Goal: Task Accomplishment & Management: Complete application form

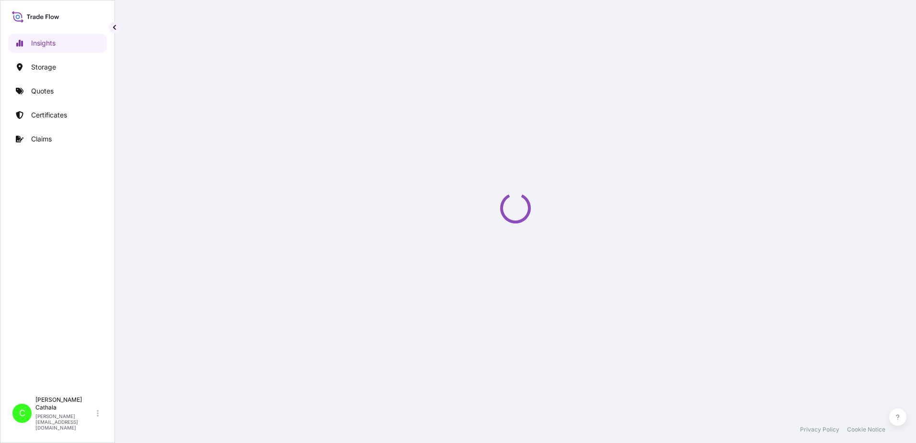
select select "2025"
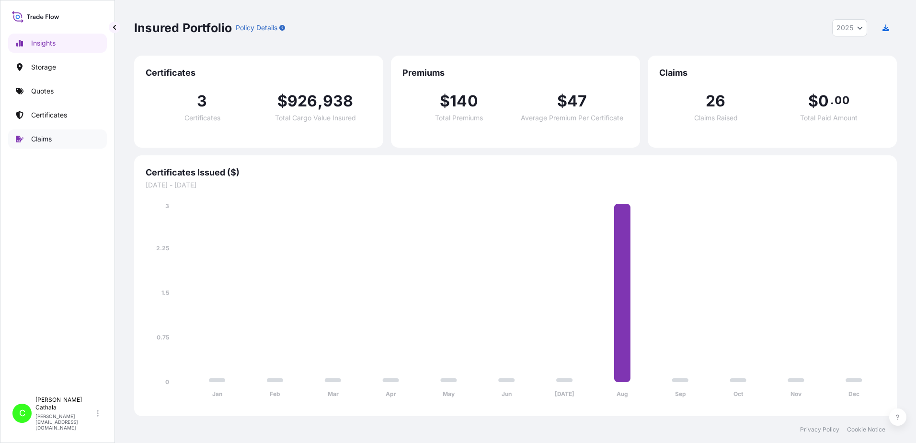
click at [46, 141] on p "Claims" at bounding box center [41, 139] width 21 height 10
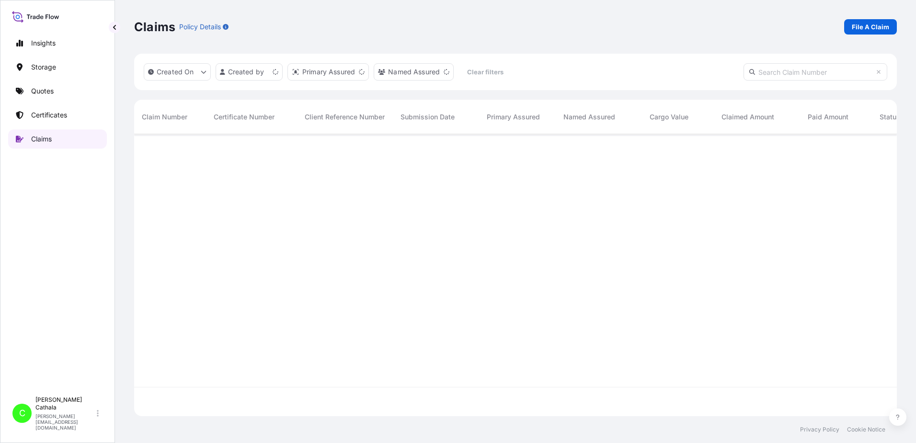
scroll to position [280, 756]
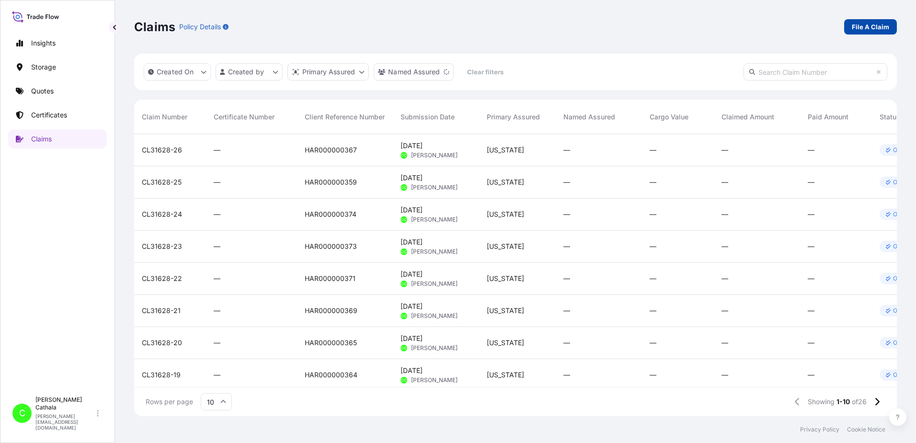
click at [884, 28] on p "File A Claim" at bounding box center [870, 27] width 37 height 10
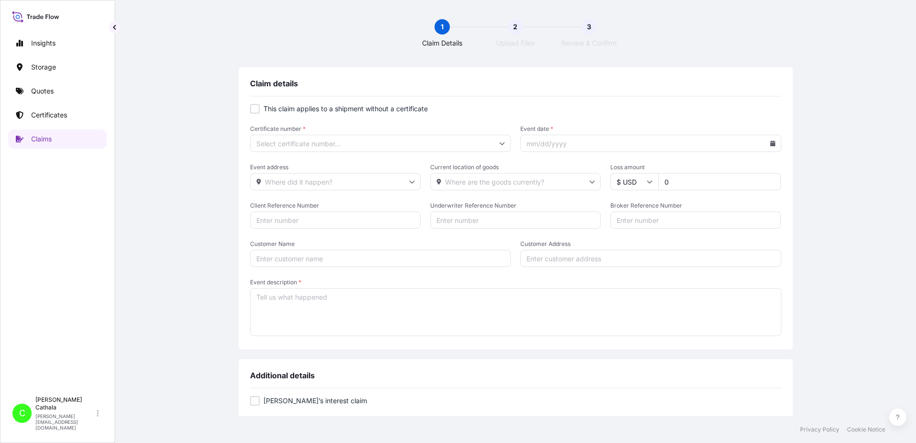
click at [254, 110] on div at bounding box center [255, 109] width 10 height 10
checkbox input "true"
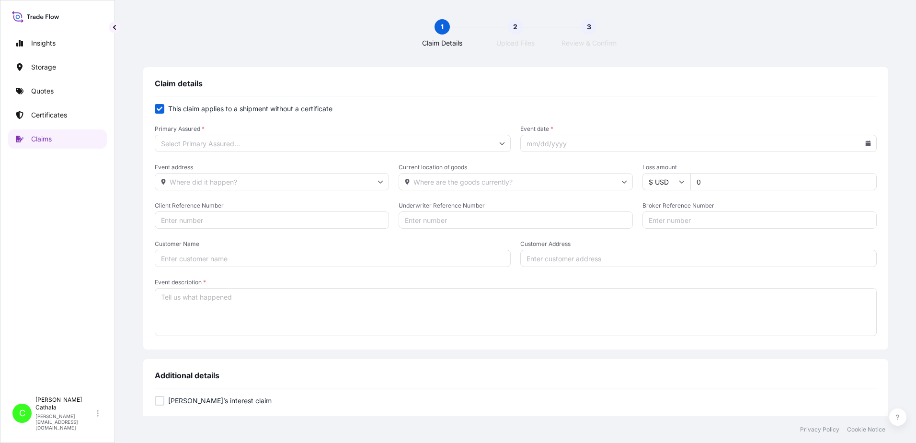
click at [317, 146] on input "Primary Assured *" at bounding box center [333, 143] width 357 height 17
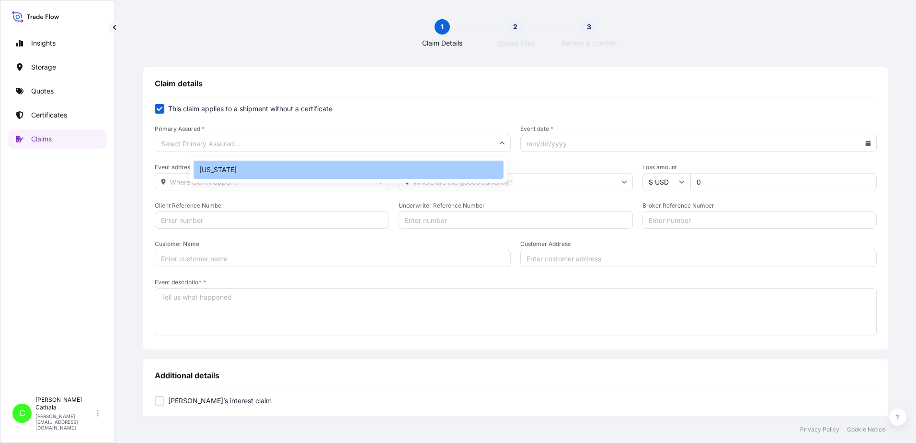
click at [210, 173] on div "[US_STATE]" at bounding box center [349, 170] width 310 height 18
type input "[US_STATE]"
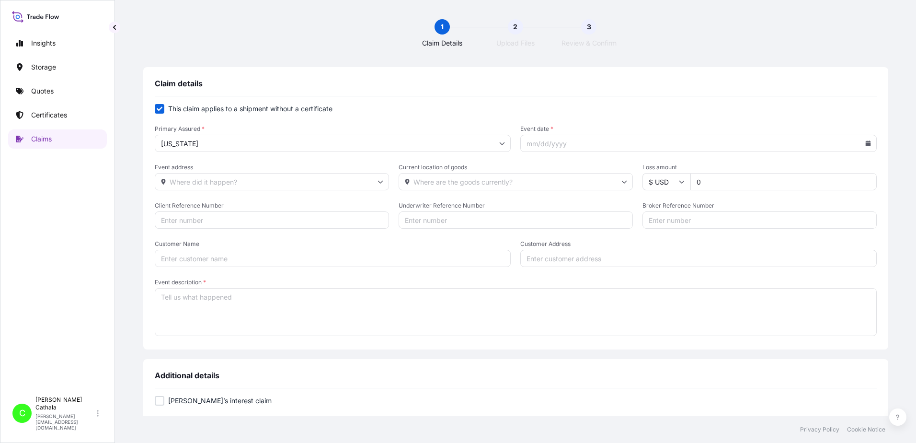
click at [604, 150] on input "Event date *" at bounding box center [698, 143] width 357 height 17
click at [866, 142] on icon at bounding box center [868, 143] width 5 height 6
click at [791, 168] on button at bounding box center [788, 170] width 15 height 15
click at [685, 284] on button "25" at bounding box center [683, 283] width 15 height 15
type input "[DATE]"
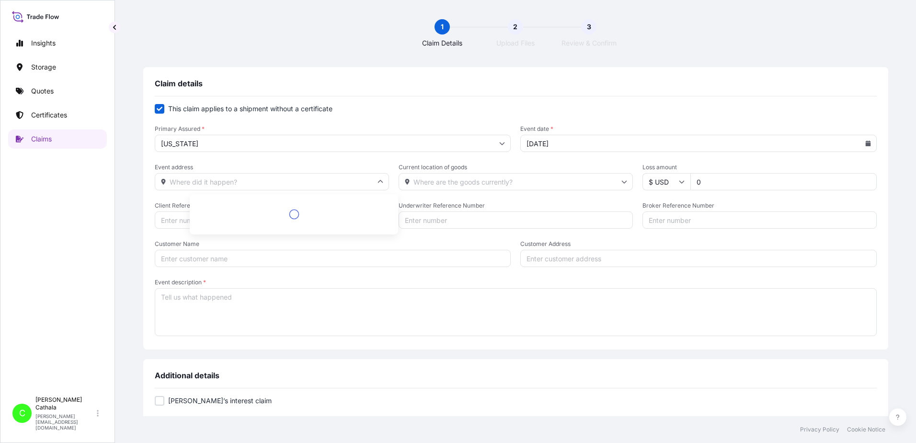
click at [342, 180] on input "Event address" at bounding box center [272, 181] width 234 height 17
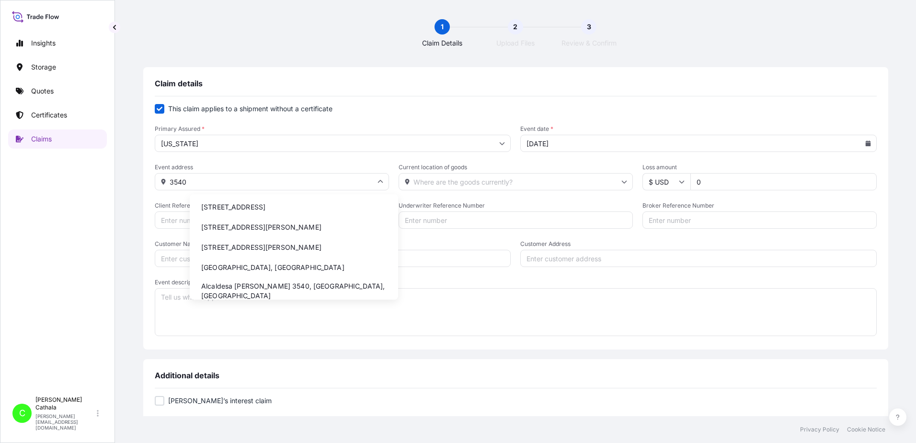
click at [258, 209] on li "[STREET_ADDRESS]" at bounding box center [294, 207] width 201 height 18
type input "[STREET_ADDRESS]"
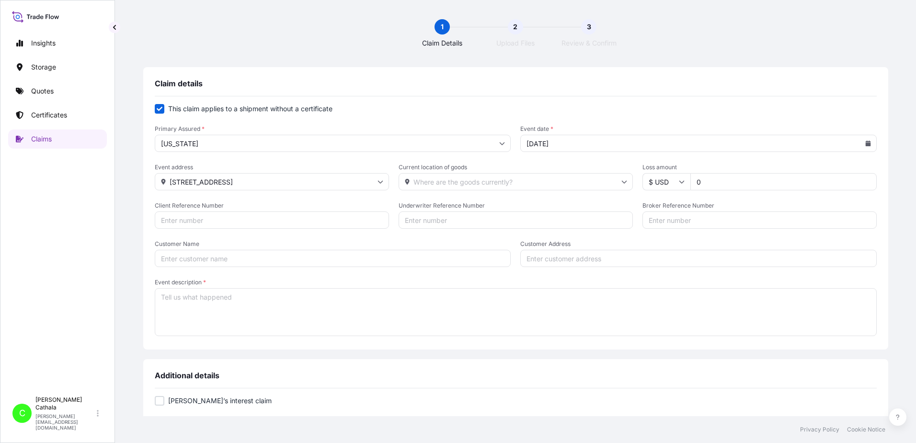
click at [286, 187] on input "[STREET_ADDRESS]" at bounding box center [272, 181] width 234 height 17
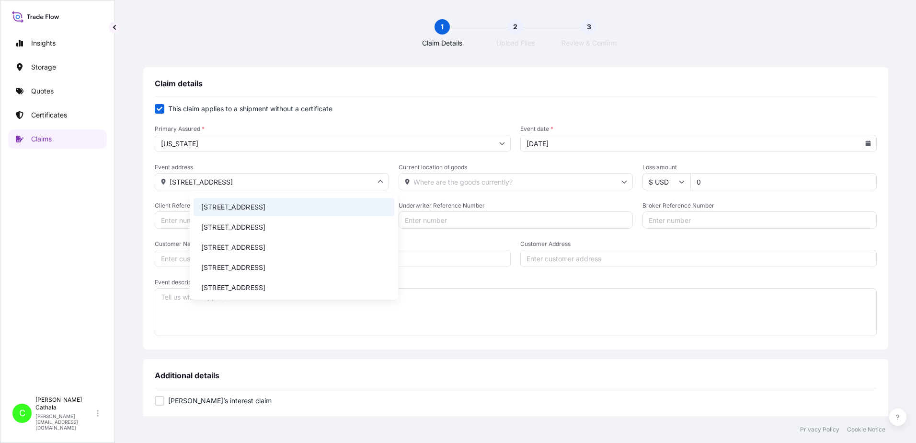
click at [555, 261] on input "Customer Address" at bounding box center [698, 258] width 357 height 17
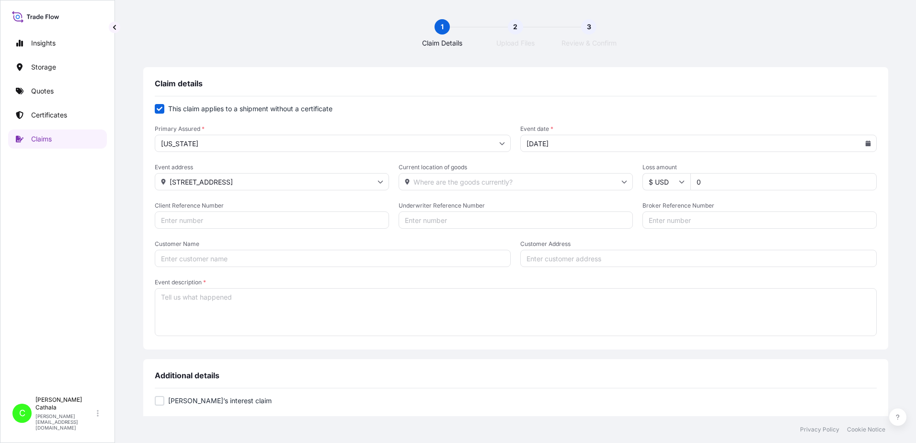
paste input "[STREET_ADDRESS]"
type input "[STREET_ADDRESS]"
click at [477, 178] on input "Current location of goods" at bounding box center [516, 181] width 234 height 17
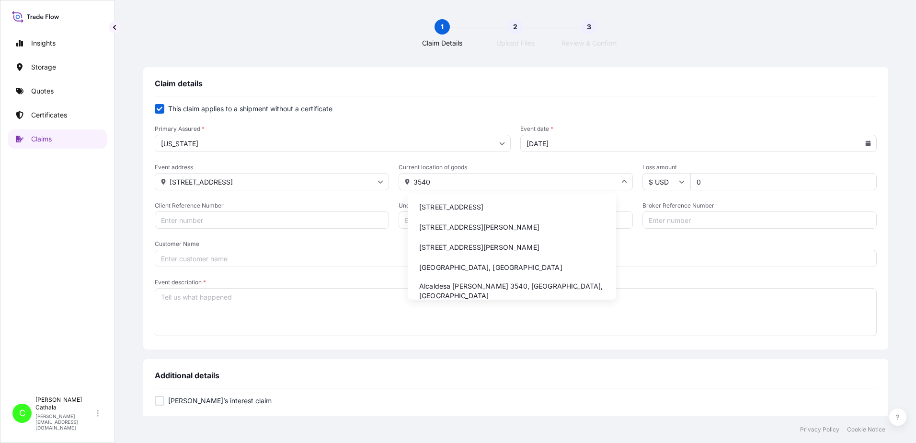
click at [465, 206] on li "[STREET_ADDRESS]" at bounding box center [512, 207] width 201 height 18
type input "[STREET_ADDRESS]"
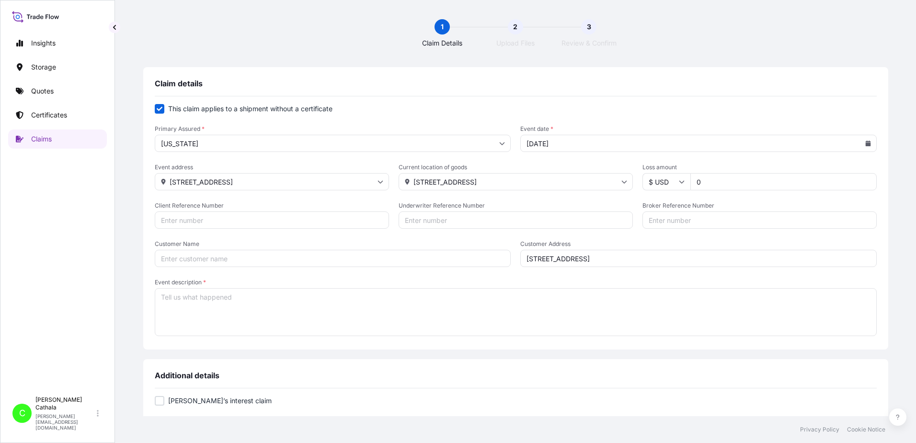
drag, startPoint x: 721, startPoint y: 180, endPoint x: 604, endPoint y: 177, distance: 116.5
click at [607, 181] on div "Event address [STREET_ADDRESS] Current location of goods [STREET_ADDRESS] Loss …" at bounding box center [516, 176] width 722 height 27
type input "972.76"
drag, startPoint x: 274, startPoint y: 217, endPoint x: 279, endPoint y: 215, distance: 6.1
click at [277, 217] on input "Client Reference Number" at bounding box center [272, 219] width 234 height 17
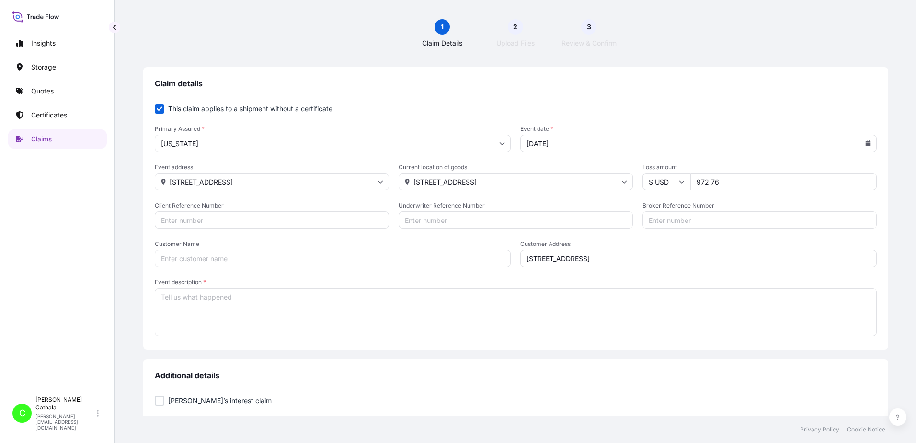
paste input "HAR000000377"
type input "HAR000000377"
click at [725, 223] on input "Broker Reference Number" at bounding box center [760, 219] width 234 height 17
paste input "NYKU4438139"
type input "NYKU4438139"
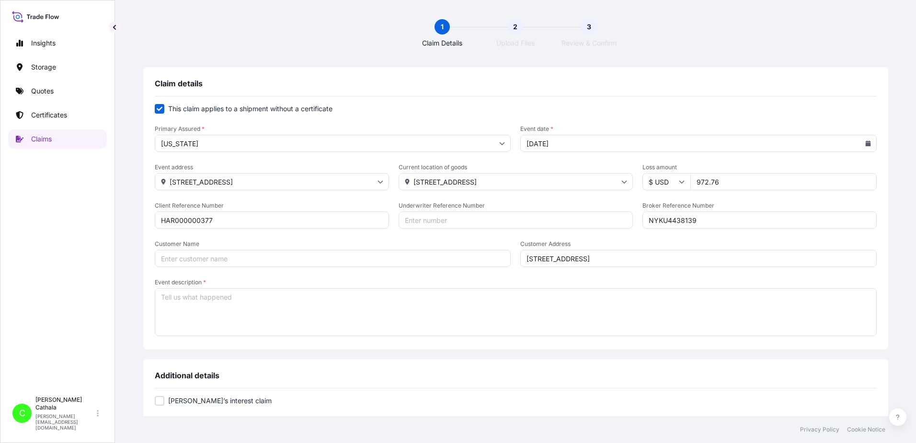
click at [256, 256] on input "Customer Name" at bounding box center [333, 258] width 357 height 17
click at [289, 258] on input "Customer Name" at bounding box center [333, 258] width 357 height 17
paste input "[PERSON_NAME] International"
type input "[PERSON_NAME] International"
click at [270, 303] on textarea "Event description *" at bounding box center [516, 312] width 722 height 48
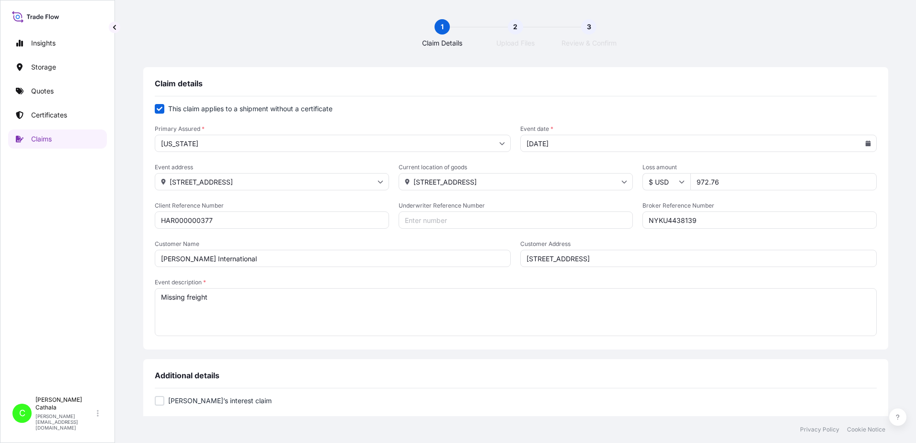
click at [276, 297] on textarea "Missing freight" at bounding box center [516, 312] width 722 height 48
paste textarea "7.1 .4 SOUNDBAR WITH WIRELESS SUBWOOFER"
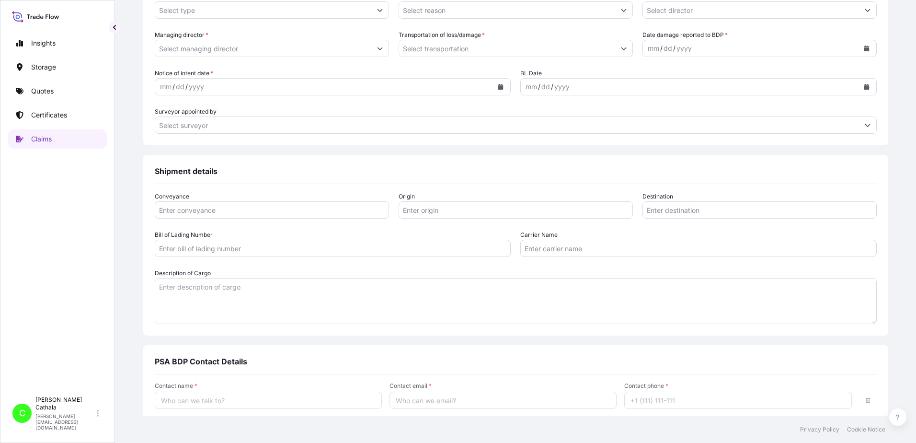
scroll to position [431, 0]
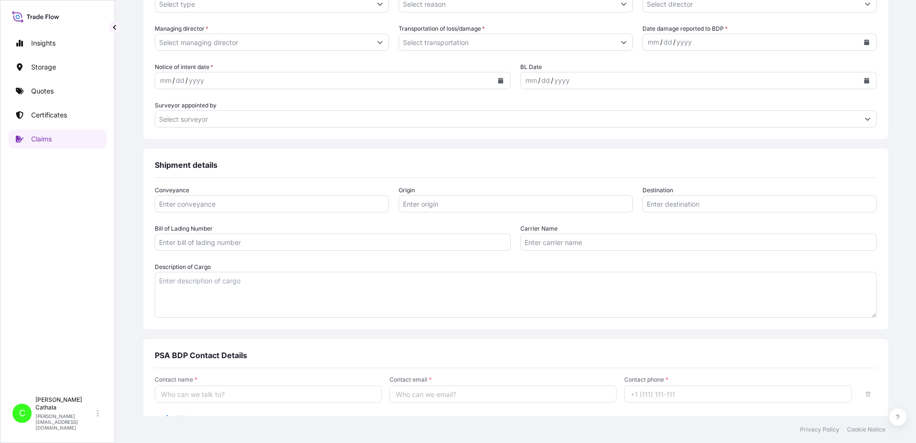
type textarea "Missing freight 7.1 .4 SOUNDBAR WITH WIRELESS SUBWOOFER"
click at [240, 288] on textarea "Description of Cargo" at bounding box center [516, 295] width 722 height 46
paste textarea "7.1 .4 SOUNDBAR WITH WIRELESS SUBWOOFER"
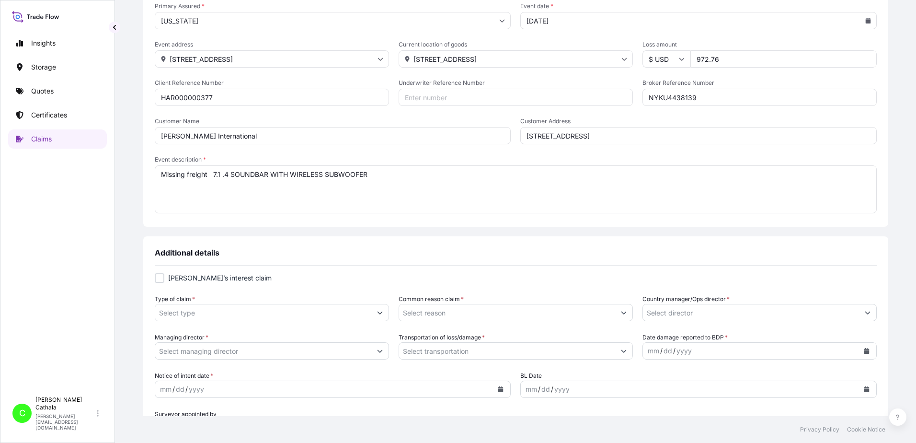
scroll to position [240, 0]
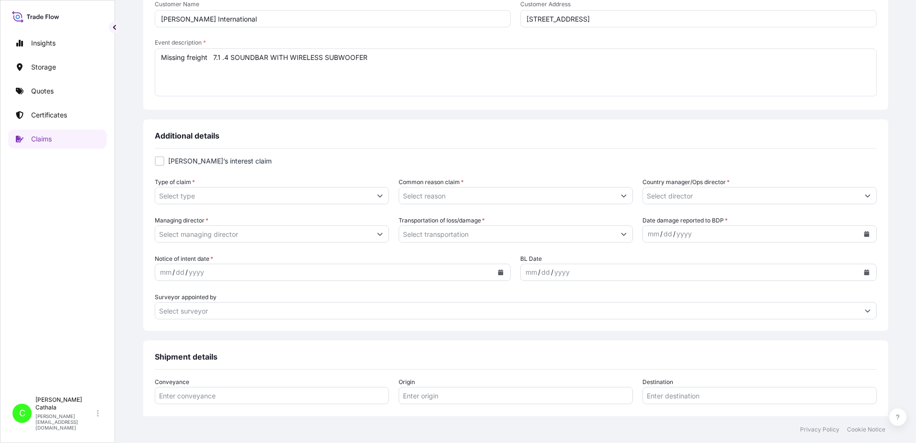
type textarea "7.1 .4 SOUNDBAR WITH WIRELESS SUBWOOFER"
click at [235, 199] on input "Type of claim *" at bounding box center [263, 195] width 216 height 17
click at [389, 196] on button "Show suggestions" at bounding box center [379, 195] width 17 height 17
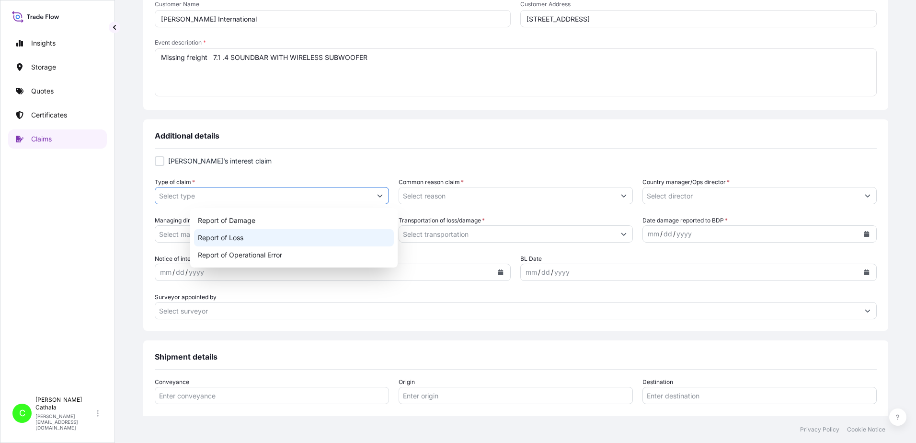
click at [235, 239] on div "Report of Loss" at bounding box center [294, 237] width 200 height 17
type input "Report of Loss"
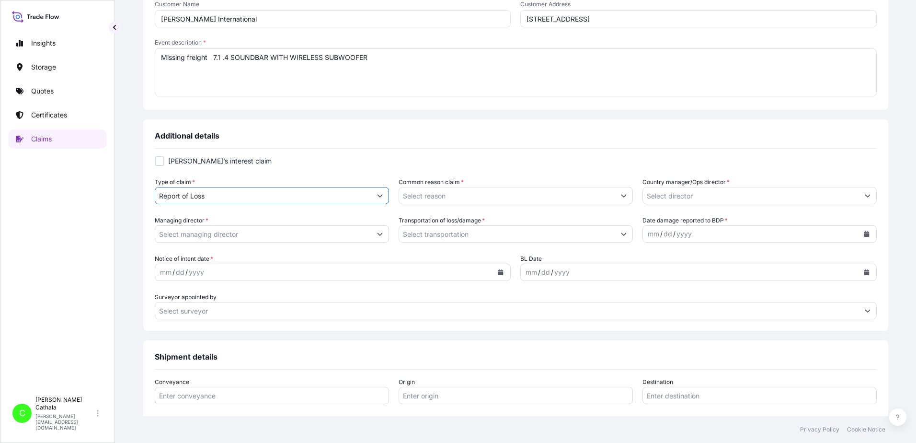
click at [518, 200] on input "Common reason claim *" at bounding box center [507, 195] width 216 height 17
click at [621, 196] on icon "Show suggestions" at bounding box center [623, 196] width 5 height 3
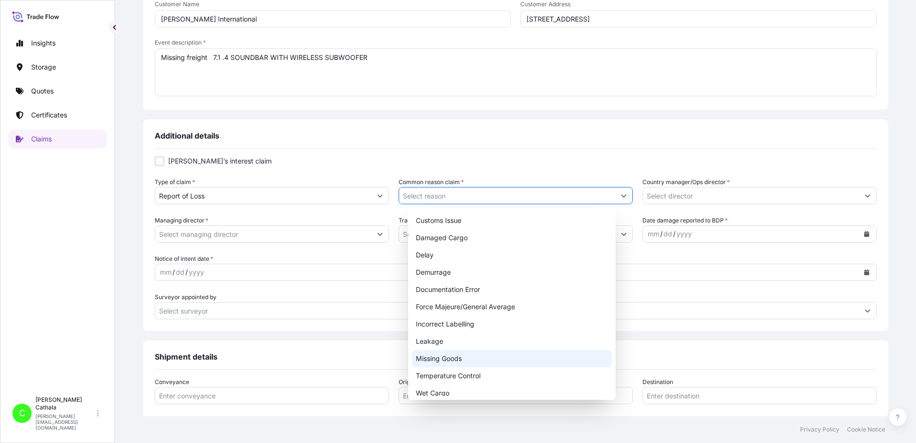
click at [447, 359] on div "Missing Goods" at bounding box center [512, 358] width 200 height 17
type input "Missing Goods"
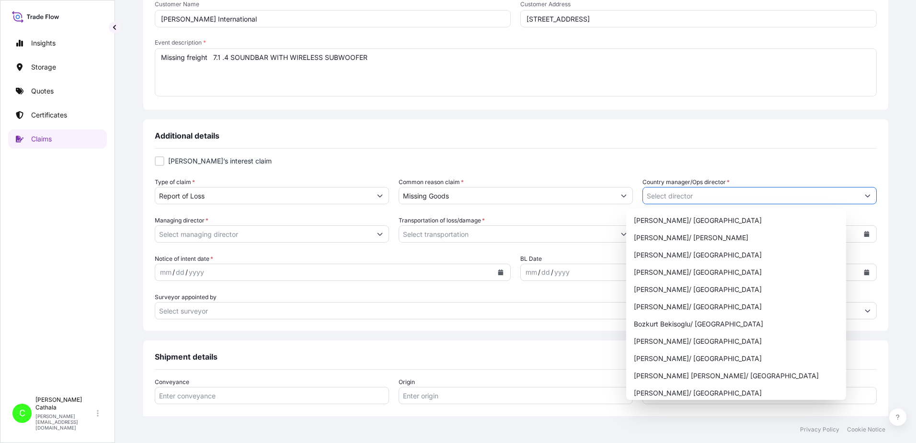
click at [865, 193] on icon "Show suggestions" at bounding box center [868, 196] width 6 height 6
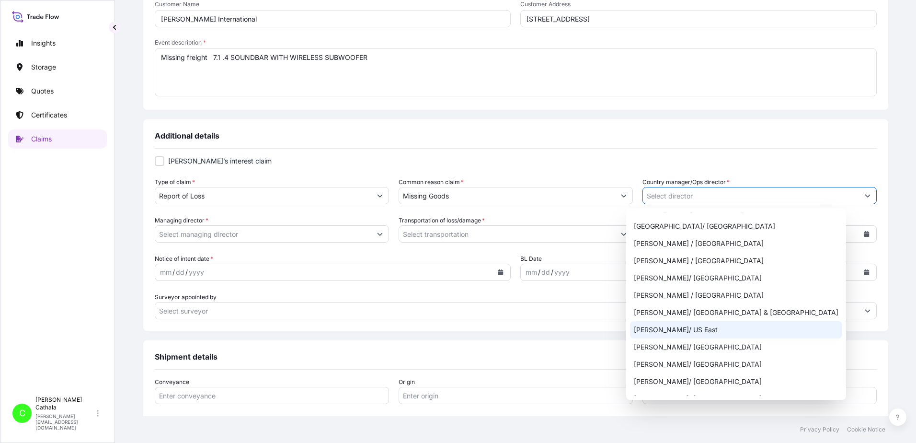
click at [664, 333] on div "[PERSON_NAME]/ US East" at bounding box center [736, 329] width 212 height 17
type input "[PERSON_NAME]/ US East"
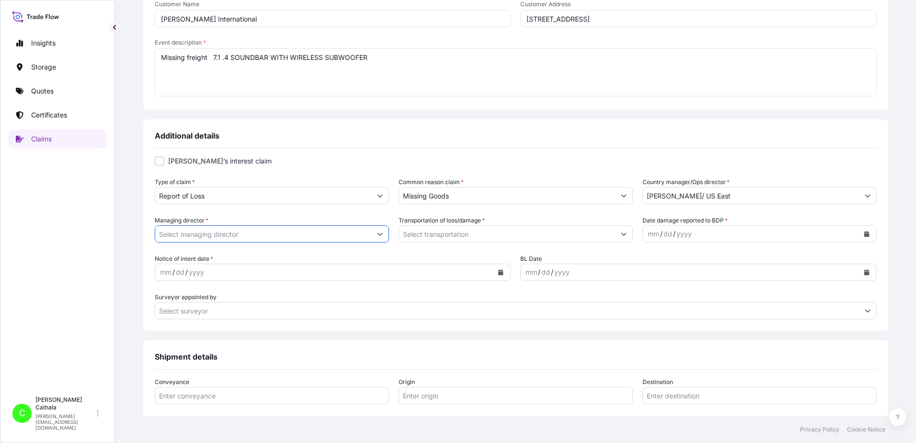
click at [279, 235] on input "Managing director *" at bounding box center [263, 233] width 216 height 17
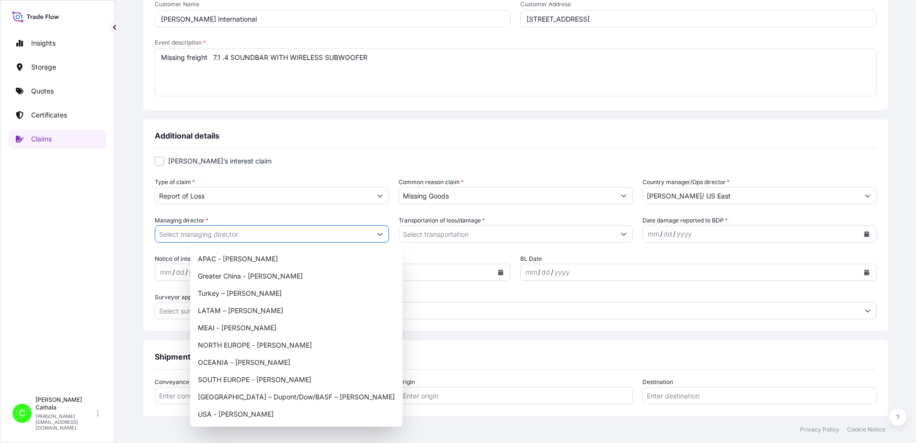
click at [383, 232] on icon "Show suggestions" at bounding box center [380, 234] width 6 height 6
click at [225, 414] on div "USA - [PERSON_NAME]" at bounding box center [296, 413] width 205 height 17
type input "USA - [PERSON_NAME]"
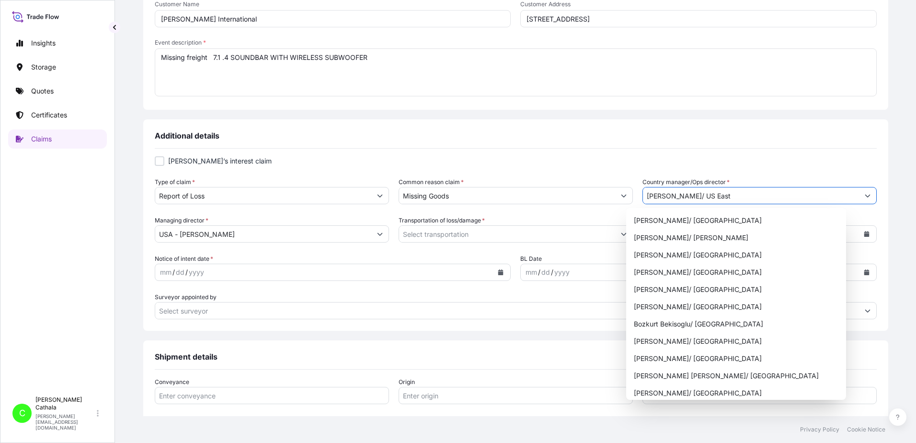
click at [865, 196] on icon "Show suggestions" at bounding box center [868, 196] width 6 height 6
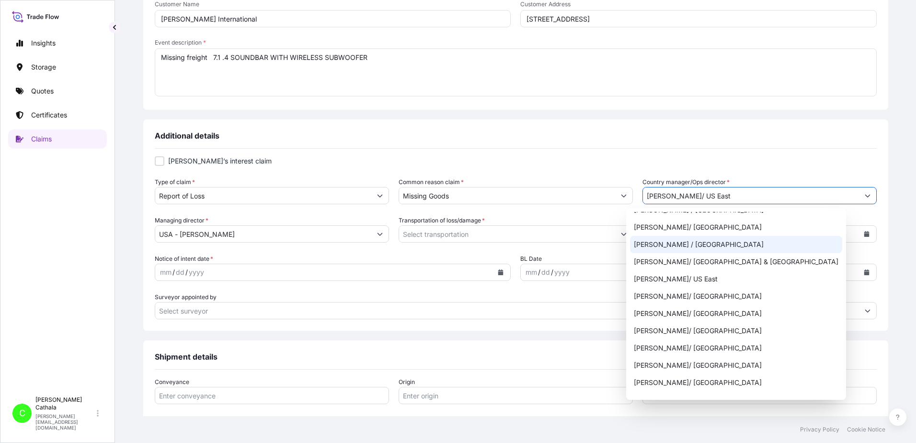
scroll to position [383, 0]
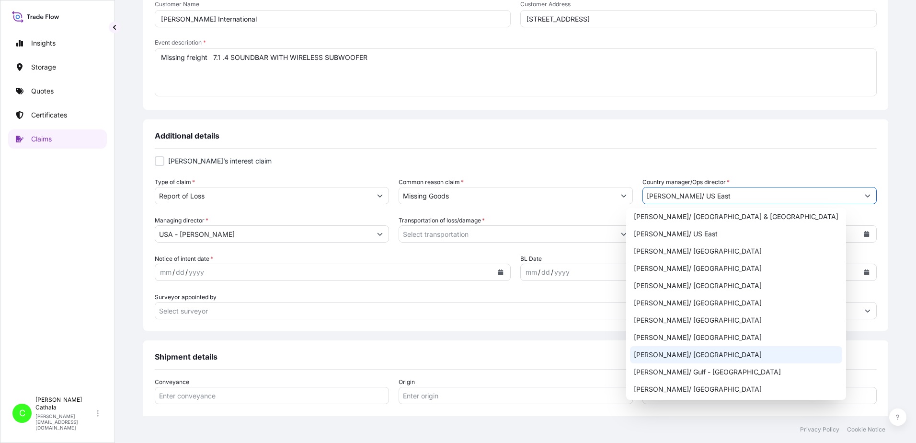
click at [646, 355] on div "[PERSON_NAME]/ [GEOGRAPHIC_DATA]" at bounding box center [736, 354] width 212 height 17
type input "[PERSON_NAME]/ [GEOGRAPHIC_DATA]"
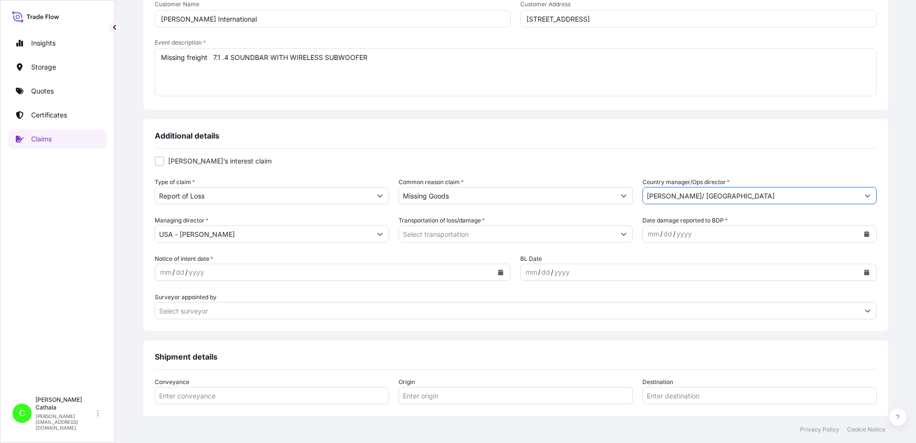
click at [615, 232] on button "Show suggestions" at bounding box center [623, 233] width 17 height 17
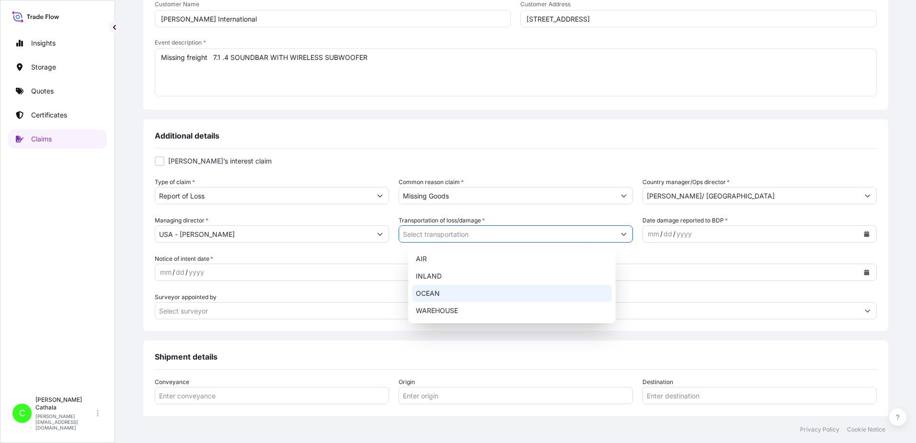
click at [439, 291] on div "OCEAN" at bounding box center [512, 293] width 200 height 17
type input "OCEAN"
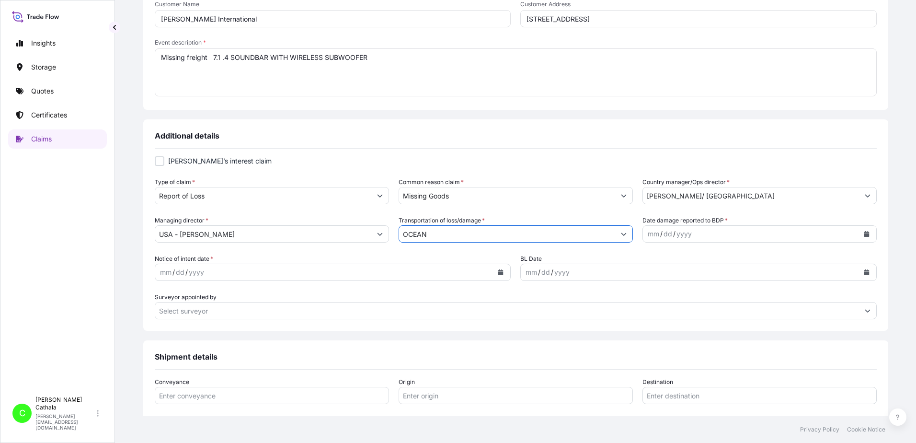
click at [750, 235] on div "mm / dd / yyyy" at bounding box center [751, 233] width 216 height 17
click at [864, 235] on icon "Calendar" at bounding box center [866, 234] width 5 height 6
click at [736, 297] on div "5" at bounding box center [733, 296] width 17 height 17
click at [499, 274] on icon "Calendar" at bounding box center [500, 272] width 5 height 6
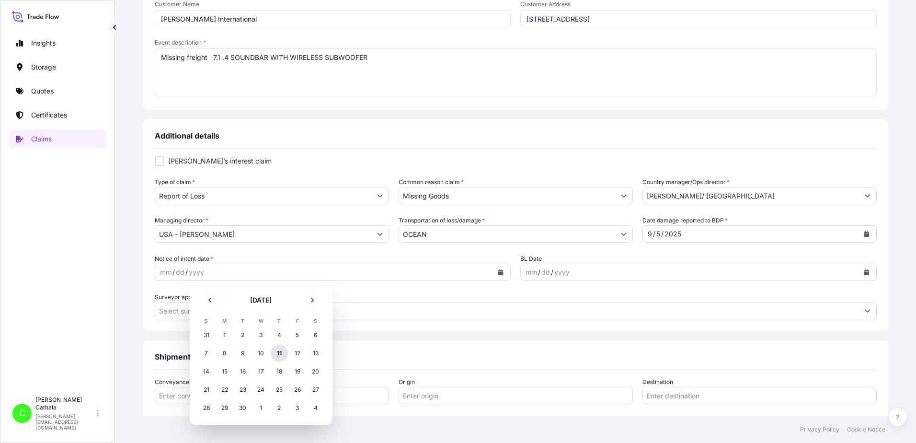
click at [281, 355] on div "11" at bounding box center [279, 353] width 17 height 17
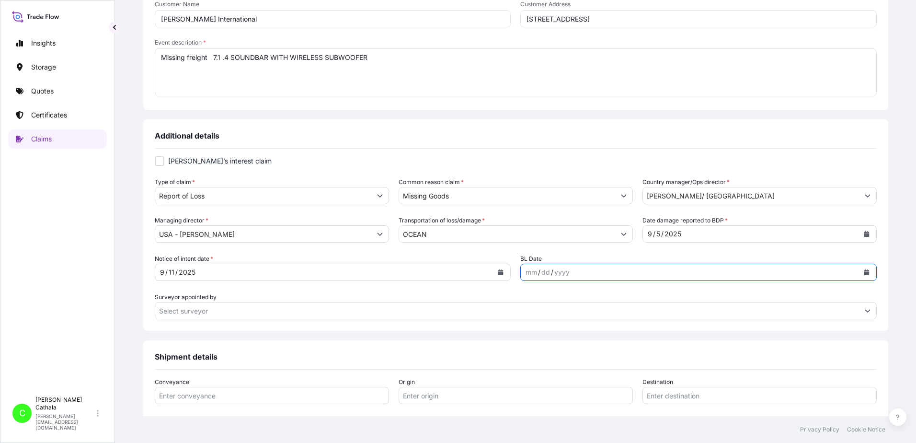
click at [864, 272] on icon "Calendar" at bounding box center [866, 272] width 5 height 6
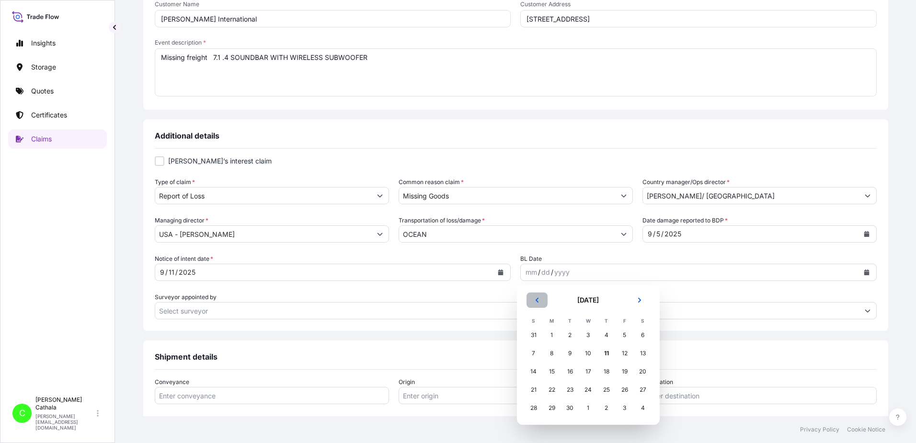
click at [537, 299] on icon "Previous" at bounding box center [536, 300] width 3 height 5
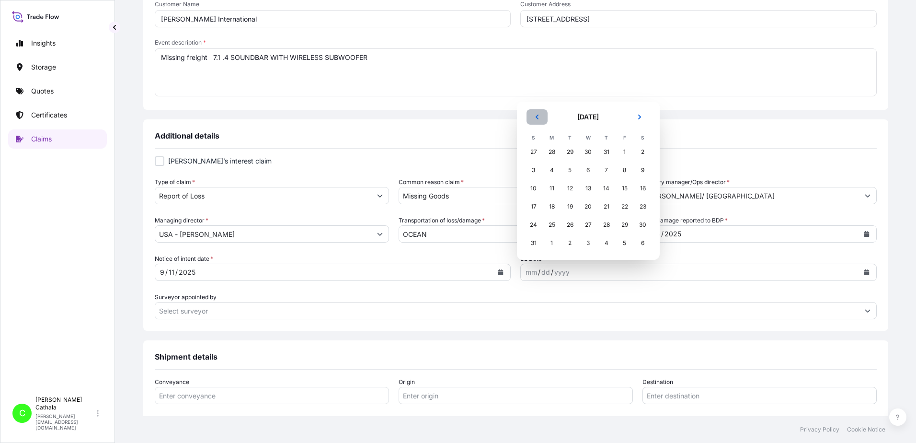
click at [536, 116] on icon "Previous" at bounding box center [537, 117] width 6 height 6
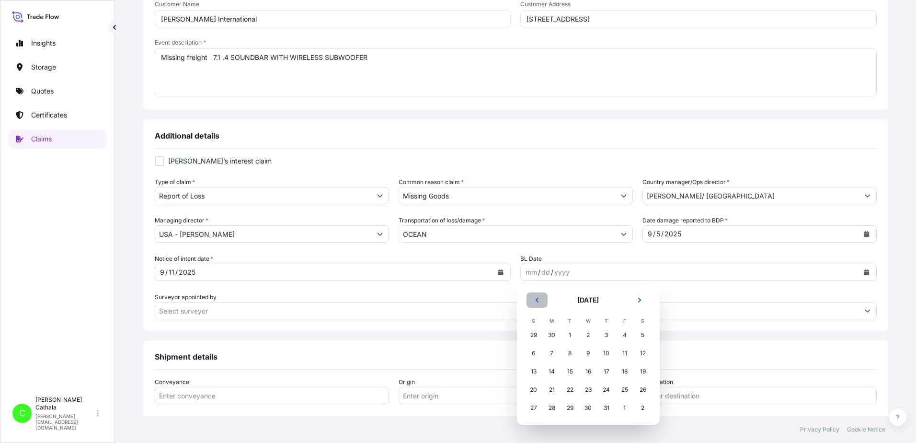
click at [538, 301] on icon "Previous" at bounding box center [537, 300] width 6 height 6
click at [551, 412] on div "30" at bounding box center [551, 407] width 17 height 17
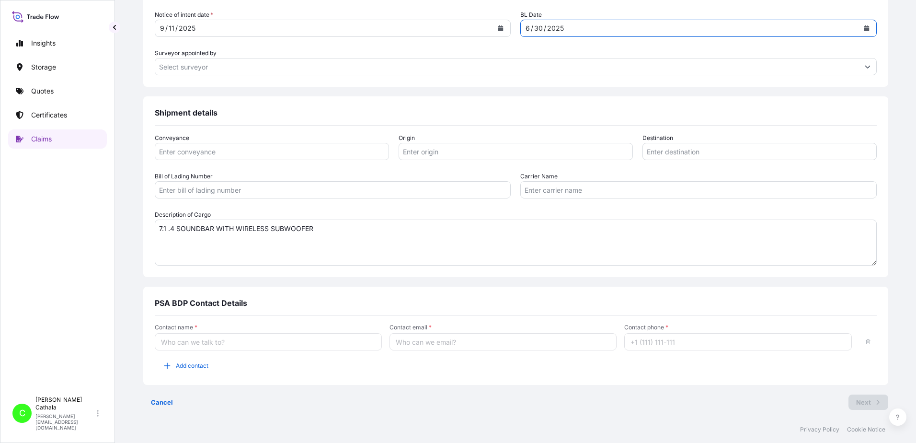
scroll to position [485, 0]
click at [389, 150] on input "Conveyance" at bounding box center [272, 149] width 234 height 17
type input "Ocean"
click at [489, 149] on input "Origin" at bounding box center [516, 149] width 234 height 17
paste input "YANTIAN, [GEOGRAPHIC_DATA]"
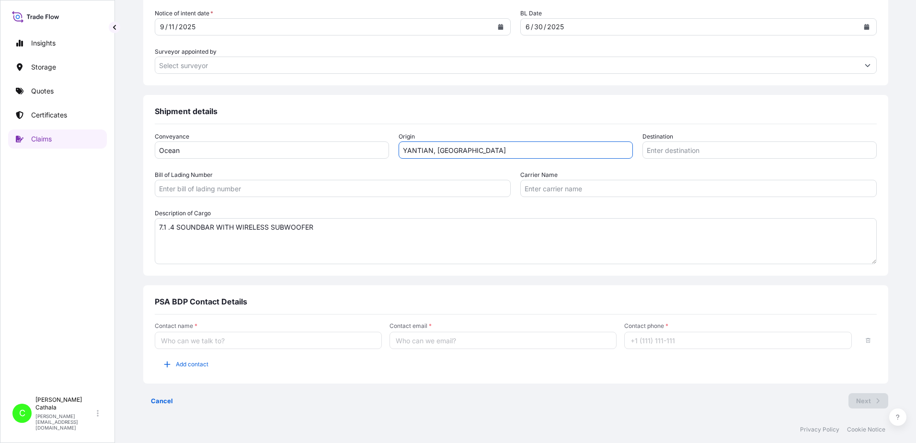
type input "YANTIAN, [GEOGRAPHIC_DATA]"
click at [697, 153] on input "Destination" at bounding box center [760, 149] width 234 height 17
paste input "[GEOGRAPHIC_DATA], [GEOGRAPHIC_DATA]"
type input "[GEOGRAPHIC_DATA], [GEOGRAPHIC_DATA]"
click at [318, 191] on input "Bill of Lading Number" at bounding box center [333, 188] width 357 height 17
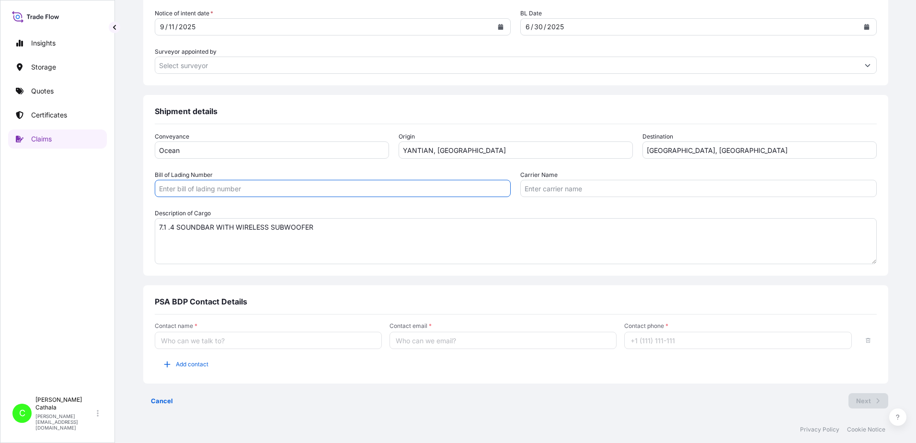
paste input "ONEYHKGF96393807"
type input "ONEYHKGF96393807"
click at [550, 189] on input "Carrier Name" at bounding box center [698, 188] width 357 height 17
click at [536, 186] on input "Carrier Name" at bounding box center [698, 188] width 357 height 17
paste input "Ocean Network Express Pte. Ltd."
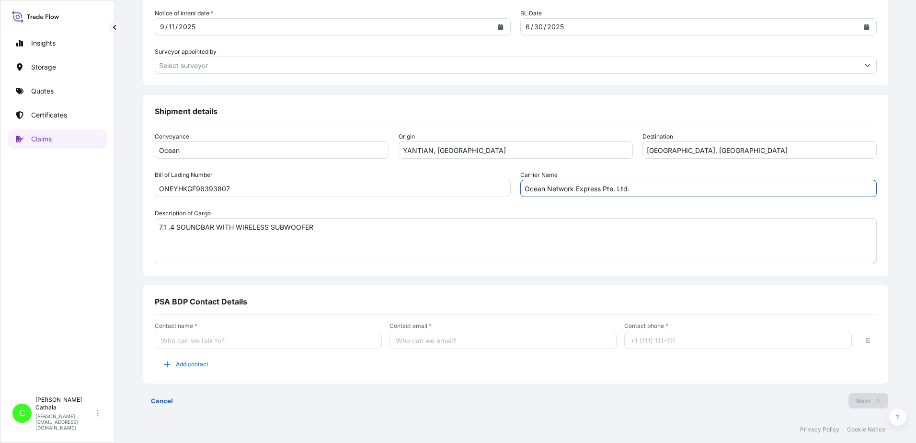
type input "Ocean Network Express Pte. Ltd."
click at [215, 347] on input "Contact name *" at bounding box center [268, 340] width 227 height 17
type input "[PERSON_NAME]"
type input "[PERSON_NAME][EMAIL_ADDRESS][PERSON_NAME][DOMAIN_NAME]"
type input "13175544817"
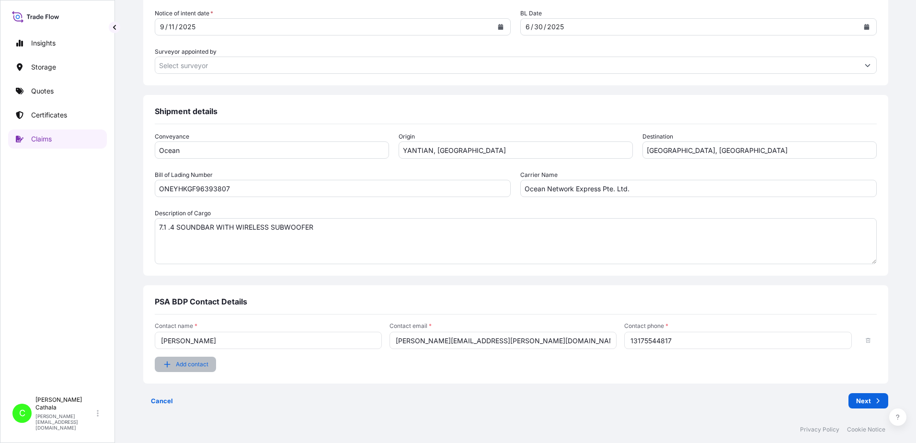
click at [208, 364] on span "Add contact" at bounding box center [192, 364] width 33 height 10
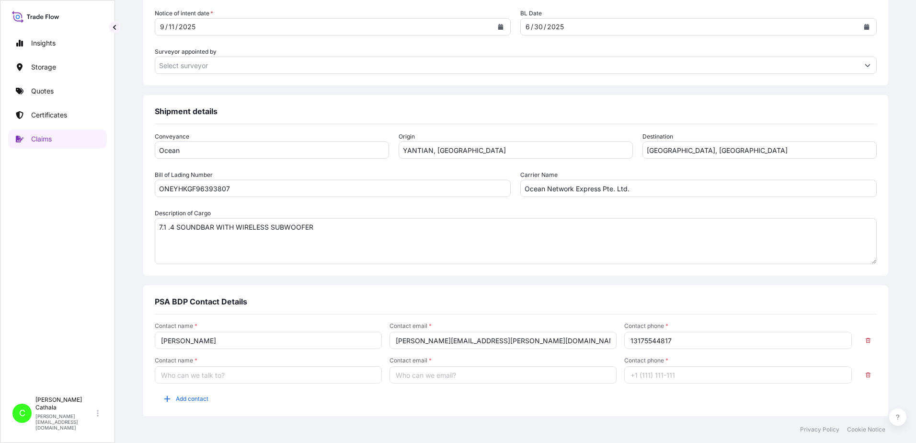
click at [206, 380] on input "Contact name *" at bounding box center [268, 374] width 227 height 17
type input "[PERSON_NAME]"
type input "[PERSON_NAME][EMAIL_ADDRESS][DOMAIN_NAME]"
type input "13176523689"
type input "[PERSON_NAME]"
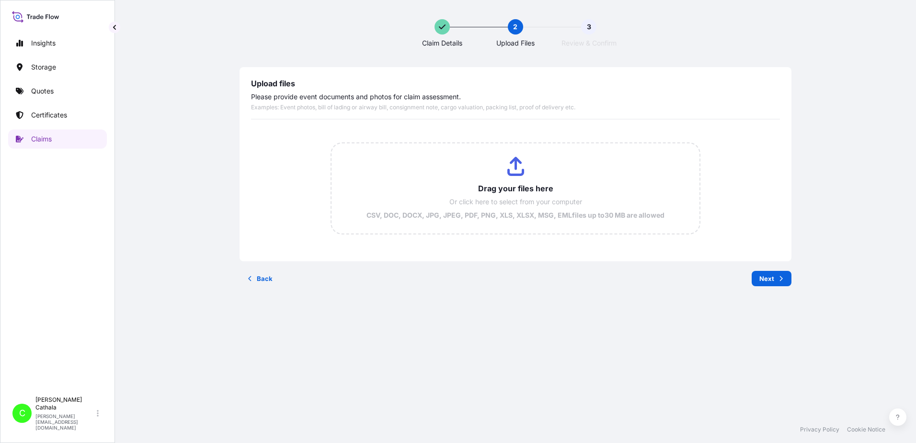
scroll to position [0, 0]
type input "C:\fakepath\HAR000000377.pdf"
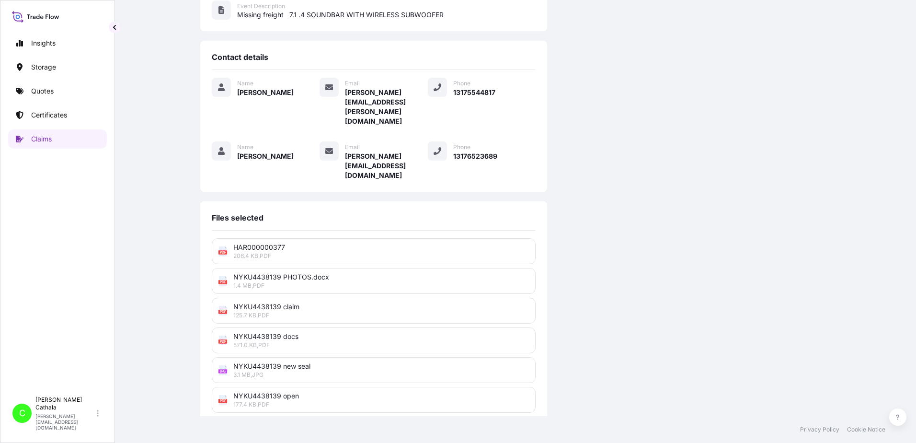
scroll to position [236, 0]
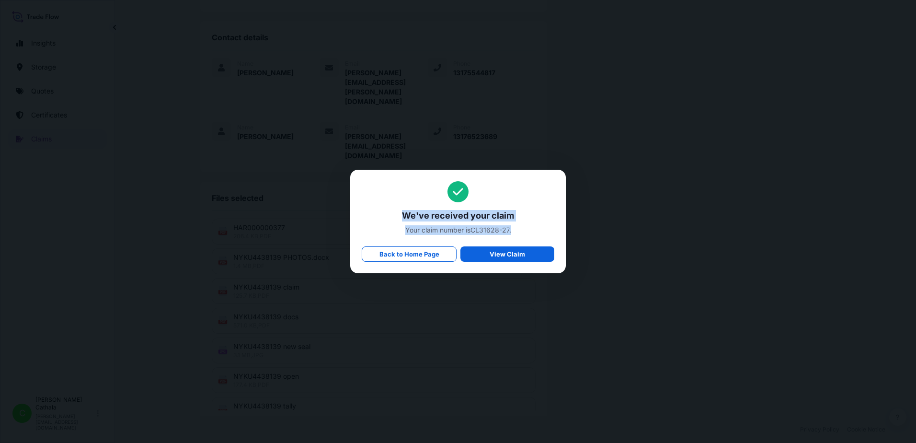
drag, startPoint x: 398, startPoint y: 215, endPoint x: 542, endPoint y: 231, distance: 144.7
click at [542, 231] on div "We've received your claim Your claim number is CL31628-27 . Back to Home Page V…" at bounding box center [458, 221] width 193 height 81
copy div "We've received your claim Your claim number is CL31628-27 ."
click at [470, 232] on span "Your claim number is CL31628-27 ." at bounding box center [458, 230] width 193 height 10
click at [531, 225] on span "Your claim number is CL31628-27 ." at bounding box center [458, 230] width 193 height 10
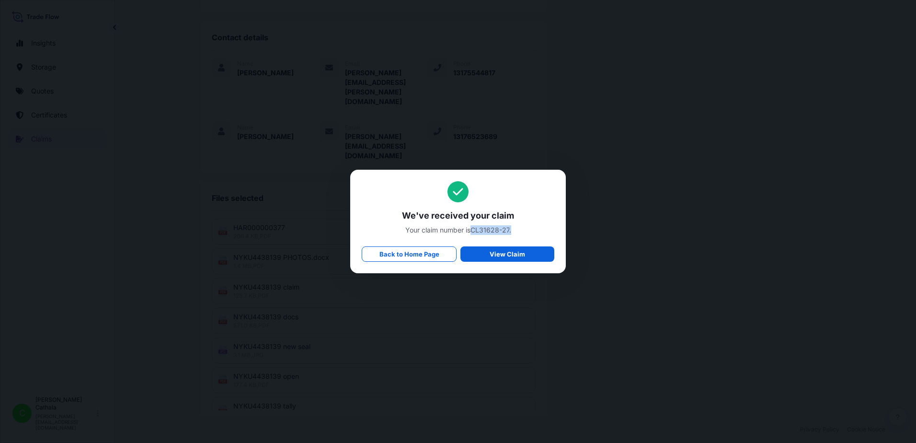
drag, startPoint x: 472, startPoint y: 231, endPoint x: 511, endPoint y: 230, distance: 39.8
click at [511, 230] on span "Your claim number is CL31628-27 ." at bounding box center [458, 230] width 193 height 10
copy span "CL31628-27 ."
click at [428, 259] on link "Back to Home Page" at bounding box center [409, 253] width 95 height 15
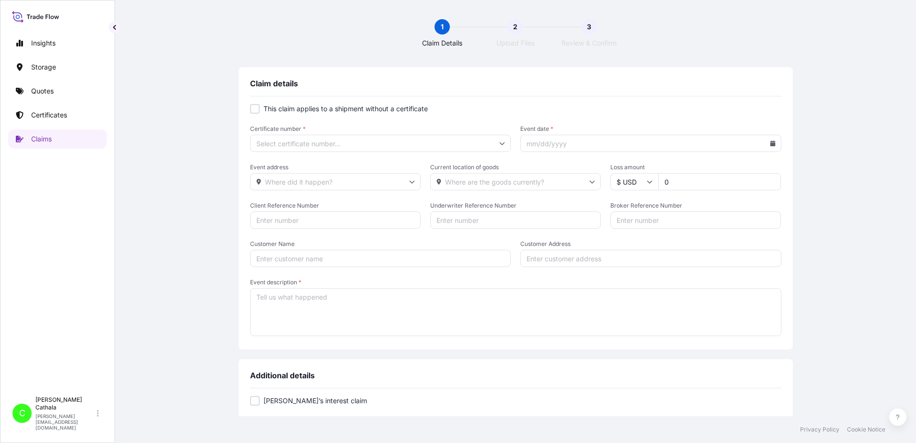
click at [344, 220] on input "Client Reference Number" at bounding box center [335, 219] width 171 height 17
paste input "HAR000000378"
type input "HAR000000378"
click at [254, 105] on div at bounding box center [255, 109] width 10 height 10
checkbox input "true"
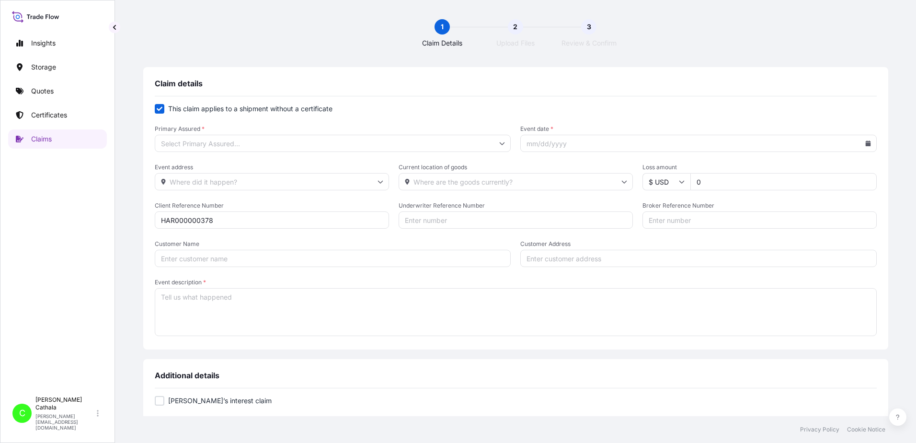
click at [296, 145] on input "Primary Assured *" at bounding box center [333, 143] width 357 height 17
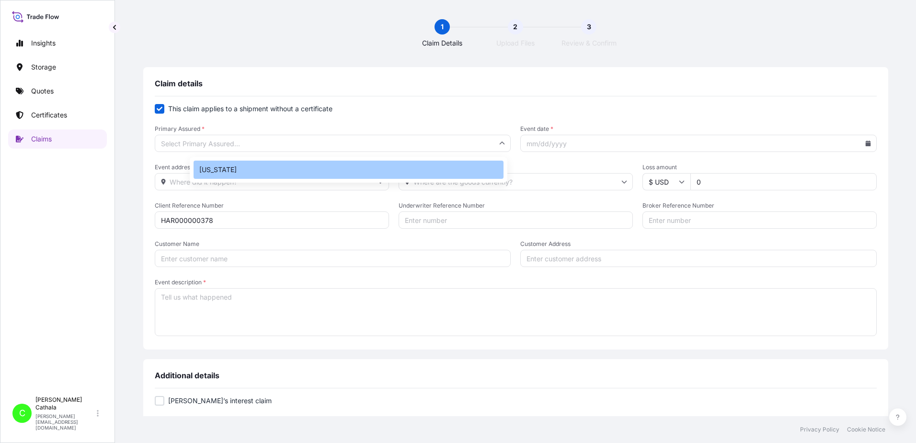
click at [257, 168] on div "[US_STATE]" at bounding box center [349, 170] width 310 height 18
type input "[US_STATE]"
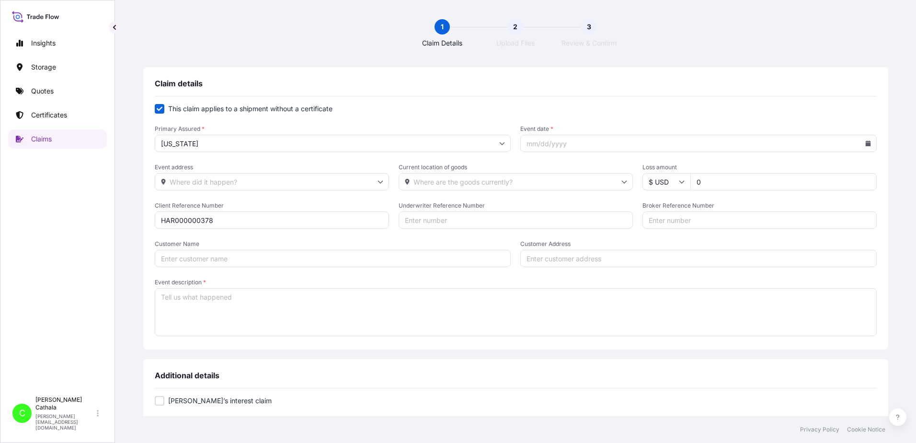
click at [564, 146] on input "Event date *" at bounding box center [698, 143] width 357 height 17
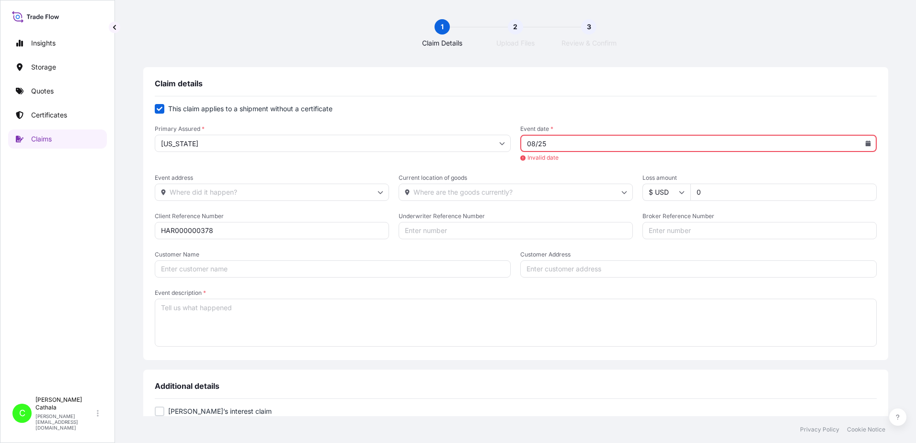
click at [829, 143] on input "08/25" at bounding box center [698, 143] width 357 height 17
click at [866, 143] on icon at bounding box center [868, 143] width 5 height 6
click at [787, 172] on icon at bounding box center [789, 171] width 4 height 6
click at [686, 283] on button "25" at bounding box center [683, 283] width 15 height 15
type input "[DATE]"
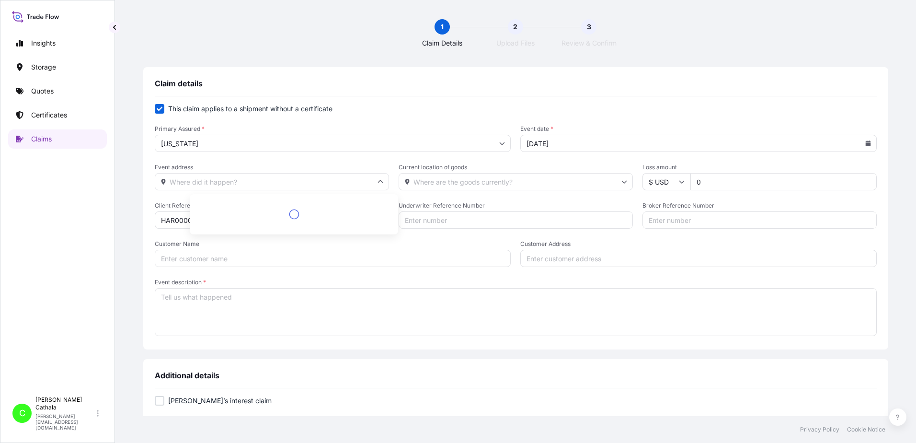
click at [271, 182] on input "Event address" at bounding box center [272, 181] width 234 height 17
click at [266, 184] on input "3540" at bounding box center [272, 181] width 234 height 17
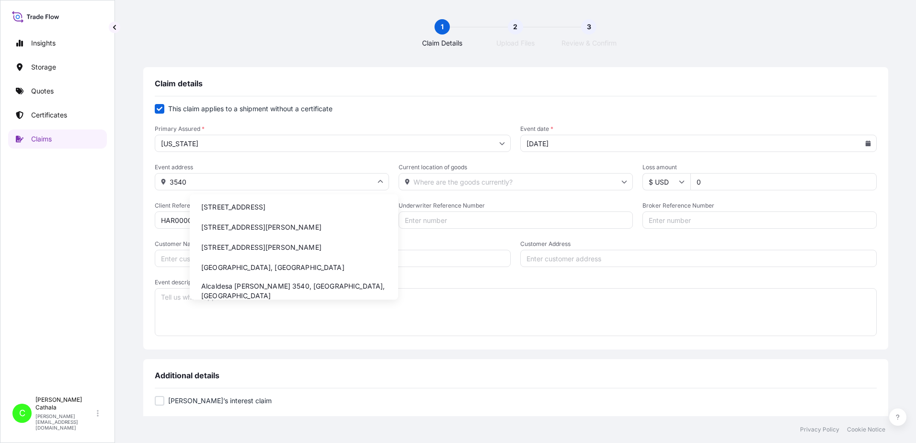
click at [292, 207] on li "[STREET_ADDRESS]" at bounding box center [294, 207] width 201 height 18
type input "[STREET_ADDRESS]"
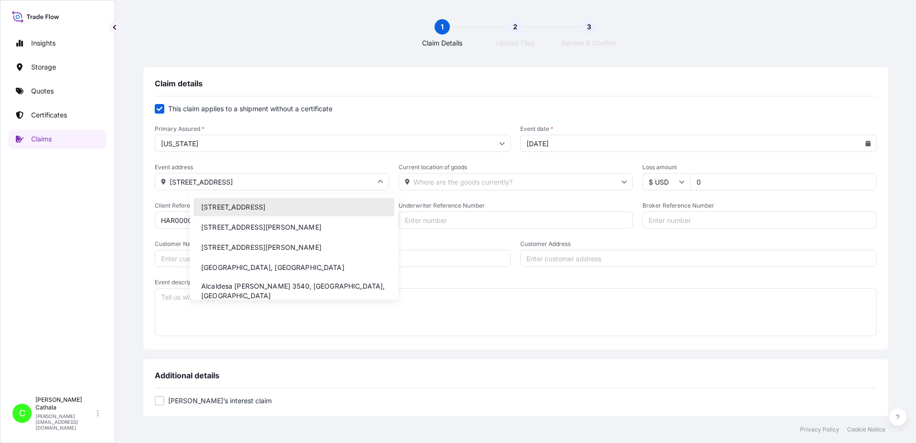
click at [310, 181] on input "[STREET_ADDRESS]" at bounding box center [272, 181] width 234 height 17
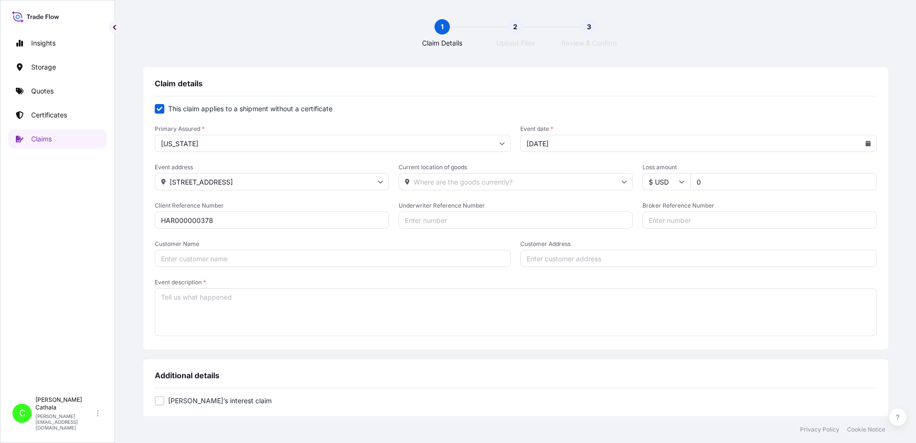
click at [547, 259] on input "Customer Address" at bounding box center [698, 258] width 357 height 17
paste input "[STREET_ADDRESS]"
type input "[STREET_ADDRESS]"
click at [446, 175] on input "Current location of goods" at bounding box center [516, 181] width 234 height 17
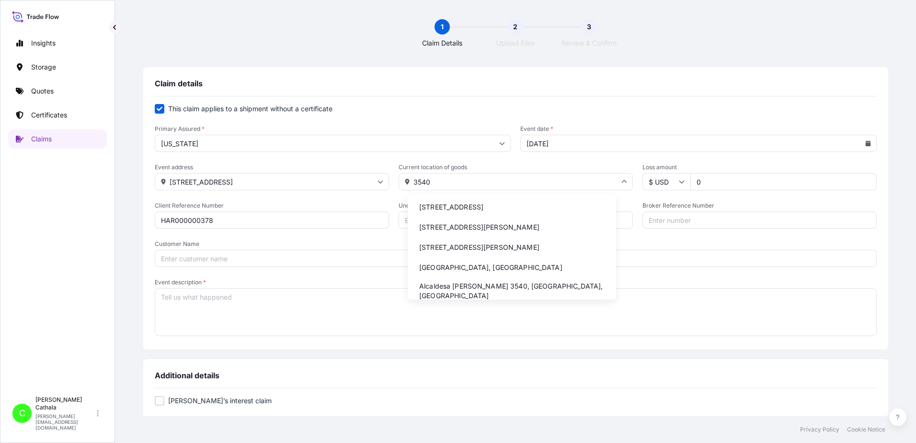
click at [451, 209] on li "[STREET_ADDRESS]" at bounding box center [512, 207] width 201 height 18
type input "[STREET_ADDRESS]"
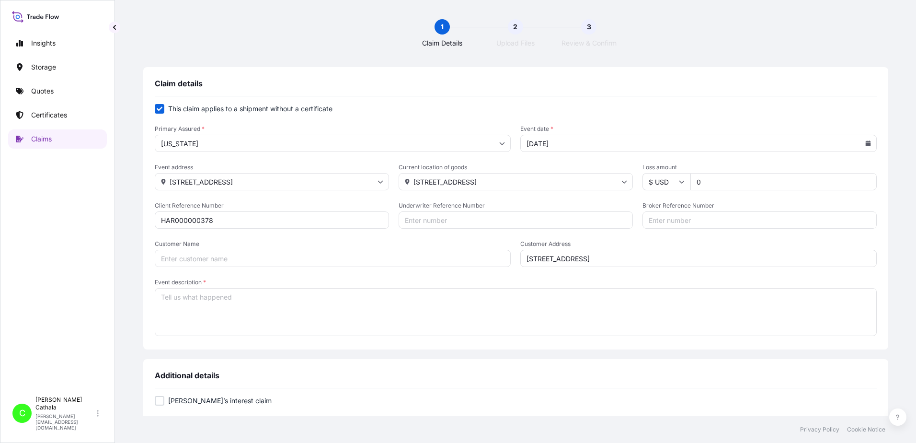
drag, startPoint x: 704, startPoint y: 180, endPoint x: 650, endPoint y: 178, distance: 53.2
click at [651, 180] on div "$ USD 0" at bounding box center [760, 181] width 234 height 17
type input "5836.56"
click at [717, 216] on input "Broker Reference Number" at bounding box center [760, 219] width 234 height 17
click at [668, 215] on input "Broker Reference Number" at bounding box center [760, 219] width 234 height 17
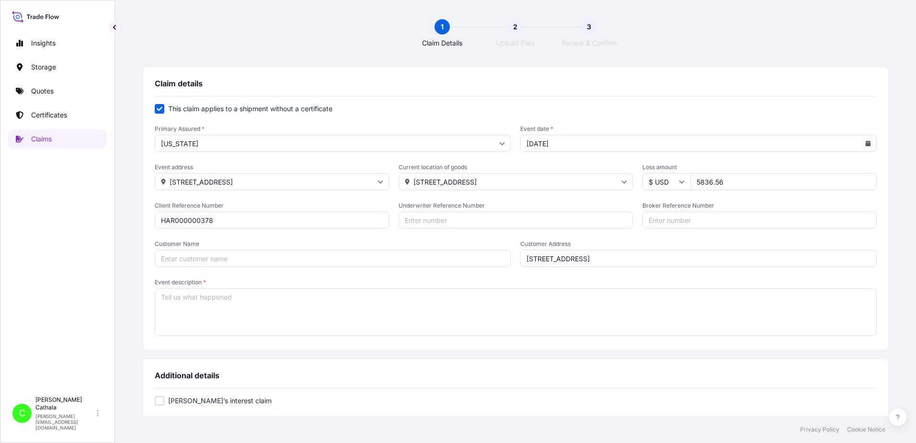
paste input "ONEU0544567"
type input "ONEU0544567"
click at [231, 256] on input "Customer Name" at bounding box center [333, 258] width 357 height 17
paste input "[PERSON_NAME] International"
type input "[PERSON_NAME] International"
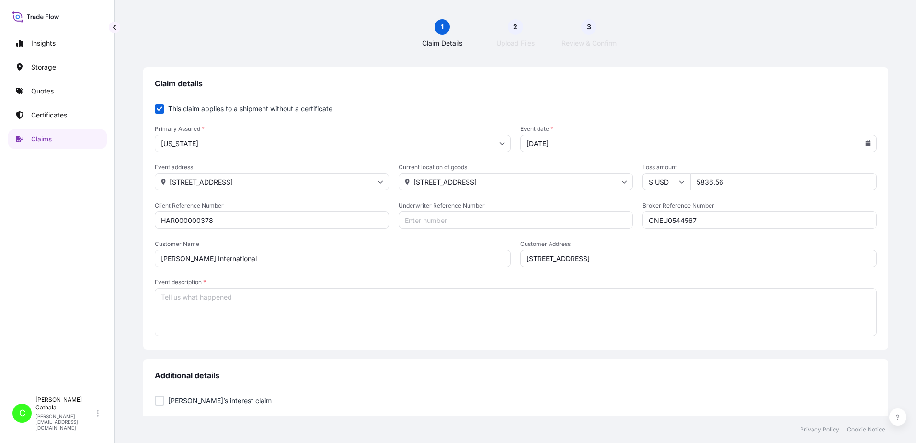
click at [237, 298] on textarea "Event description *" at bounding box center [516, 312] width 722 height 48
paste textarea "7.1 .4 SOUNDBAR WITH WIRELESS SUBWOOFER"
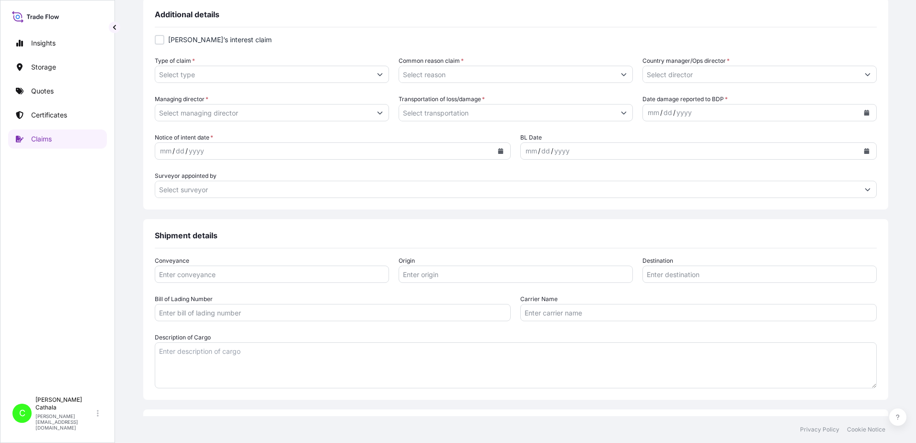
scroll to position [383, 0]
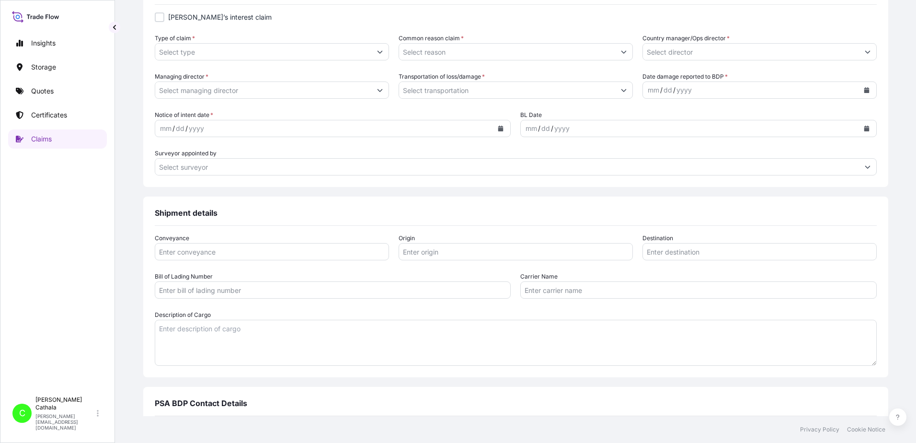
type textarea "7.1 .4 SOUNDBAR WITH WIRELESS SUBWOOFER"
click at [235, 342] on textarea "Description of Cargo" at bounding box center [516, 343] width 722 height 46
paste textarea "7.1 .4 SOUNDBAR WITH WIRELESS SUBWOOFER"
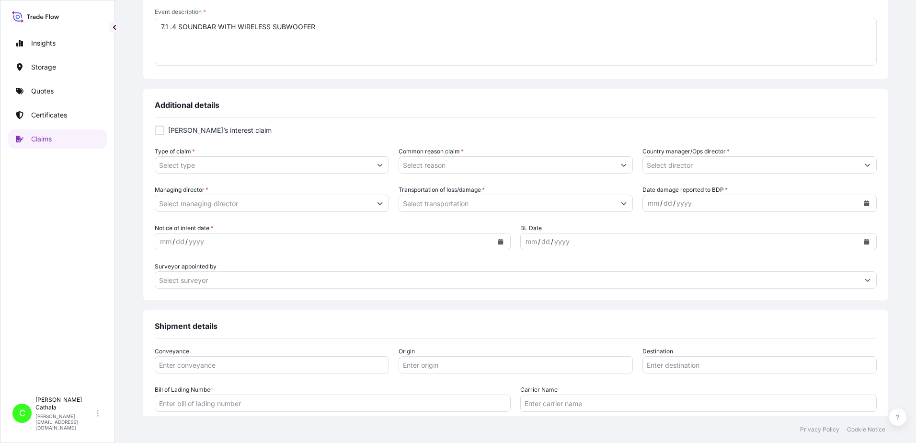
scroll to position [288, 0]
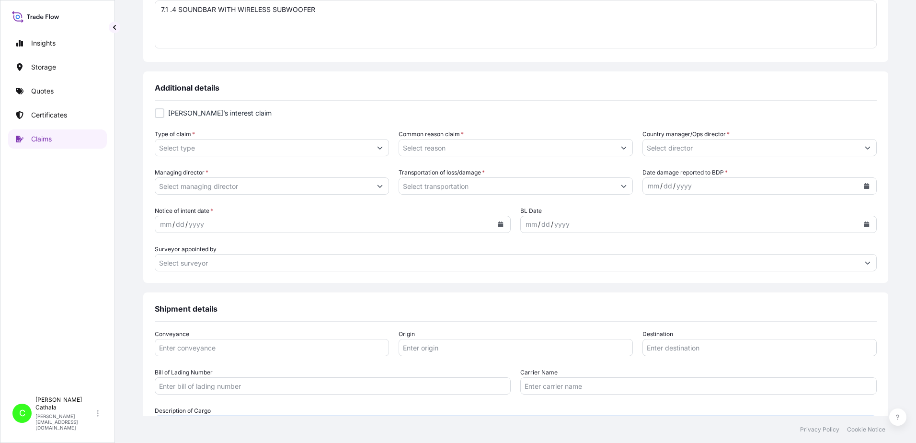
type textarea "7.1 .4 SOUNDBAR WITH WIRELESS SUBWOOFER"
click at [389, 146] on button "Show suggestions" at bounding box center [379, 147] width 17 height 17
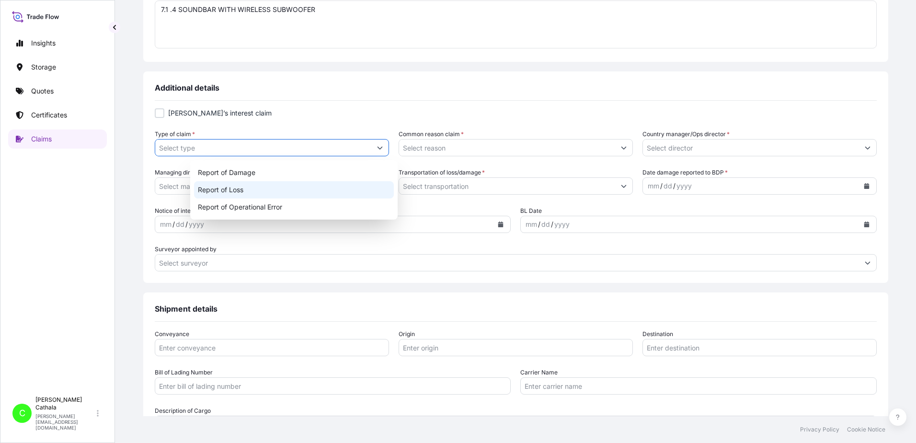
click at [243, 194] on div "Report of Loss" at bounding box center [294, 189] width 200 height 17
type input "Report of Loss"
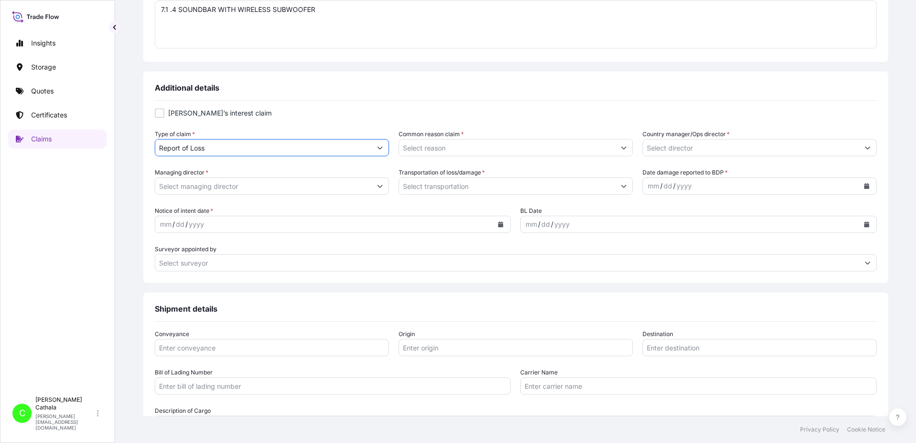
click at [621, 148] on icon "Show suggestions" at bounding box center [623, 148] width 5 height 3
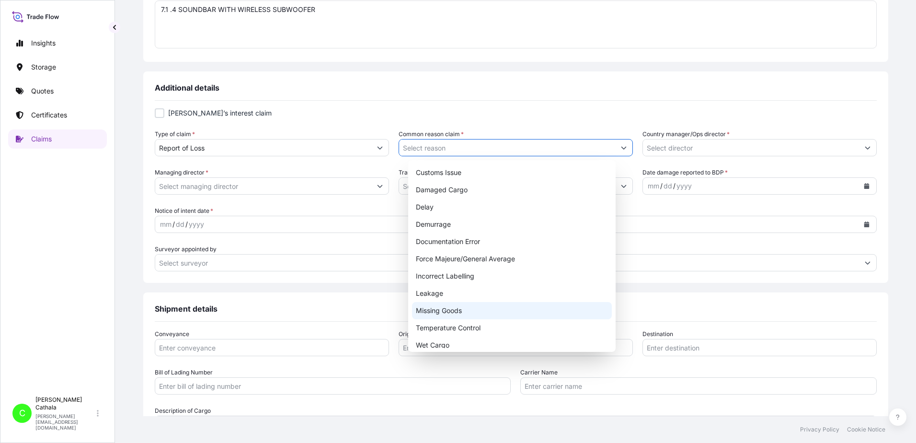
click at [431, 311] on div "Missing Goods" at bounding box center [512, 310] width 200 height 17
type input "Missing Goods"
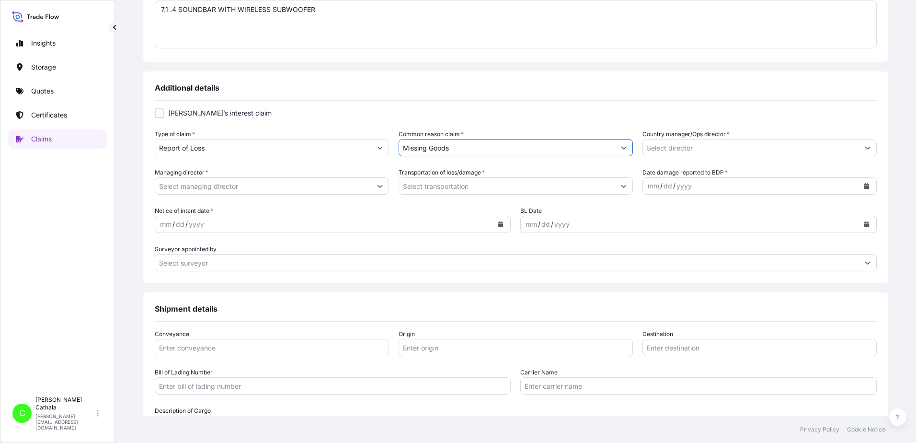
click at [859, 151] on button "Show suggestions" at bounding box center [867, 147] width 17 height 17
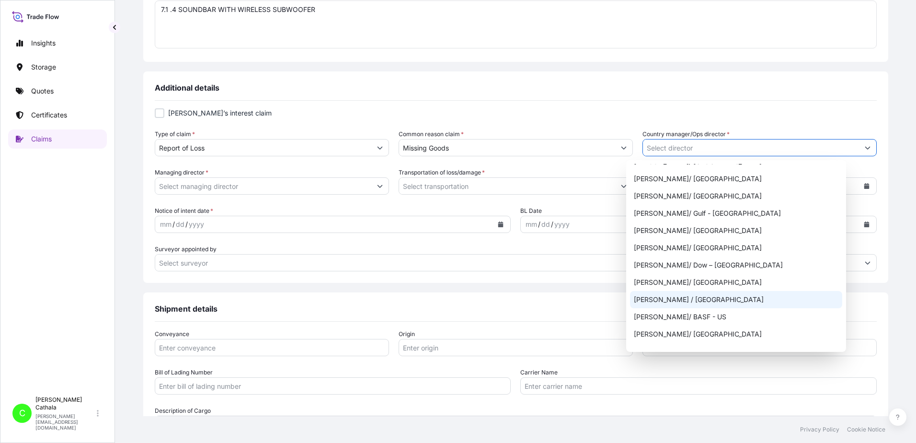
scroll to position [479, 0]
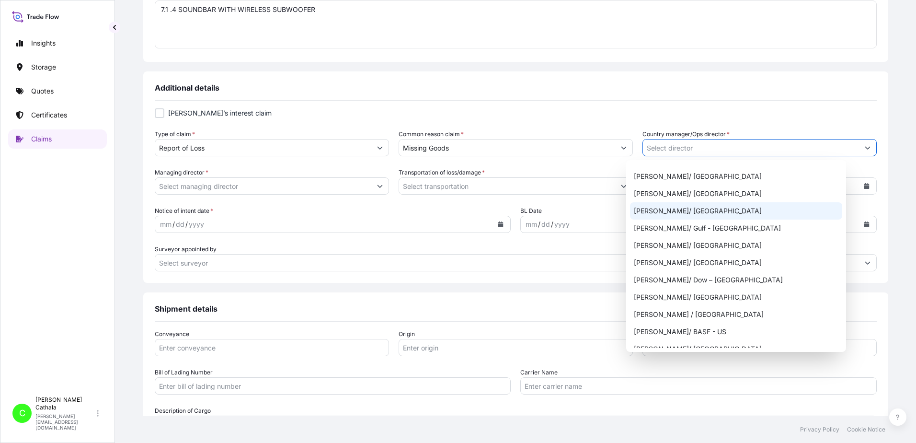
click at [645, 213] on div "[PERSON_NAME]/ [GEOGRAPHIC_DATA]" at bounding box center [736, 210] width 212 height 17
type input "[PERSON_NAME]/ [GEOGRAPHIC_DATA]"
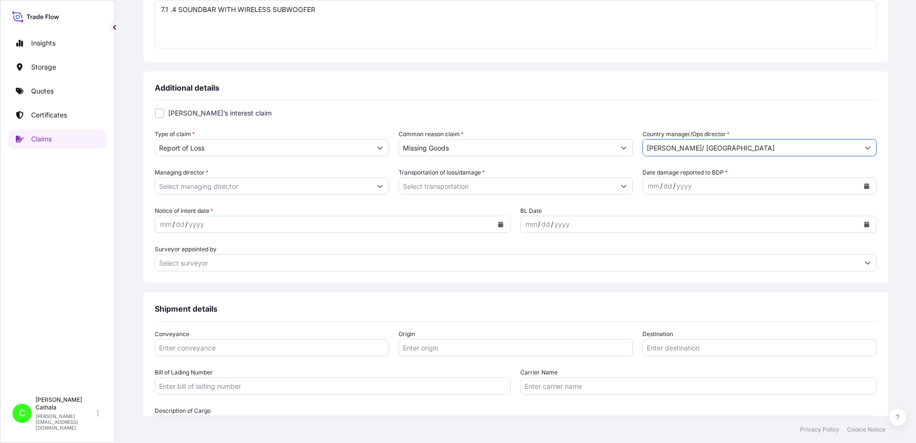
click at [499, 228] on button "Calendar" at bounding box center [500, 224] width 15 height 15
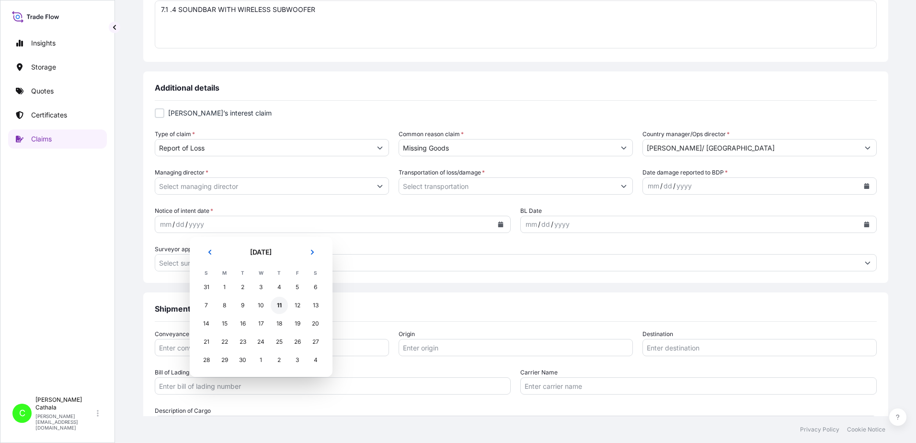
click at [280, 308] on div "11" at bounding box center [279, 305] width 17 height 17
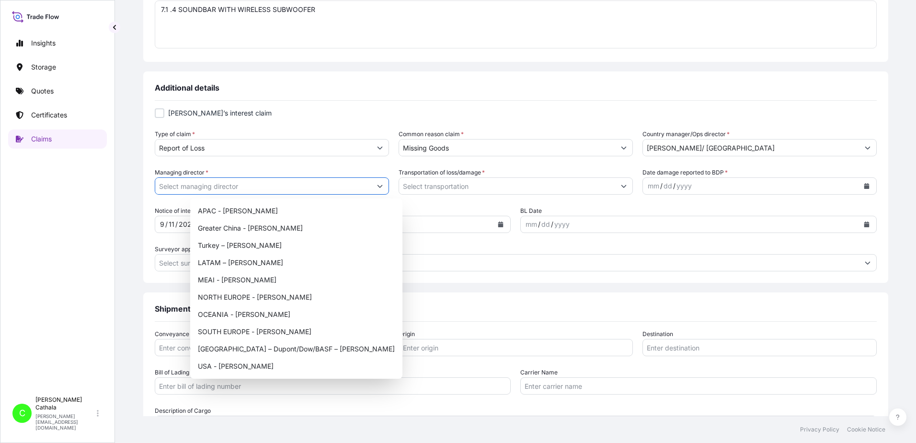
click at [383, 183] on icon "Show suggestions" at bounding box center [380, 186] width 6 height 6
click at [223, 365] on div "USA - [PERSON_NAME]" at bounding box center [296, 366] width 205 height 17
type input "USA - [PERSON_NAME]"
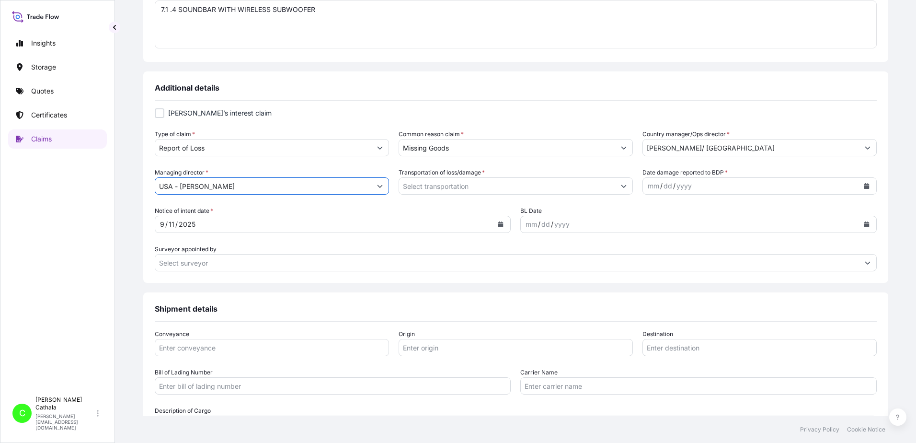
click at [621, 183] on icon "Show suggestions" at bounding box center [624, 186] width 6 height 6
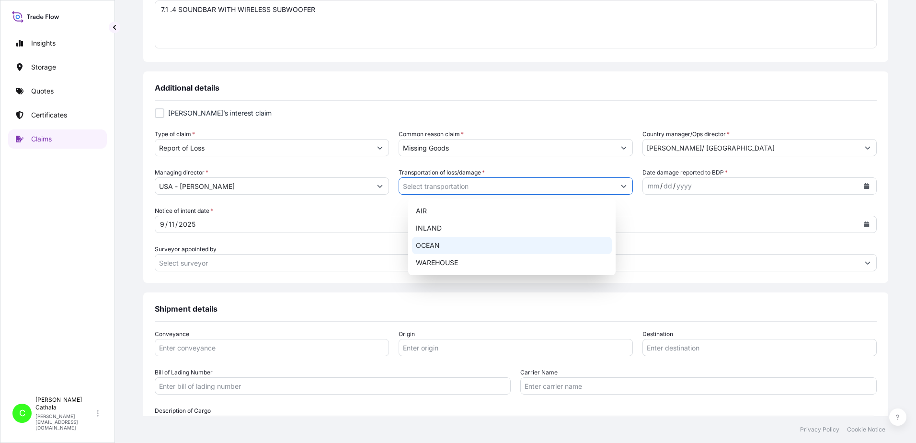
click at [421, 245] on div "OCEAN" at bounding box center [512, 245] width 200 height 17
type input "OCEAN"
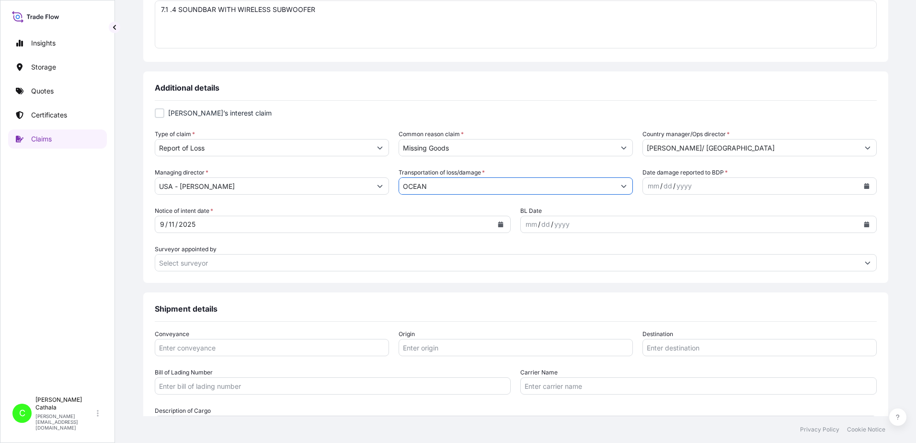
click at [864, 187] on icon "Calendar" at bounding box center [866, 186] width 5 height 6
click at [735, 250] on div "5" at bounding box center [733, 248] width 17 height 17
click at [864, 226] on icon "Calendar" at bounding box center [866, 224] width 5 height 6
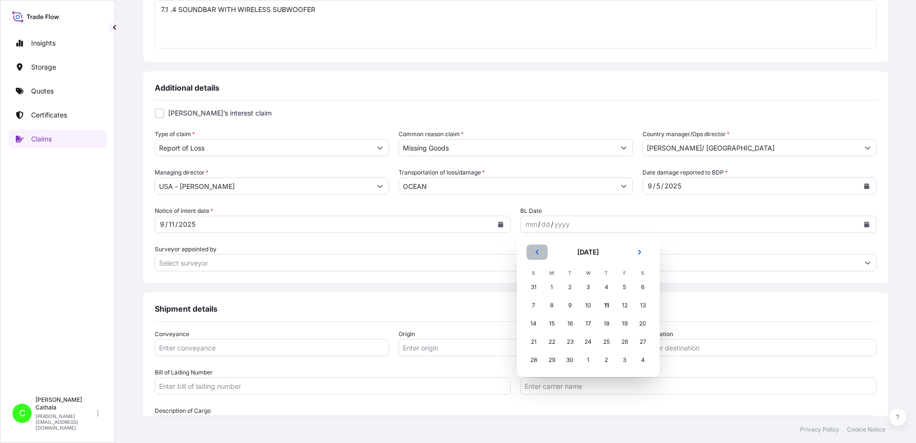
click at [532, 254] on button "Previous" at bounding box center [537, 251] width 21 height 15
click at [531, 254] on button "Previous" at bounding box center [537, 251] width 21 height 15
click at [551, 287] on div "30" at bounding box center [551, 286] width 17 height 17
click at [551, 288] on div "30" at bounding box center [551, 286] width 17 height 17
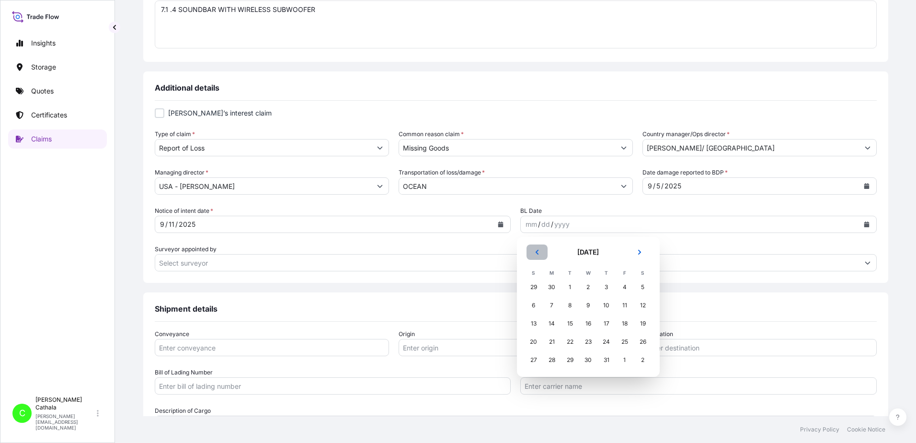
click at [535, 252] on icon "Previous" at bounding box center [537, 252] width 6 height 6
click at [554, 362] on div "30" at bounding box center [551, 359] width 17 height 17
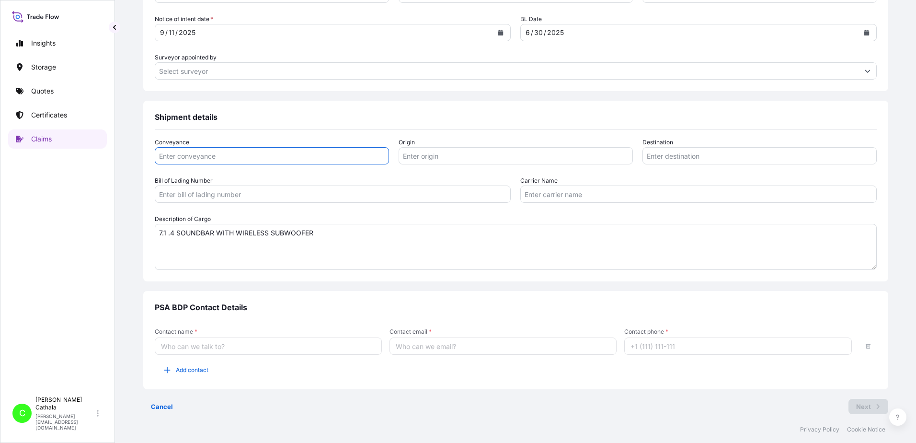
click at [303, 157] on input "Conveyance" at bounding box center [272, 155] width 234 height 17
type input "ocean"
click at [542, 161] on input "Origin" at bounding box center [516, 155] width 234 height 17
click at [487, 158] on input "Origin" at bounding box center [516, 155] width 234 height 17
paste input "YANTIAN, [GEOGRAPHIC_DATA]"
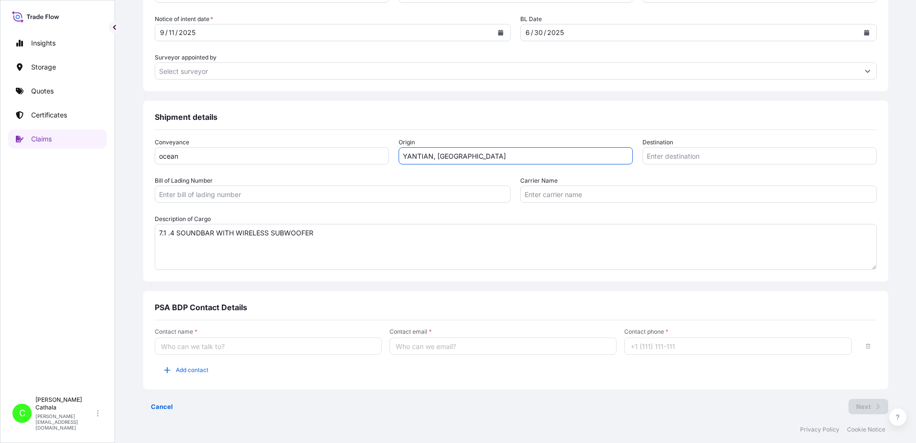
type input "YANTIAN, [GEOGRAPHIC_DATA]"
click at [660, 157] on input "Destination" at bounding box center [760, 155] width 234 height 17
paste input "[GEOGRAPHIC_DATA], [GEOGRAPHIC_DATA]"
type input "[GEOGRAPHIC_DATA], [GEOGRAPHIC_DATA]"
click at [289, 194] on input "Bill of Lading Number" at bounding box center [333, 193] width 357 height 17
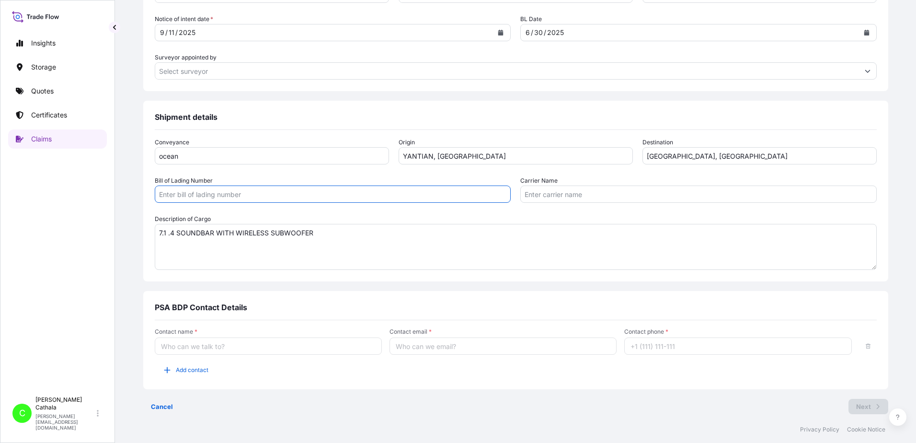
paste input "ONEYHKGF96393807"
type input "ONEYHKGF96393807"
click at [604, 194] on input "Carrier Name" at bounding box center [698, 193] width 357 height 17
paste input "Ocean Network Express Pte. Ltd."
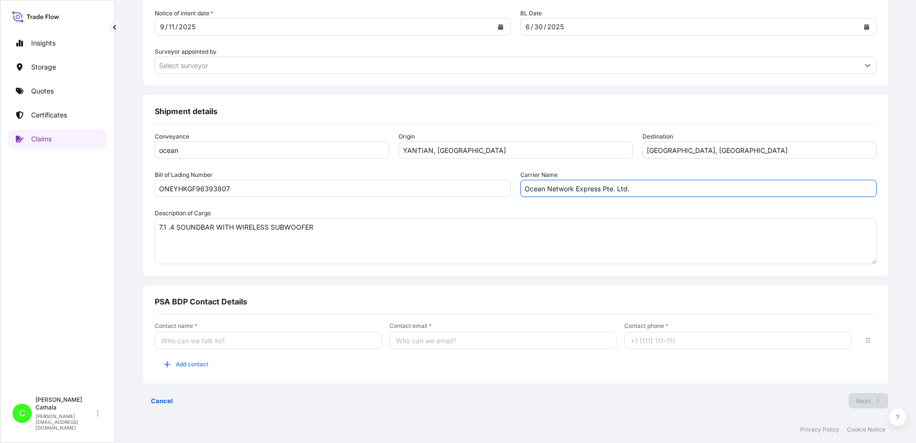
type input "Ocean Network Express Pte. Ltd."
click at [226, 343] on input "Contact name *" at bounding box center [268, 340] width 227 height 17
type input "[PERSON_NAME]"
type input "[PERSON_NAME][EMAIL_ADDRESS][PERSON_NAME][DOMAIN_NAME]"
type input "13175544817"
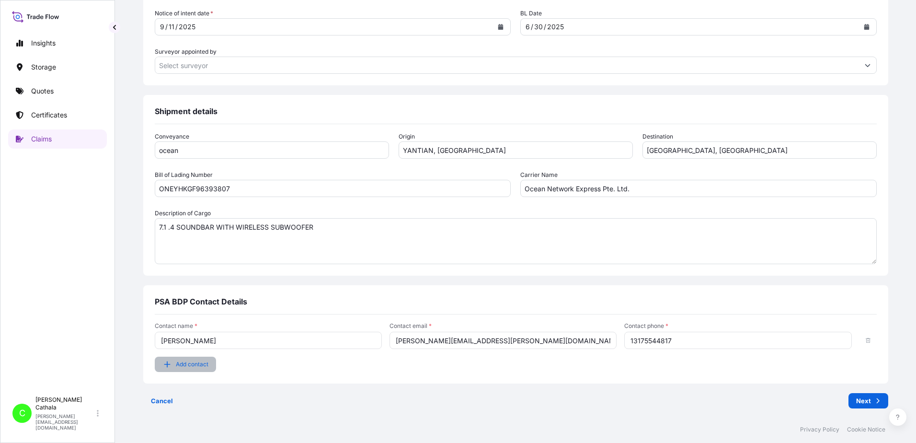
click at [208, 366] on span "Add contact" at bounding box center [192, 364] width 33 height 10
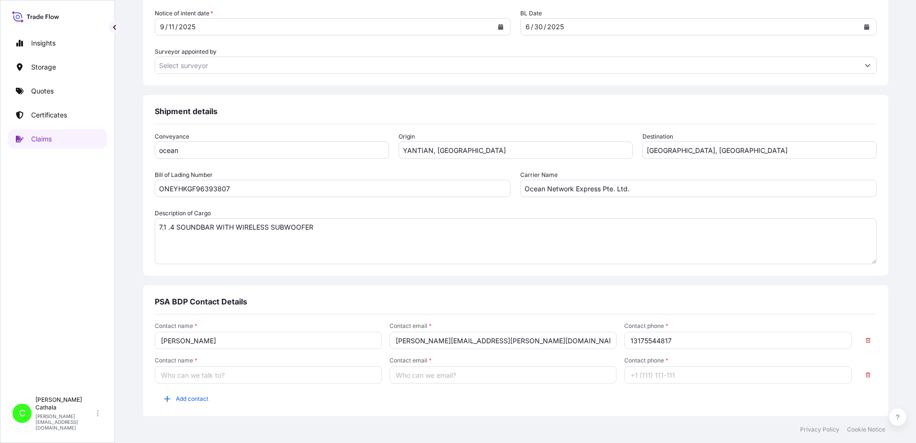
click at [219, 374] on input "Contact name *" at bounding box center [268, 374] width 227 height 17
type input "[PERSON_NAME]"
type input "[PERSON_NAME][EMAIL_ADDRESS][DOMAIN_NAME]"
type input "13176523689"
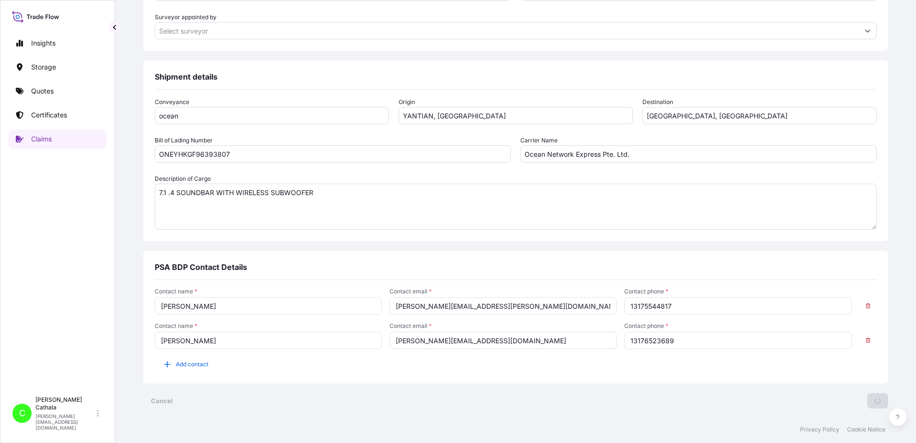
scroll to position [0, 0]
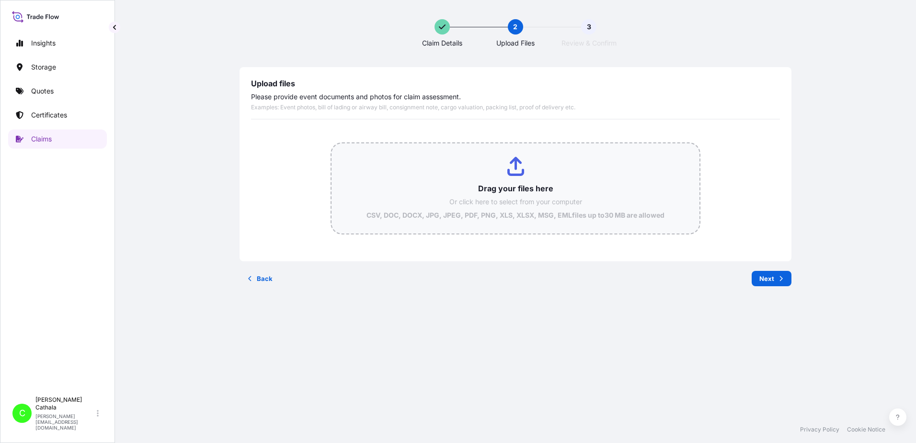
type input "C:\fakepath\ClaimId HAR000000378 ReportCombined 382e3dc8-66e8-4db0-b604-3a224f4…"
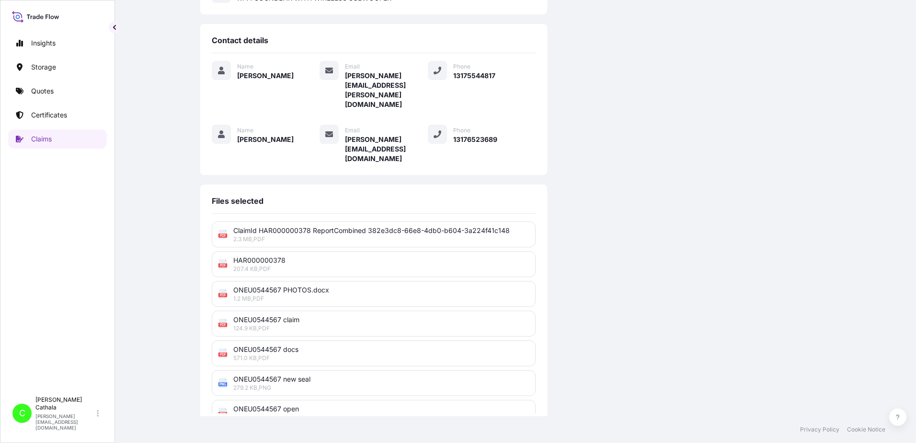
scroll to position [236, 0]
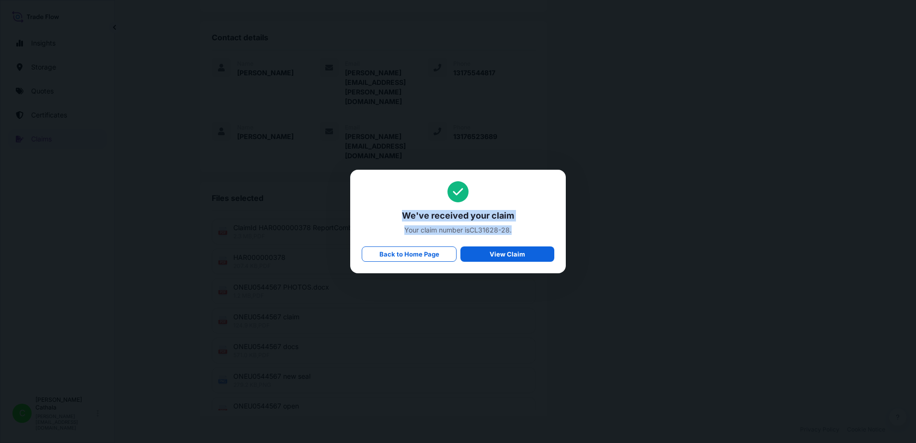
drag, startPoint x: 402, startPoint y: 213, endPoint x: 520, endPoint y: 239, distance: 121.2
click at [520, 239] on div "We've received your claim Your claim number is CL31628-28 . Back to Home Page V…" at bounding box center [458, 221] width 193 height 81
copy div "We've received your claim Your claim number is CL31628-28 ."
click at [473, 231] on span "Your claim number is CL31628-28 ." at bounding box center [458, 230] width 193 height 10
drag, startPoint x: 473, startPoint y: 231, endPoint x: 509, endPoint y: 231, distance: 36.9
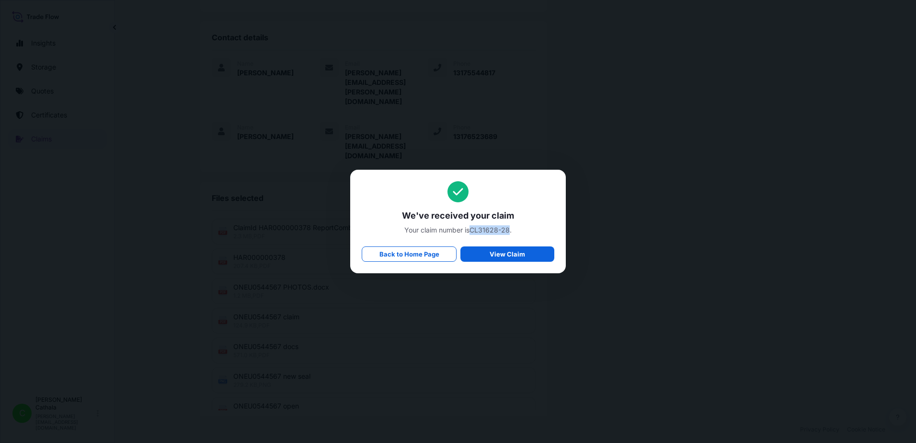
click at [509, 231] on span "Your claim number is CL31628-28 ." at bounding box center [458, 230] width 193 height 10
copy span "CL31628-28"
click at [421, 258] on p "Back to Home Page" at bounding box center [410, 254] width 60 height 10
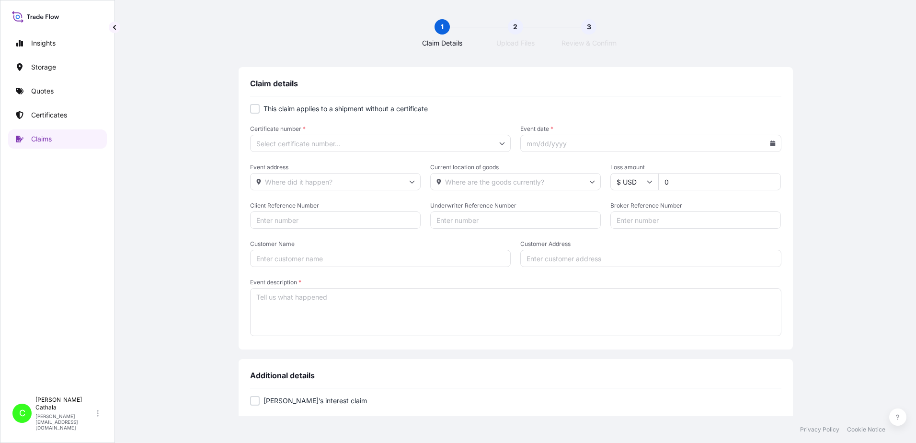
click at [252, 108] on div at bounding box center [255, 109] width 10 height 10
checkbox input "true"
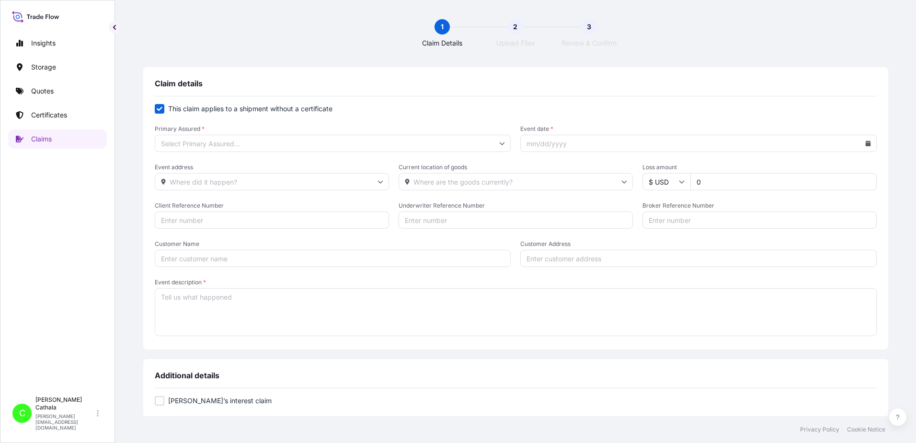
click at [400, 143] on input "Primary Assured *" at bounding box center [333, 143] width 357 height 17
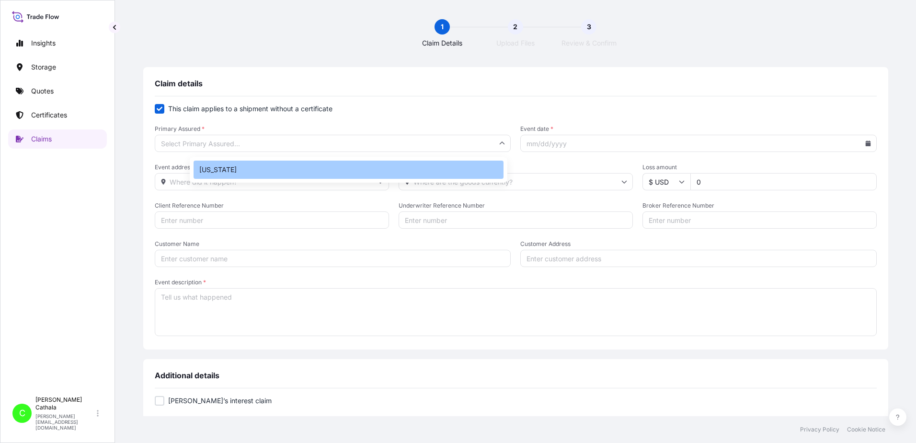
click at [252, 173] on div "[US_STATE]" at bounding box center [349, 170] width 310 height 18
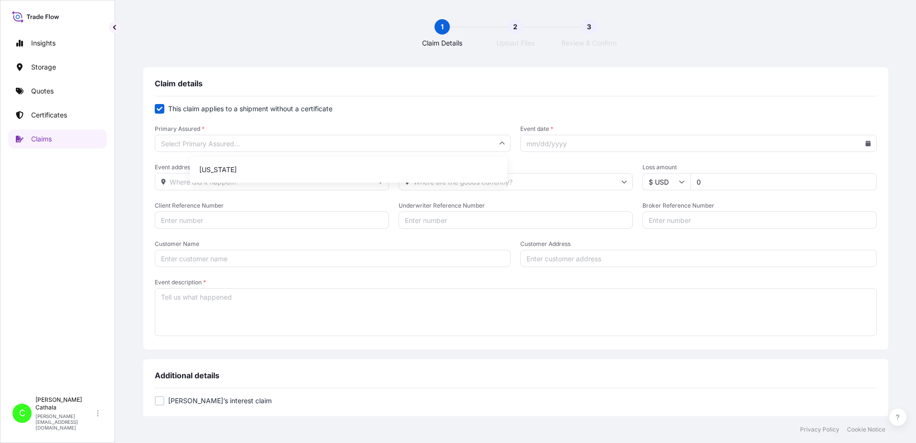
type input "[US_STATE]"
click at [568, 146] on input "Event date *" at bounding box center [698, 143] width 357 height 17
click at [866, 146] on icon at bounding box center [868, 143] width 5 height 6
click at [787, 170] on icon at bounding box center [789, 171] width 4 height 6
click at [684, 283] on button "25" at bounding box center [683, 283] width 15 height 15
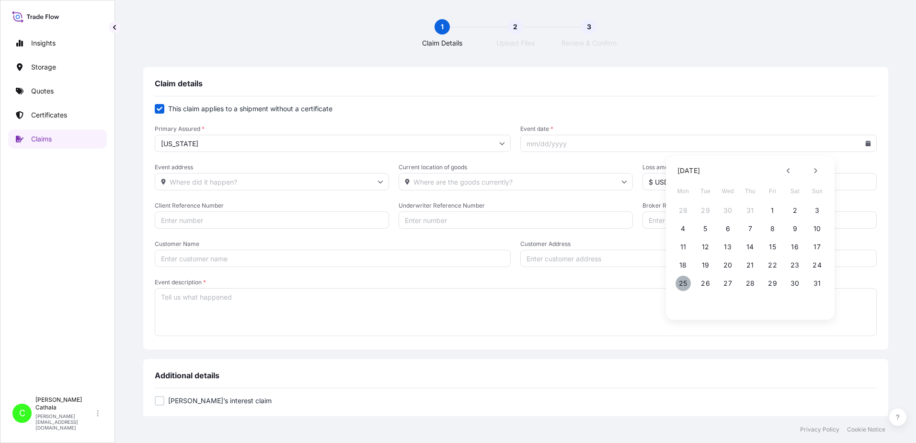
type input "[DATE]"
click at [260, 181] on input "Event address" at bounding box center [272, 181] width 234 height 17
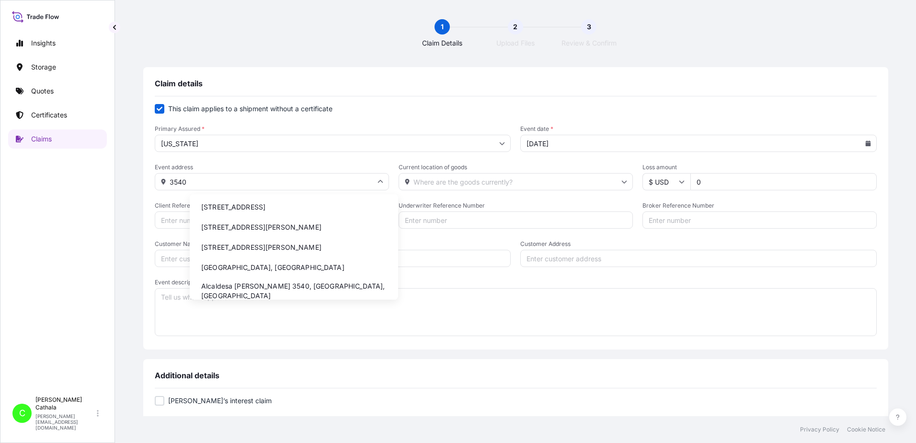
click at [240, 209] on li "[STREET_ADDRESS]" at bounding box center [294, 207] width 201 height 18
type input "[STREET_ADDRESS]"
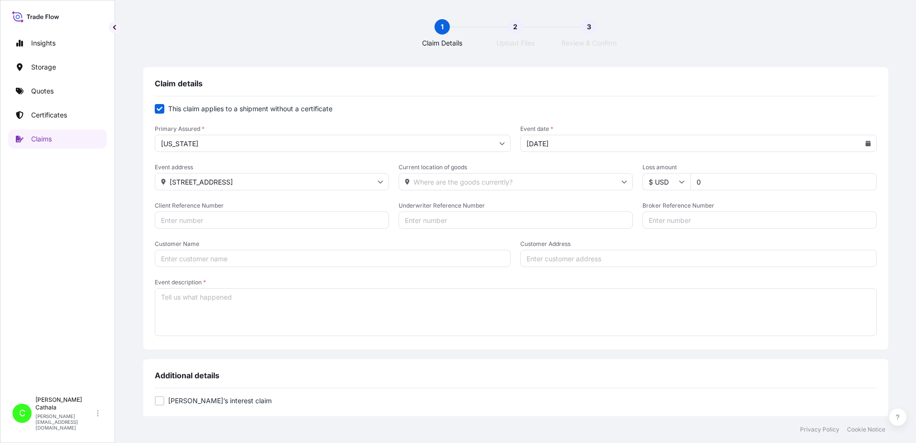
click at [264, 223] on input "Client Reference Number" at bounding box center [272, 219] width 234 height 17
paste input "HAR000000379"
type input "HAR000000379"
click at [288, 183] on input "[STREET_ADDRESS]" at bounding box center [272, 181] width 234 height 17
click at [550, 259] on input "Customer Address" at bounding box center [698, 258] width 357 height 17
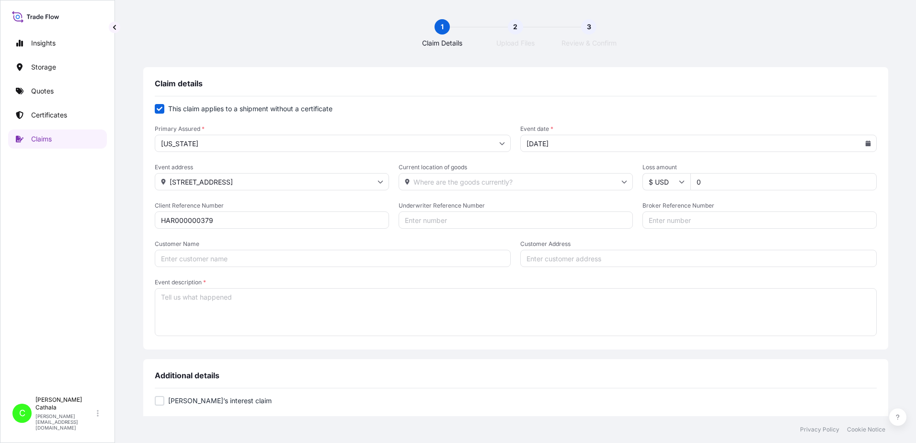
paste input "[STREET_ADDRESS]"
type input "[STREET_ADDRESS]"
click at [459, 179] on input "Current location of goods" at bounding box center [516, 181] width 234 height 17
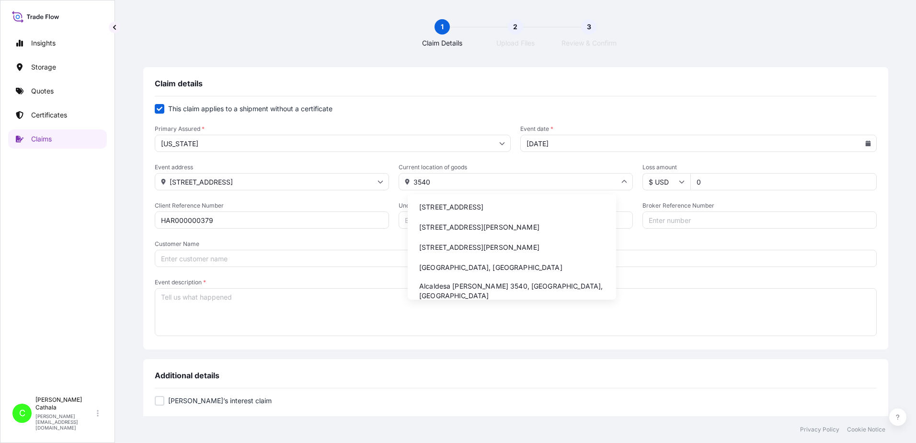
click at [491, 208] on li "[STREET_ADDRESS]" at bounding box center [512, 207] width 201 height 18
type input "[STREET_ADDRESS]"
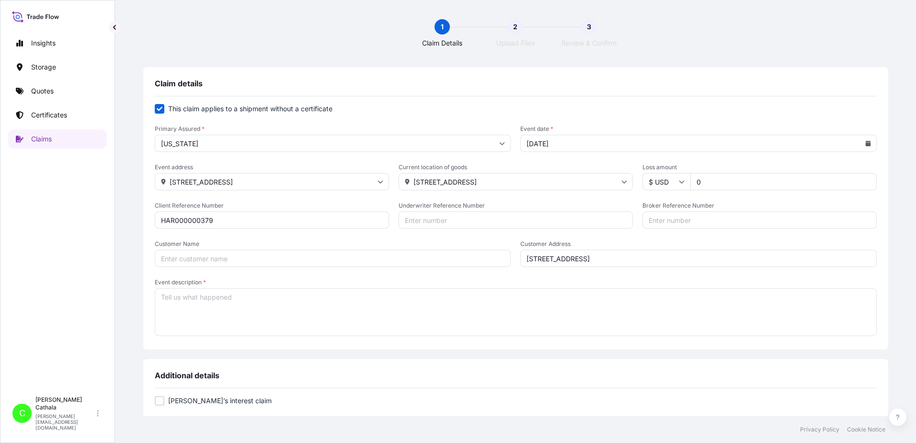
drag, startPoint x: 695, startPoint y: 185, endPoint x: 675, endPoint y: 185, distance: 20.1
click at [691, 185] on input "0" at bounding box center [784, 181] width 186 height 17
type input "8330.37"
click at [667, 219] on input "Broker Reference Number" at bounding box center [760, 219] width 234 height 17
paste input "BSIU9690007"
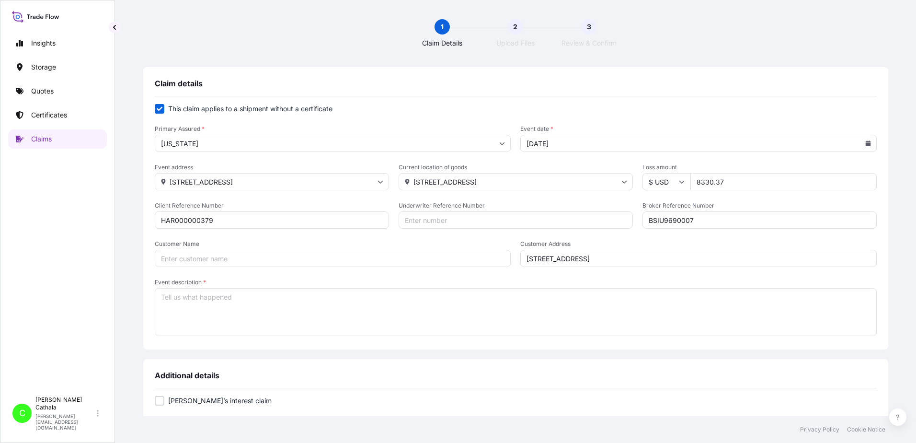
type input "BSIU9690007"
click at [244, 256] on input "Customer Name" at bounding box center [333, 258] width 357 height 17
click at [460, 215] on input "Underwriter Reference Number" at bounding box center [516, 219] width 234 height 17
paste input "[PERSON_NAME] International"
type input "H"
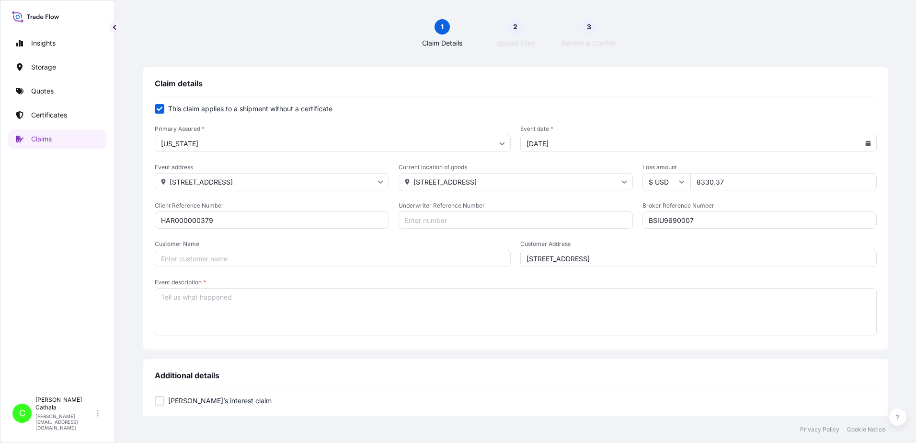
click at [230, 258] on input "Customer Name" at bounding box center [333, 258] width 357 height 17
paste input "[PERSON_NAME] International"
type input "[PERSON_NAME] International"
drag, startPoint x: 249, startPoint y: 309, endPoint x: 240, endPoint y: 263, distance: 46.9
click at [249, 305] on textarea "Event description *" at bounding box center [516, 312] width 722 height 48
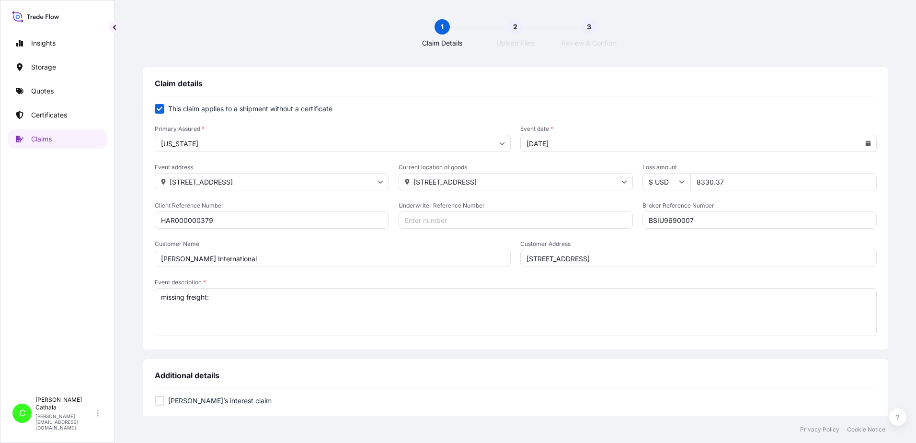
click at [426, 295] on textarea "missing freight:" at bounding box center [516, 312] width 722 height 48
paste textarea "R"
click at [306, 300] on textarea "missing freight:" at bounding box center [516, 312] width 722 height 48
paste textarea "L KAM 11.1.4 SOUNDBAR WITH WIRELESS SUBWOOFER"
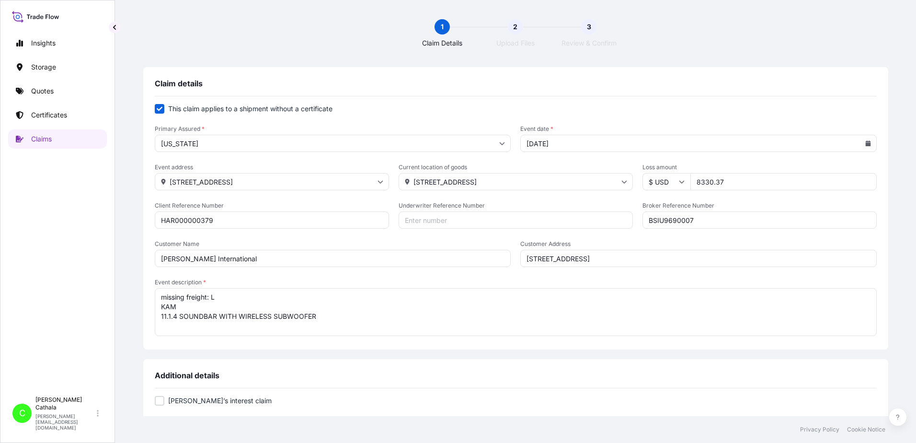
drag, startPoint x: 216, startPoint y: 308, endPoint x: 210, endPoint y: 298, distance: 12.0
click at [210, 308] on textarea "missing freight: L KAM 11.1.4 SOUNDBAR WITH WIRELESS SUBWOOFER" at bounding box center [516, 312] width 722 height 48
drag, startPoint x: 246, startPoint y: 297, endPoint x: 405, endPoint y: 309, distance: 160.1
click at [405, 309] on textarea "missing freight: 11.1.4 SOUNDBAR WITH WIRELESS SUBWOOFER" at bounding box center [516, 312] width 722 height 48
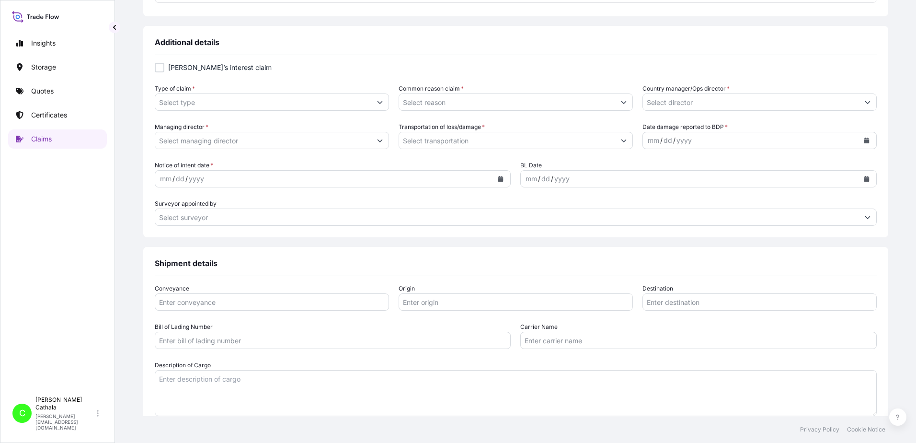
scroll to position [431, 0]
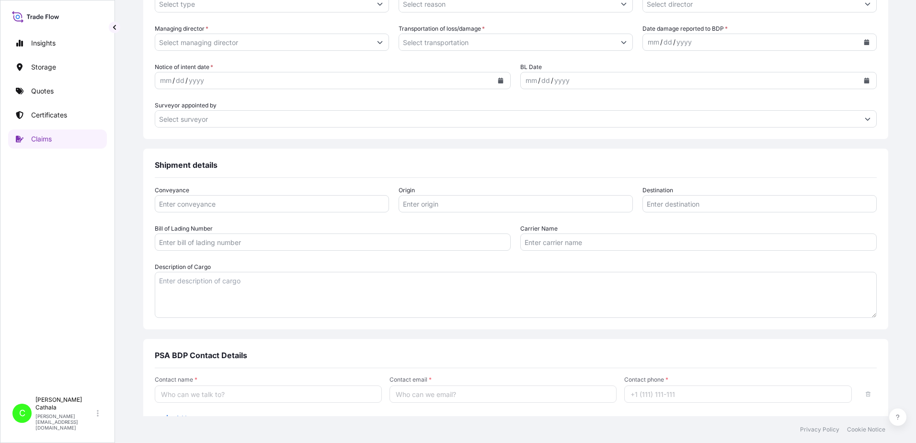
type textarea "missing freight: 11.1.4 SOUNDBAR WITH WIRELESS SUBWOOFER"
click at [222, 282] on textarea "Description of Cargo" at bounding box center [516, 295] width 722 height 46
paste textarea "11.1.4 SOUNDBAR WITH WIRELESS SUBWOOFER"
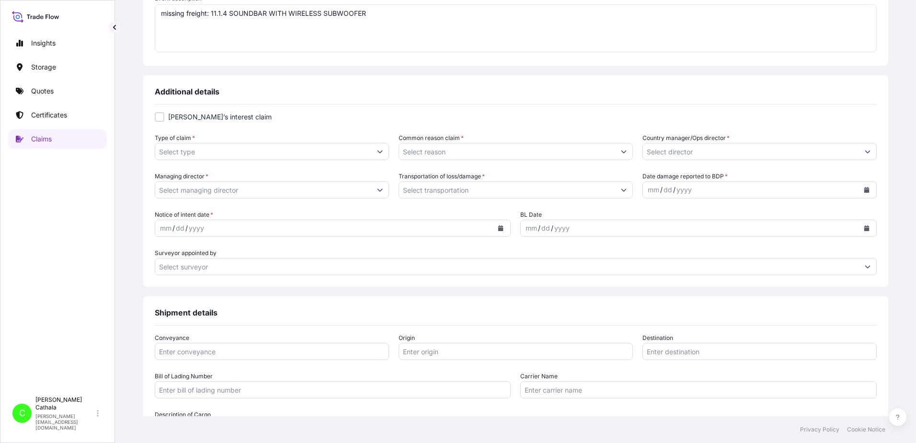
scroll to position [96, 0]
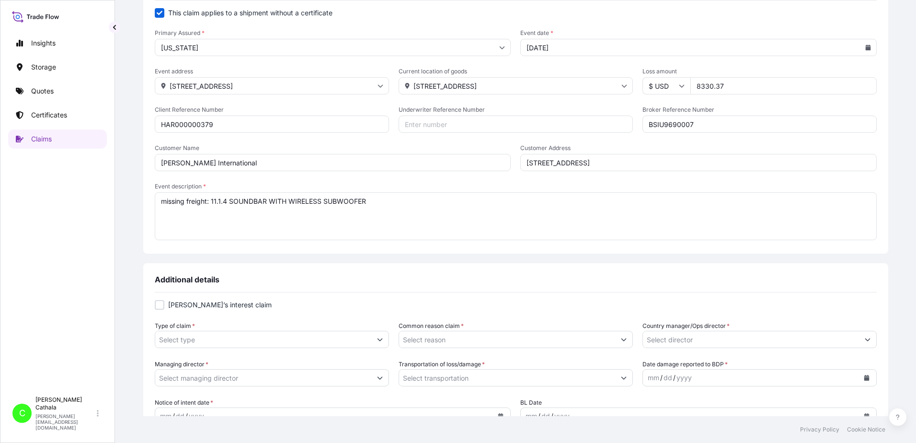
type textarea "11.1.4 SOUNDBAR WITH WIRELESS SUBWOOFER"
click at [385, 338] on button "Show suggestions" at bounding box center [379, 339] width 17 height 17
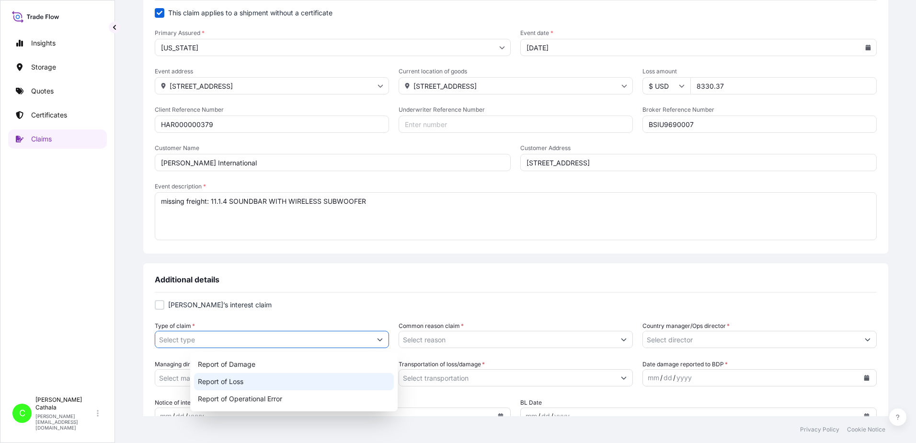
click at [249, 386] on div "Report of Loss" at bounding box center [294, 381] width 200 height 17
type input "Report of Loss"
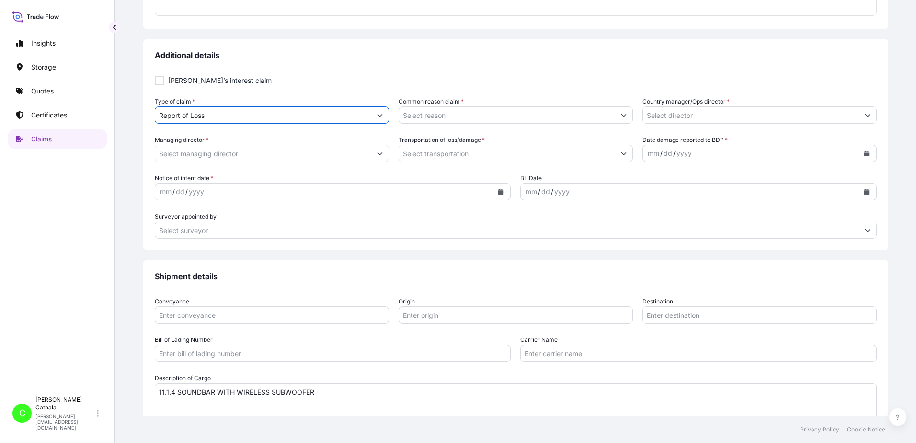
scroll to position [335, 0]
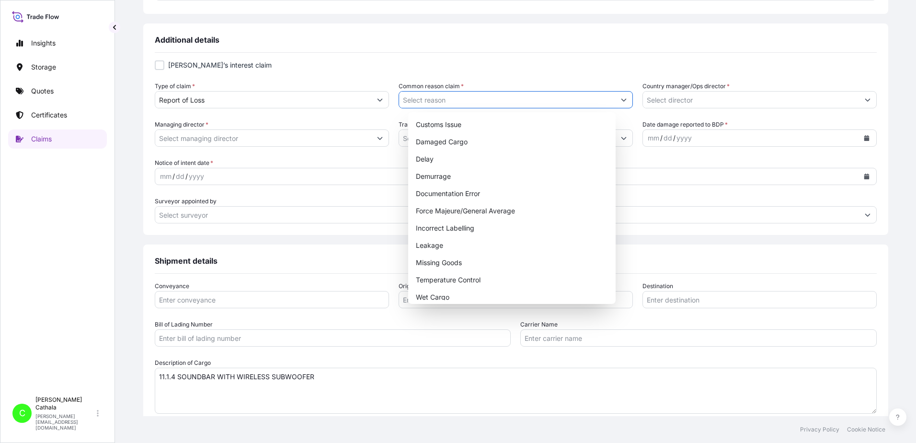
click at [621, 98] on icon "Show suggestions" at bounding box center [624, 100] width 6 height 6
click at [427, 263] on div "Missing Goods" at bounding box center [512, 262] width 200 height 17
type input "Missing Goods"
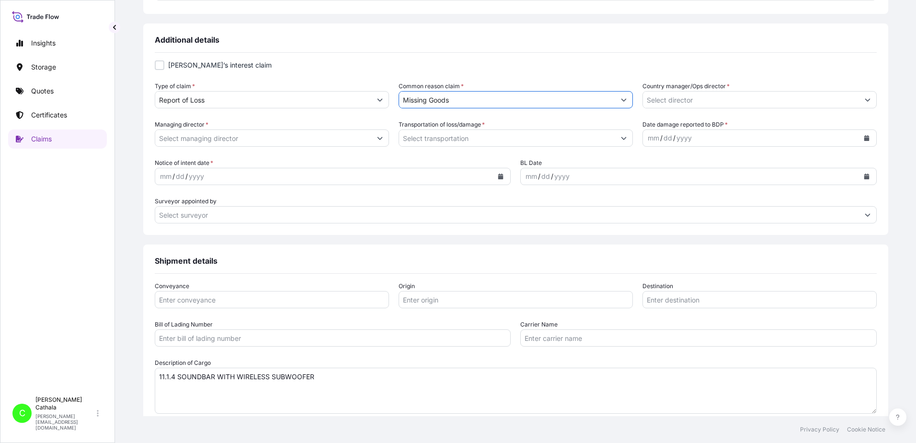
click at [865, 101] on icon "Show suggestions" at bounding box center [868, 100] width 6 height 6
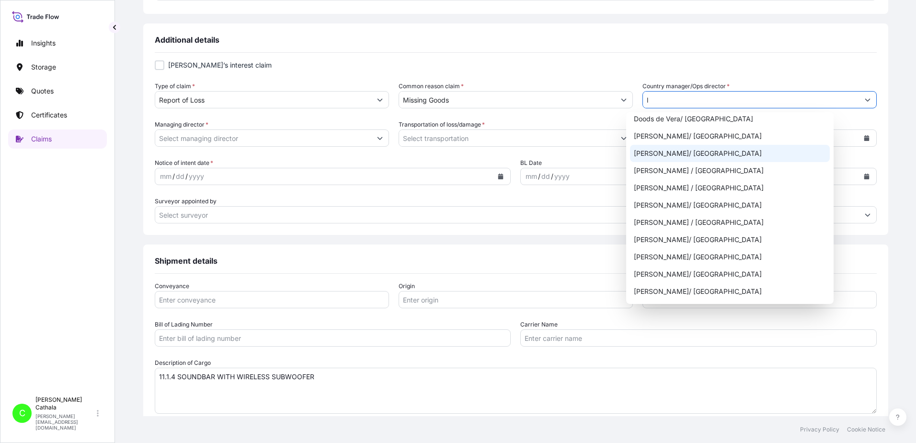
scroll to position [192, 0]
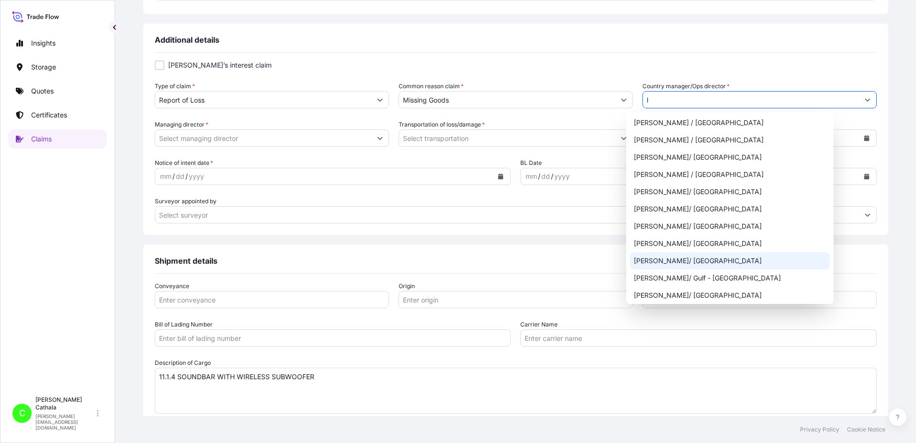
click at [663, 264] on div "[PERSON_NAME]/ [GEOGRAPHIC_DATA]" at bounding box center [730, 260] width 200 height 17
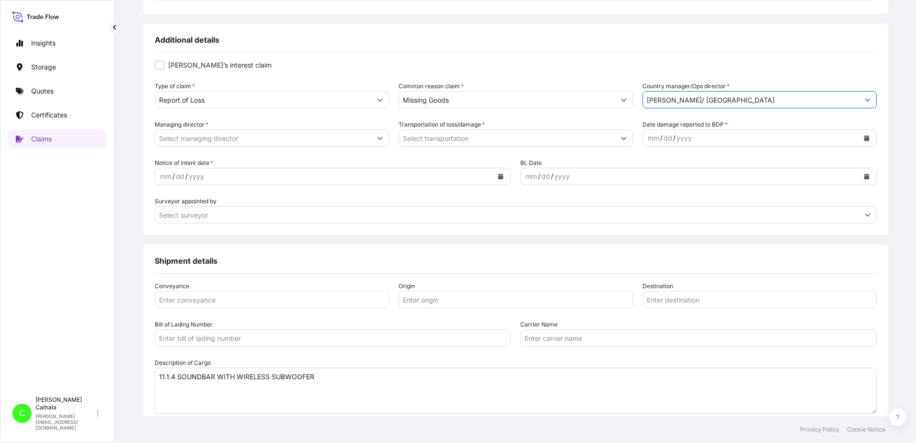
type input "[PERSON_NAME]/ [GEOGRAPHIC_DATA]"
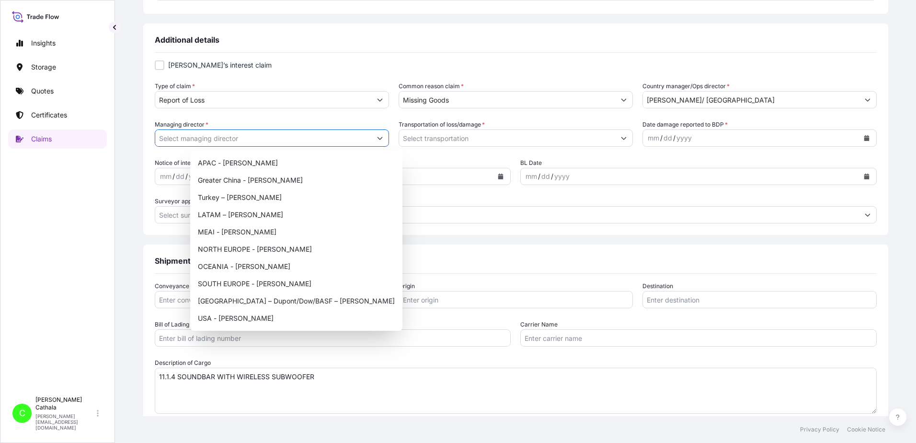
click at [389, 139] on button "Show suggestions" at bounding box center [379, 137] width 17 height 17
click at [231, 319] on div "USA - [PERSON_NAME]" at bounding box center [296, 318] width 205 height 17
type input "USA - [PERSON_NAME]"
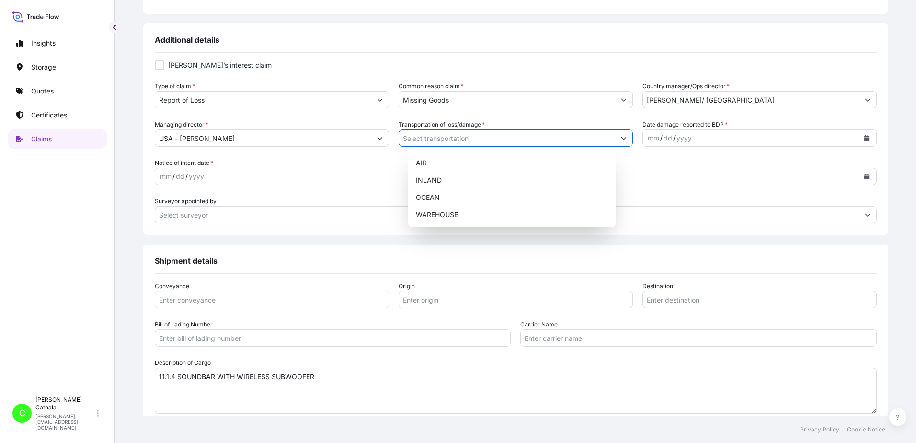
click at [621, 140] on icon "Show suggestions" at bounding box center [624, 138] width 6 height 6
click at [432, 199] on div "OCEAN" at bounding box center [512, 197] width 200 height 17
type input "OCEAN"
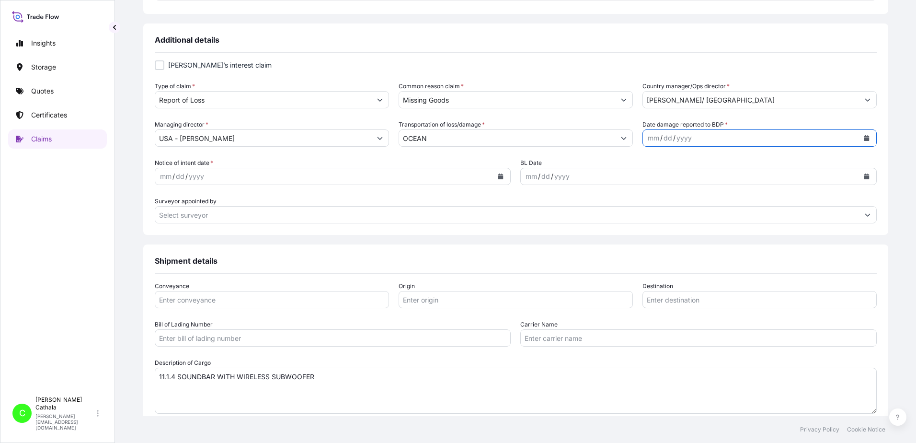
click at [864, 139] on icon "Calendar" at bounding box center [866, 138] width 5 height 6
click at [732, 197] on div "5" at bounding box center [733, 200] width 17 height 17
click at [498, 175] on icon "Calendar" at bounding box center [501, 176] width 6 height 6
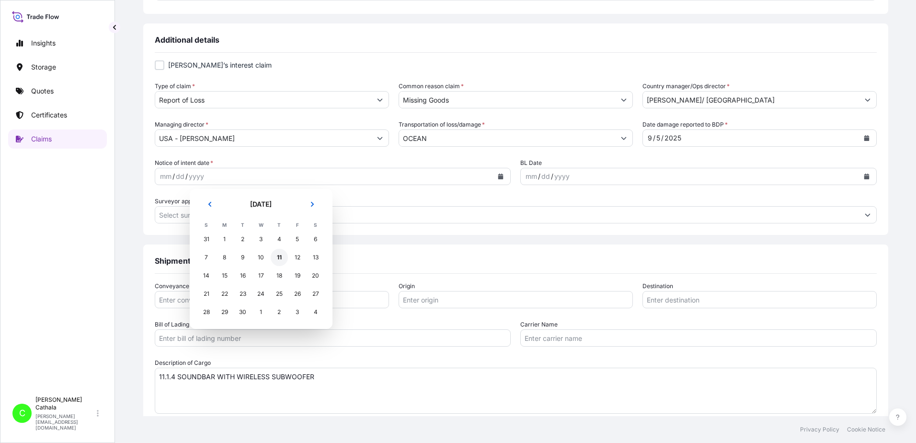
click at [280, 255] on div "11" at bounding box center [279, 257] width 17 height 17
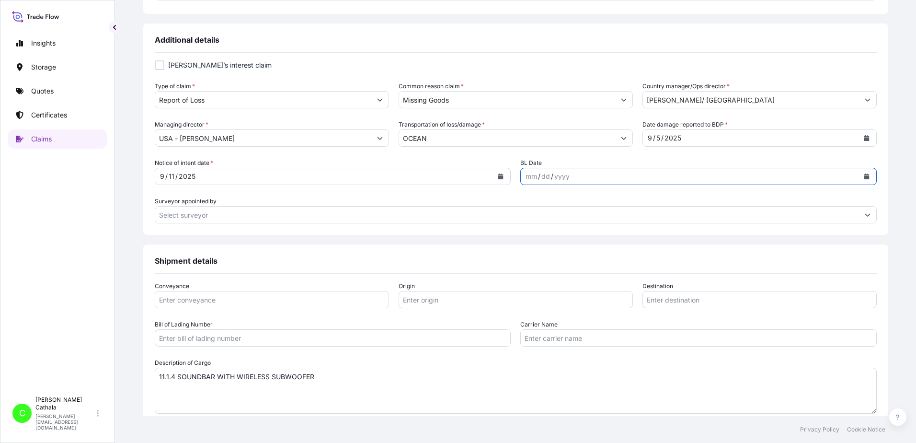
click at [864, 177] on icon "Calendar" at bounding box center [866, 176] width 5 height 6
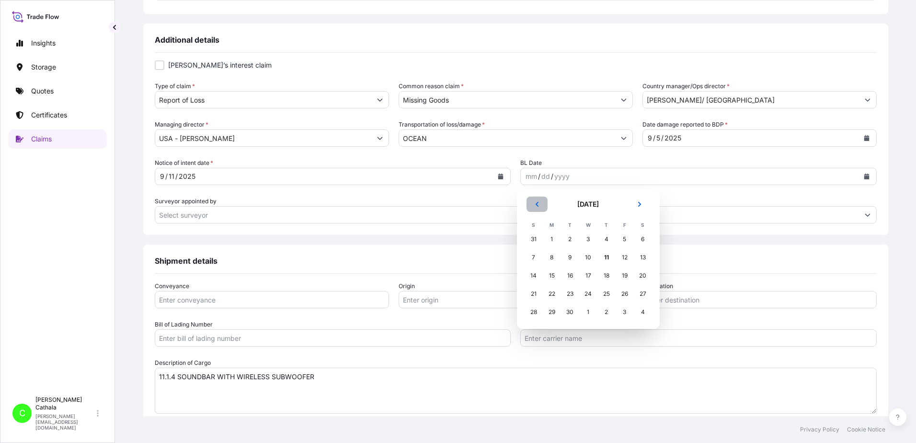
click at [532, 207] on button "Previous" at bounding box center [537, 203] width 21 height 15
click at [534, 207] on icon "Previous" at bounding box center [537, 204] width 6 height 6
click at [589, 257] on div "9" at bounding box center [588, 257] width 17 height 17
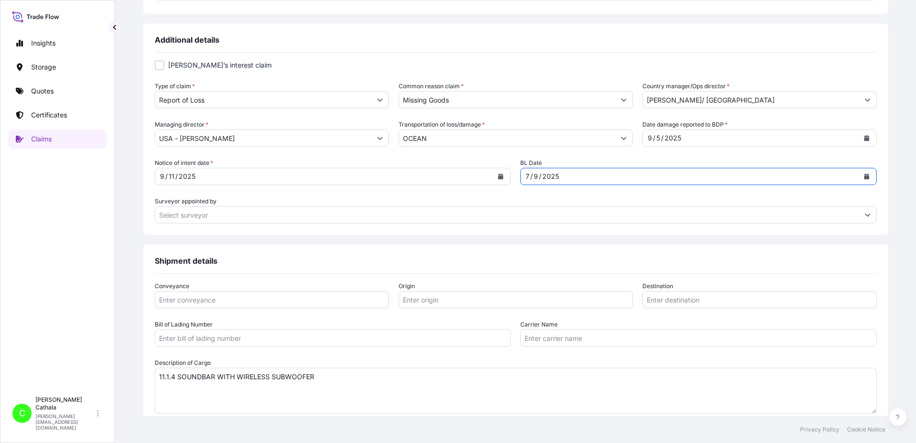
click at [384, 297] on input "Conveyance" at bounding box center [272, 299] width 234 height 17
type input "Ocean"
click at [467, 301] on input "Origin" at bounding box center [516, 299] width 234 height 17
paste input "YANTIAN, [GEOGRAPHIC_DATA]"
type input "YANTIAN, [GEOGRAPHIC_DATA]"
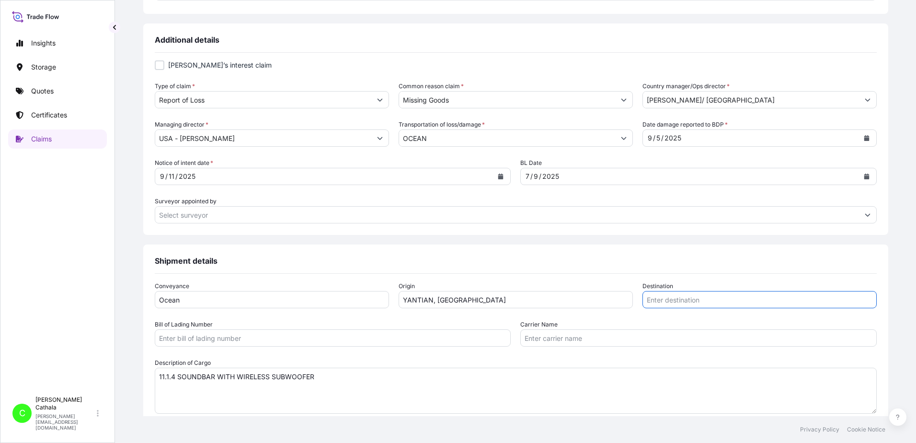
click at [643, 299] on input "Destination" at bounding box center [760, 299] width 234 height 17
paste input "[GEOGRAPHIC_DATA], [GEOGRAPHIC_DATA]"
type input "[GEOGRAPHIC_DATA], [GEOGRAPHIC_DATA]"
click at [233, 334] on input "Bill of Lading Number" at bounding box center [333, 337] width 357 height 17
paste input "ONEYHKGF94091811"
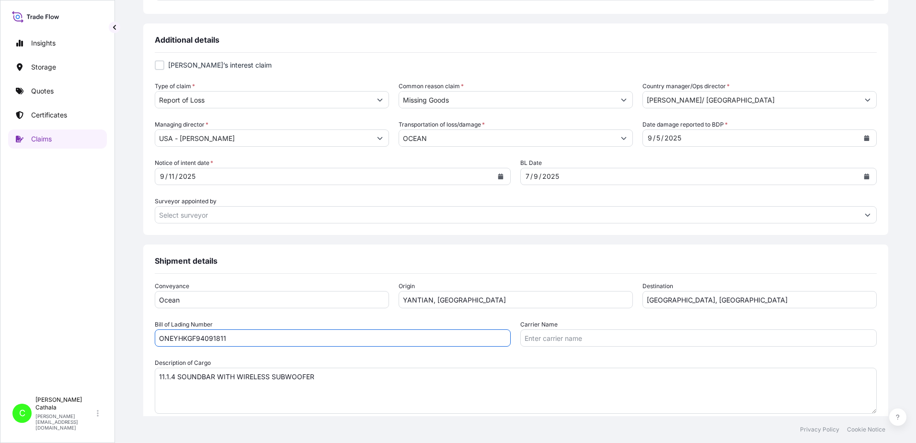
type input "ONEYHKGF94091811"
click at [550, 340] on input "Carrier Name" at bounding box center [698, 337] width 357 height 17
paste input "Ocean Network Express Pte. Ltd."
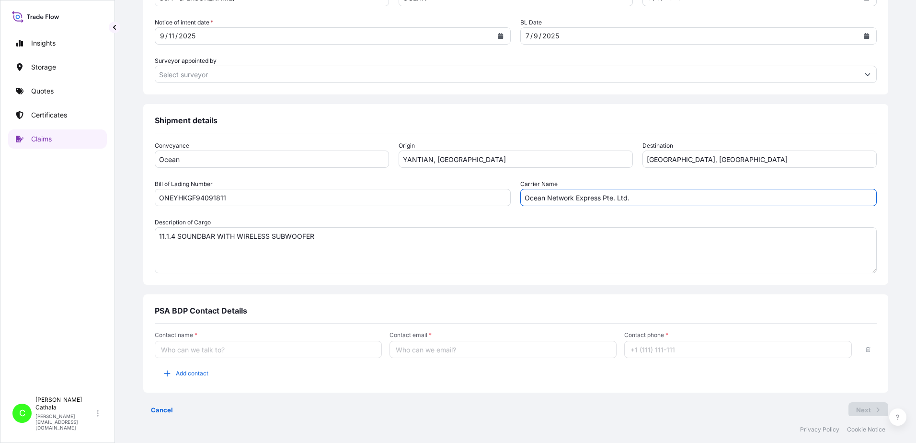
scroll to position [485, 0]
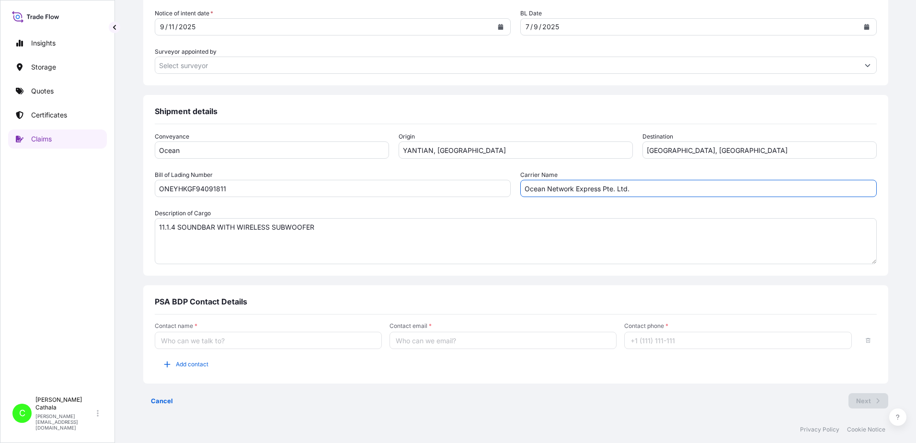
type input "Ocean Network Express Pte. Ltd."
click at [224, 344] on input "Contact name *" at bounding box center [268, 340] width 227 height 17
type input "[PERSON_NAME]"
type input "[PERSON_NAME][EMAIL_ADDRESS][PERSON_NAME][DOMAIN_NAME]"
type input "13175544817"
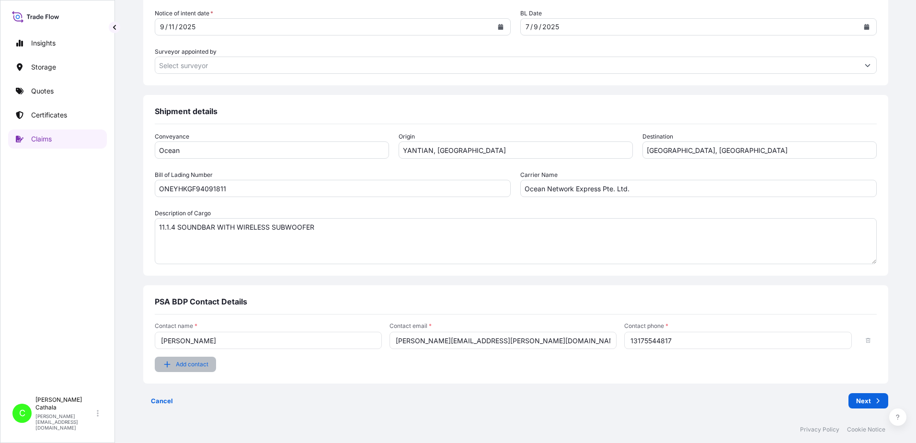
click at [208, 367] on span "Add contact" at bounding box center [192, 364] width 33 height 10
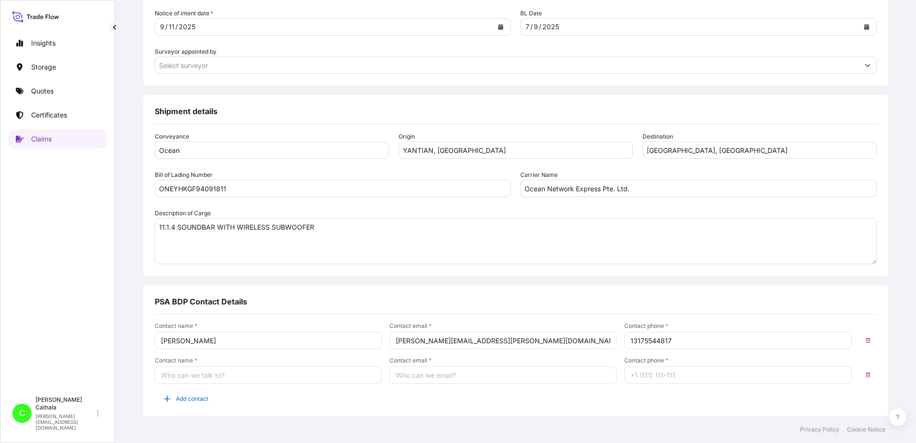
click at [214, 376] on input "Contact name *" at bounding box center [268, 374] width 227 height 17
type input "[PERSON_NAME]"
type input "[PERSON_NAME][EMAIL_ADDRESS][DOMAIN_NAME]"
type input "13176523689"
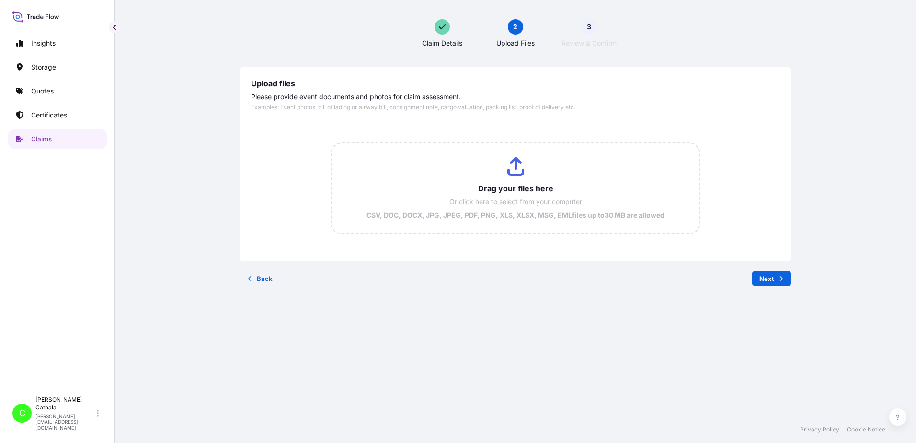
scroll to position [0, 0]
type input "C:\fakepath\ONEYHKGF94091811_seaway_20250709181205.pdf"
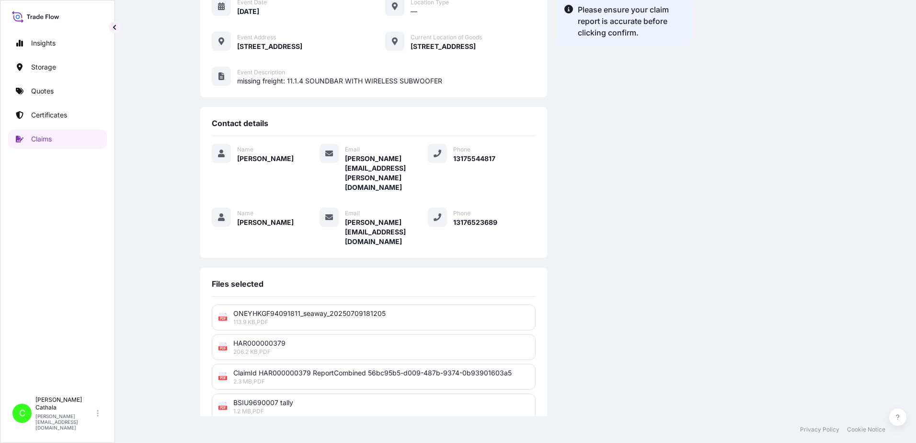
scroll to position [236, 0]
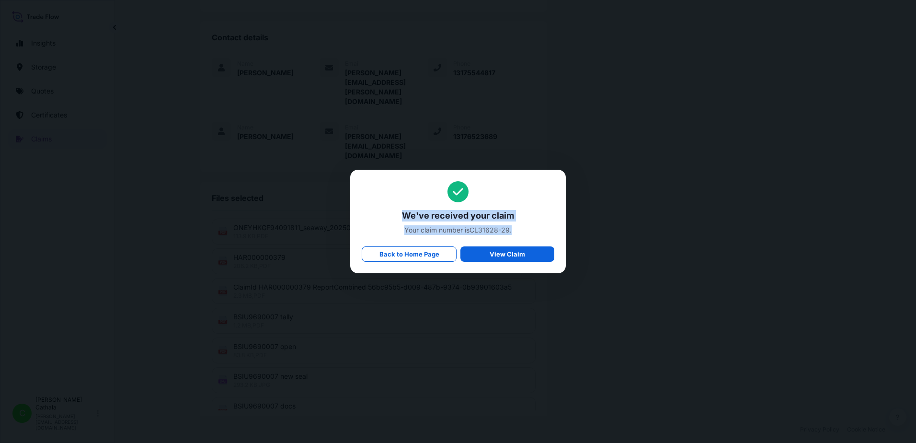
drag, startPoint x: 401, startPoint y: 217, endPoint x: 526, endPoint y: 224, distance: 124.8
click at [526, 224] on div "We've received your claim Your claim number is CL31628-29 . Back to Home Page V…" at bounding box center [458, 221] width 193 height 81
copy div "We've received your claim Your claim number is CL31628-29 ."
click at [473, 227] on span "Your claim number is CL31628-29 ." at bounding box center [458, 230] width 193 height 10
click at [472, 231] on span "Your claim number is CL31628-29 ." at bounding box center [458, 230] width 193 height 10
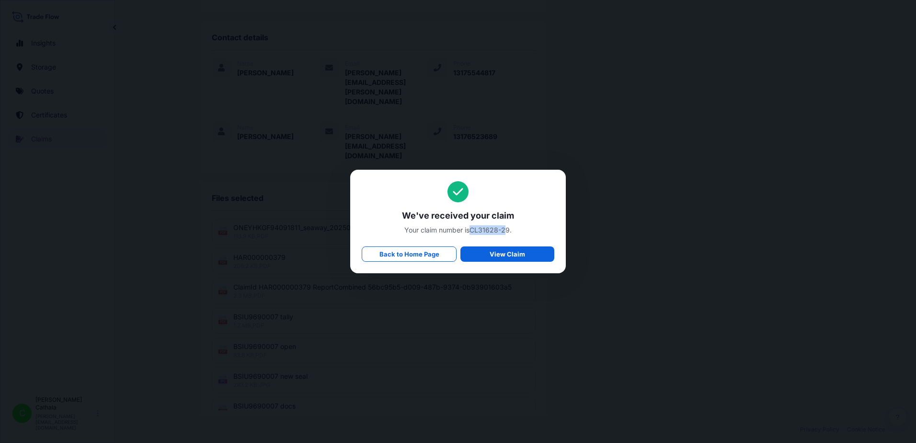
drag, startPoint x: 472, startPoint y: 231, endPoint x: 508, endPoint y: 231, distance: 36.4
click at [508, 231] on span "Your claim number is CL31628-29 ." at bounding box center [458, 230] width 193 height 10
drag, startPoint x: 508, startPoint y: 231, endPoint x: 475, endPoint y: 231, distance: 32.6
click at [475, 231] on span "Your claim number is CL31628-29 ." at bounding box center [458, 230] width 193 height 10
drag, startPoint x: 473, startPoint y: 231, endPoint x: 509, endPoint y: 228, distance: 36.0
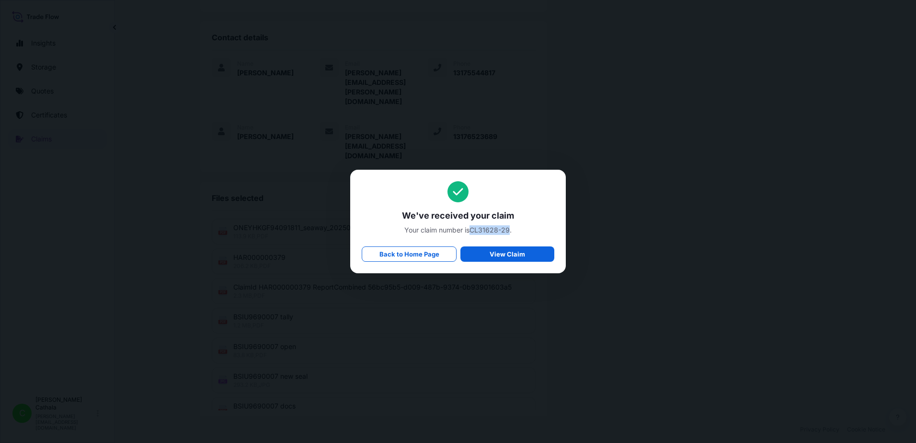
click at [509, 228] on span "Your claim number is CL31628-29 ." at bounding box center [458, 230] width 193 height 10
copy span "CL31628-29"
click at [408, 254] on p "Back to Home Page" at bounding box center [410, 254] width 60 height 10
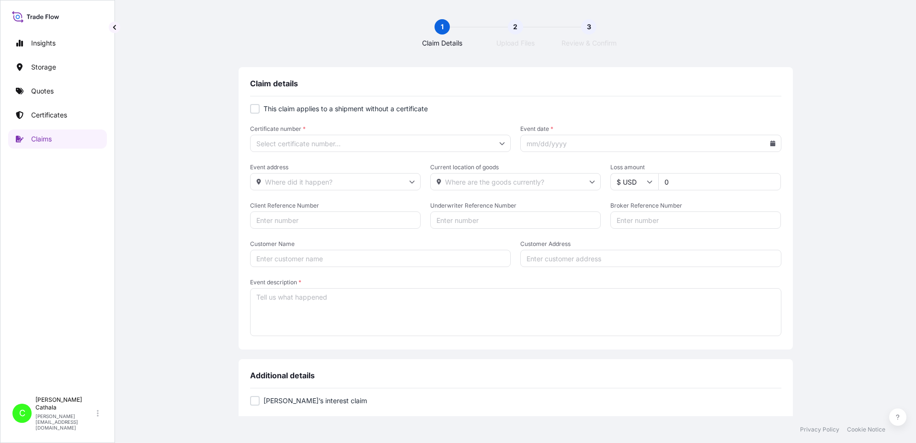
click at [253, 108] on div at bounding box center [255, 109] width 10 height 10
checkbox input "true"
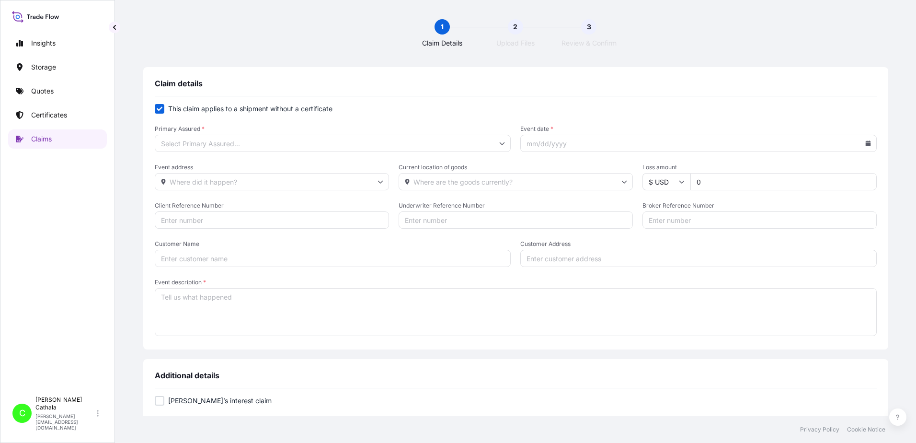
click at [278, 146] on input "Primary Assured *" at bounding box center [333, 143] width 357 height 17
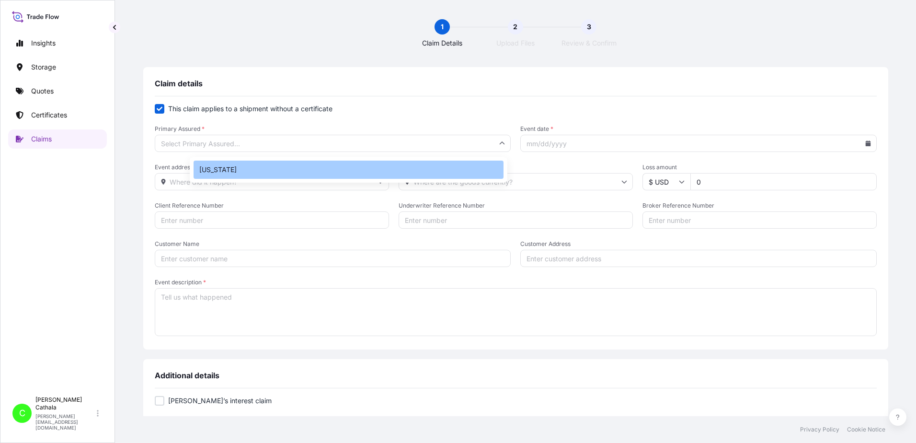
click at [234, 168] on div "[US_STATE]" at bounding box center [349, 170] width 310 height 18
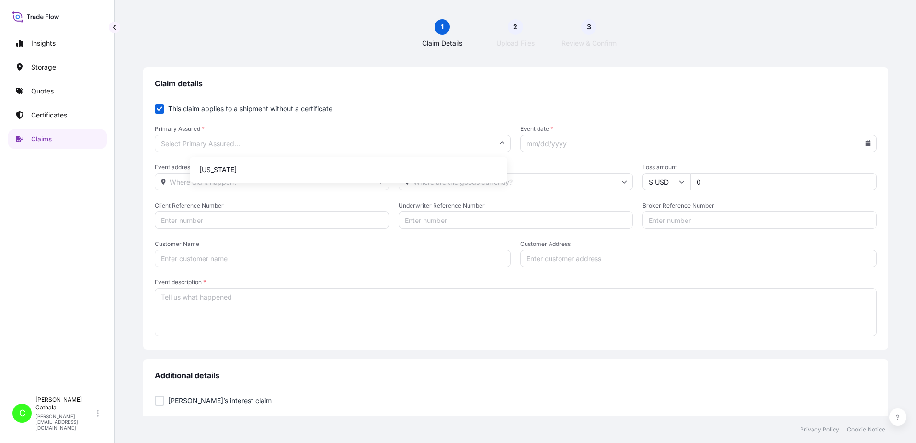
type input "[US_STATE]"
click at [608, 143] on input "Event date *" at bounding box center [698, 143] width 357 height 17
type input "[DATE]"
click at [223, 180] on input "Event address" at bounding box center [272, 181] width 234 height 17
click at [866, 145] on icon at bounding box center [868, 143] width 5 height 6
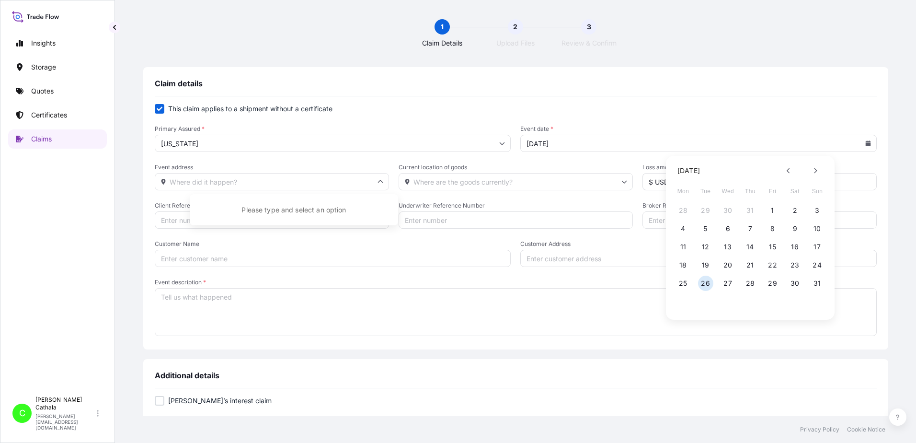
click at [282, 182] on input "Event address" at bounding box center [272, 181] width 234 height 17
click at [286, 182] on input "Event address" at bounding box center [272, 181] width 234 height 17
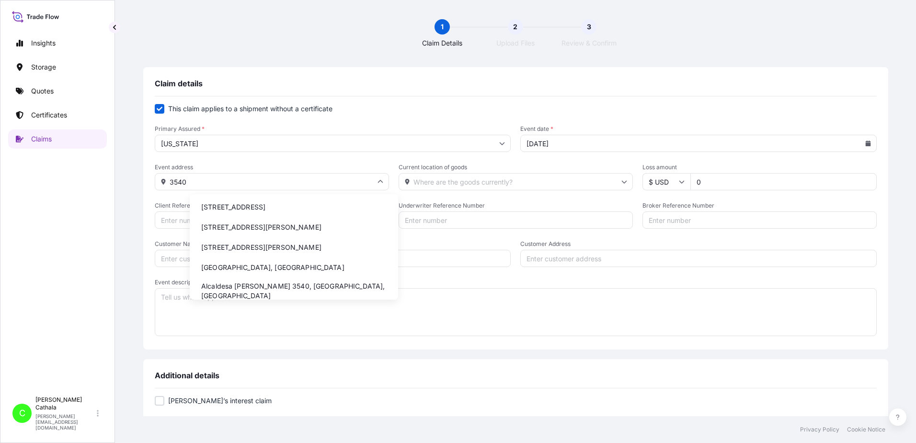
click at [328, 207] on li "[STREET_ADDRESS]" at bounding box center [294, 207] width 201 height 18
type input "[STREET_ADDRESS]"
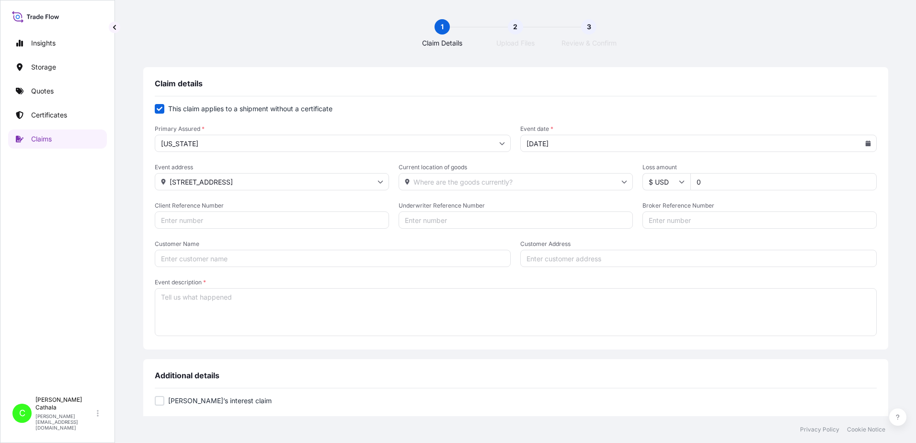
click at [321, 175] on input "[STREET_ADDRESS]" at bounding box center [272, 181] width 234 height 17
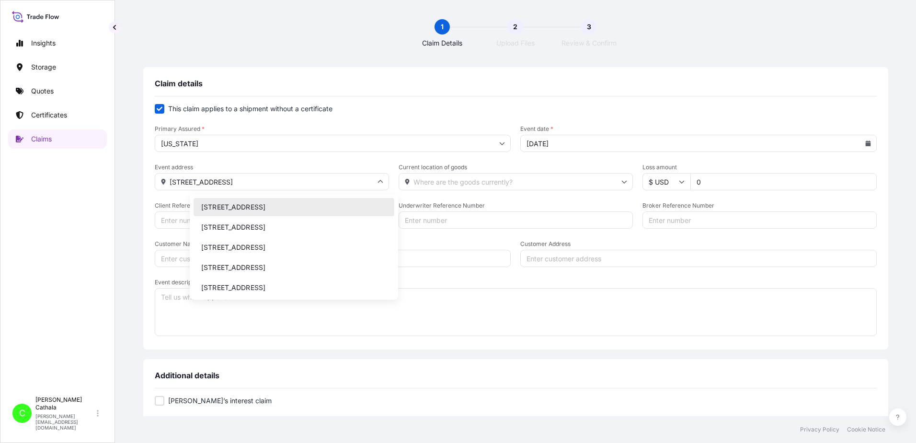
click at [559, 260] on input "Customer Address" at bounding box center [698, 258] width 357 height 17
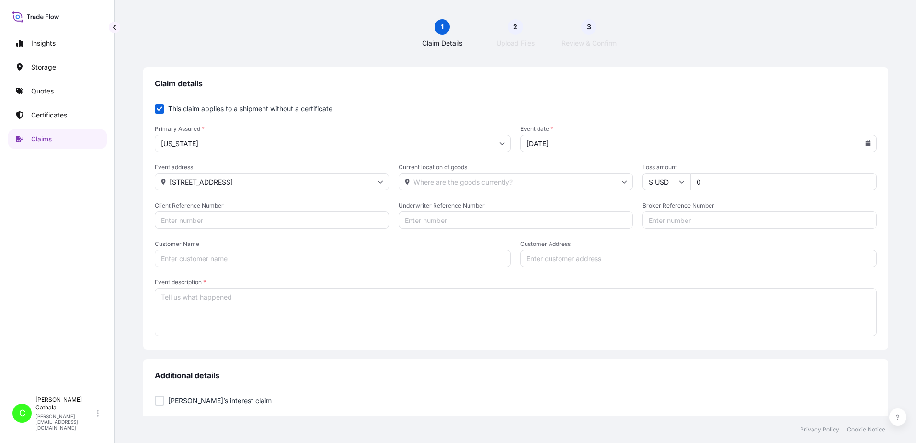
paste input "[STREET_ADDRESS]"
type input "[STREET_ADDRESS]"
click at [455, 180] on input "Current location of goods" at bounding box center [516, 181] width 234 height 17
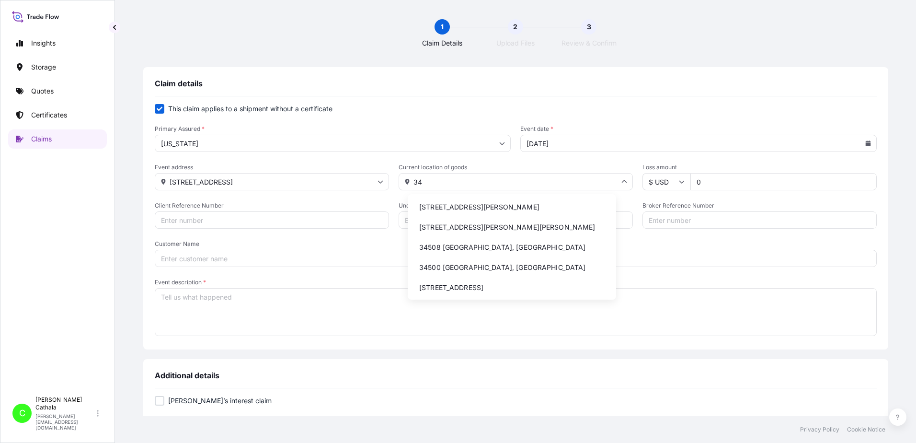
type input "3"
click at [481, 208] on li "[STREET_ADDRESS]" at bounding box center [512, 207] width 201 height 18
type input "[STREET_ADDRESS]"
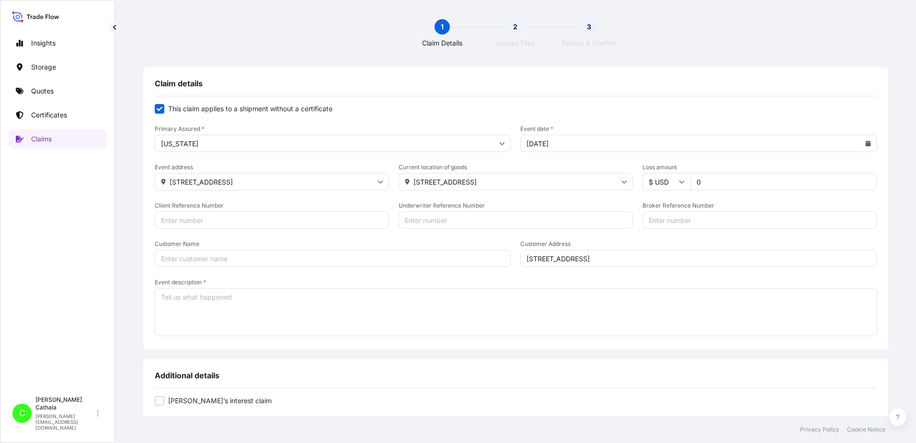
drag, startPoint x: 661, startPoint y: 187, endPoint x: 592, endPoint y: 174, distance: 70.8
click at [603, 179] on div "Event address [STREET_ADDRESS] Current location of goods [STREET_ADDRESS] Loss …" at bounding box center [516, 176] width 722 height 27
type input "21882.16"
click at [236, 225] on input "Client Reference Number" at bounding box center [272, 219] width 234 height 17
click at [230, 219] on input "Client Reference Number" at bounding box center [272, 219] width 234 height 17
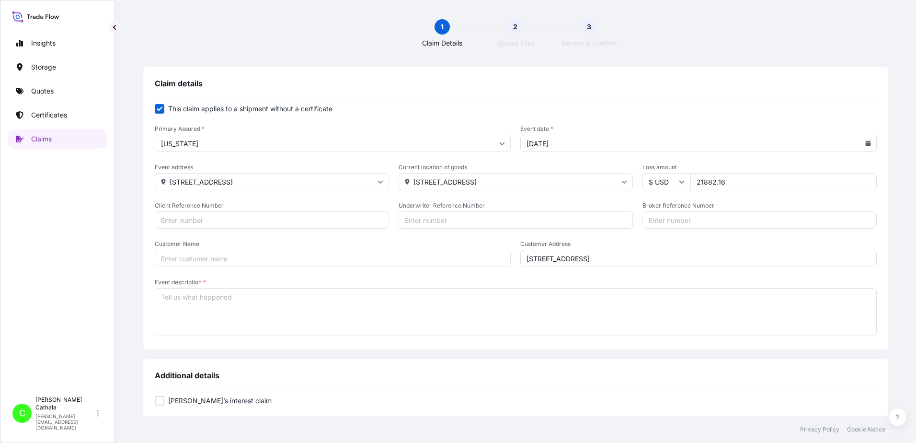
paste input "HAR000000380"
type input "HAR000000380"
drag, startPoint x: 649, startPoint y: 219, endPoint x: 646, endPoint y: 224, distance: 5.8
click at [648, 222] on input "Broker Reference Number" at bounding box center [760, 219] width 234 height 17
paste input "TCLU5478916"
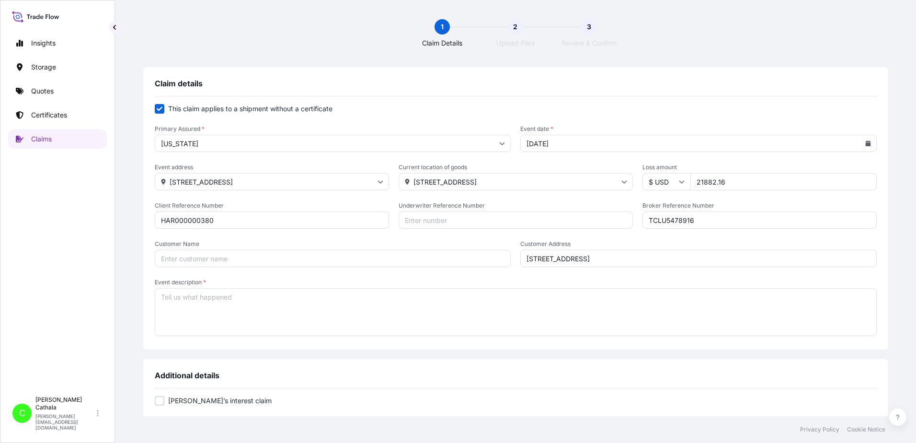
type input "TCLU5478916"
drag, startPoint x: 320, startPoint y: 262, endPoint x: 138, endPoint y: 258, distance: 181.7
click at [319, 262] on input "Customer Name" at bounding box center [333, 258] width 357 height 17
click at [221, 258] on input "Customer Name" at bounding box center [333, 258] width 357 height 17
paste input "[PERSON_NAME] International"
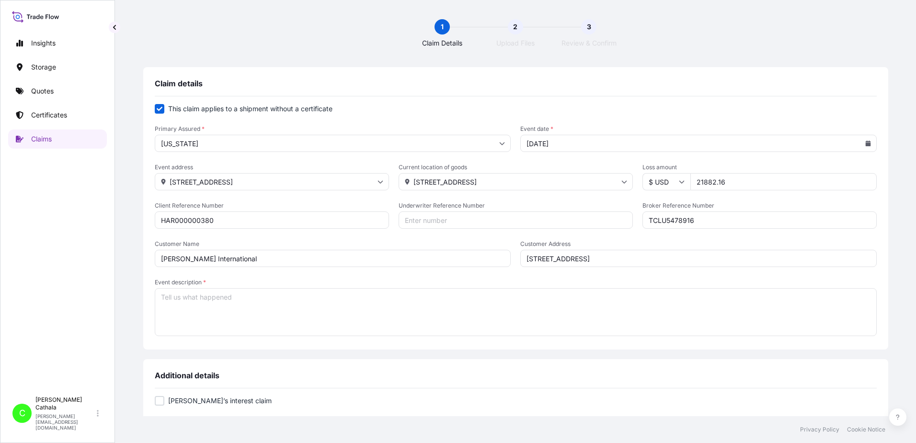
type input "[PERSON_NAME] International"
click at [221, 296] on textarea "Event description *" at bounding box center [516, 312] width 722 height 48
paste textarea "TRUE WIRELESS NOISE CANCELLING EARBUDS [10-0001]"
click at [373, 311] on textarea "Missing freight TRUE WIRELESS NOISE CANCELLING EARBUDS [10-0001]" at bounding box center [516, 312] width 722 height 48
click at [196, 315] on textarea "Missing freight TRUE WIRELESS NOISE CANCELLING EARBUDS [10-0001]" at bounding box center [516, 312] width 722 height 48
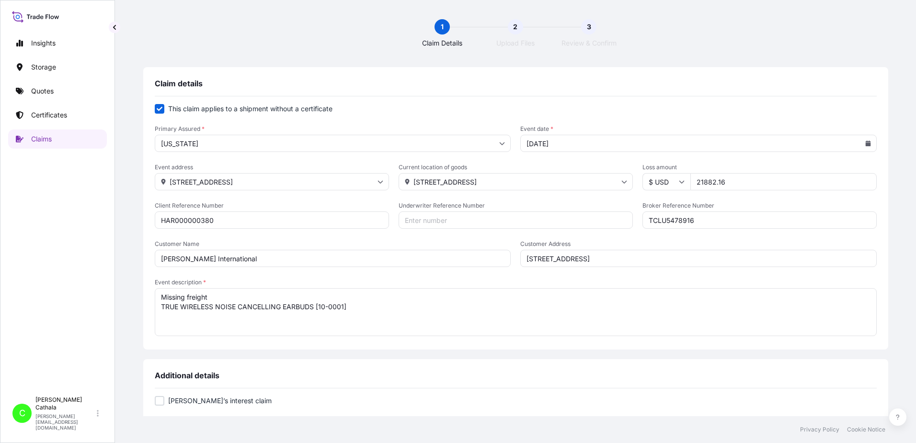
click at [397, 300] on textarea "Missing freight TRUE WIRELESS NOISE CANCELLING EARBUDS [10-0001]" at bounding box center [516, 312] width 722 height 48
click at [385, 308] on textarea "Missing freight TRUE WIRELESS NOISE CANCELLING EARBUDS [10-0001]" at bounding box center [516, 312] width 722 height 48
paste textarea "WIRELESS OVER-EAR [10-0001]"
click at [199, 329] on textarea "Missing freight TRUE WIRELESS NOISE CANCELLING EARBUDS [10-0001] WIRELESS OVER-…" at bounding box center [516, 312] width 722 height 48
paste textarea "IFESTYLE HEADPHONE-TRUE WIRELESS [20- 0001]"
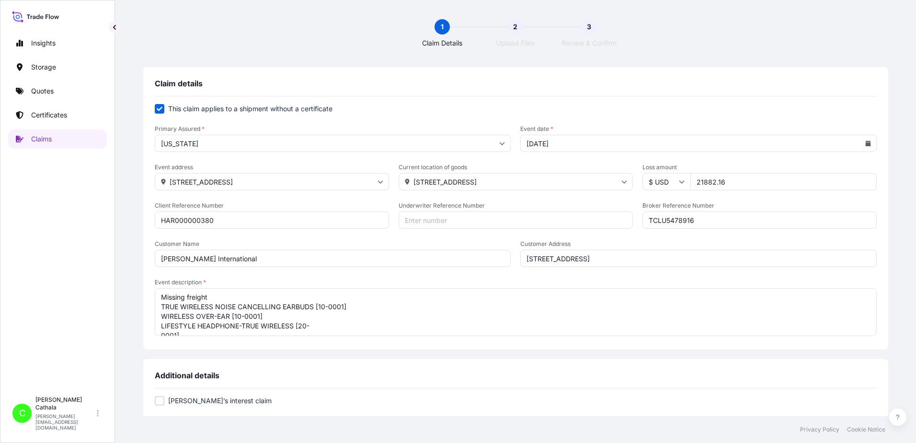
scroll to position [4, 0]
click at [366, 319] on textarea "Missing freight TRUE WIRELESS NOISE CANCELLING EARBUDS [10-0001] WIRELESS OVER-…" at bounding box center [516, 312] width 722 height 48
drag, startPoint x: 367, startPoint y: 325, endPoint x: 192, endPoint y: 306, distance: 176.5
click at [192, 306] on textarea "Missing freight TRUE WIRELESS NOISE CANCELLING EARBUDS [10-0001] WIRELESS OVER-…" at bounding box center [516, 312] width 722 height 48
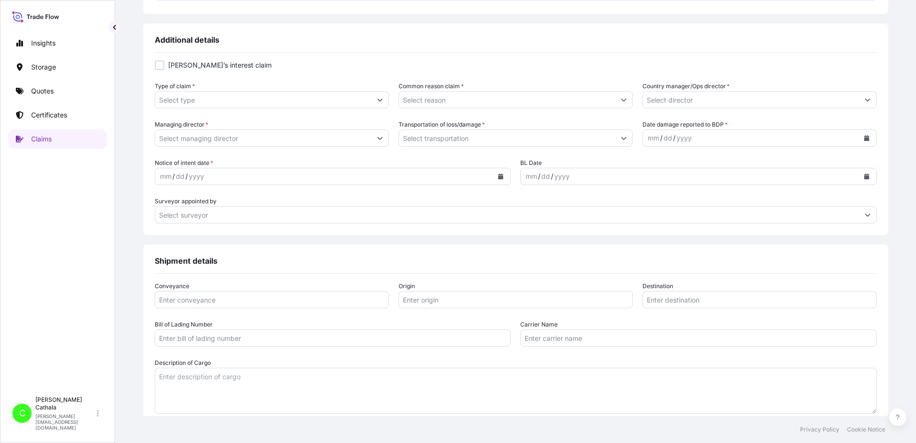
scroll to position [431, 0]
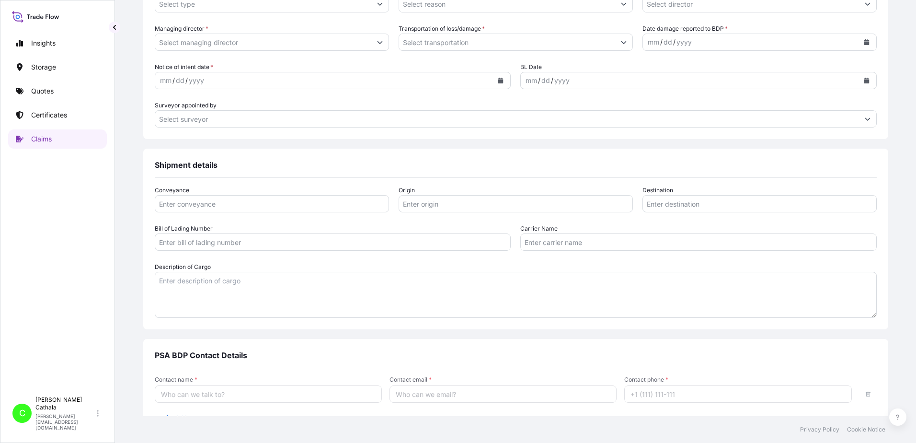
type textarea "Missing freight TRUE WIRELESS NOISE CANCELLING EARBUDS [10-0001] WIRELESS OVER-…"
click at [224, 287] on textarea "Description of Cargo" at bounding box center [516, 295] width 722 height 46
paste textarea "TRUE WIRELESS NOISE CANCELLING EARBUDS [10-0001] WIRELESS OVER-EAR [10-0001] LI…"
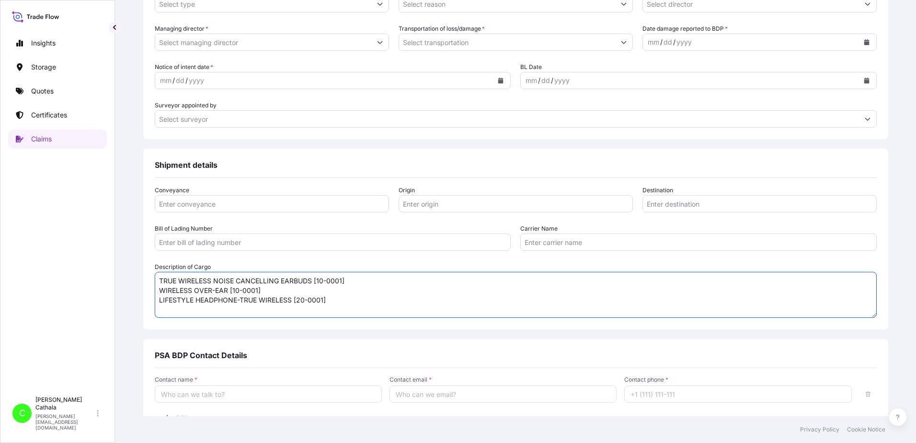
type textarea "TRUE WIRELESS NOISE CANCELLING EARBUDS [10-0001] WIRELESS OVER-EAR [10-0001] LI…"
drag, startPoint x: 334, startPoint y: 202, endPoint x: 330, endPoint y: 171, distance: 31.4
click at [336, 199] on input "Conveyance" at bounding box center [272, 203] width 234 height 17
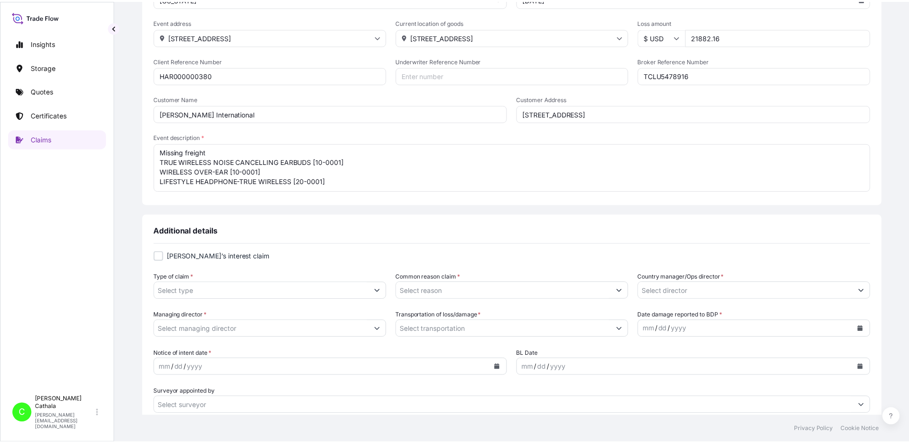
scroll to position [144, 0]
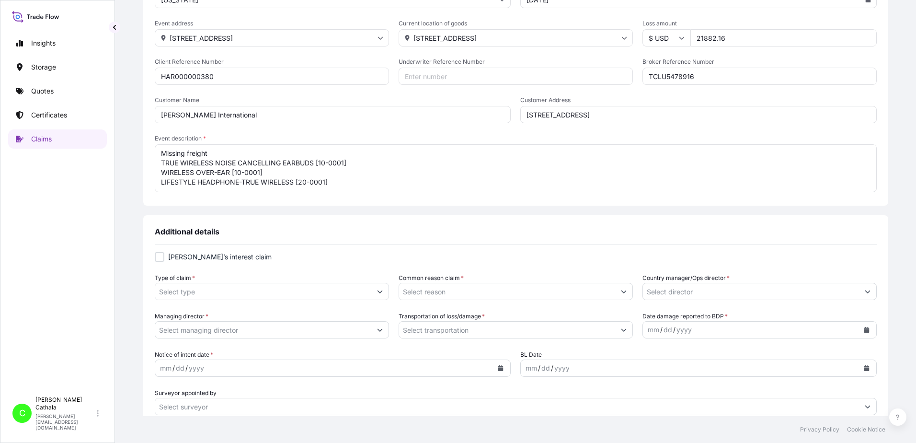
type input "ocean"
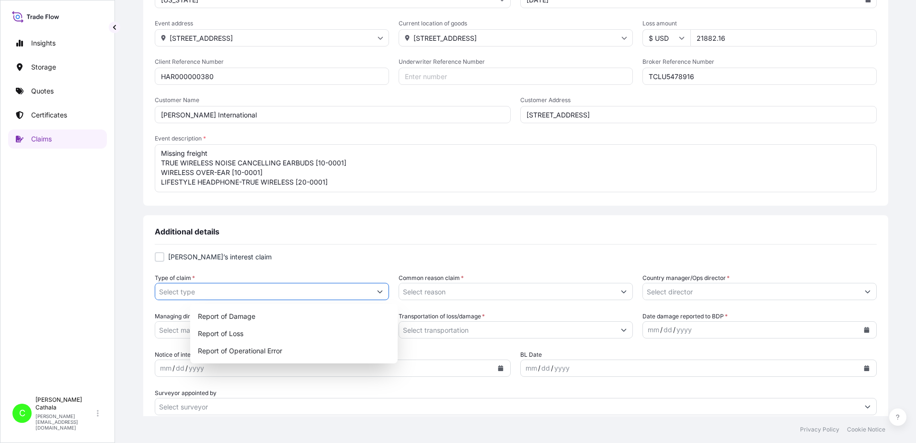
click at [383, 292] on icon "Show suggestions" at bounding box center [380, 292] width 6 height 6
click at [221, 332] on div "Report of Loss" at bounding box center [294, 333] width 200 height 17
type input "Report of Loss"
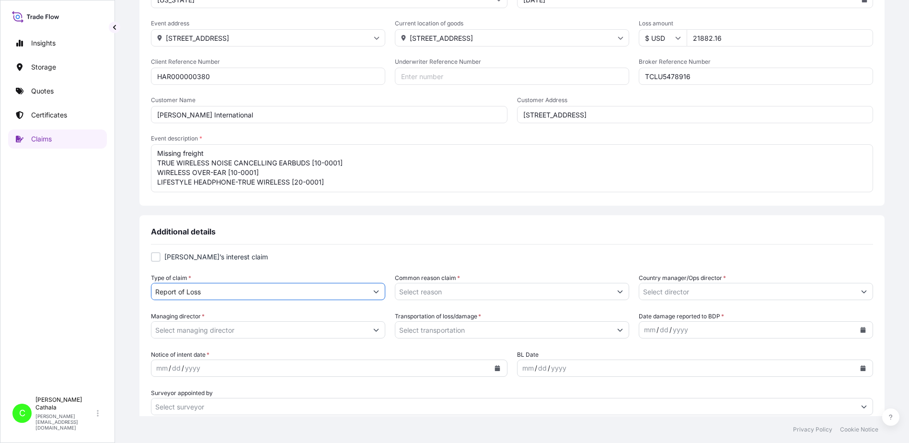
click at [612, 289] on button "Show suggestions" at bounding box center [620, 291] width 17 height 17
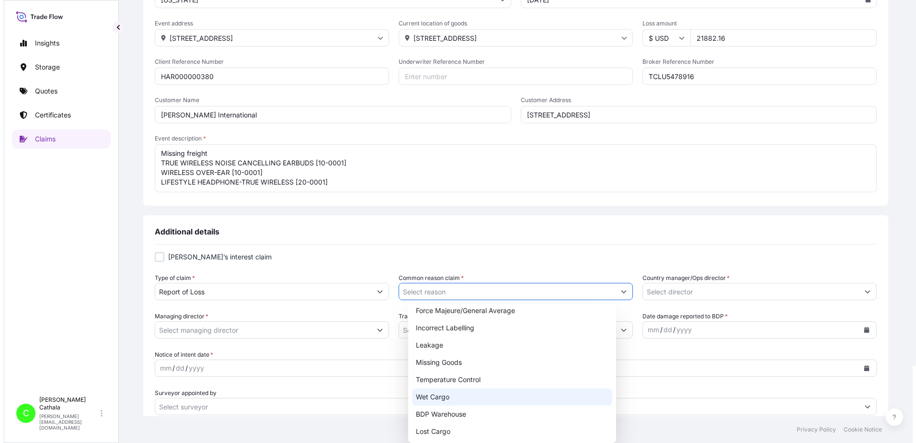
scroll to position [96, 0]
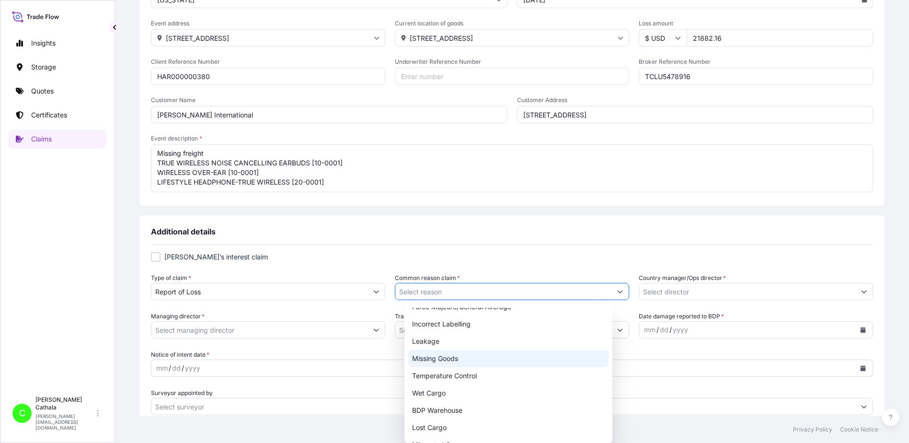
click at [434, 357] on div "Missing Goods" at bounding box center [508, 358] width 200 height 17
type input "Missing Goods"
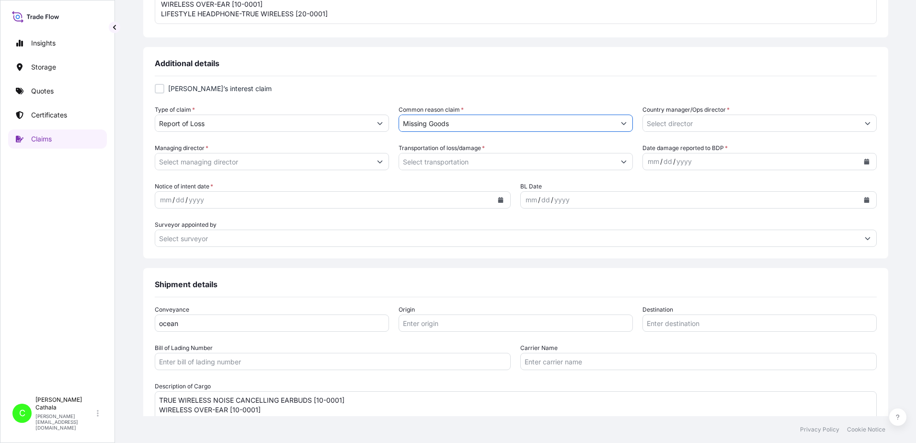
scroll to position [335, 0]
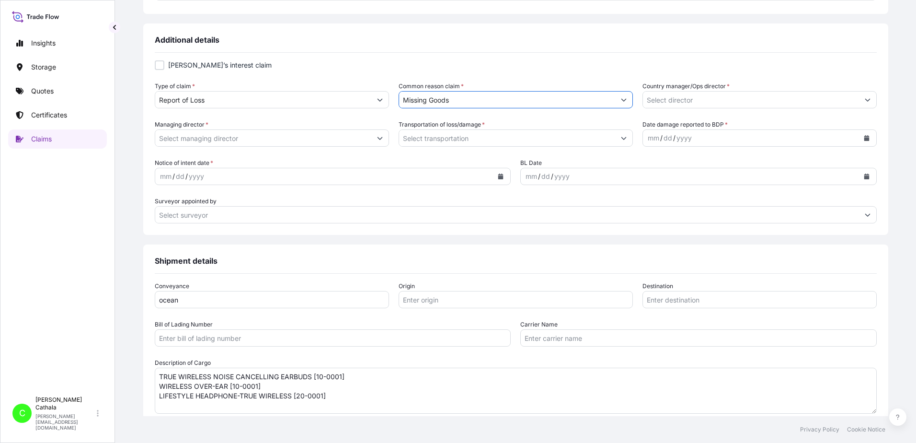
click at [865, 101] on icon "Show suggestions" at bounding box center [867, 100] width 5 height 3
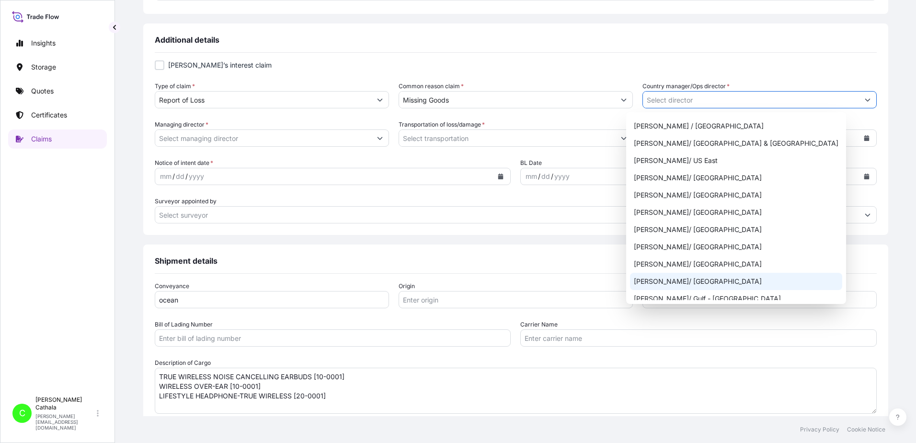
scroll to position [431, 0]
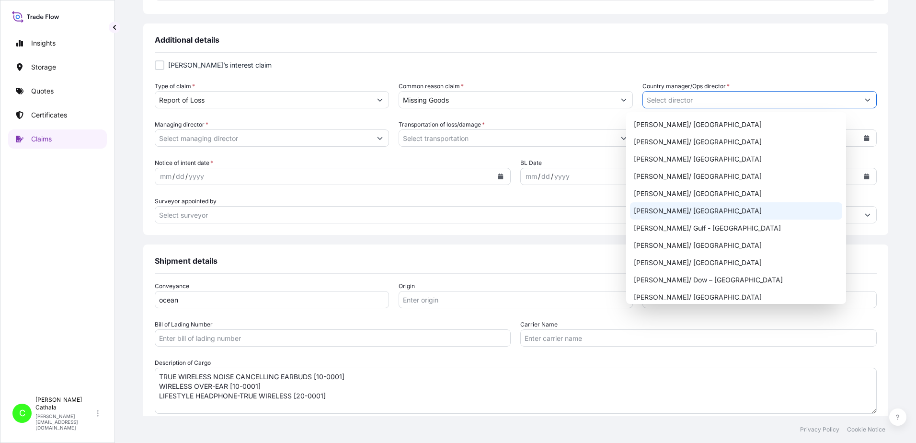
click at [666, 214] on div "[PERSON_NAME]/ [GEOGRAPHIC_DATA]" at bounding box center [736, 210] width 212 height 17
type input "[PERSON_NAME]/ [GEOGRAPHIC_DATA]"
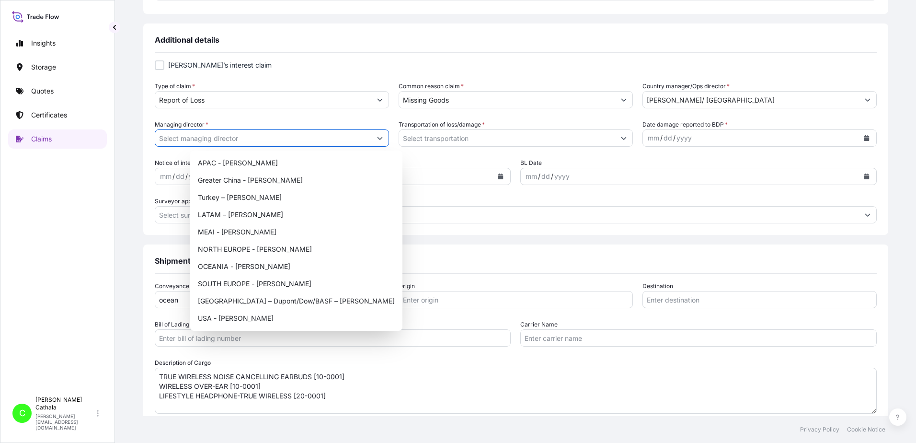
click at [383, 137] on icon "Show suggestions" at bounding box center [380, 138] width 6 height 6
click at [231, 319] on div "USA - [PERSON_NAME]" at bounding box center [296, 318] width 205 height 17
type input "USA - [PERSON_NAME]"
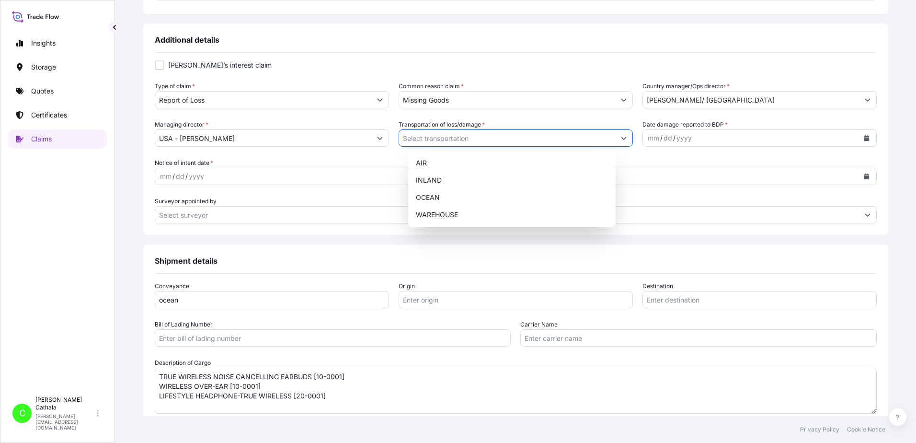
click at [621, 136] on icon "Show suggestions" at bounding box center [624, 138] width 6 height 6
click at [431, 198] on div "OCEAN" at bounding box center [512, 197] width 200 height 17
type input "OCEAN"
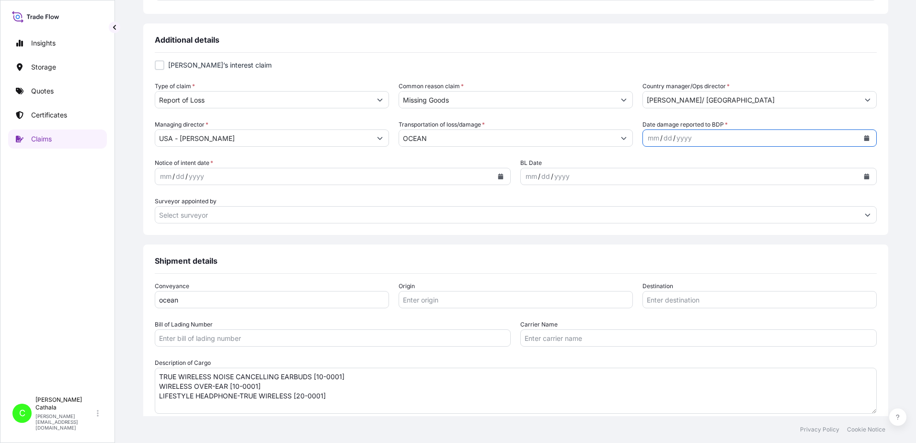
click at [864, 138] on icon "Calendar" at bounding box center [866, 138] width 5 height 6
click at [734, 198] on div "5" at bounding box center [733, 200] width 17 height 17
click at [498, 176] on icon "Calendar" at bounding box center [500, 176] width 5 height 6
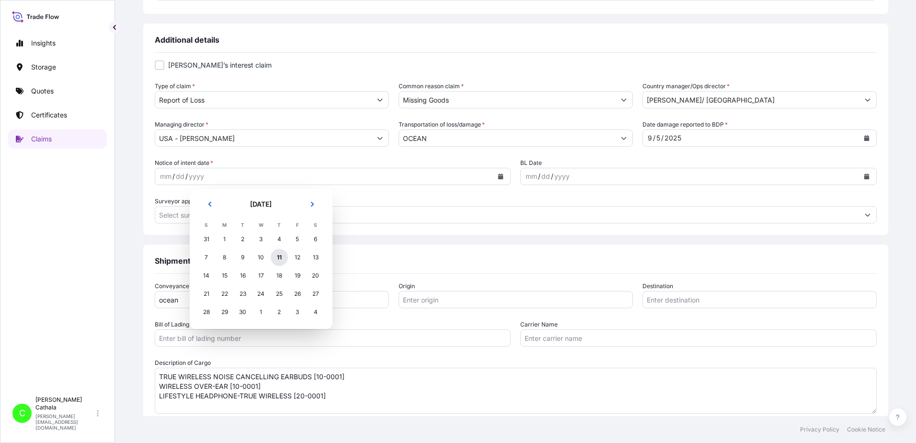
click at [277, 256] on div "11" at bounding box center [279, 257] width 17 height 17
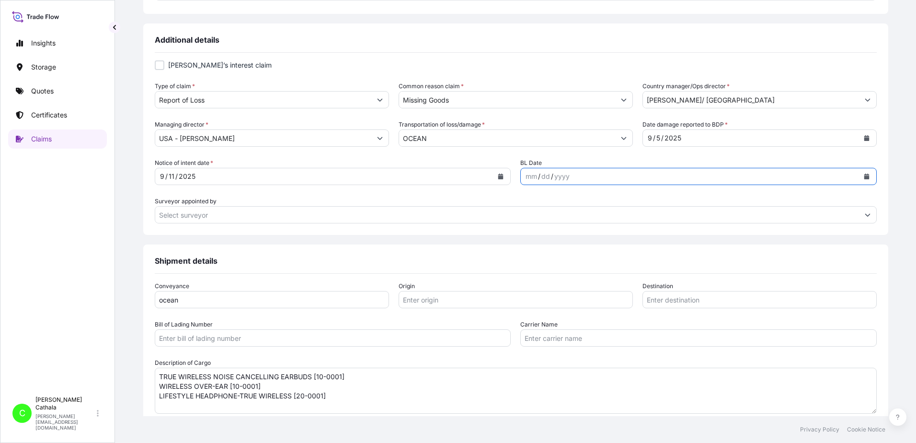
click at [864, 177] on icon "Calendar" at bounding box center [866, 176] width 5 height 6
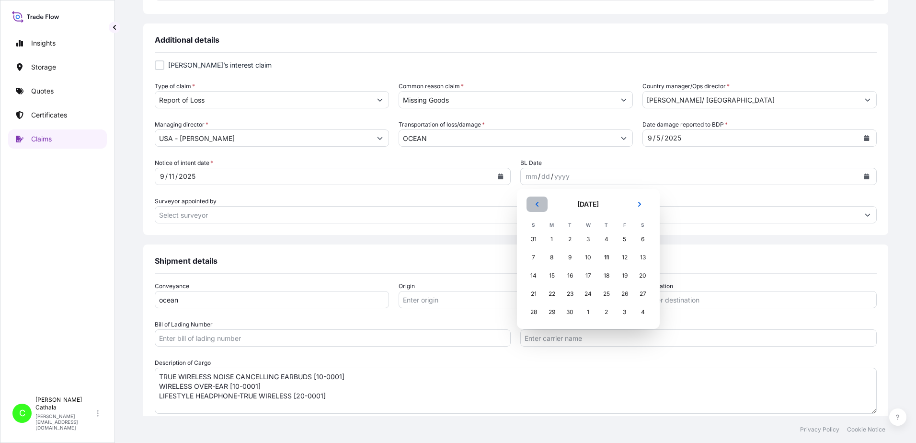
click at [535, 203] on icon "Previous" at bounding box center [537, 204] width 6 height 6
click at [587, 258] on div "9" at bounding box center [588, 257] width 17 height 17
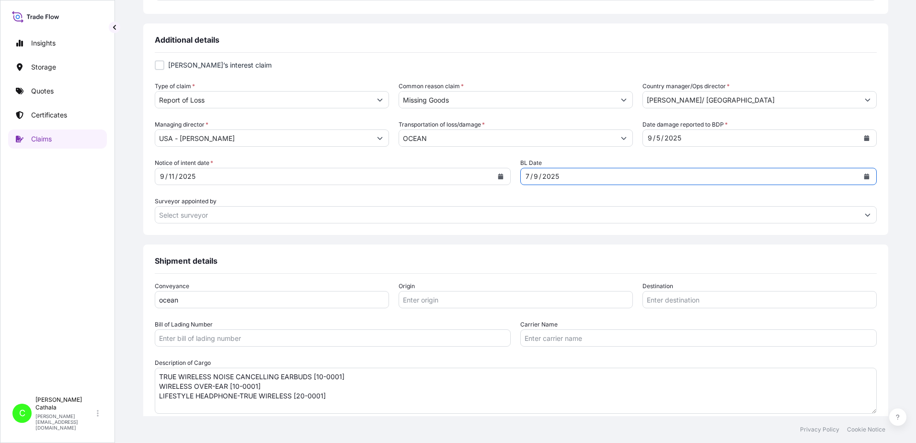
drag, startPoint x: 473, startPoint y: 297, endPoint x: 463, endPoint y: 296, distance: 10.6
click at [472, 299] on input "Origin" at bounding box center [516, 299] width 234 height 17
click at [450, 298] on input "Origin" at bounding box center [516, 299] width 234 height 17
paste input "YANTIAN, [GEOGRAPHIC_DATA]"
type input "YANTIAN, [GEOGRAPHIC_DATA]"
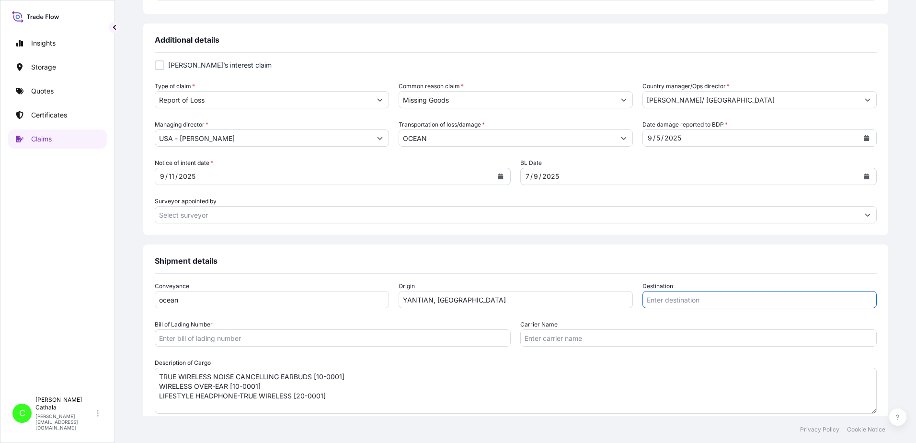
drag, startPoint x: 743, startPoint y: 300, endPoint x: 743, endPoint y: 287, distance: 12.9
click at [743, 289] on div "Destination" at bounding box center [760, 294] width 234 height 27
paste input "[GEOGRAPHIC_DATA], [GEOGRAPHIC_DATA]"
type input "[GEOGRAPHIC_DATA], [GEOGRAPHIC_DATA]"
click at [458, 340] on input "Bill of Lading Number" at bounding box center [333, 337] width 357 height 17
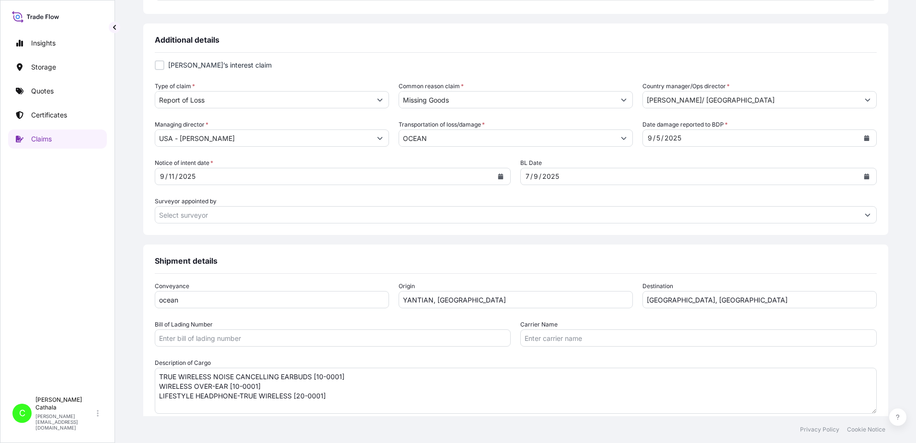
click at [251, 336] on input "Bill of Lading Number" at bounding box center [333, 337] width 357 height 17
paste input "ONEYHKGF94091814"
type input "ONEYHKGF94091814"
click at [601, 345] on input "Carrier Name" at bounding box center [698, 337] width 357 height 17
click at [561, 342] on input "Carrier Name" at bounding box center [698, 337] width 357 height 17
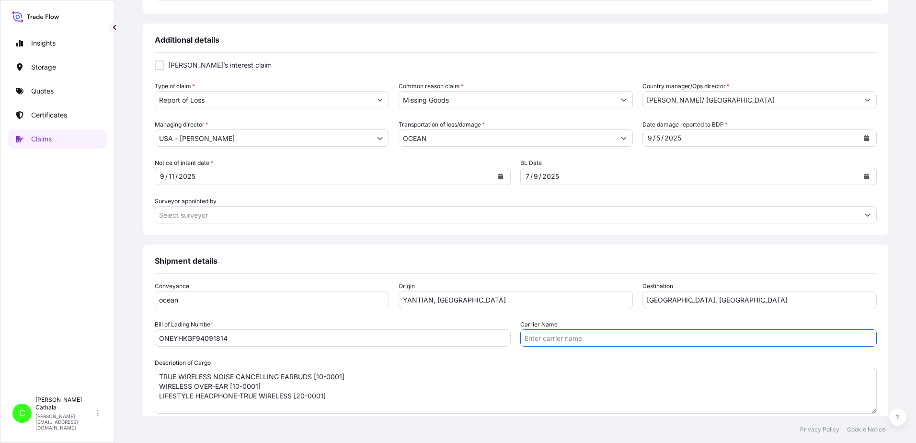
paste input "Ocean Network Express Pte. Ltd."
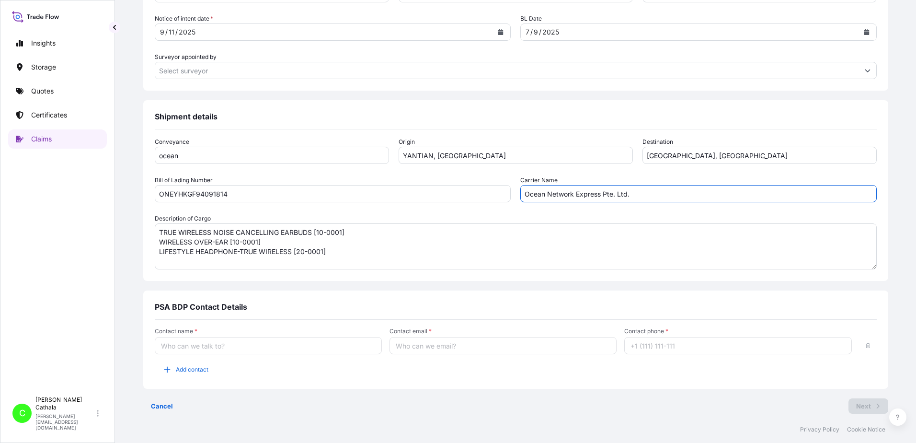
scroll to position [485, 0]
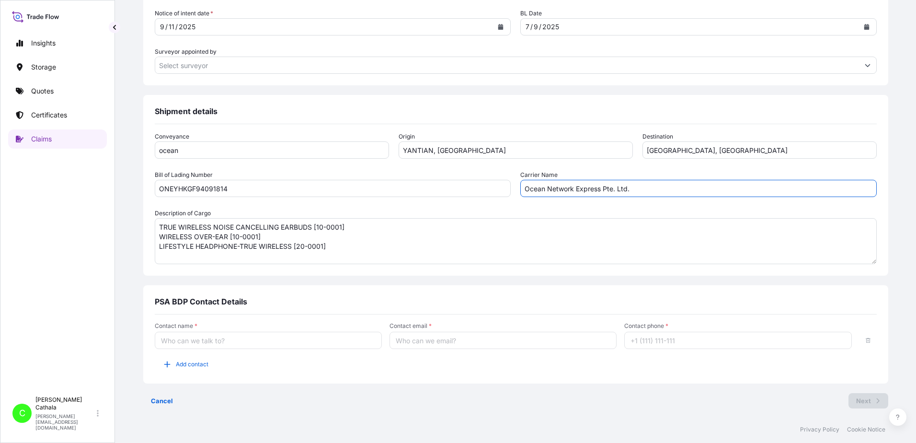
type input "Ocean Network Express Pte. Ltd."
click at [252, 343] on input "Contact name *" at bounding box center [268, 340] width 227 height 17
type input "[PERSON_NAME]"
type input "[PERSON_NAME][EMAIL_ADDRESS][PERSON_NAME][DOMAIN_NAME]"
type input "13175544817"
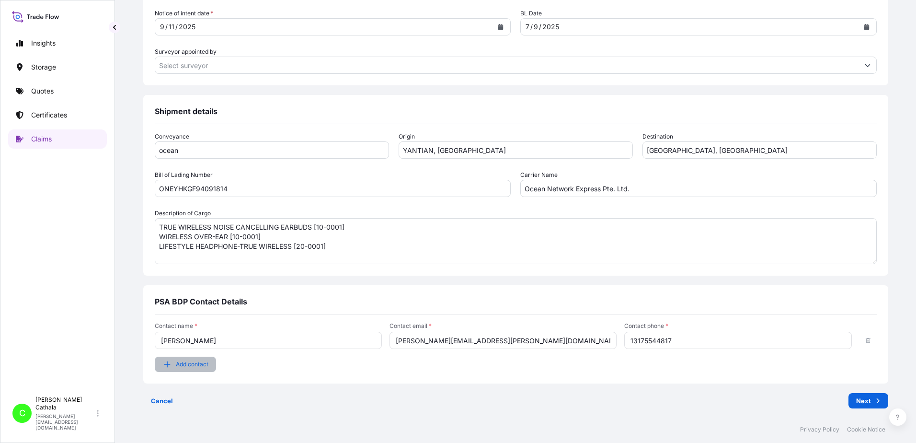
click at [208, 366] on span "Add contact" at bounding box center [192, 364] width 33 height 10
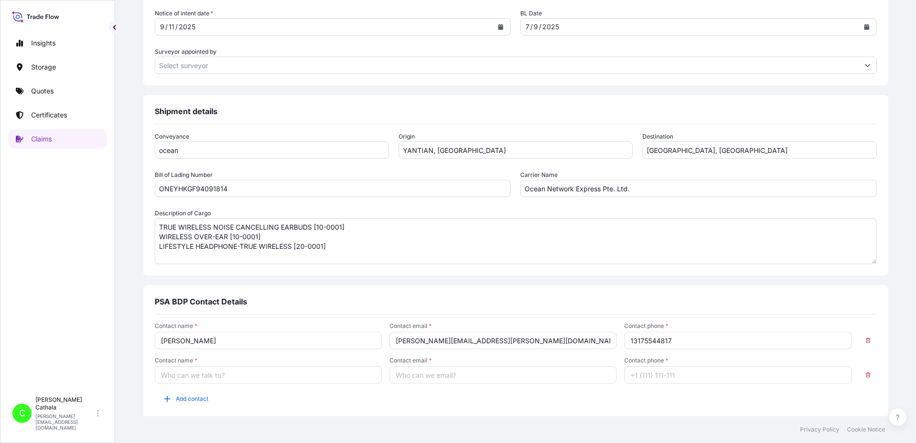
click at [220, 377] on input "Contact name *" at bounding box center [268, 374] width 227 height 17
type input "[PERSON_NAME]"
type input "[PERSON_NAME][EMAIL_ADDRESS][DOMAIN_NAME]"
type input "13176523689"
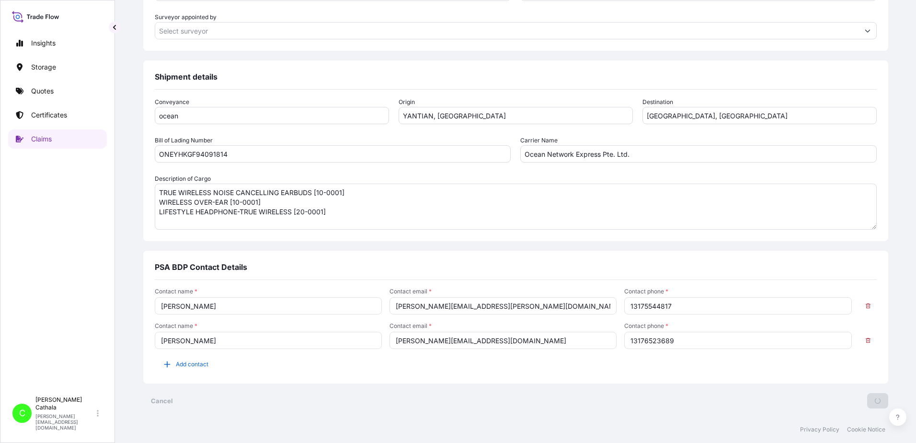
scroll to position [0, 0]
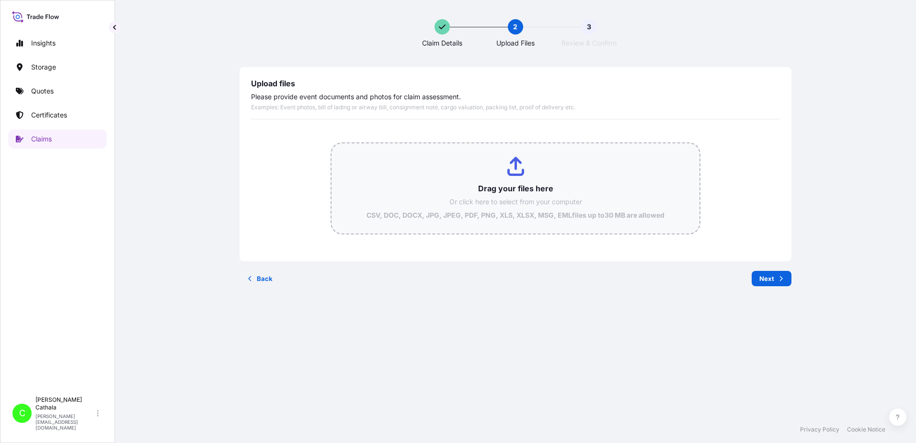
type input "C:\fakepath\HAR000000380.pdf"
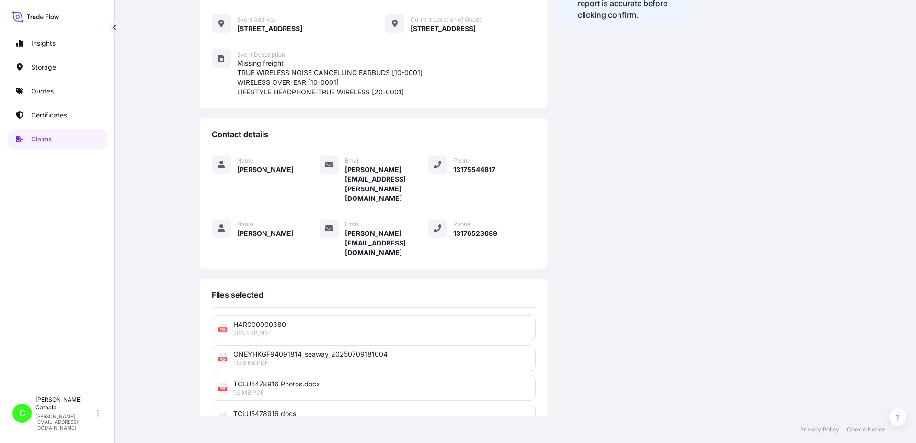
scroll to position [265, 0]
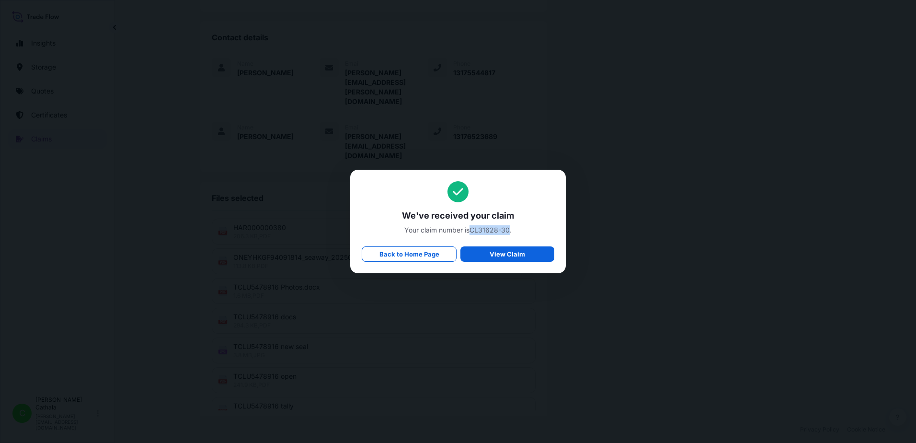
drag, startPoint x: 472, startPoint y: 226, endPoint x: 511, endPoint y: 233, distance: 40.0
click at [511, 233] on span "Your claim number is CL31628-30 ." at bounding box center [458, 230] width 193 height 10
copy span "CL31628-30"
drag, startPoint x: 403, startPoint y: 216, endPoint x: 515, endPoint y: 230, distance: 112.5
click at [515, 230] on div "We've received your claim Your claim number is CL31628-30 . Back to Home Page V…" at bounding box center [458, 221] width 193 height 81
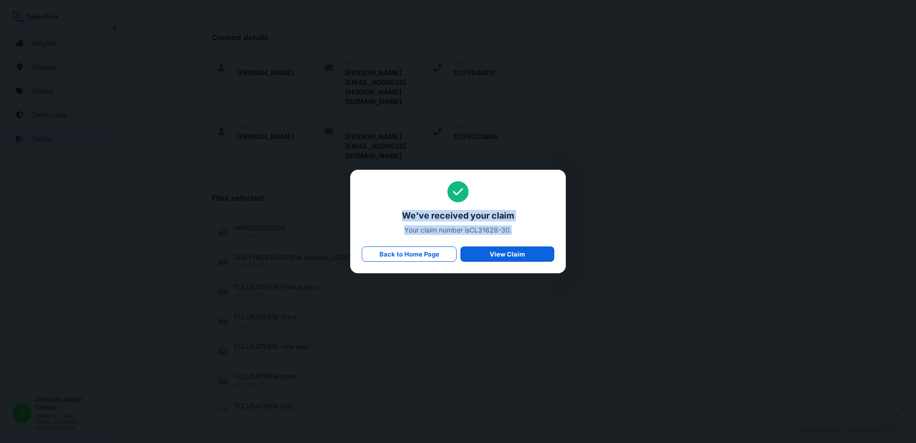
copy div "We've received your claim Your claim number is CL31628-30 ."
click at [404, 258] on p "Back to Home Page" at bounding box center [410, 254] width 60 height 10
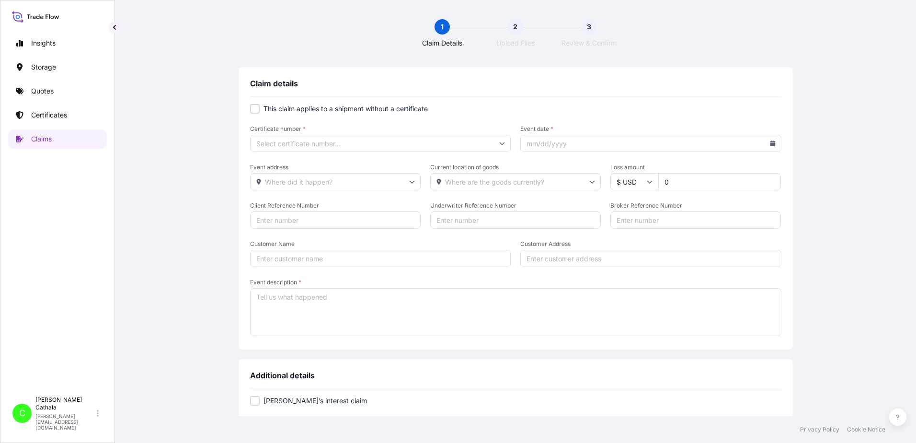
click at [254, 110] on div at bounding box center [255, 109] width 10 height 10
checkbox input "true"
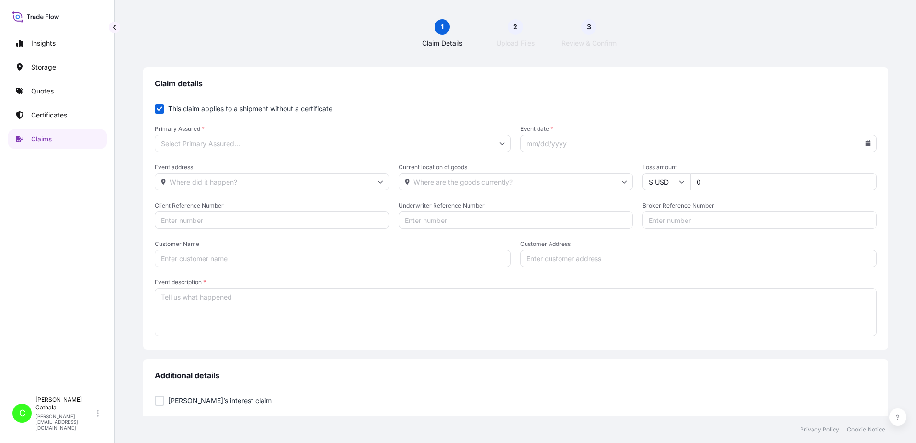
click at [253, 145] on input "Primary Assured *" at bounding box center [333, 143] width 357 height 17
drag, startPoint x: 236, startPoint y: 173, endPoint x: 642, endPoint y: 173, distance: 405.9
click at [238, 172] on div "[US_STATE]" at bounding box center [349, 170] width 310 height 18
type input "[US_STATE]"
click at [696, 147] on input "Event date *" at bounding box center [698, 143] width 357 height 17
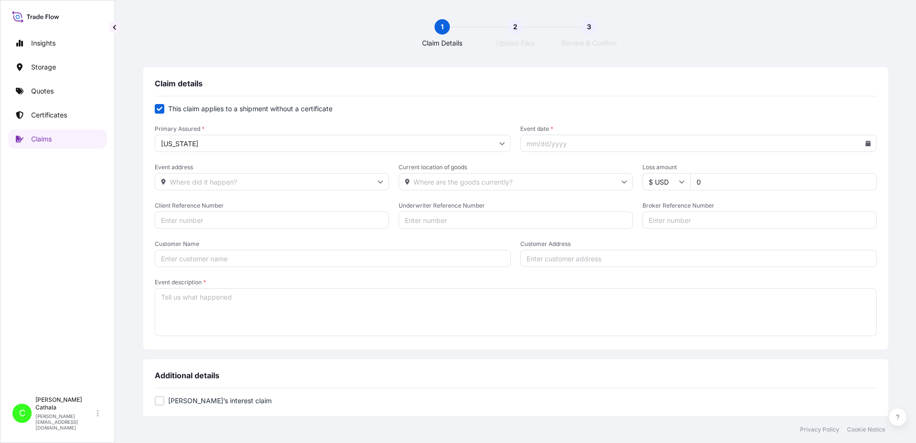
click at [866, 141] on icon at bounding box center [868, 143] width 5 height 6
click at [788, 170] on icon at bounding box center [788, 170] width 3 height 5
click at [727, 282] on button "27" at bounding box center [727, 283] width 15 height 15
type input "[DATE]"
drag, startPoint x: 236, startPoint y: 181, endPoint x: 240, endPoint y: 189, distance: 9.4
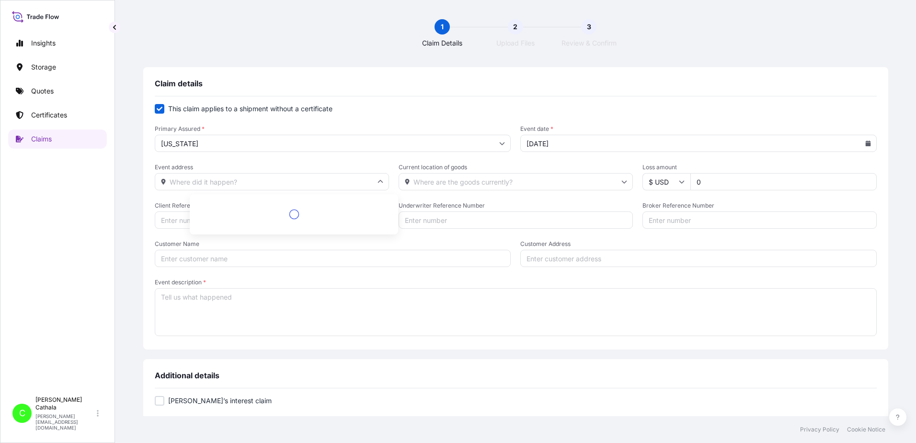
click at [240, 189] on input "Event address" at bounding box center [272, 181] width 234 height 17
click at [298, 176] on input "3540" at bounding box center [272, 181] width 234 height 17
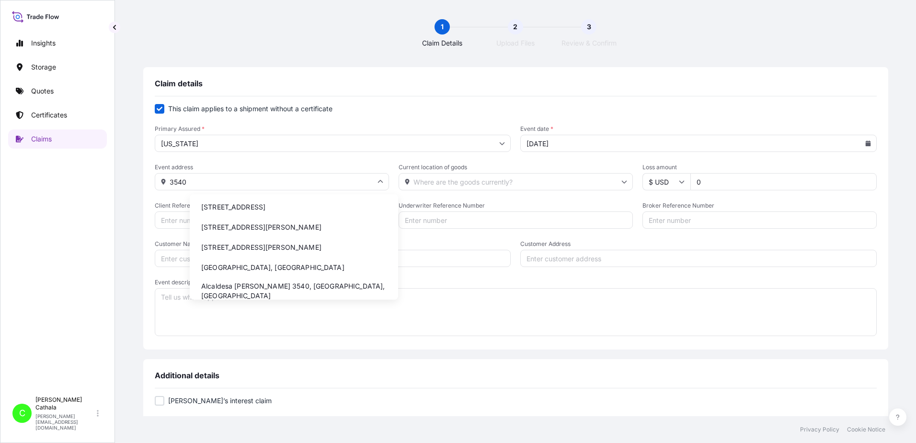
click at [286, 213] on li "[STREET_ADDRESS]" at bounding box center [294, 207] width 201 height 18
type input "[STREET_ADDRESS]"
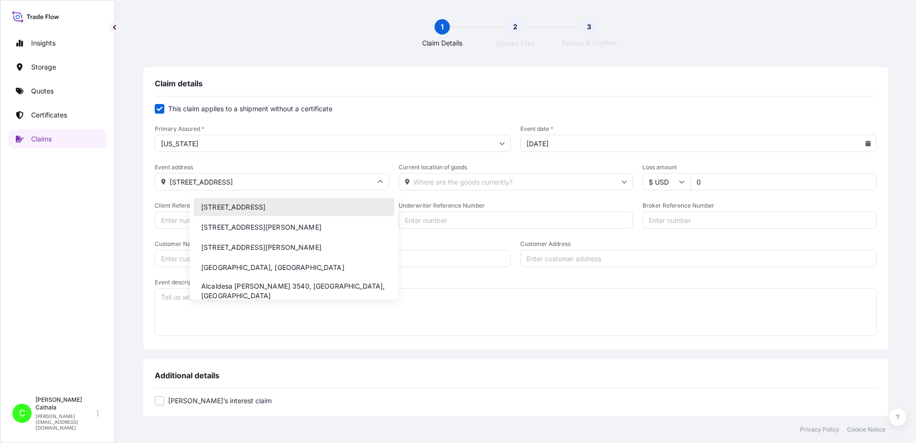
click at [295, 186] on input "[STREET_ADDRESS]" at bounding box center [272, 181] width 234 height 17
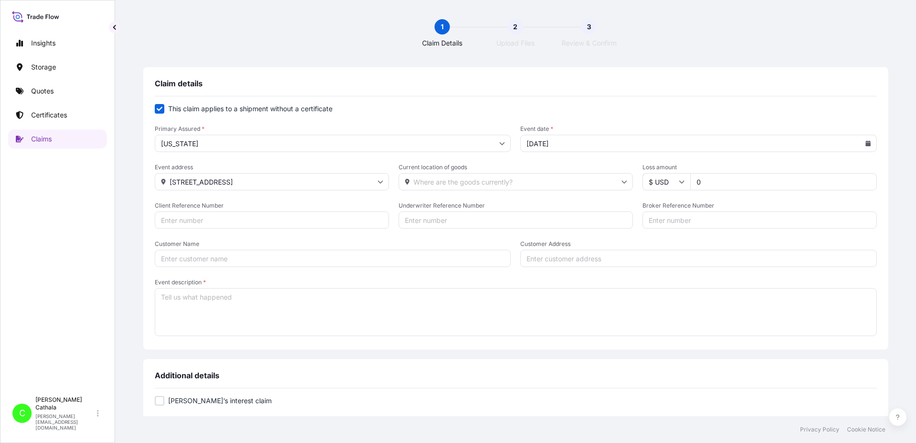
click at [553, 256] on input "Customer Address" at bounding box center [698, 258] width 357 height 17
paste input "[STREET_ADDRESS]"
type input "[STREET_ADDRESS]"
click at [474, 181] on input "Current location of goods" at bounding box center [516, 181] width 234 height 17
type input "3540"
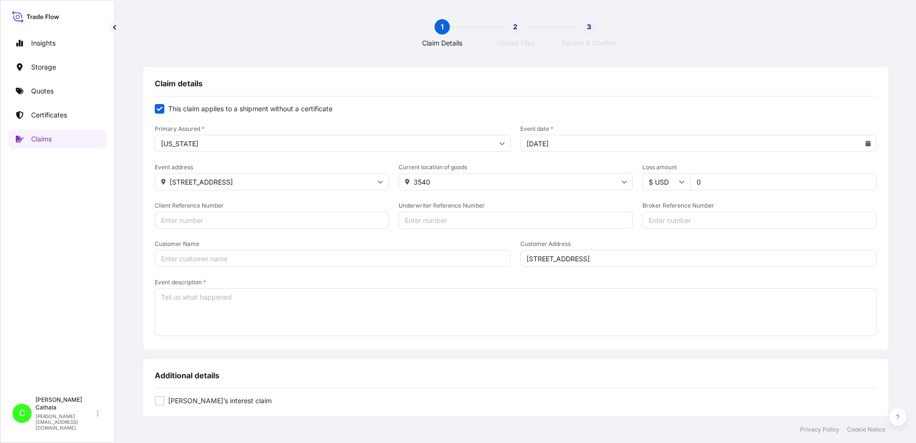
drag, startPoint x: 690, startPoint y: 182, endPoint x: 657, endPoint y: 185, distance: 33.3
click at [666, 184] on div "$ USD 0" at bounding box center [760, 181] width 234 height 17
type input "62676.8"
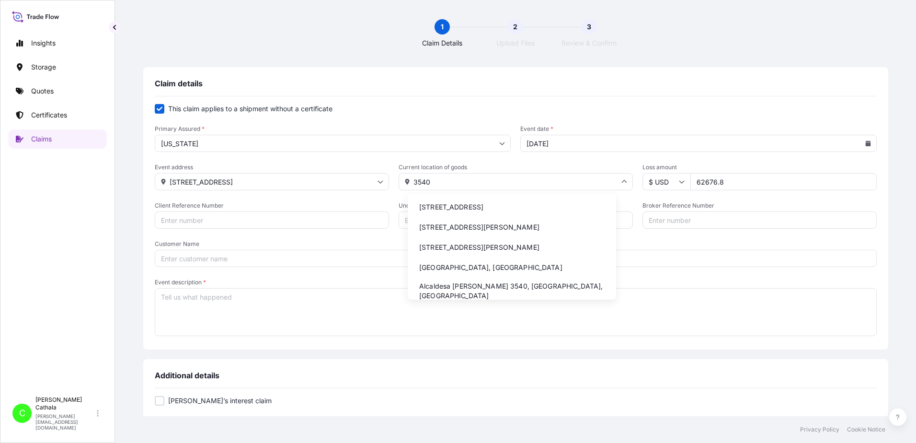
drag, startPoint x: 473, startPoint y: 176, endPoint x: 484, endPoint y: 176, distance: 10.5
click at [483, 177] on input "3540" at bounding box center [516, 181] width 234 height 17
click at [479, 210] on li "[STREET_ADDRESS]" at bounding box center [512, 207] width 201 height 18
type input "[STREET_ADDRESS]"
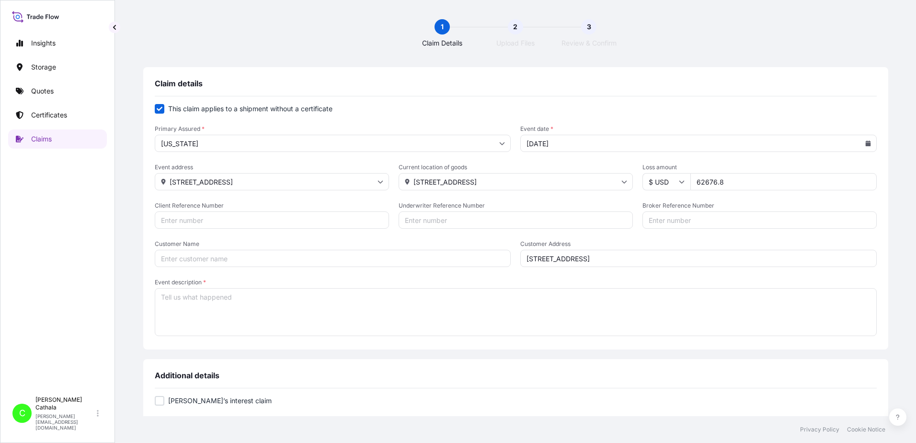
click at [232, 220] on input "Client Reference Number" at bounding box center [272, 219] width 234 height 17
paste input "HAR000000381"
type input "HAR000000381"
click at [678, 219] on input "Broker Reference Number" at bounding box center [760, 219] width 234 height 17
paste input "ONEU1888119"
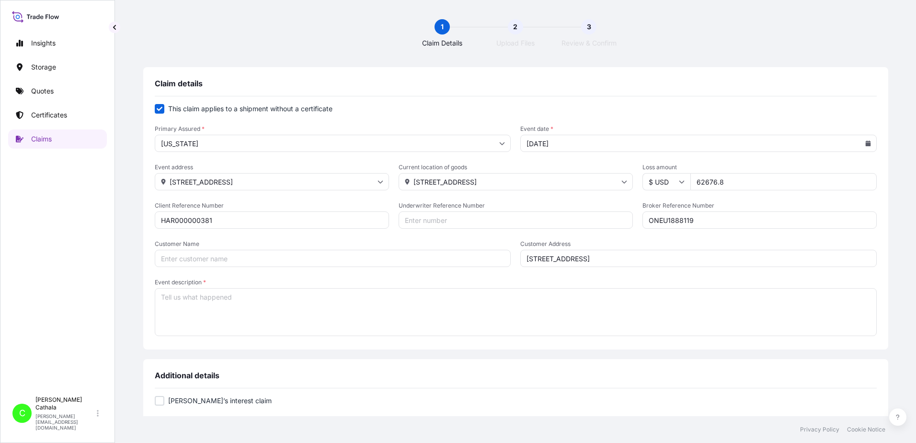
type input "ONEU1888119"
drag, startPoint x: 234, startPoint y: 263, endPoint x: 217, endPoint y: 254, distance: 19.1
click at [232, 261] on input "Customer Name" at bounding box center [333, 258] width 357 height 17
click at [305, 258] on input "Customer Name" at bounding box center [333, 258] width 357 height 17
paste input "[PERSON_NAME] International"
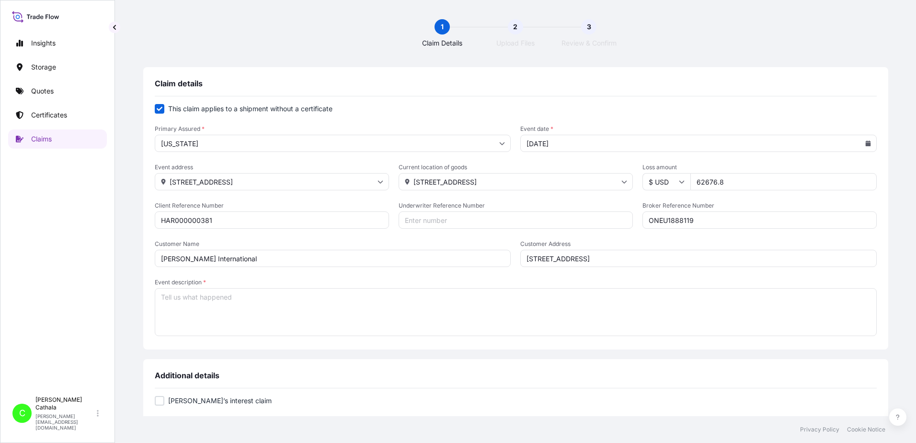
type input "[PERSON_NAME] International"
click at [276, 318] on textarea "Event description *" at bounding box center [516, 312] width 722 height 48
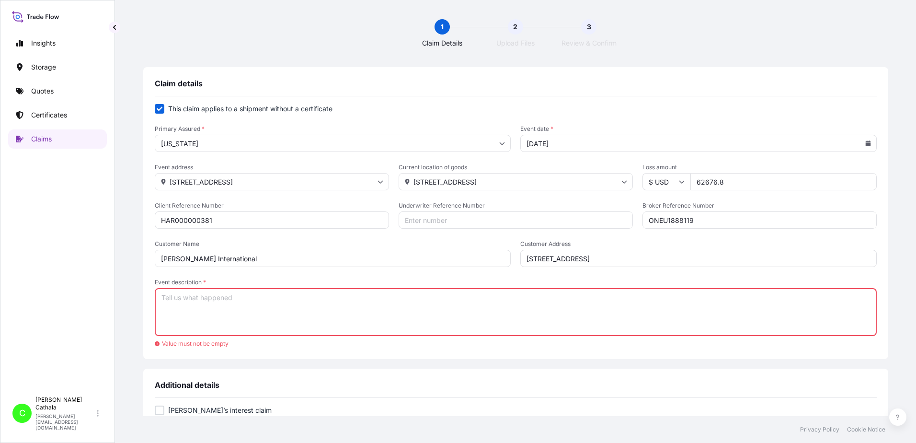
click at [272, 279] on form "This claim applies to a shipment without a certificate Primary Assured * [US_ST…" at bounding box center [516, 225] width 722 height 243
click at [265, 301] on textarea "Event description *" at bounding box center [516, 312] width 722 height 48
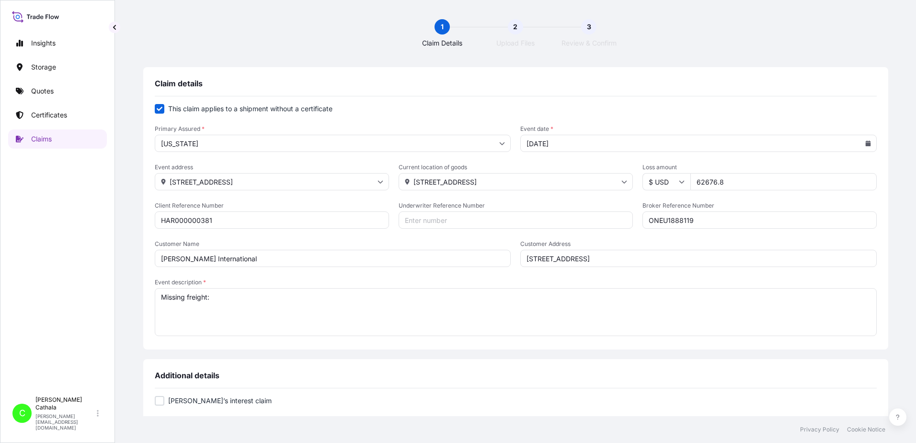
paste textarea "LIFESTYLE HEADPHONE-TRUE WIRELESS"
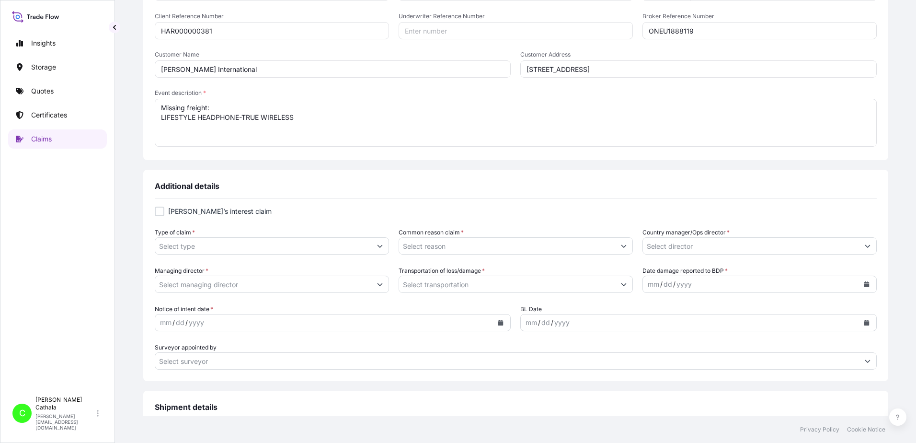
scroll to position [192, 0]
type textarea "Missing freight: LIFESTYLE HEADPHONE-TRUE WIRELESS"
click at [232, 244] on input "Type of claim *" at bounding box center [263, 243] width 216 height 17
click at [389, 241] on button "Show suggestions" at bounding box center [379, 243] width 17 height 17
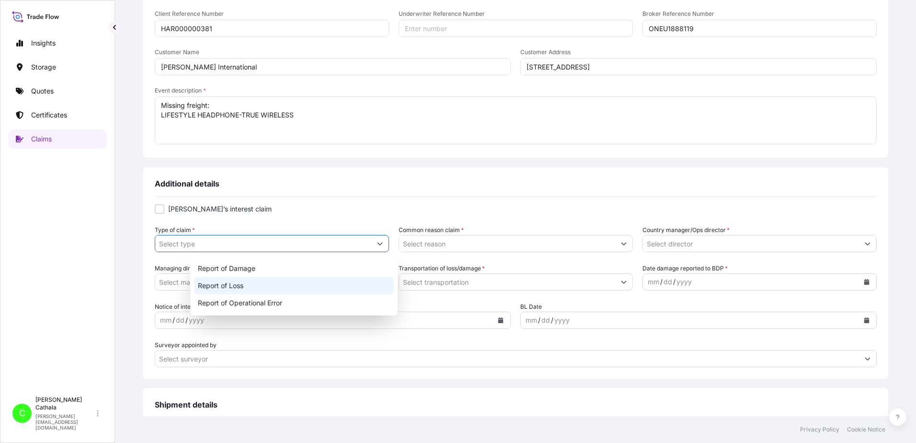
click at [244, 286] on div "Report of Loss" at bounding box center [294, 285] width 200 height 17
type input "Report of Loss"
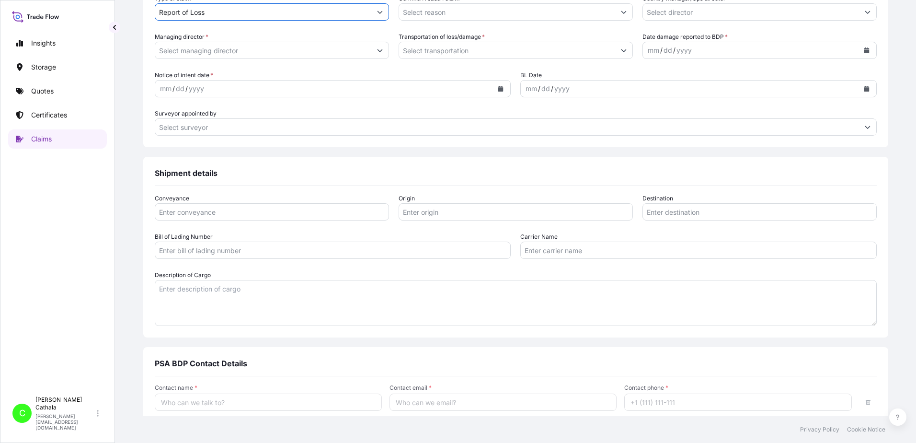
scroll to position [431, 0]
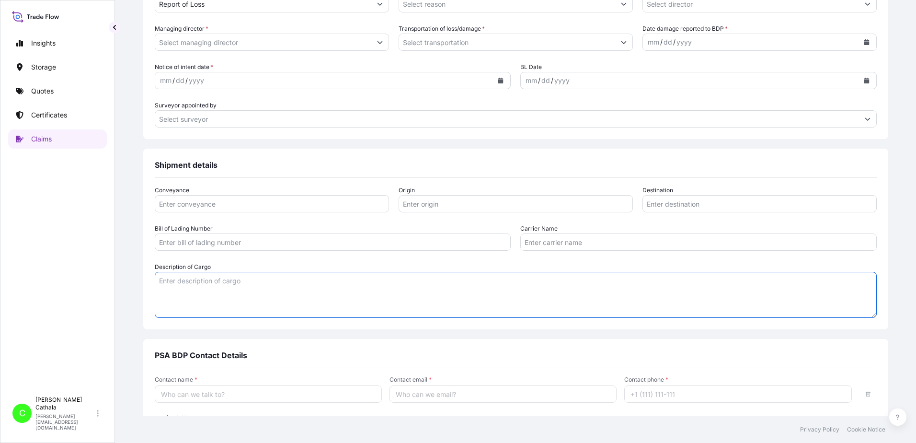
click at [251, 291] on textarea "Description of Cargo" at bounding box center [516, 295] width 722 height 46
paste textarea "LIFESTYLE HEADPHONE-TRUE WIRELESS"
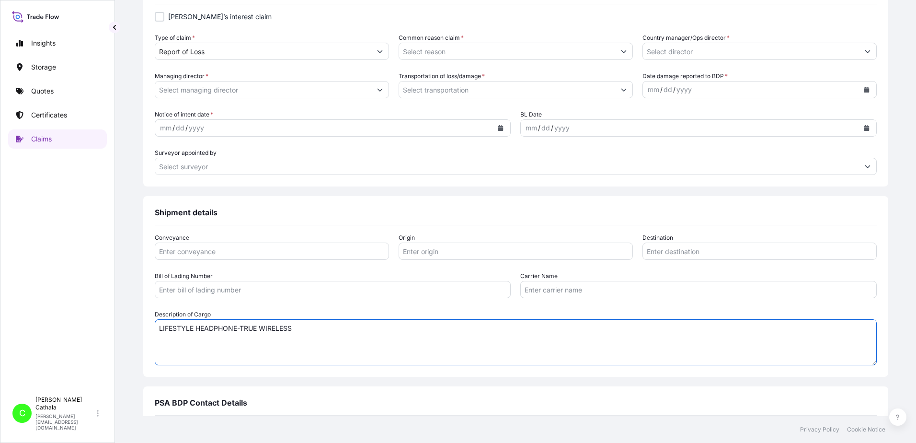
scroll to position [383, 0]
type textarea "LIFESTYLE HEADPHONE-TRUE WIRELESS"
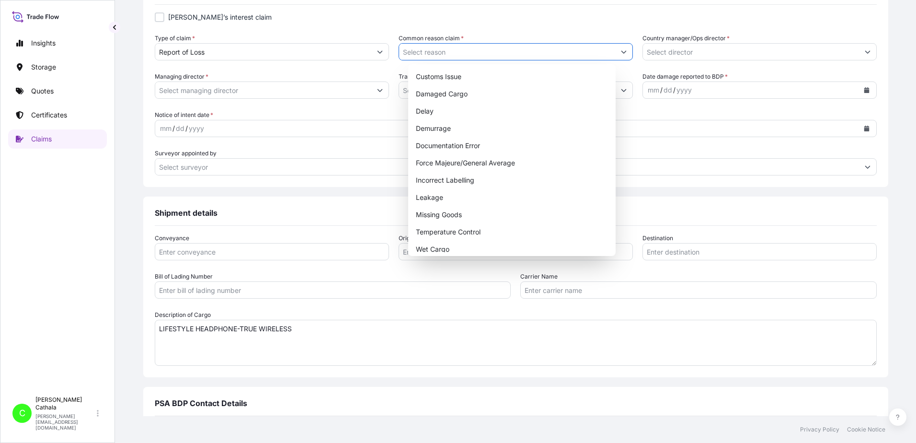
click at [615, 49] on button "Show suggestions" at bounding box center [623, 51] width 17 height 17
click at [434, 215] on div "Missing Goods" at bounding box center [512, 214] width 200 height 17
type input "Missing Goods"
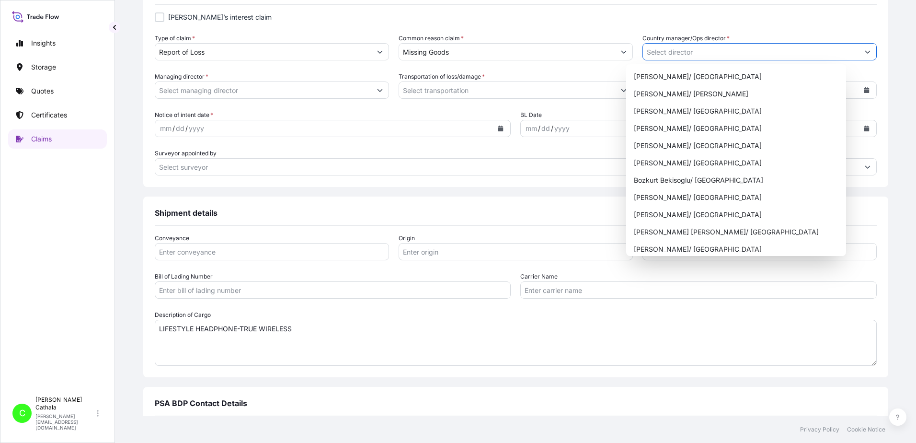
click at [865, 50] on icon "Show suggestions" at bounding box center [868, 52] width 6 height 6
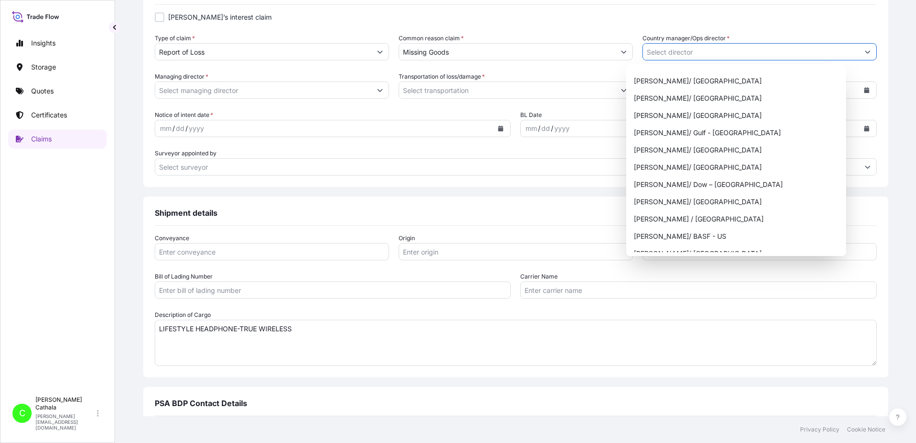
scroll to position [479, 0]
click at [641, 115] on div "[PERSON_NAME]/ [GEOGRAPHIC_DATA]" at bounding box center [736, 114] width 212 height 17
type input "[PERSON_NAME]/ [GEOGRAPHIC_DATA]"
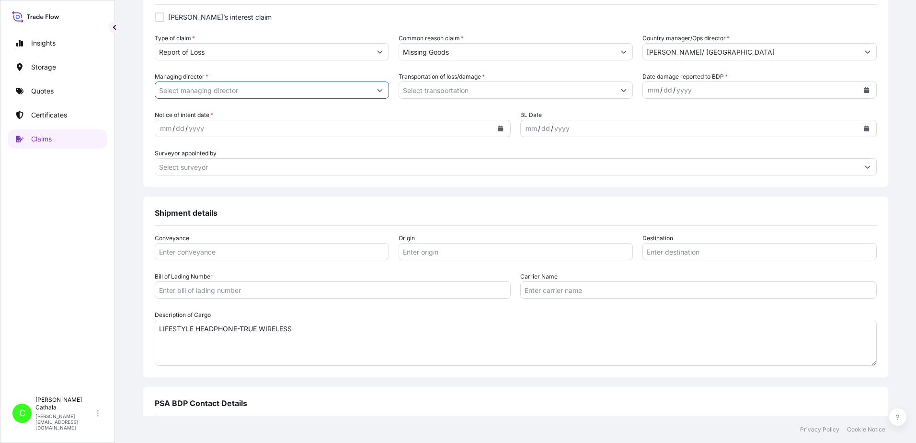
click at [302, 94] on input "Managing director *" at bounding box center [263, 89] width 216 height 17
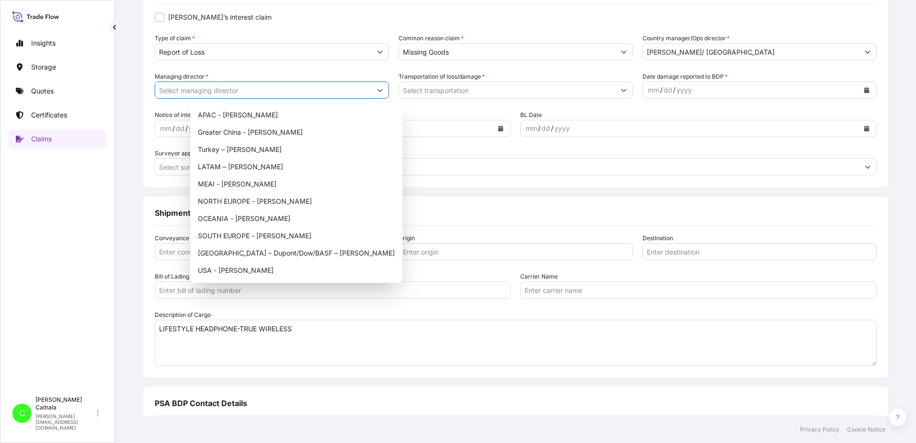
click at [388, 93] on button "Show suggestions" at bounding box center [379, 89] width 17 height 17
click at [225, 269] on div "USA - [PERSON_NAME]" at bounding box center [296, 270] width 205 height 17
type input "USA - [PERSON_NAME]"
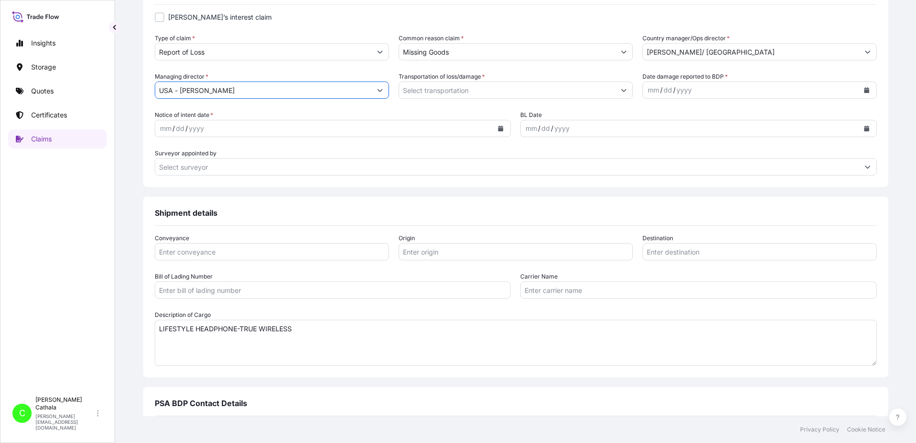
click at [615, 88] on button "Show suggestions" at bounding box center [623, 89] width 17 height 17
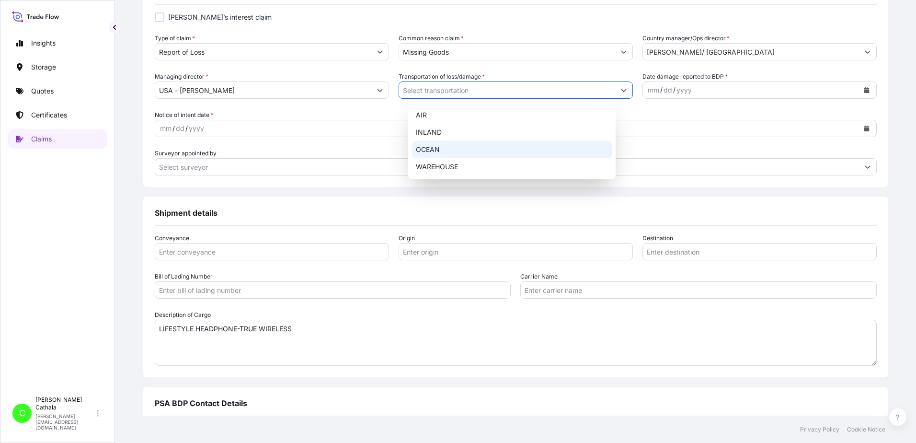
click at [420, 148] on div "OCEAN" at bounding box center [512, 149] width 200 height 17
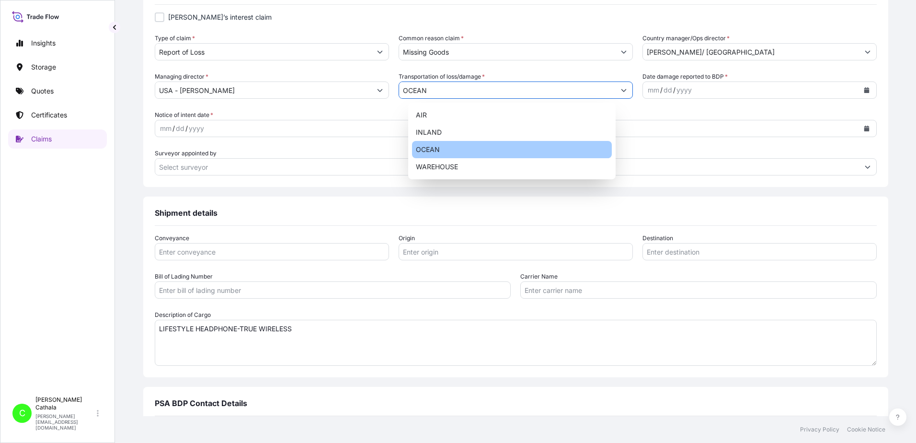
type input "OCEAN"
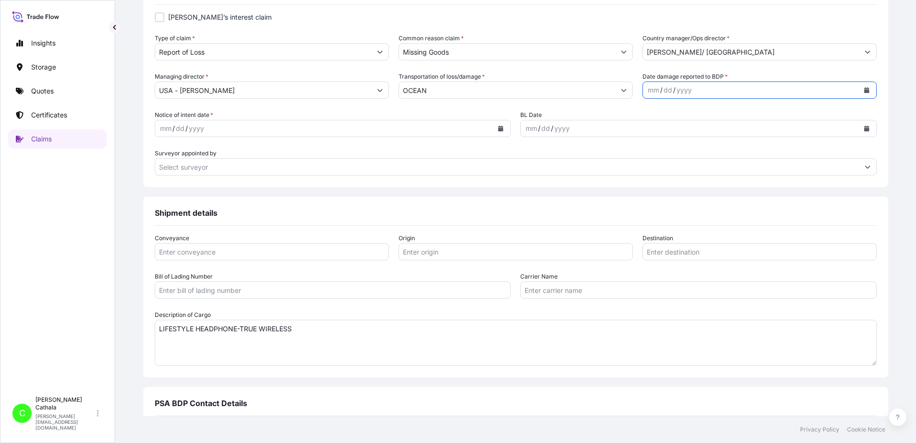
click at [859, 88] on button "Calendar" at bounding box center [866, 89] width 15 height 15
click at [733, 153] on div "5" at bounding box center [733, 152] width 17 height 17
click at [498, 127] on icon "Calendar" at bounding box center [500, 129] width 5 height 6
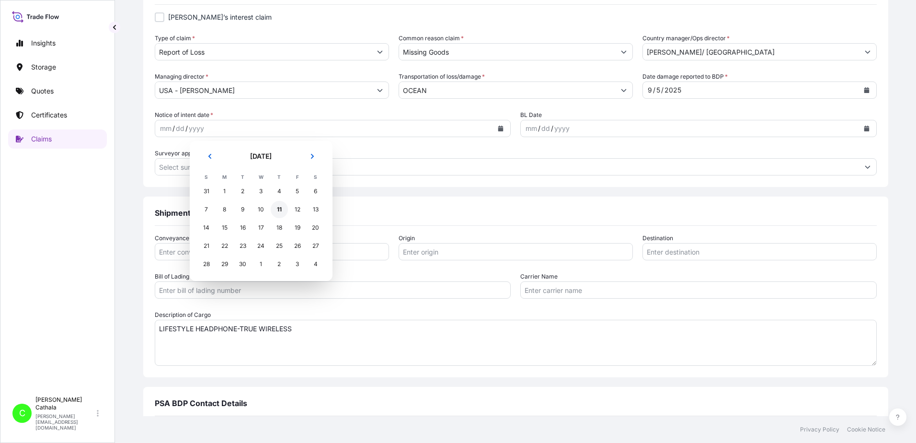
click at [278, 209] on div "11" at bounding box center [279, 209] width 17 height 17
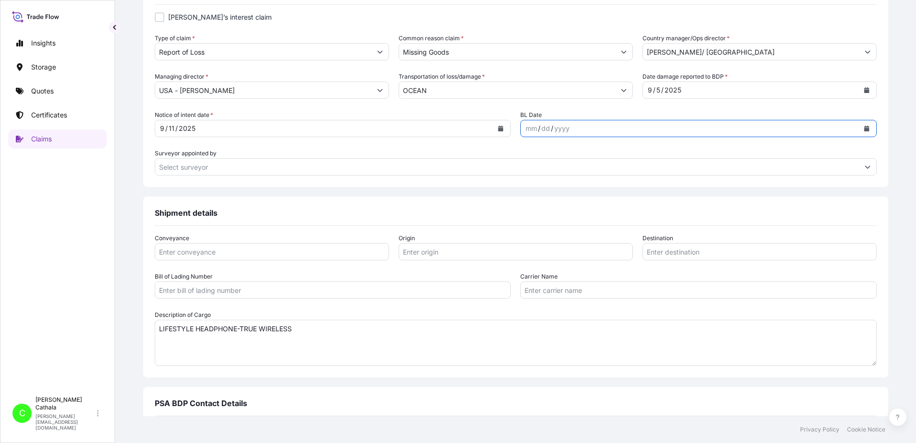
click at [864, 129] on icon "Calendar" at bounding box center [866, 129] width 5 height 6
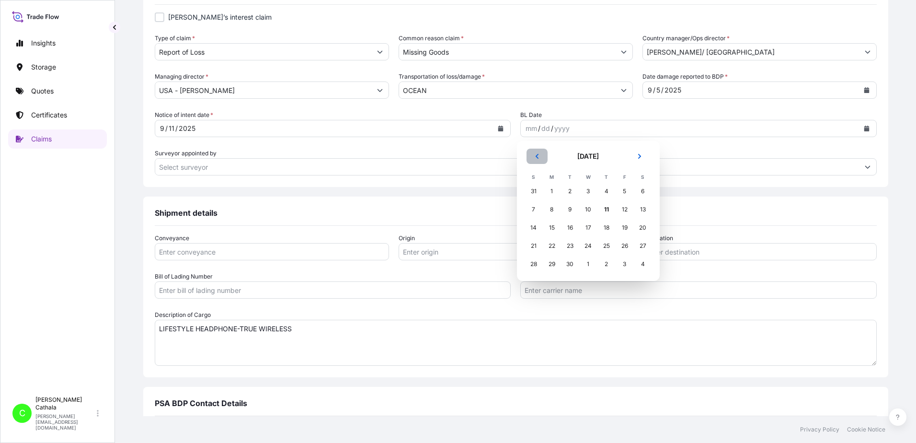
click at [538, 153] on button "Previous" at bounding box center [537, 156] width 21 height 15
click at [538, 152] on button "Previous" at bounding box center [537, 156] width 21 height 15
click at [589, 208] on div "9" at bounding box center [588, 209] width 17 height 17
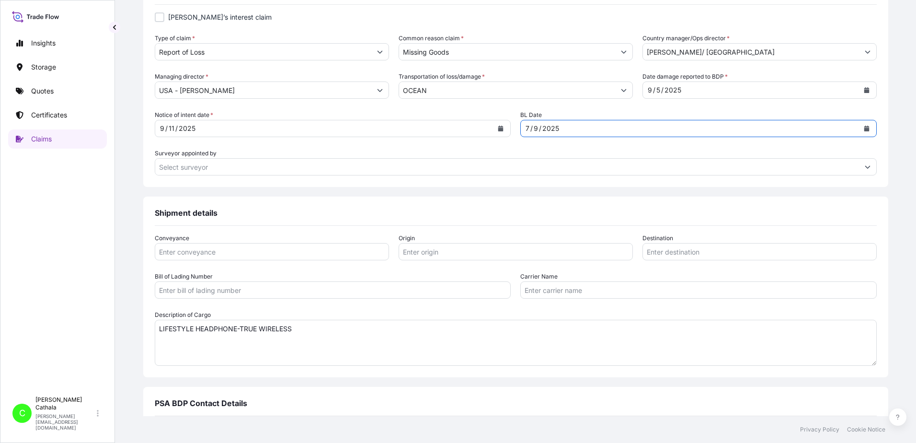
drag, startPoint x: 252, startPoint y: 254, endPoint x: 243, endPoint y: 251, distance: 9.0
click at [249, 255] on input "Conveyance" at bounding box center [272, 251] width 234 height 17
type input "ocean"
click at [441, 251] on input "Origin" at bounding box center [516, 251] width 234 height 17
paste input "YANTIAN, [GEOGRAPHIC_DATA]"
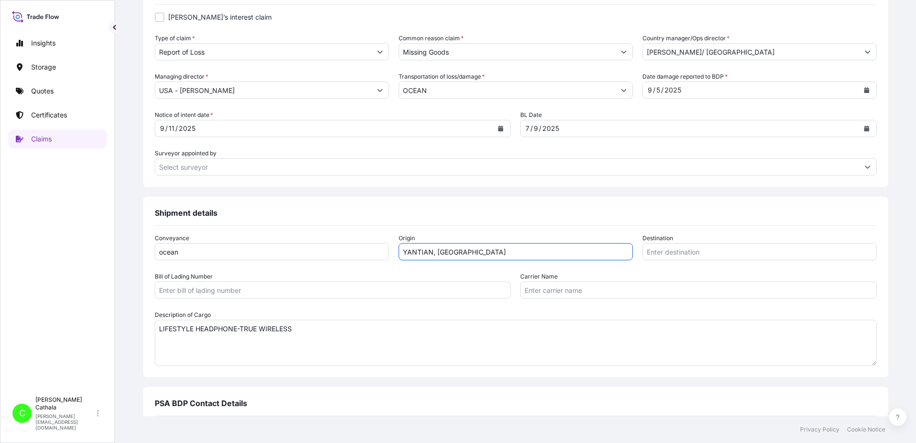
type input "YANTIAN, [GEOGRAPHIC_DATA]"
click at [731, 253] on input "Destination" at bounding box center [760, 251] width 234 height 17
paste input "[GEOGRAPHIC_DATA], [GEOGRAPHIC_DATA]"
type input "[GEOGRAPHIC_DATA], [GEOGRAPHIC_DATA]"
click at [324, 287] on input "Bill of Lading Number" at bounding box center [333, 289] width 357 height 17
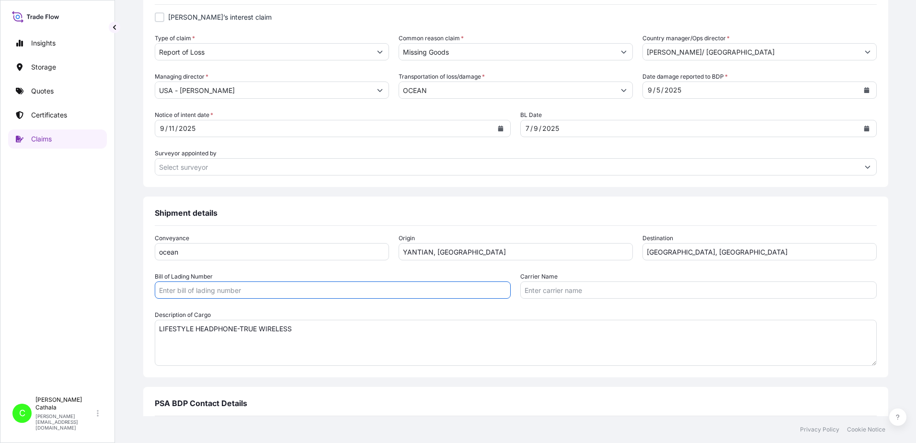
paste input "ONEYHKGF94091801"
type input "ONEYHKGF94091801"
click at [646, 292] on input "Carrier Name" at bounding box center [698, 289] width 357 height 17
paste input "Ocean Network Express Pte. Ltd"
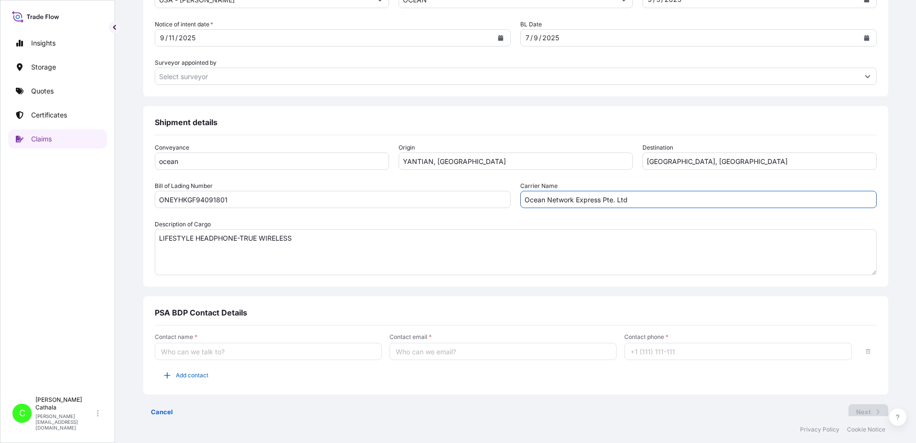
scroll to position [485, 0]
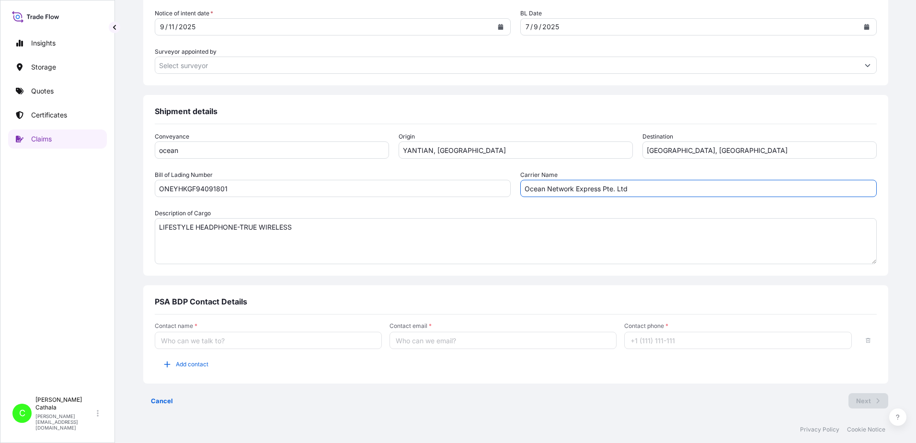
type input "Ocean Network Express Pte. Ltd"
click at [208, 344] on input "Contact name *" at bounding box center [268, 340] width 227 height 17
type input "[PERSON_NAME]"
type input "[PERSON_NAME][EMAIL_ADDRESS][PERSON_NAME][DOMAIN_NAME]"
type input "13175544817"
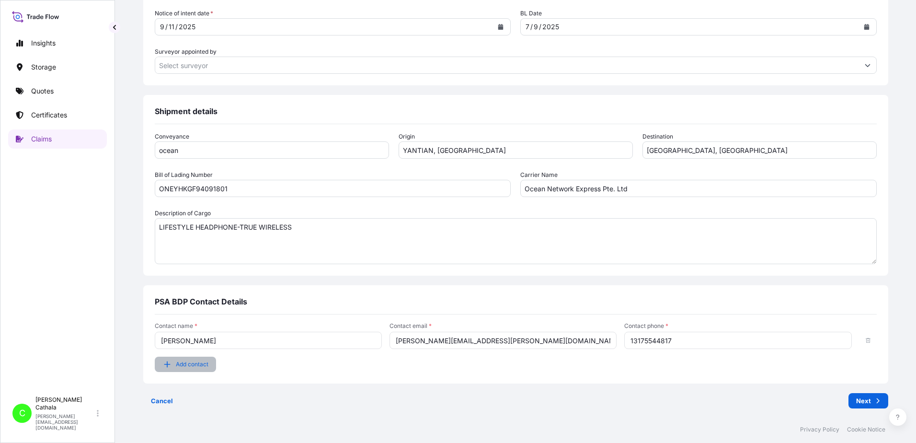
click at [208, 365] on span "Add contact" at bounding box center [192, 364] width 33 height 10
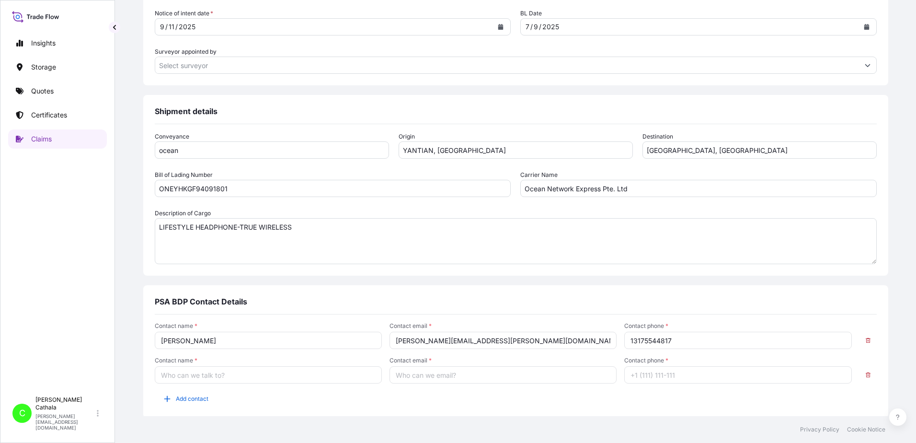
click at [208, 367] on input "Contact name *" at bounding box center [268, 374] width 227 height 17
type input "[PERSON_NAME]"
type input "[PERSON_NAME][EMAIL_ADDRESS][DOMAIN_NAME]"
type input "13176523689"
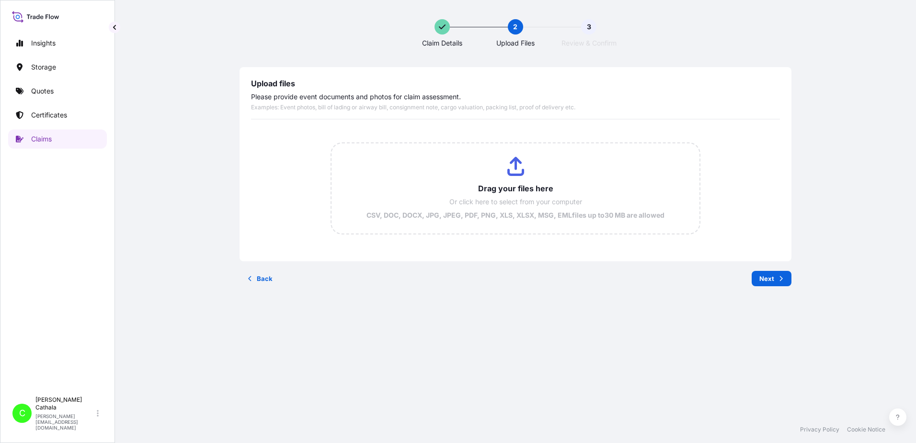
scroll to position [0, 0]
type input "C:\fakepath\ClaimId HAR000000381 ReportCombined 5c6cd59c-beae-465f-9964-10c9da5…"
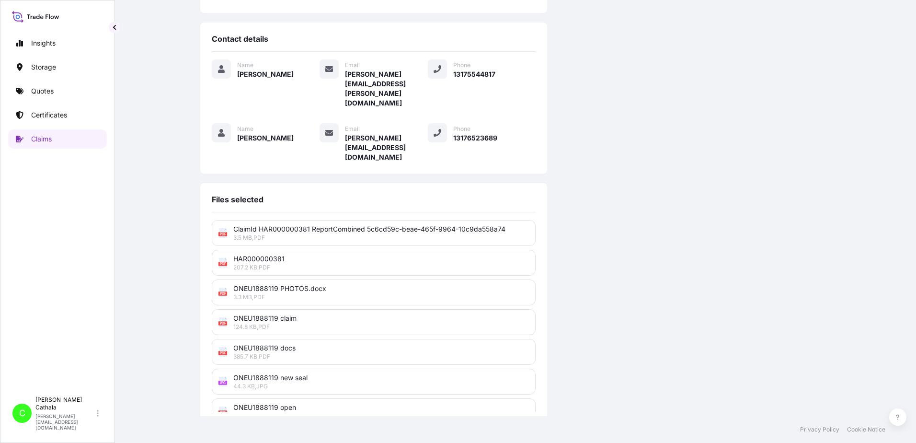
scroll to position [246, 0]
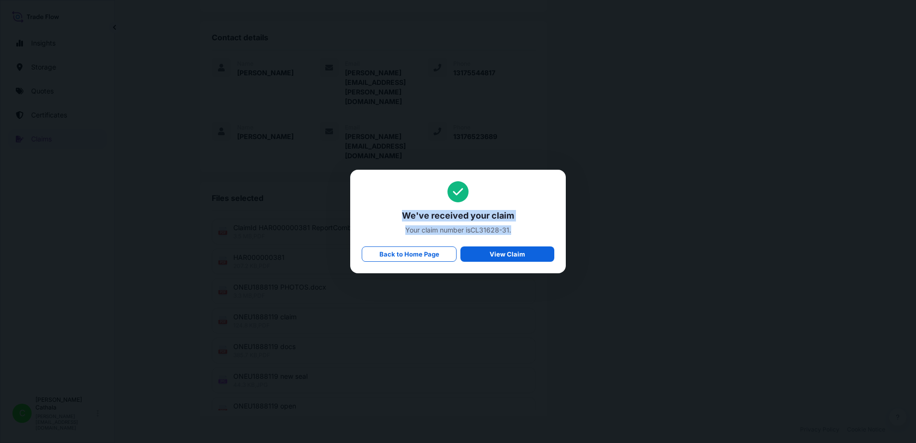
drag, startPoint x: 404, startPoint y: 217, endPoint x: 547, endPoint y: 230, distance: 143.0
click at [547, 230] on div "We've received your claim Your claim number is CL31628-31 . Back to Home Page V…" at bounding box center [458, 221] width 193 height 81
copy div "We've received your claim Your claim number is CL31628-31 ."
click at [470, 231] on span "Your claim number is CL31628-31 ." at bounding box center [458, 230] width 193 height 10
click at [473, 231] on span "Your claim number is CL31628-31 ." at bounding box center [458, 230] width 193 height 10
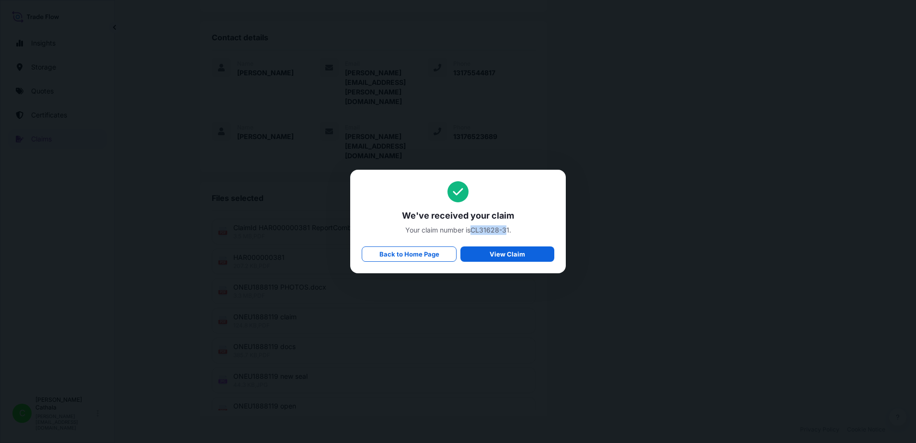
drag, startPoint x: 472, startPoint y: 231, endPoint x: 507, endPoint y: 231, distance: 35.5
click at [507, 231] on span "Your claim number is CL31628-31 ." at bounding box center [458, 230] width 193 height 10
copy span "CL31628-3"
click at [407, 259] on link "Back to Home Page" at bounding box center [409, 253] width 95 height 15
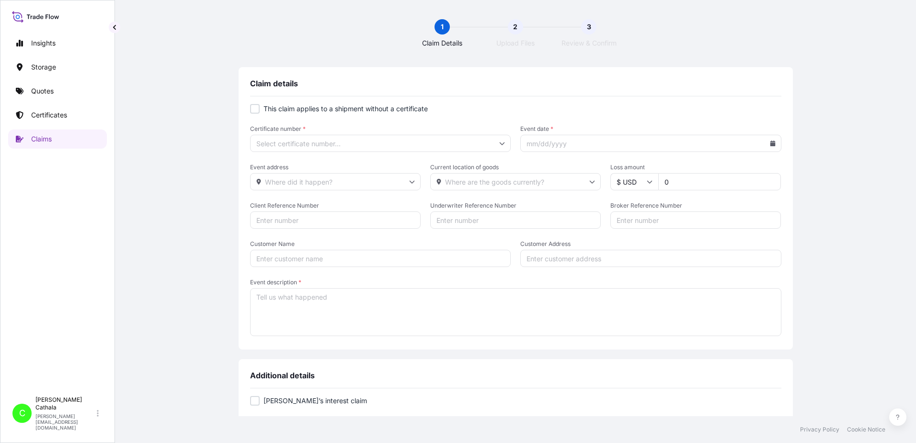
click at [250, 109] on div at bounding box center [255, 109] width 10 height 10
checkbox input "true"
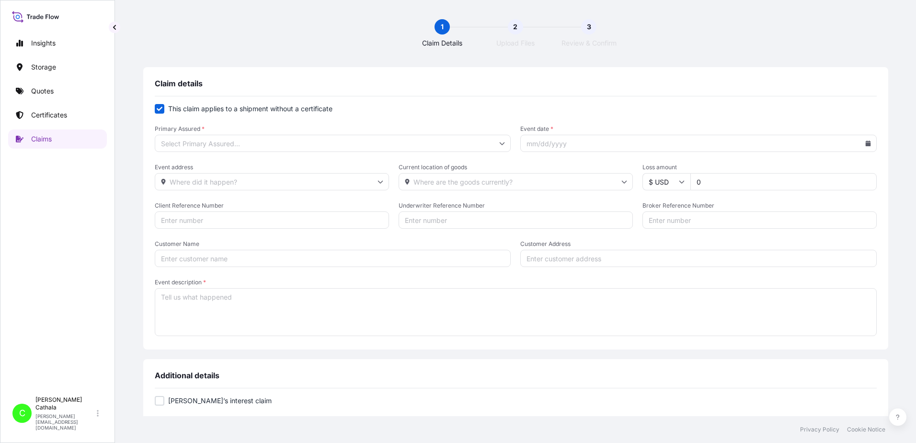
click at [346, 146] on input "Primary Assured *" at bounding box center [333, 143] width 357 height 17
drag, startPoint x: 218, startPoint y: 171, endPoint x: 247, endPoint y: 172, distance: 29.2
click at [219, 170] on div "[US_STATE]" at bounding box center [349, 170] width 310 height 18
type input "[US_STATE]"
drag, startPoint x: 607, startPoint y: 149, endPoint x: 896, endPoint y: 145, distance: 289.0
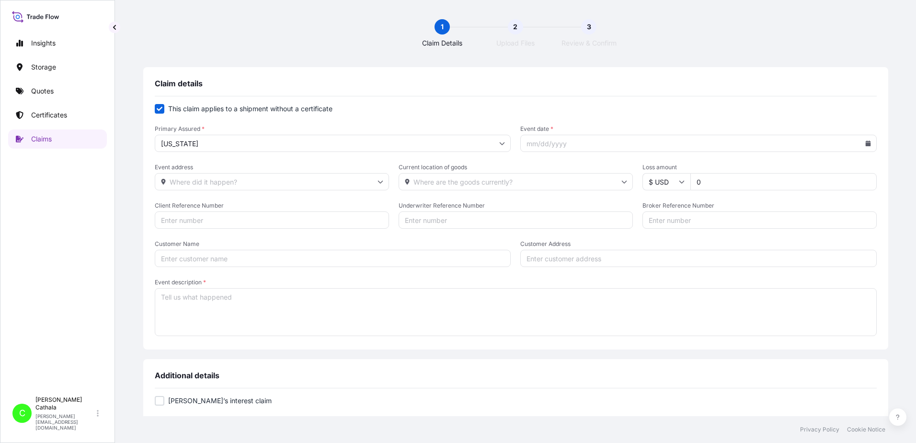
click at [607, 149] on input "Event date *" at bounding box center [698, 143] width 357 height 17
click at [866, 144] on icon at bounding box center [868, 143] width 5 height 6
click at [788, 173] on icon at bounding box center [789, 171] width 4 height 6
click at [748, 283] on button "28" at bounding box center [750, 283] width 15 height 15
type input "[DATE]"
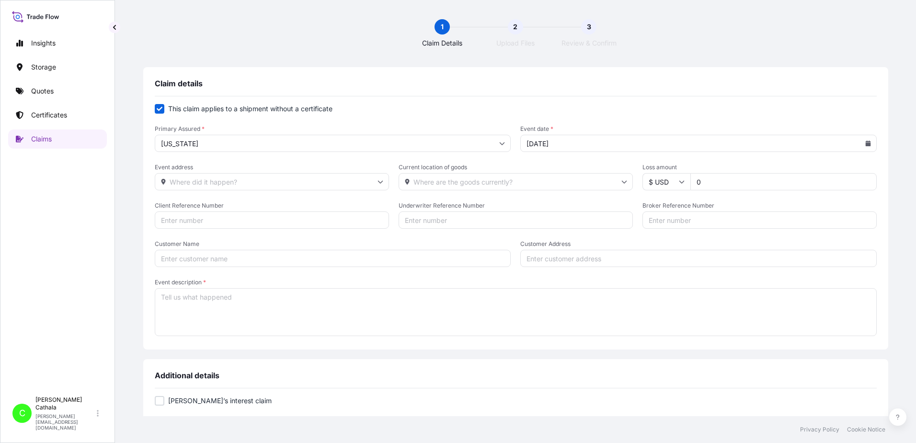
drag, startPoint x: 342, startPoint y: 182, endPoint x: 353, endPoint y: 180, distance: 11.7
click at [349, 182] on input "Event address" at bounding box center [272, 181] width 234 height 17
click at [287, 181] on input "3540" at bounding box center [272, 181] width 234 height 17
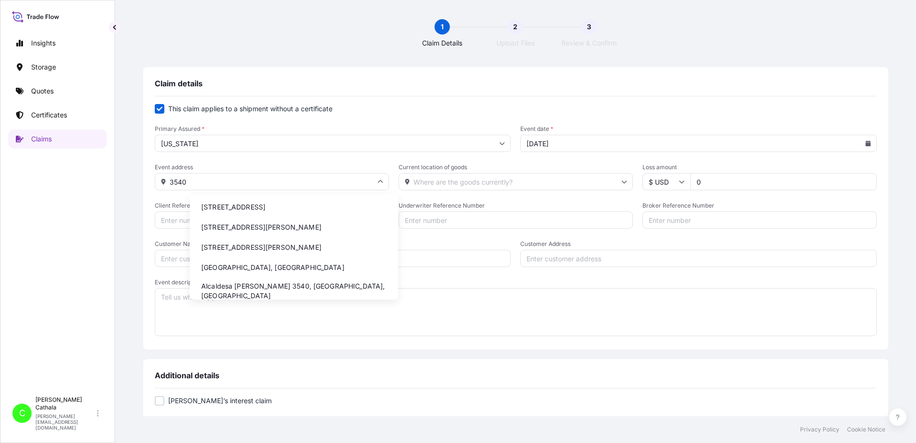
click at [286, 206] on li "[STREET_ADDRESS]" at bounding box center [294, 207] width 201 height 18
type input "[STREET_ADDRESS]"
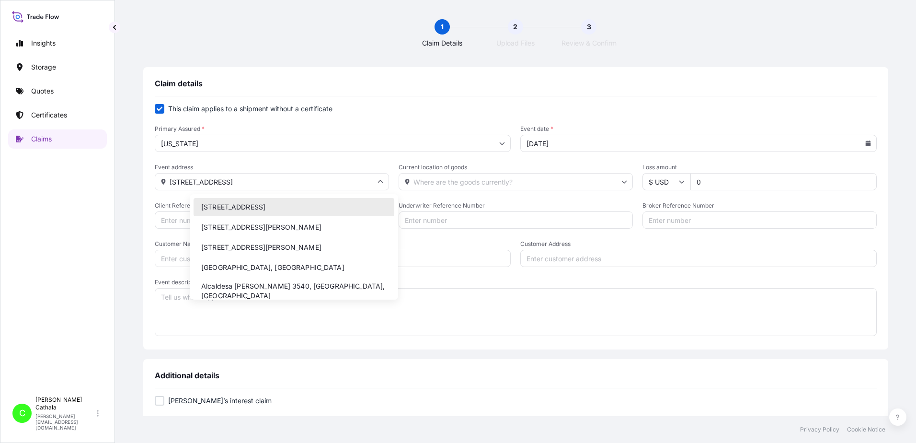
click at [307, 184] on input "[STREET_ADDRESS]" at bounding box center [272, 181] width 234 height 17
click at [495, 219] on input "Underwriter Reference Number" at bounding box center [516, 219] width 234 height 17
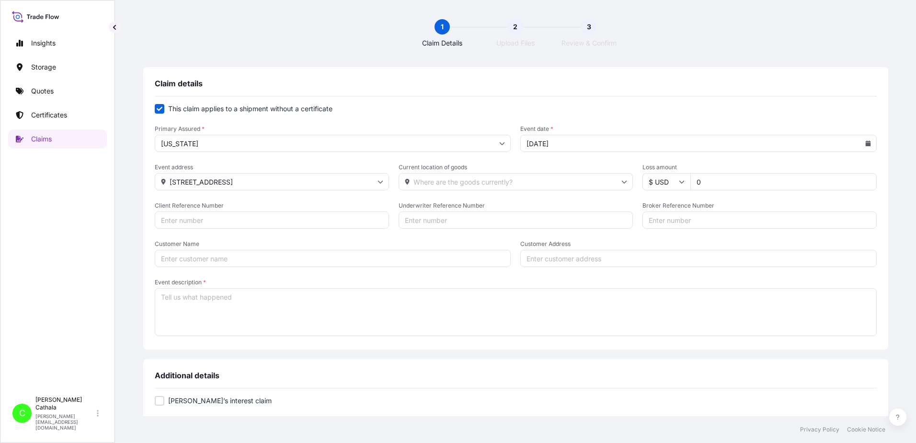
drag, startPoint x: 594, startPoint y: 260, endPoint x: 593, endPoint y: 254, distance: 6.8
click at [593, 259] on input "Customer Address" at bounding box center [698, 258] width 357 height 17
paste input "[STREET_ADDRESS]"
type input "[STREET_ADDRESS]"
click at [520, 175] on input "Current location of goods" at bounding box center [516, 181] width 234 height 17
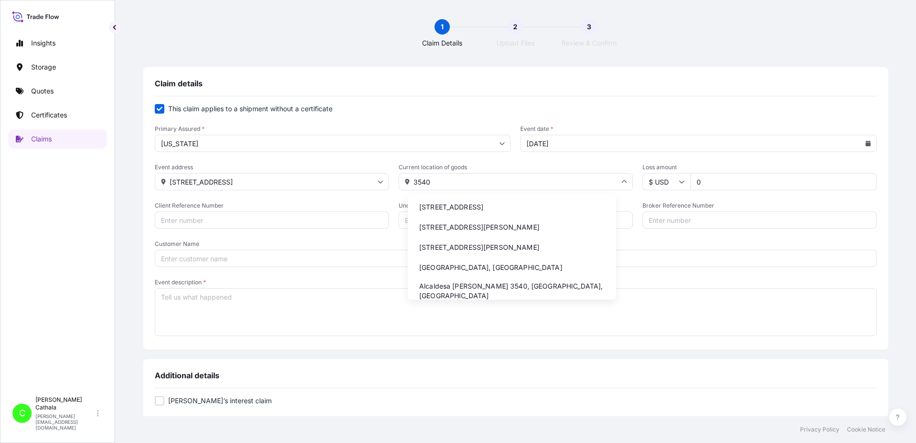
click at [508, 209] on li "[STREET_ADDRESS]" at bounding box center [512, 207] width 201 height 18
type input "[STREET_ADDRESS]"
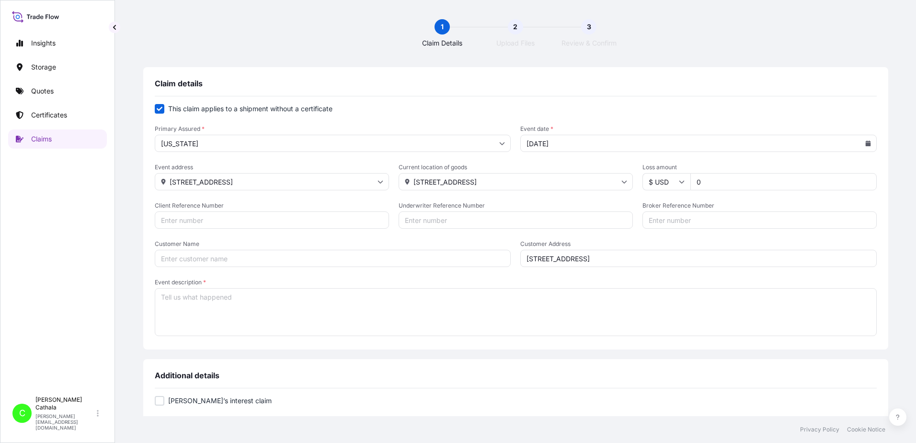
drag, startPoint x: 708, startPoint y: 185, endPoint x: 633, endPoint y: 175, distance: 75.9
click at [643, 182] on div "$ USD 0" at bounding box center [760, 181] width 234 height 17
type input "6962.88"
click at [273, 220] on input "Client Reference Number" at bounding box center [272, 219] width 234 height 17
paste input "HAR000000384"
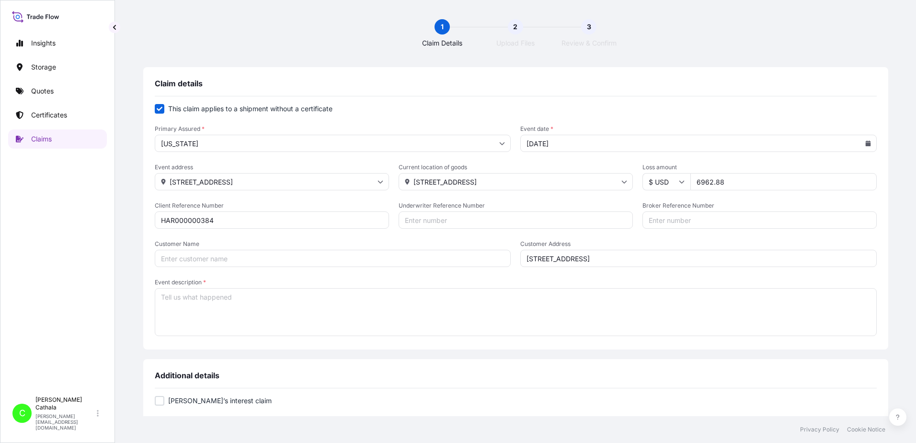
type input "HAR000000384"
click at [658, 220] on input "Broker Reference Number" at bounding box center [760, 219] width 234 height 17
paste input "ONEU1335160"
type input "ONEU1335160"
click at [260, 262] on input "Customer Name" at bounding box center [333, 258] width 357 height 17
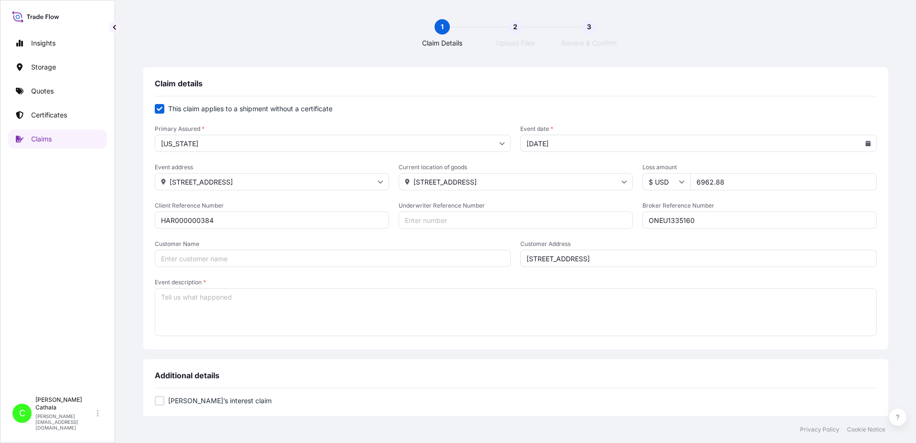
paste input "[PERSON_NAME] International"
type input "[PERSON_NAME] International"
click at [330, 293] on textarea "Event description *" at bounding box center [516, 312] width 722 height 48
paste textarea "5.1 SOUNDBAR WITH WIRELESS SUBWOOFER"
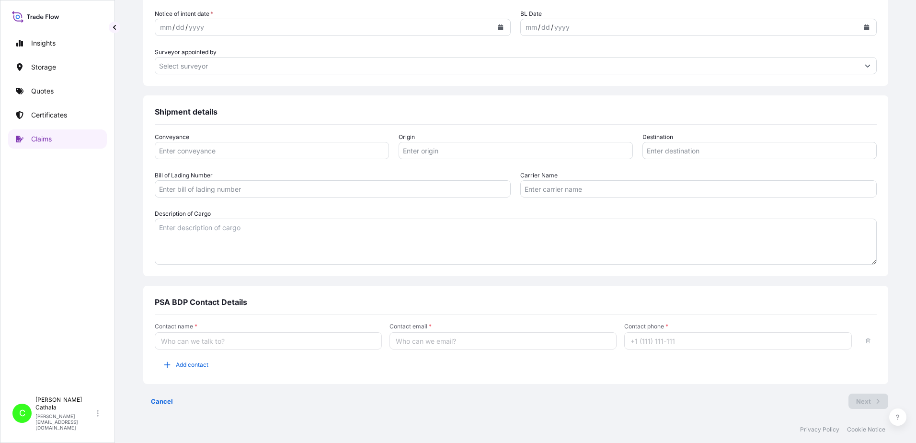
scroll to position [485, 0]
type textarea "5.1 SOUNDBAR WITH WIRELESS SUBWOOFER"
click at [215, 246] on textarea "Description of Cargo" at bounding box center [516, 241] width 722 height 46
paste textarea "5.1 SOUNDBAR WITH WIRELESS SUBWOOFER"
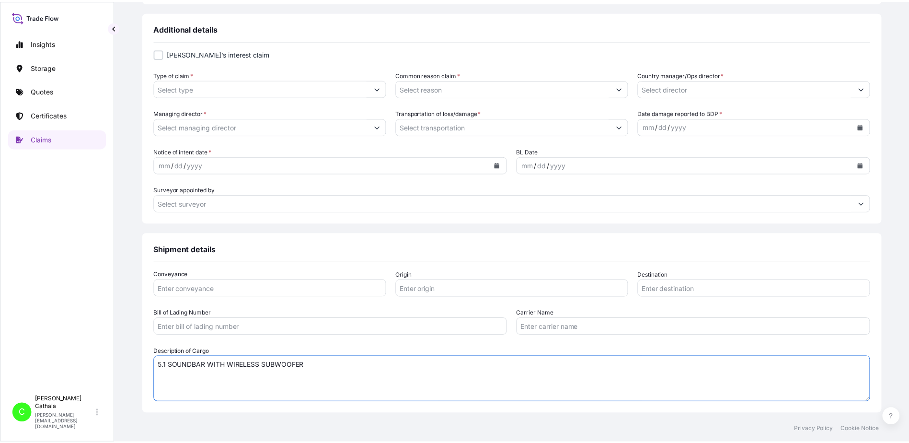
scroll to position [150, 0]
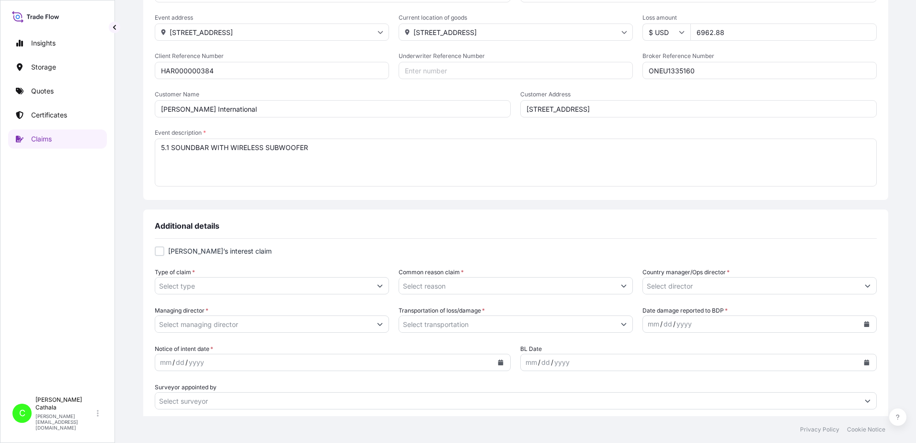
type textarea "5.1 SOUNDBAR WITH WIRELESS SUBWOOFER"
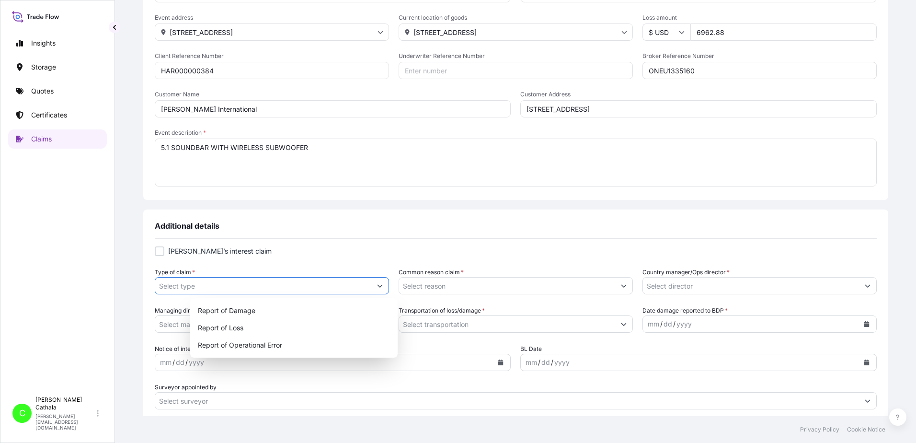
click at [382, 285] on icon "Show suggestions" at bounding box center [379, 286] width 5 height 3
click at [221, 330] on div "Report of Loss" at bounding box center [294, 327] width 200 height 17
type input "Report of Loss"
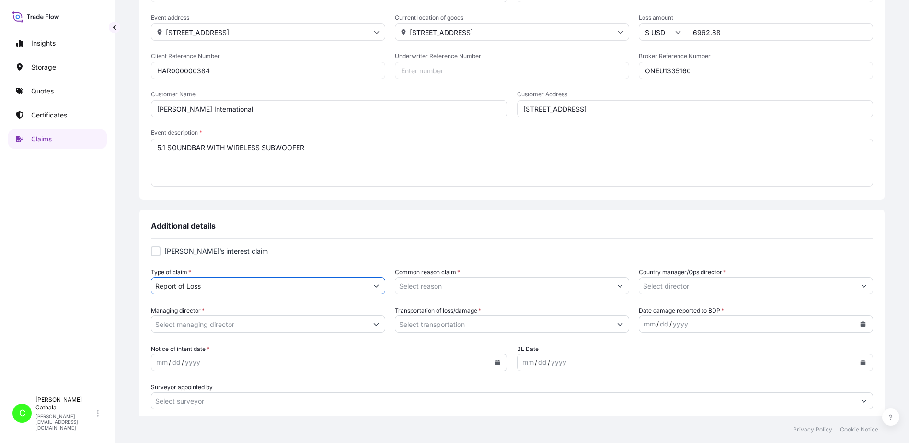
click at [612, 287] on button "Show suggestions" at bounding box center [620, 285] width 17 height 17
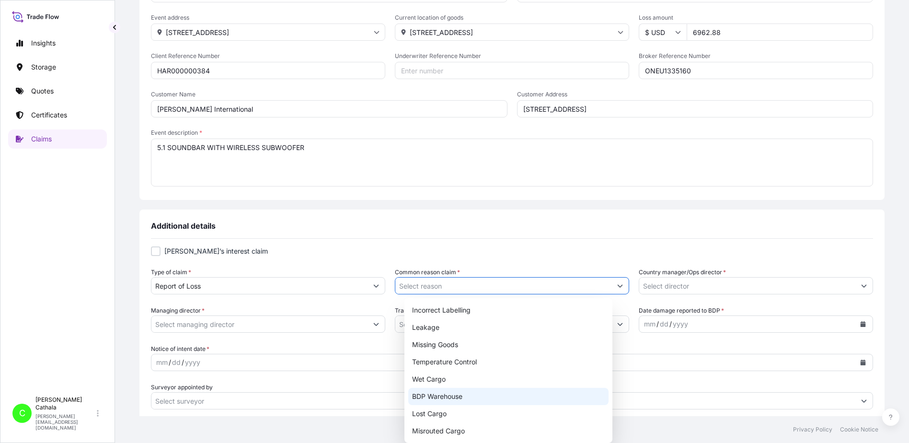
scroll to position [109, 0]
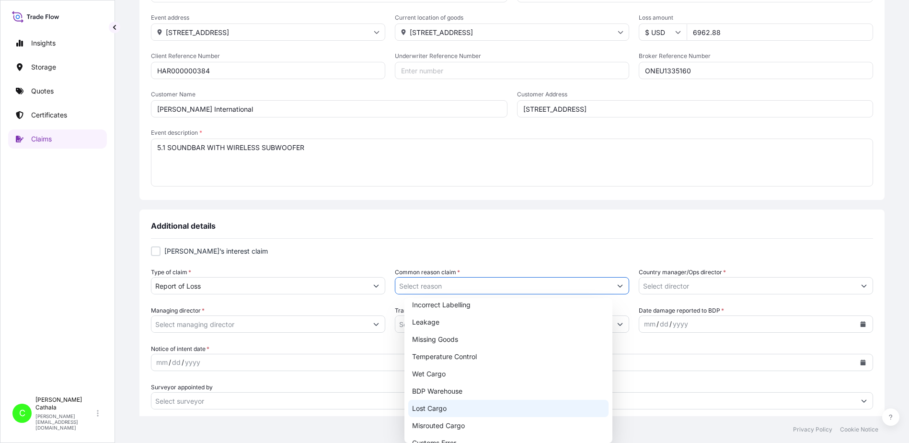
click at [432, 407] on div "Lost Cargo" at bounding box center [508, 408] width 200 height 17
type input "Lost Cargo"
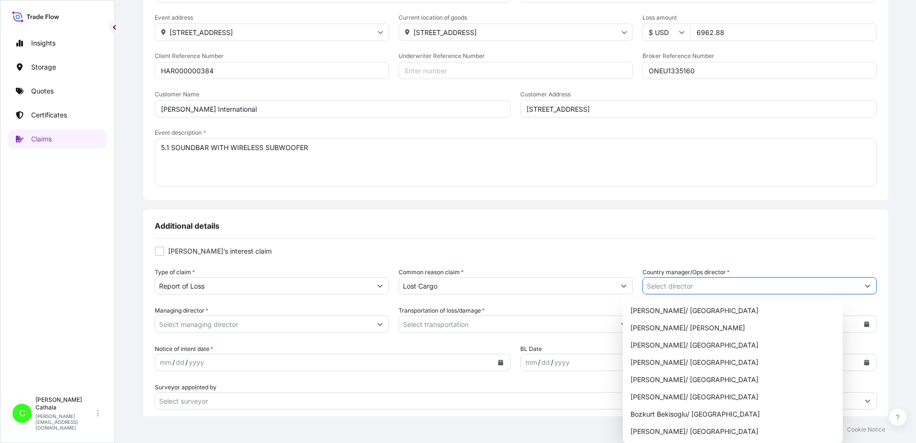
click at [859, 285] on button "Show suggestions" at bounding box center [867, 285] width 17 height 17
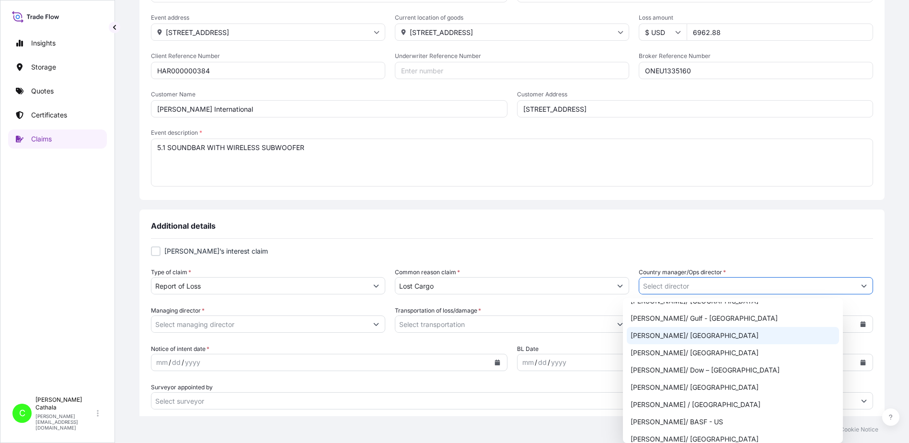
scroll to position [479, 0]
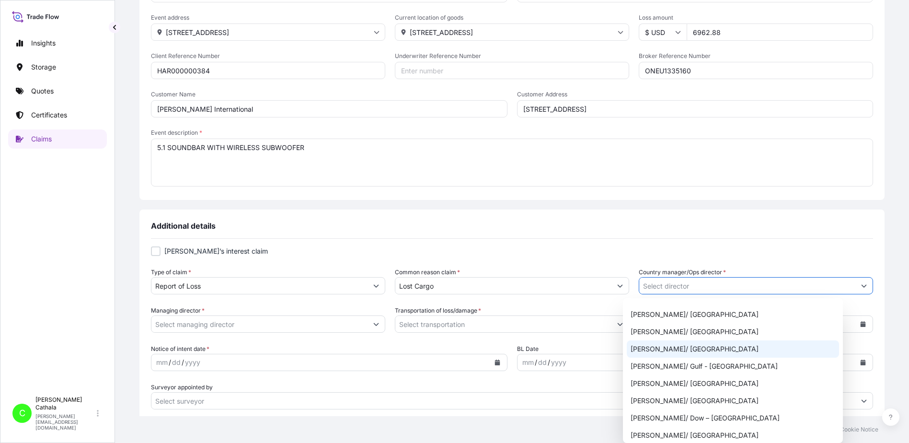
click at [654, 350] on div "[PERSON_NAME]/ [GEOGRAPHIC_DATA]" at bounding box center [733, 348] width 212 height 17
type input "[PERSON_NAME]/ [GEOGRAPHIC_DATA]"
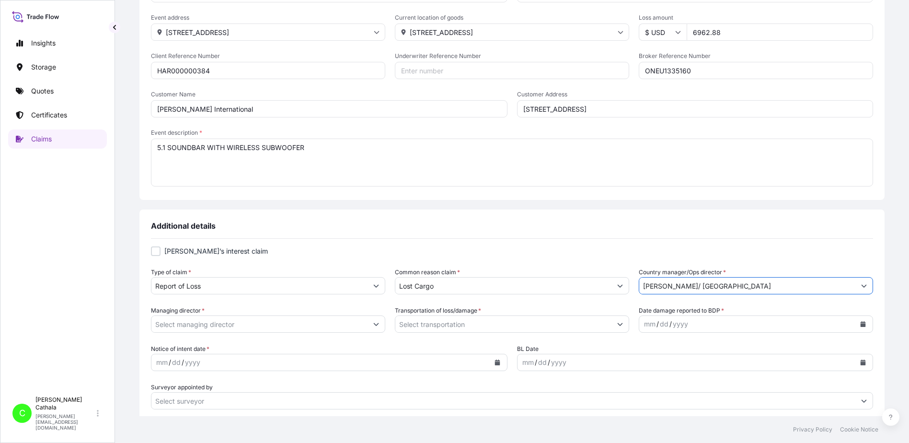
click at [379, 324] on icon "Show suggestions" at bounding box center [376, 324] width 6 height 6
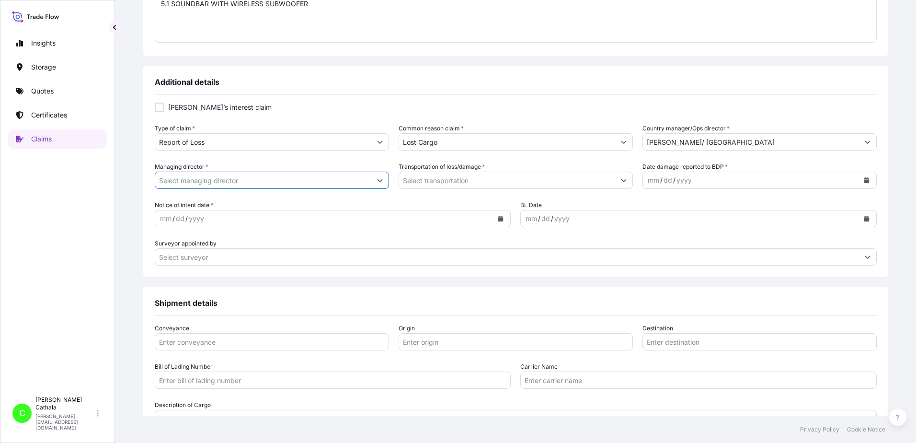
scroll to position [341, 0]
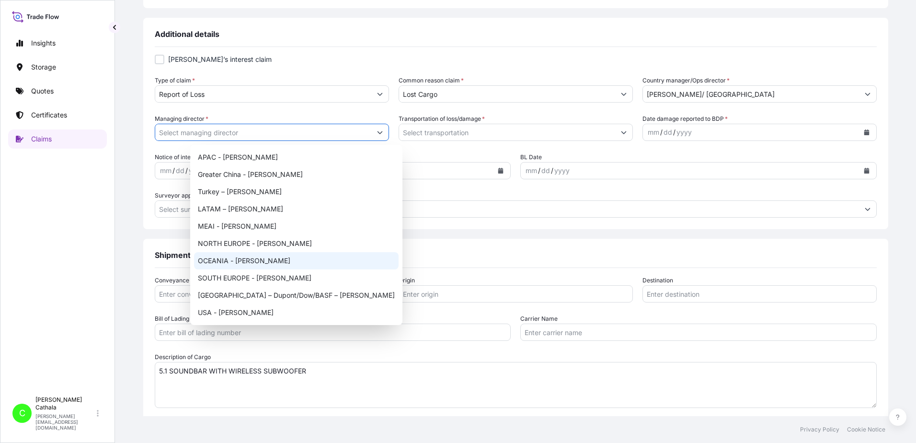
click at [389, 133] on button "Show suggestions" at bounding box center [379, 132] width 17 height 17
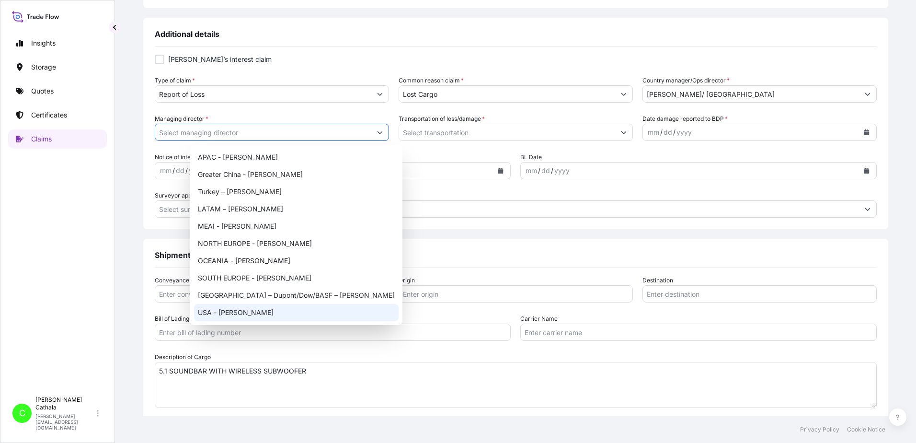
click at [233, 313] on div "USA - [PERSON_NAME]" at bounding box center [296, 312] width 205 height 17
type input "USA - [PERSON_NAME]"
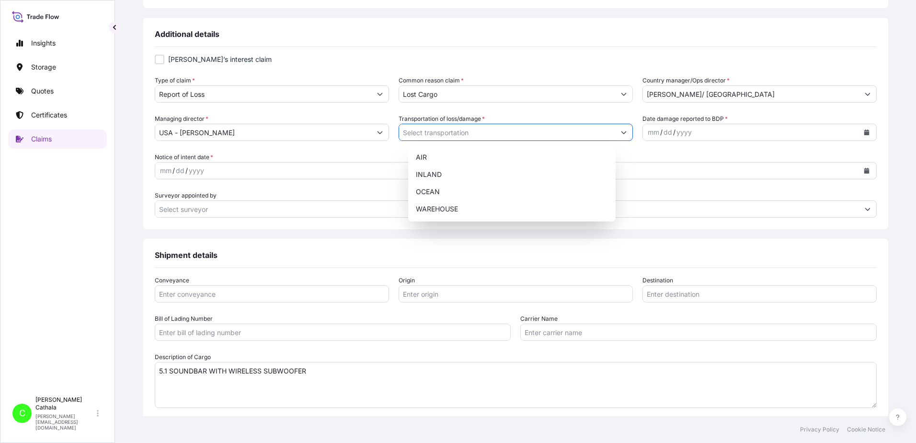
click at [621, 131] on icon "Show suggestions" at bounding box center [624, 132] width 6 height 6
click at [444, 191] on div "OCEAN" at bounding box center [512, 191] width 200 height 17
type input "OCEAN"
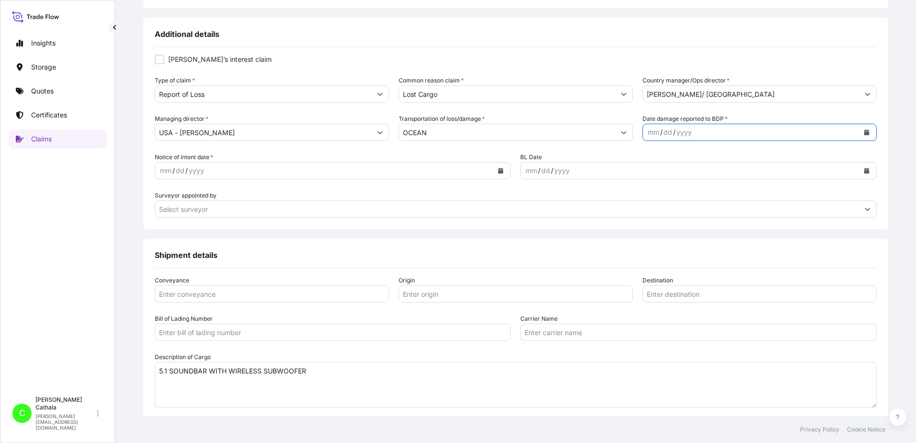
click at [864, 134] on icon "Calendar" at bounding box center [866, 132] width 5 height 6
click at [660, 216] on div "8" at bounding box center [660, 213] width 17 height 17
click at [498, 172] on icon "Calendar" at bounding box center [501, 171] width 6 height 6
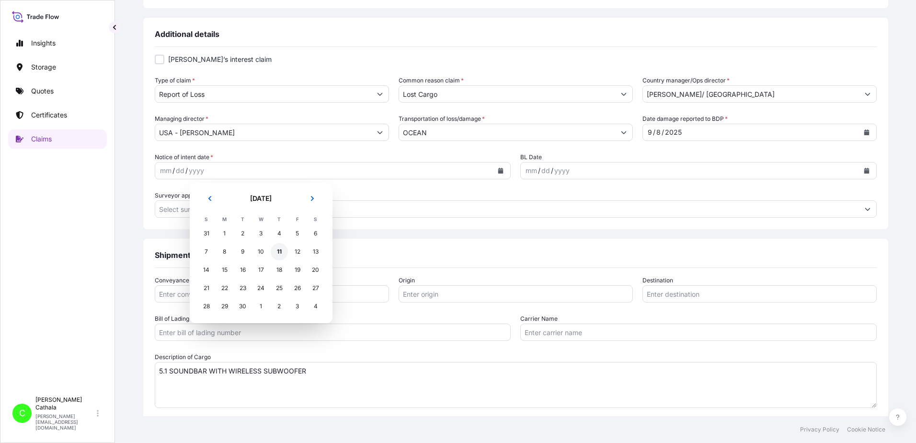
click at [279, 250] on div "11" at bounding box center [279, 251] width 17 height 17
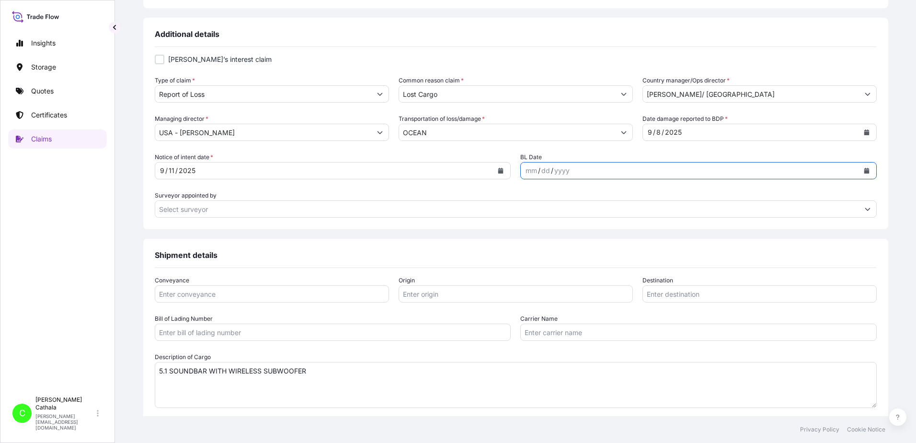
click at [859, 173] on button "Calendar" at bounding box center [866, 170] width 15 height 15
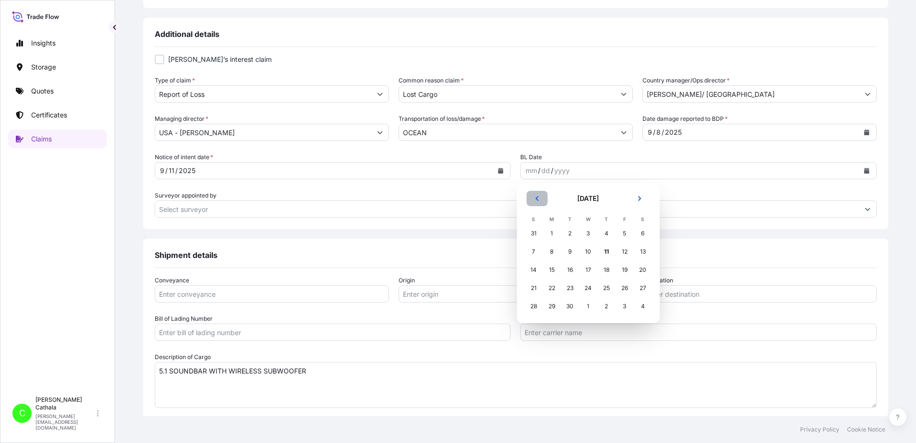
click at [538, 201] on icon "Previous" at bounding box center [537, 199] width 6 height 6
click at [538, 199] on icon "Previous" at bounding box center [537, 199] width 6 height 6
click at [538, 198] on icon "Previous" at bounding box center [537, 199] width 6 height 6
click at [551, 308] on div "30" at bounding box center [551, 306] width 17 height 17
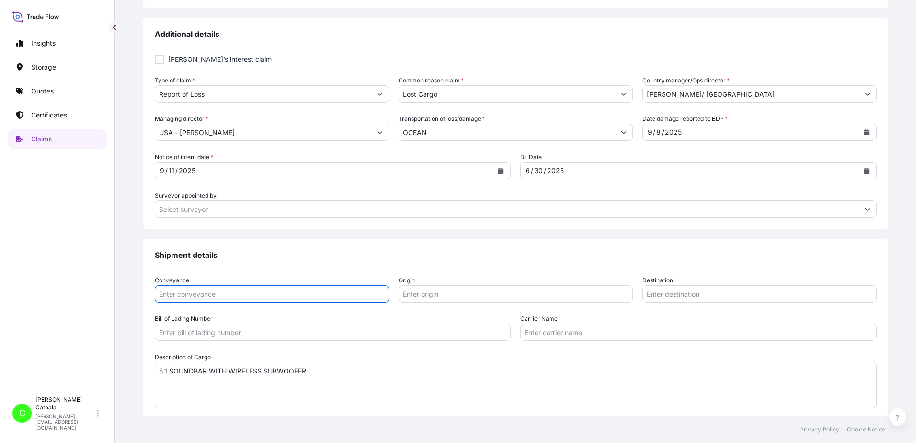
drag, startPoint x: 358, startPoint y: 298, endPoint x: 346, endPoint y: 298, distance: 11.0
click at [355, 299] on input "Conveyance" at bounding box center [272, 293] width 234 height 17
type input "ocean"
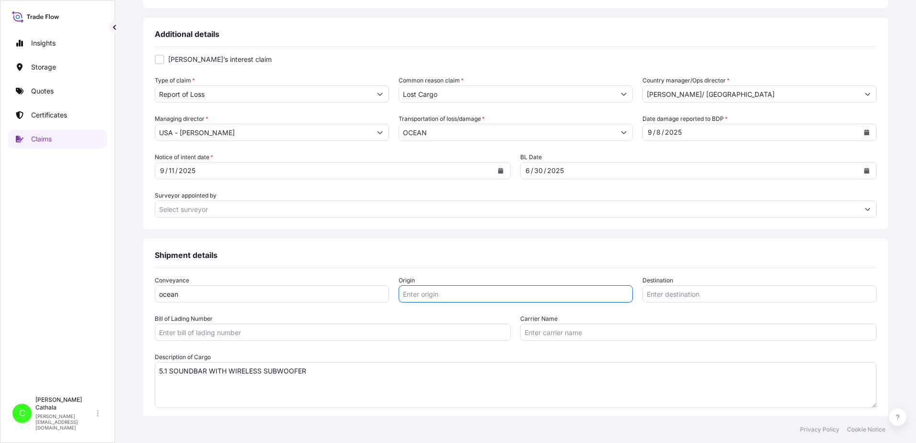
click at [486, 299] on input "Origin" at bounding box center [516, 293] width 234 height 17
paste input "YANTIAN, [GEOGRAPHIC_DATA]"
type input "YANTIAN, [GEOGRAPHIC_DATA]"
click at [710, 290] on input "Destination" at bounding box center [760, 293] width 234 height 17
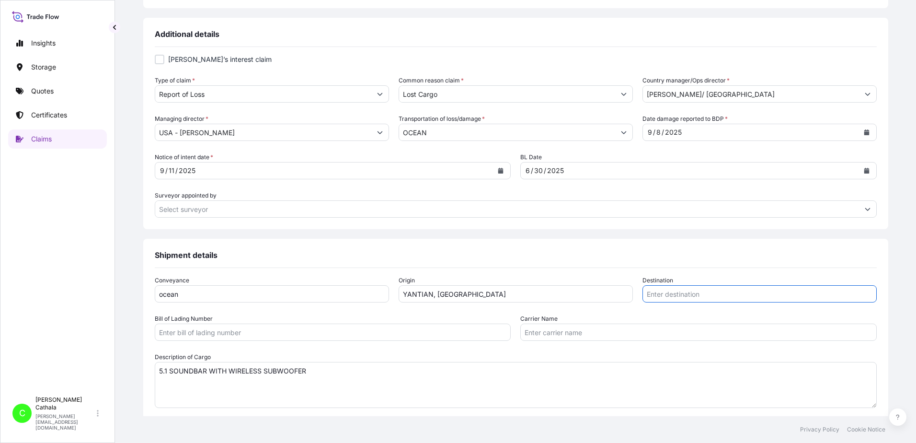
paste input "[GEOGRAPHIC_DATA], [GEOGRAPHIC_DATA]"
type input "[GEOGRAPHIC_DATA], [GEOGRAPHIC_DATA]"
click at [272, 330] on input "Bill of Lading Number" at bounding box center [333, 331] width 357 height 17
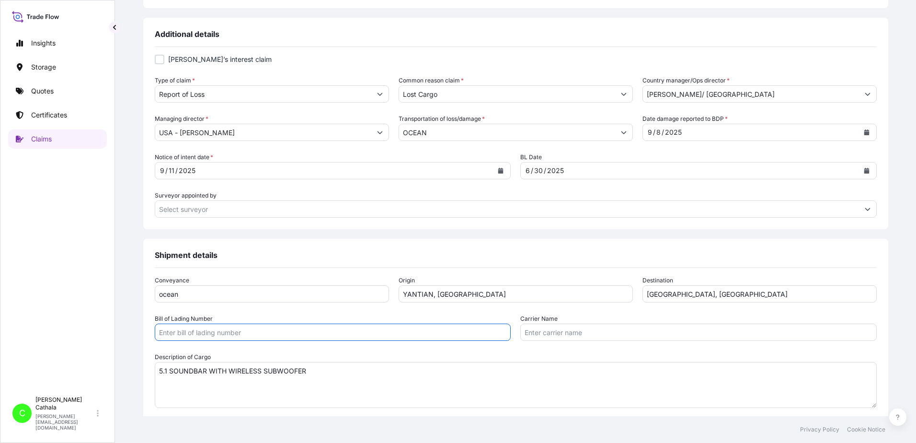
paste input "ONEYHKGF81451408"
type input "ONEYHKGF81451408"
click at [722, 335] on input "Carrier Name" at bounding box center [698, 331] width 357 height 17
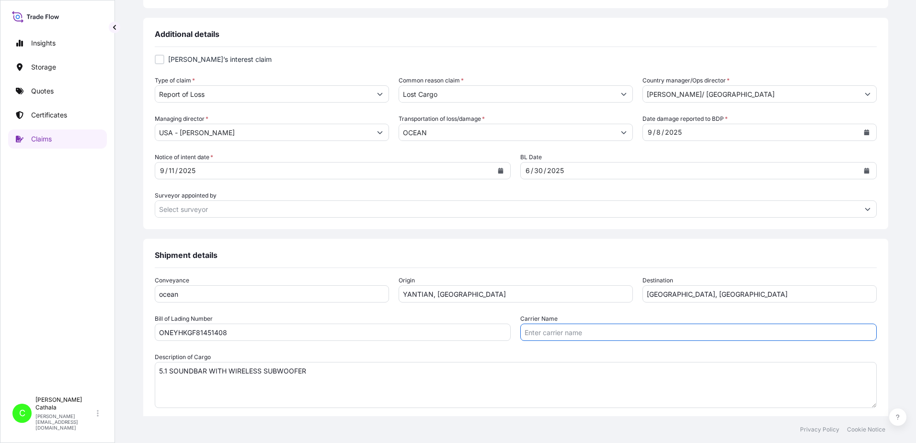
paste input "Ocean Network Express Pte. Ltd."
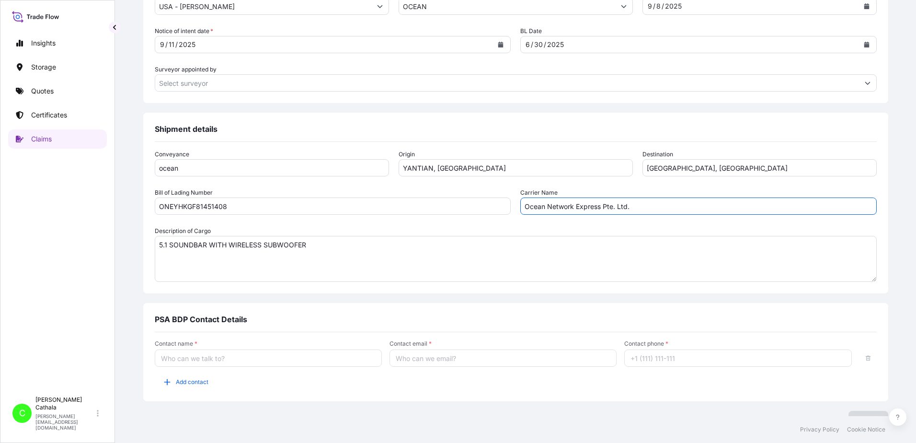
scroll to position [485, 0]
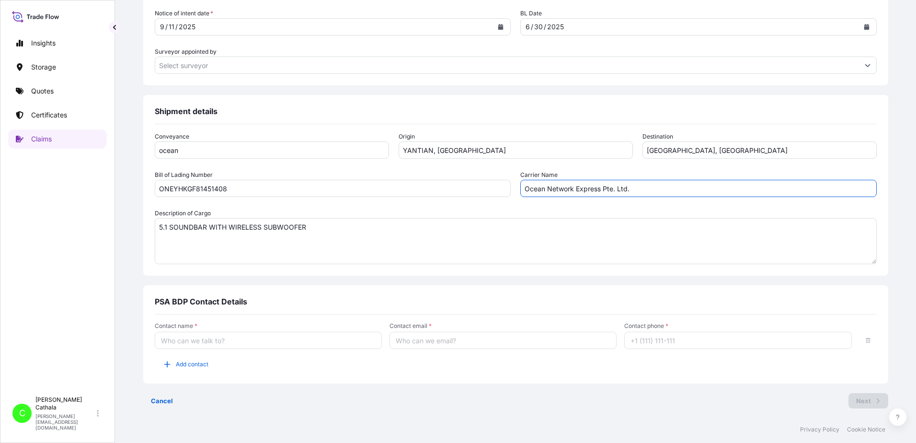
type input "Ocean Network Express Pte. Ltd."
click at [220, 344] on input "Contact name *" at bounding box center [268, 340] width 227 height 17
type input "[PERSON_NAME]"
type input "[PERSON_NAME][EMAIL_ADDRESS][PERSON_NAME][DOMAIN_NAME]"
type input "13175544817"
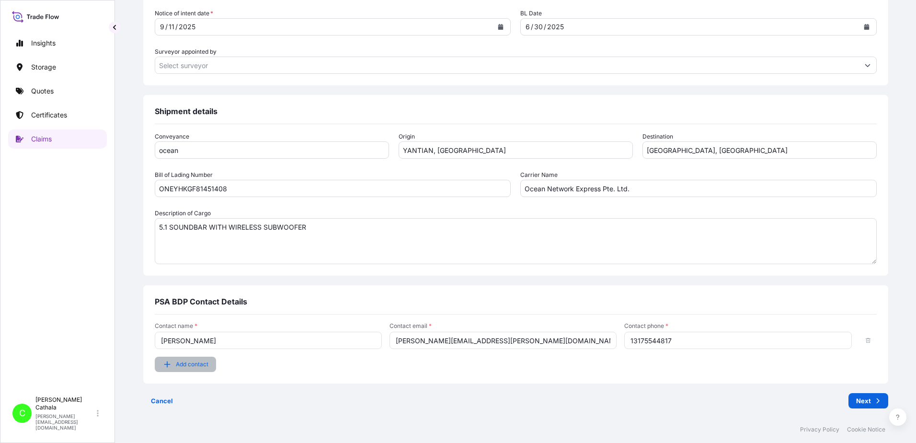
click at [208, 362] on span "Add contact" at bounding box center [192, 364] width 33 height 10
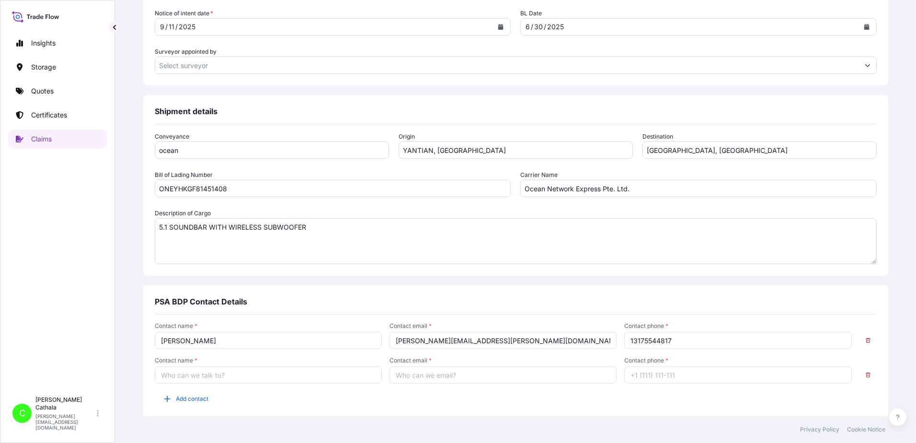
click at [224, 379] on input "Contact name *" at bounding box center [268, 374] width 227 height 17
type input "[PERSON_NAME]"
type input "[PERSON_NAME][EMAIL_ADDRESS][DOMAIN_NAME]"
type input "13176523689"
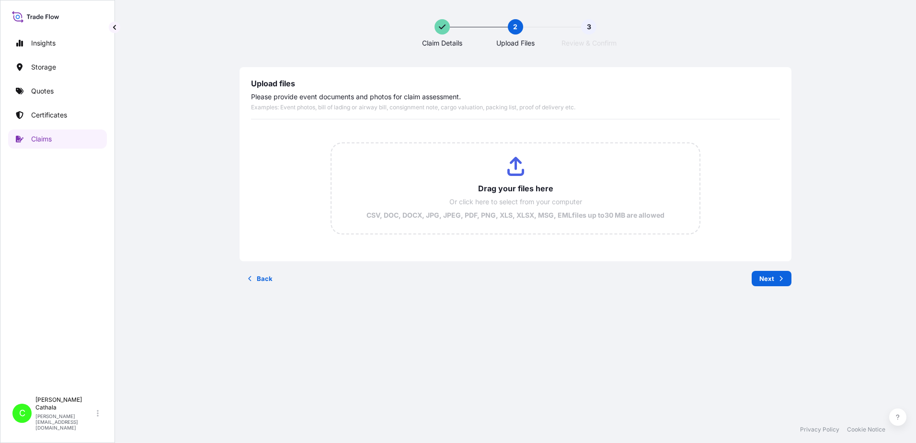
scroll to position [0, 0]
type input "C:\fakepath\HAR000000384.pdf"
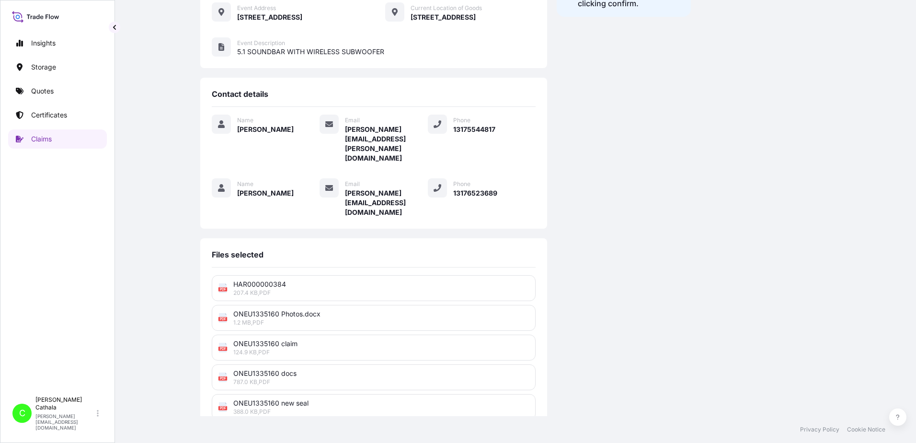
scroll to position [236, 0]
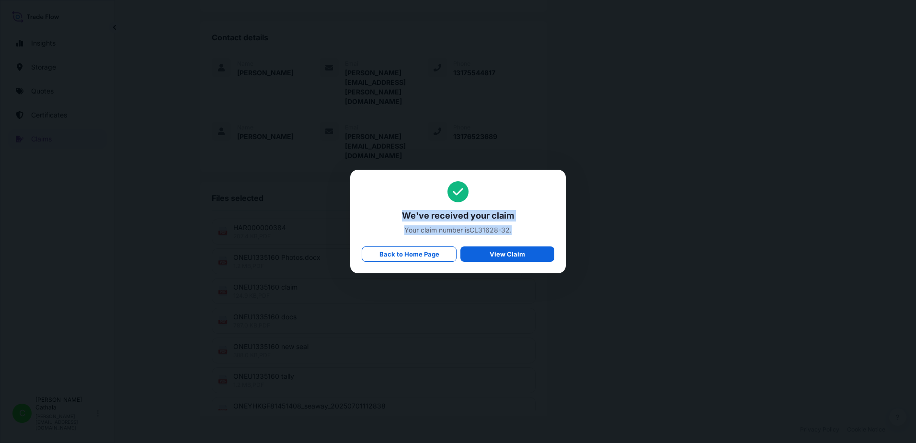
drag, startPoint x: 404, startPoint y: 212, endPoint x: 541, endPoint y: 231, distance: 137.9
click at [541, 231] on div "We've received your claim Your claim number is CL31628-32 . Back to Home Page V…" at bounding box center [458, 221] width 193 height 81
click at [473, 230] on span "Your claim number is CL31628-32 ." at bounding box center [458, 230] width 193 height 10
click at [469, 227] on span "Your claim number is CL31628-32 ." at bounding box center [458, 230] width 193 height 10
drag, startPoint x: 473, startPoint y: 229, endPoint x: 510, endPoint y: 229, distance: 37.9
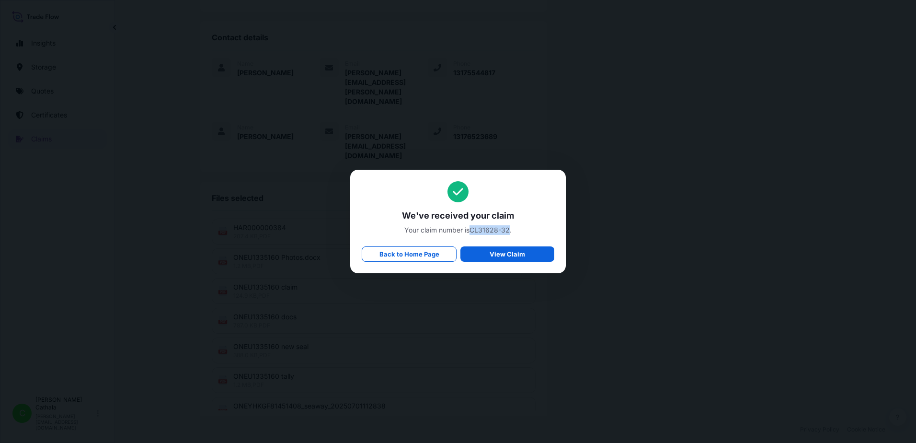
click at [510, 229] on span "Your claim number is CL31628-32 ." at bounding box center [458, 230] width 193 height 10
click at [406, 256] on p "Back to Home Page" at bounding box center [410, 254] width 60 height 10
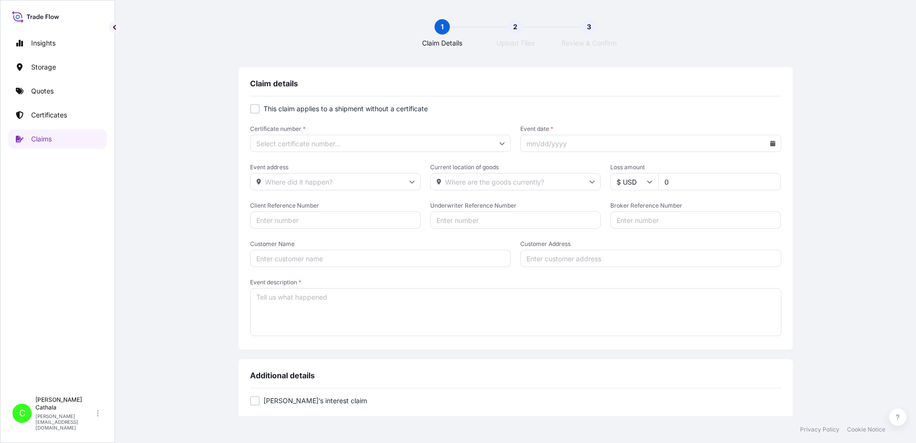
click at [253, 107] on div at bounding box center [255, 109] width 10 height 10
checkbox input "true"
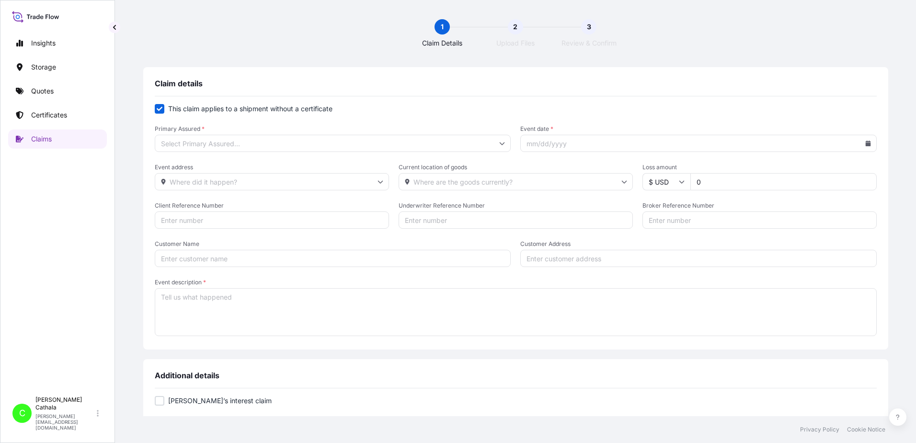
click at [274, 143] on input "Primary Assured *" at bounding box center [333, 143] width 357 height 17
drag, startPoint x: 241, startPoint y: 170, endPoint x: 246, endPoint y: 167, distance: 6.2
click at [242, 170] on div "[US_STATE]" at bounding box center [349, 170] width 310 height 18
type input "[US_STATE]"
click at [590, 145] on input "Event date *" at bounding box center [698, 143] width 357 height 17
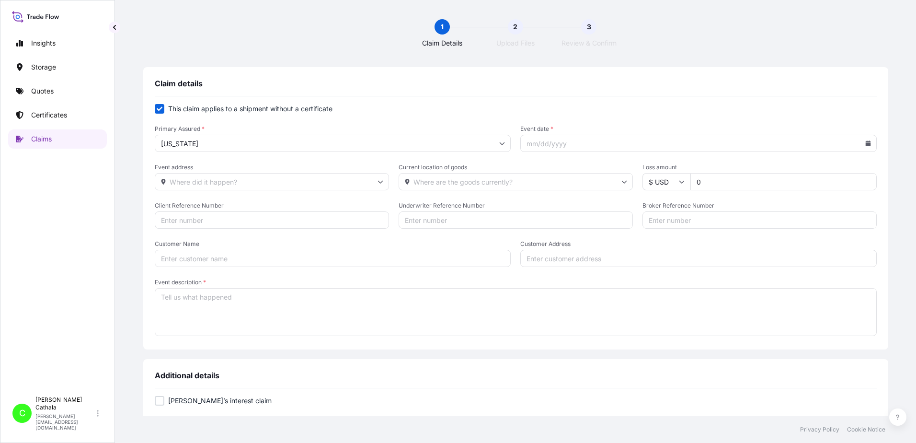
click at [866, 145] on icon at bounding box center [868, 143] width 5 height 6
click at [788, 174] on button at bounding box center [788, 170] width 15 height 15
click at [683, 282] on button "25" at bounding box center [683, 283] width 15 height 15
type input "[DATE]"
click at [367, 184] on input "Event address" at bounding box center [272, 181] width 234 height 17
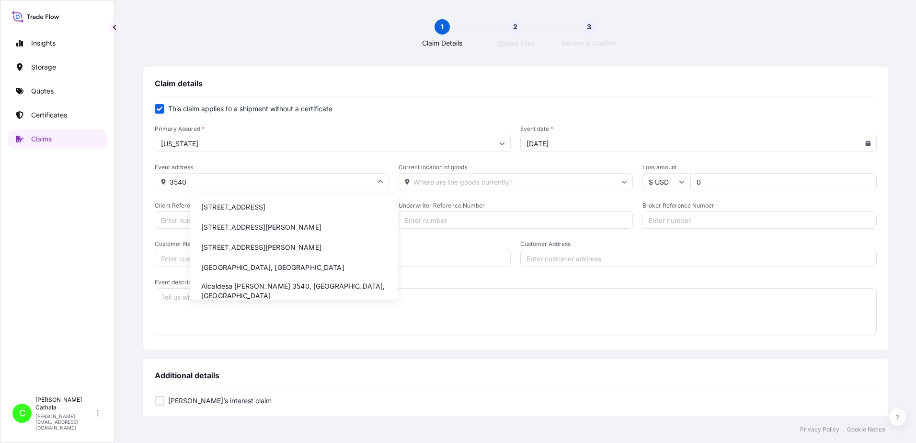
click at [266, 207] on li "[STREET_ADDRESS]" at bounding box center [294, 207] width 201 height 18
type input "[STREET_ADDRESS]"
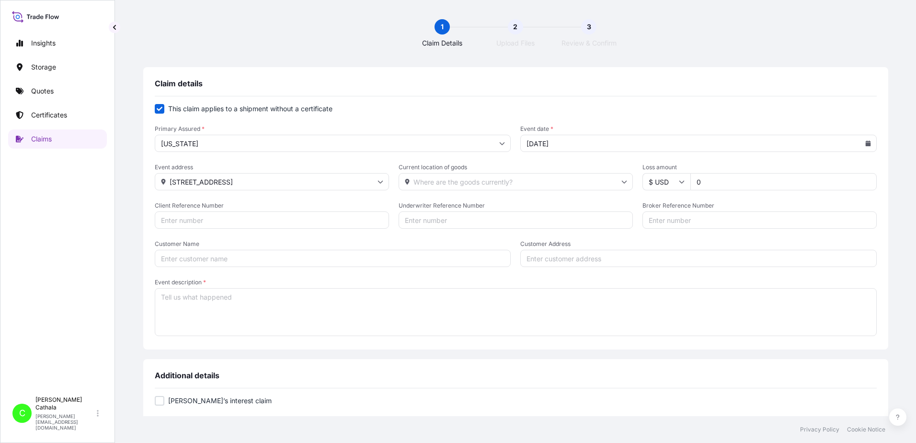
click at [271, 182] on input "[STREET_ADDRESS]" at bounding box center [272, 181] width 234 height 17
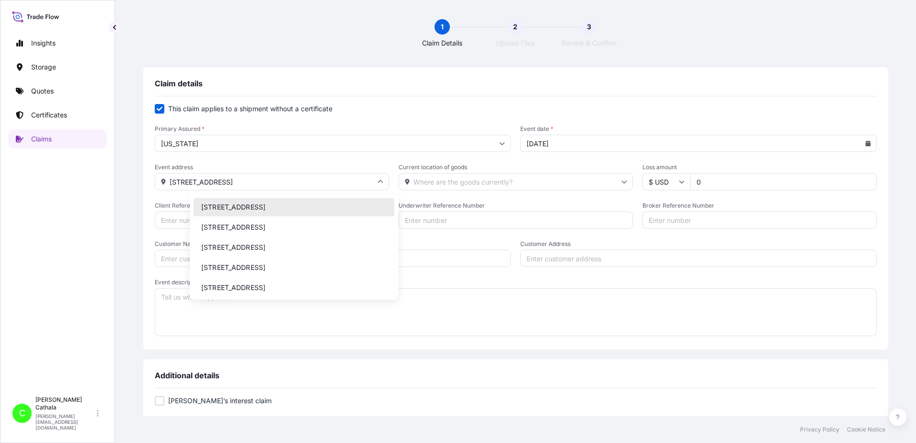
click at [590, 258] on input "Customer Address" at bounding box center [698, 258] width 357 height 17
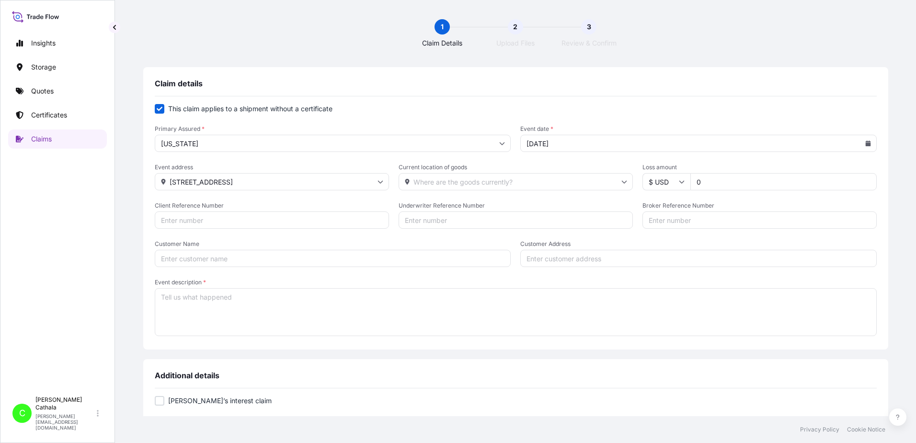
paste input "[STREET_ADDRESS]"
type input "[STREET_ADDRESS]"
click at [516, 182] on input "Current location of goods" at bounding box center [516, 181] width 234 height 17
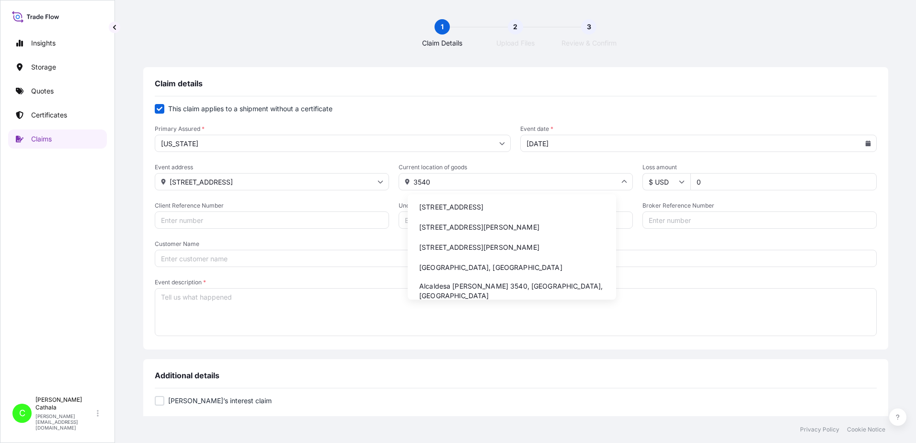
click at [476, 208] on li "[STREET_ADDRESS]" at bounding box center [512, 207] width 201 height 18
type input "[STREET_ADDRESS]"
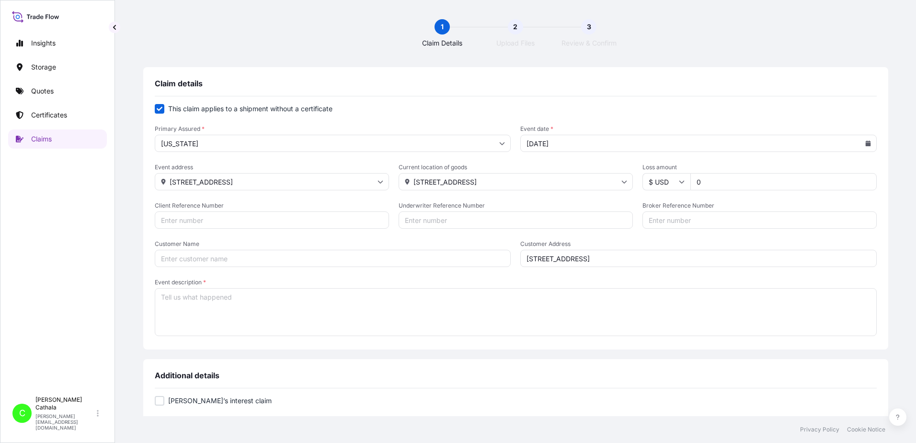
drag, startPoint x: 688, startPoint y: 183, endPoint x: 660, endPoint y: 185, distance: 28.3
click at [669, 184] on div "$ USD 0" at bounding box center [760, 181] width 234 height 17
type input "362.19"
click at [223, 222] on input "Client Reference Number" at bounding box center [272, 219] width 234 height 17
click at [259, 219] on input "Client Reference Number" at bounding box center [272, 219] width 234 height 17
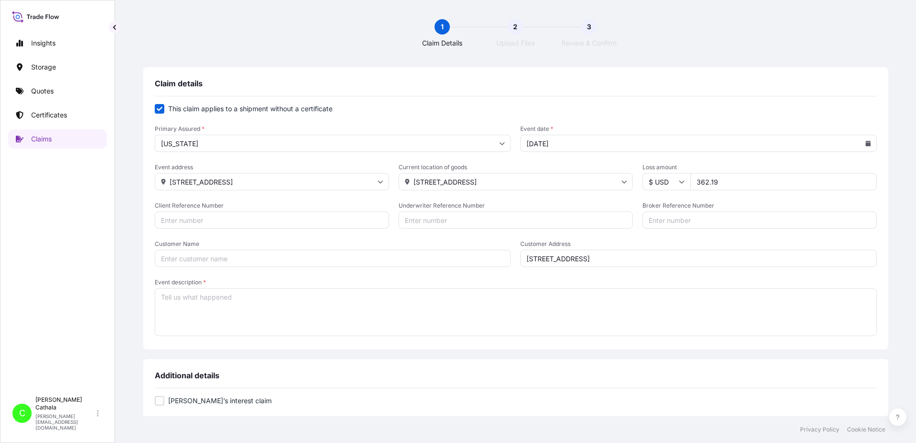
paste input "HAR000000385"
type input "HAR000000385"
click at [668, 222] on input "Broker Reference Number" at bounding box center [760, 219] width 234 height 17
click at [647, 219] on input "Broker Reference Number" at bounding box center [760, 219] width 234 height 17
paste input "BEAU5377340"
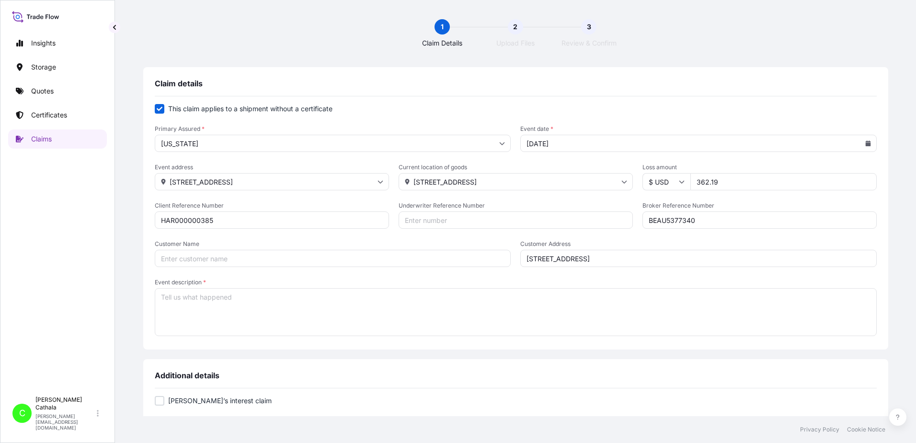
type input "BEAU5377340"
click at [255, 261] on input "Customer Name" at bounding box center [333, 258] width 357 height 17
paste input "[PERSON_NAME] Internationa"
type input "[PERSON_NAME] International"
click at [259, 308] on textarea "Event description *" at bounding box center [516, 312] width 722 height 48
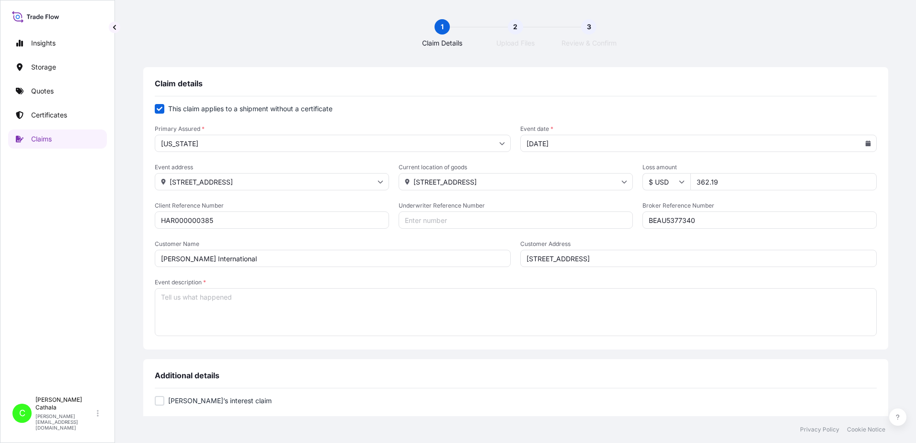
paste textarea "11.1.4 SOUNDBAR WITH WIRELESS SUBWOOFER"
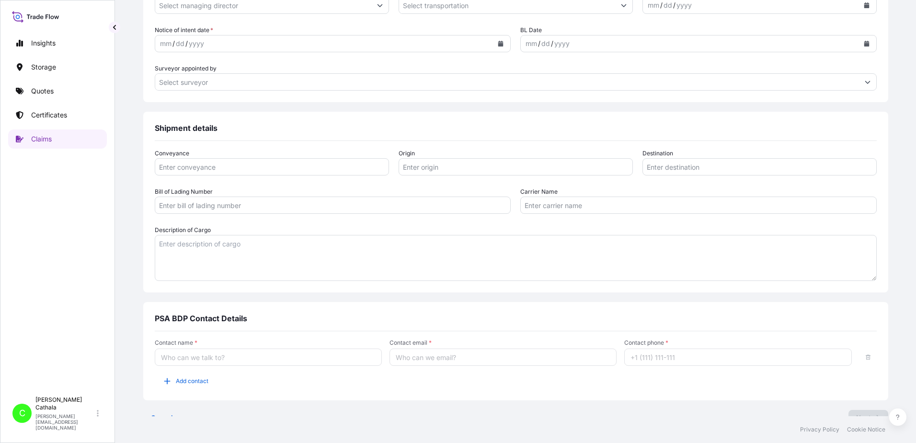
scroll to position [485, 0]
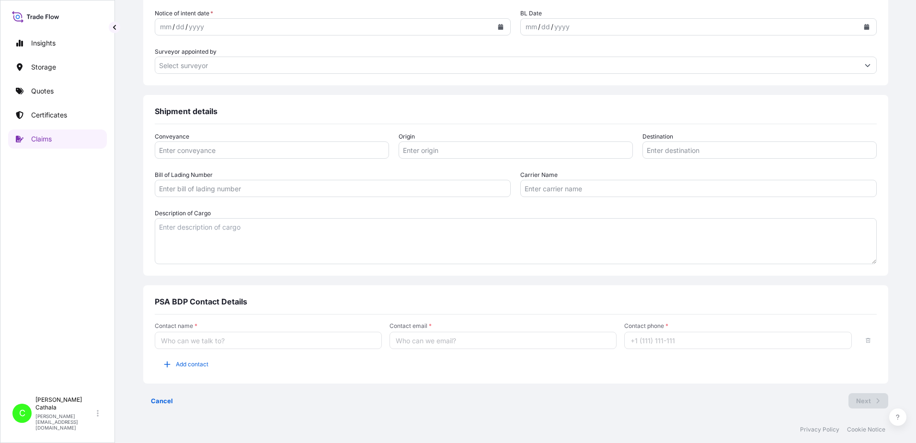
type textarea "11.1.4 SOUNDBAR WITH WIRELESS SUBWOOFER"
click at [217, 230] on textarea "Description of Cargo" at bounding box center [516, 241] width 722 height 46
paste textarea "11.1.4 SOUNDBAR WITH WIRELESS SUBWOOFER"
type textarea "11.1.4 SOUNDBAR WITH WIRELESS SUBWOOFER"
click at [239, 341] on input "Contact name *" at bounding box center [268, 340] width 227 height 17
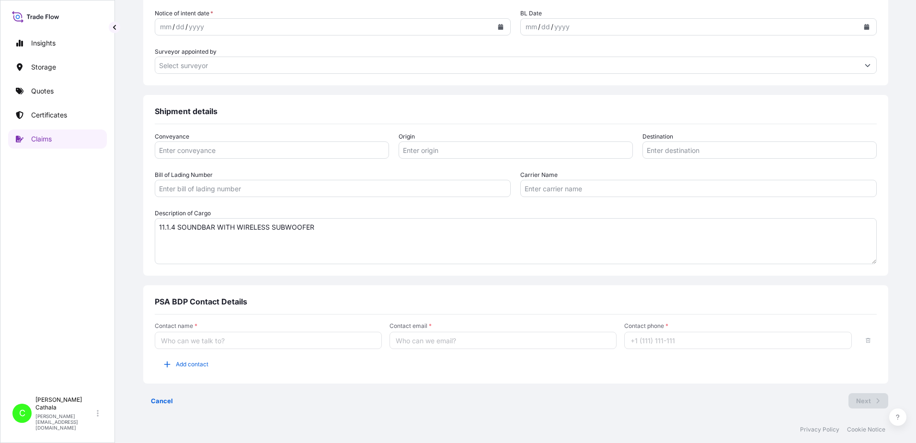
type input "[PERSON_NAME]"
type input "ocean"
type input "YANTIAN, [GEOGRAPHIC_DATA]"
type input "[GEOGRAPHIC_DATA], [GEOGRAPHIC_DATA]"
type input "ONEYHKGF81451408"
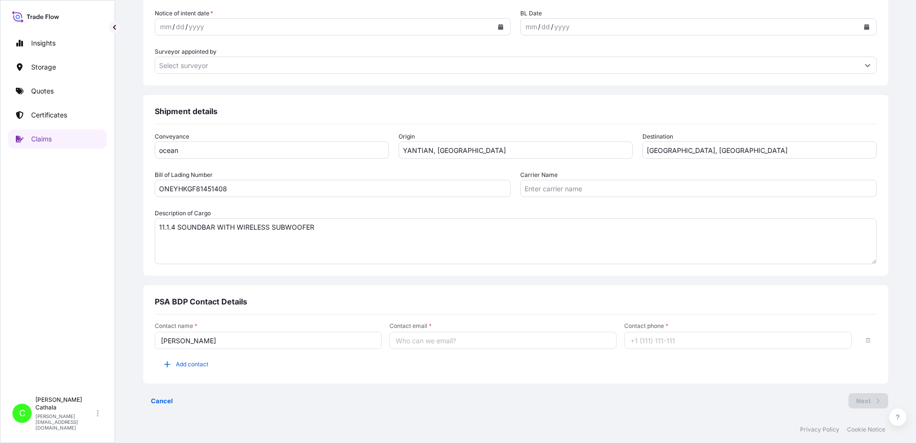
type input "Ocean Network Express Pte. Ltd."
type input "[PERSON_NAME][EMAIL_ADDRESS][PERSON_NAME][DOMAIN_NAME]"
click at [208, 368] on span "Add contact" at bounding box center [192, 364] width 33 height 10
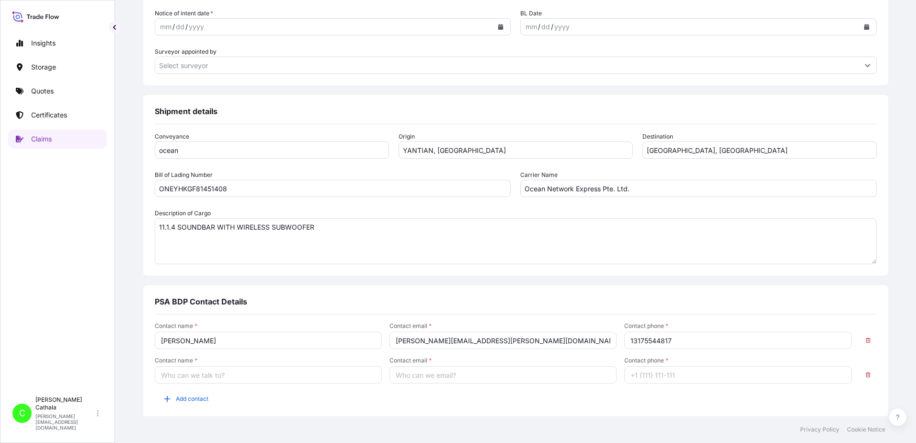
click at [221, 377] on input "Contact name *" at bounding box center [268, 374] width 227 height 17
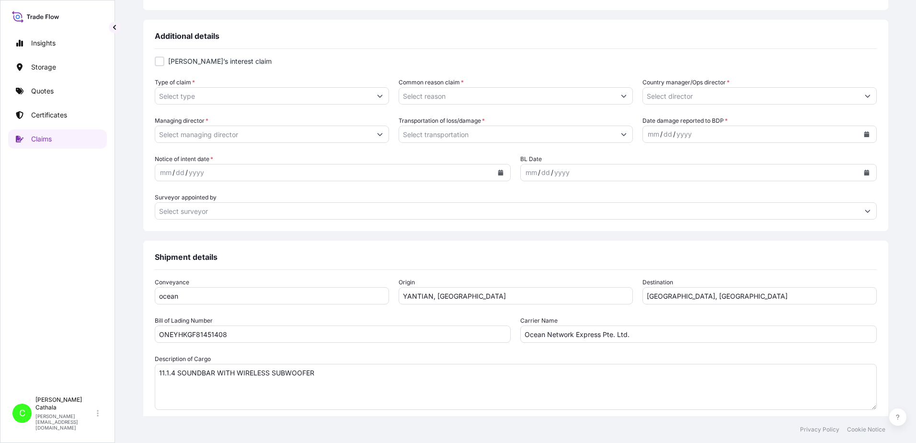
scroll to position [341, 0]
click at [246, 93] on input "Type of claim *" at bounding box center [263, 93] width 216 height 17
click at [383, 92] on icon "Show suggestions" at bounding box center [380, 94] width 6 height 6
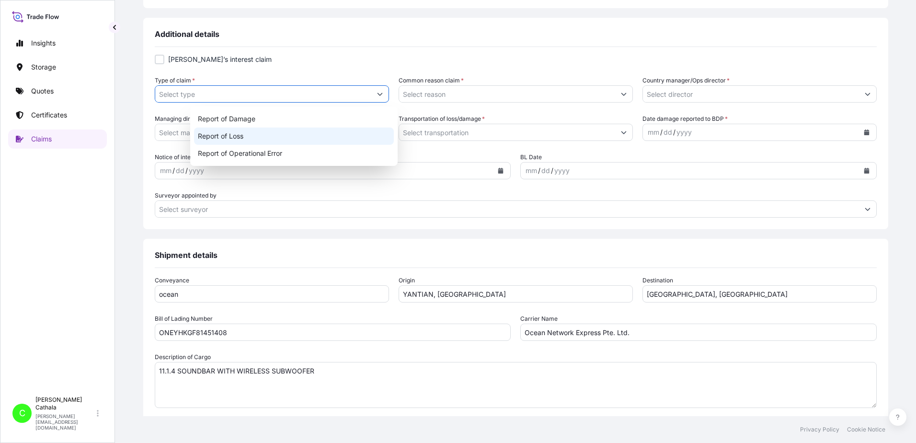
click at [239, 137] on div "Report of Loss" at bounding box center [294, 135] width 200 height 17
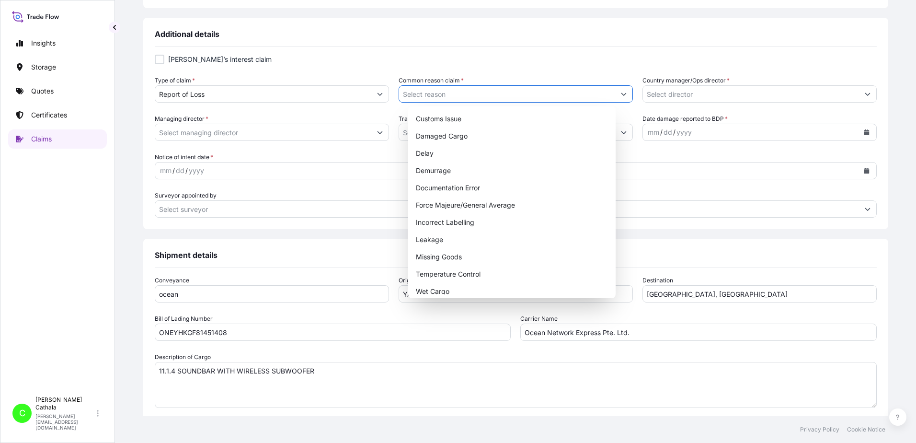
click at [621, 94] on icon "Show suggestions" at bounding box center [624, 94] width 6 height 6
click at [439, 257] on div "Missing Goods" at bounding box center [512, 256] width 200 height 17
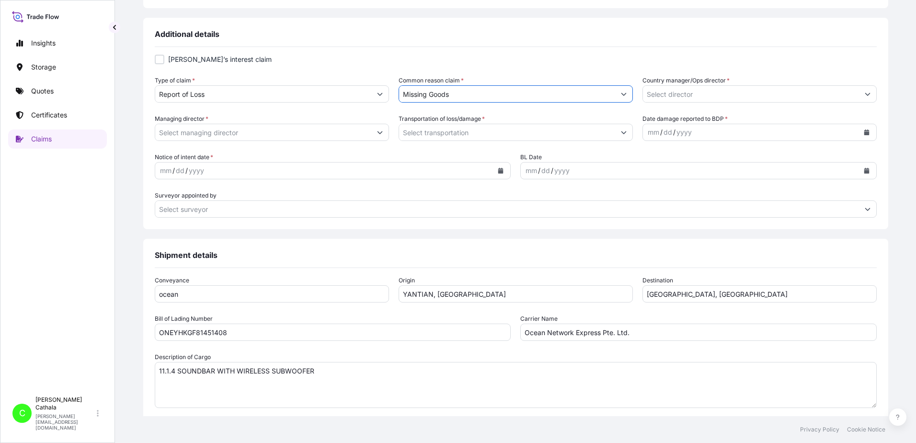
click at [865, 94] on icon "Show suggestions" at bounding box center [868, 94] width 6 height 6
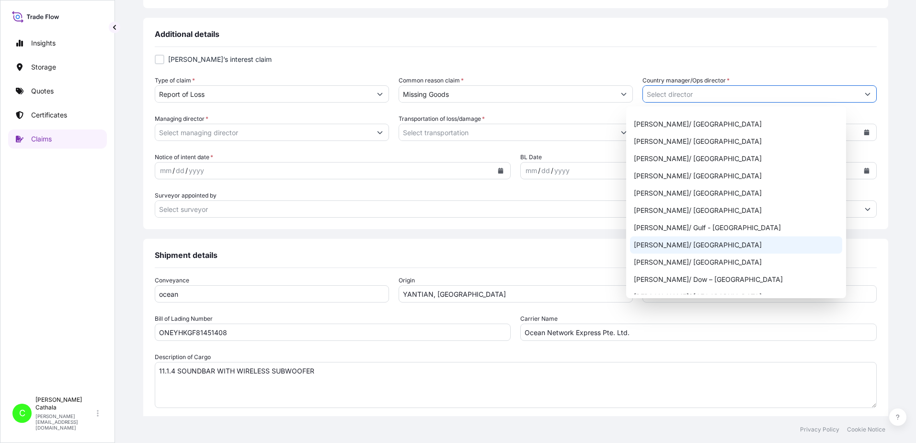
scroll to position [431, 0]
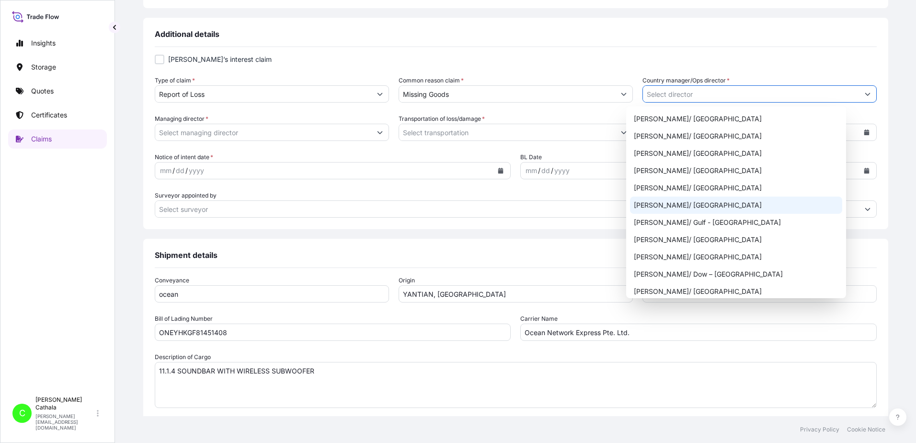
click at [650, 208] on div "[PERSON_NAME]/ [GEOGRAPHIC_DATA]" at bounding box center [736, 204] width 212 height 17
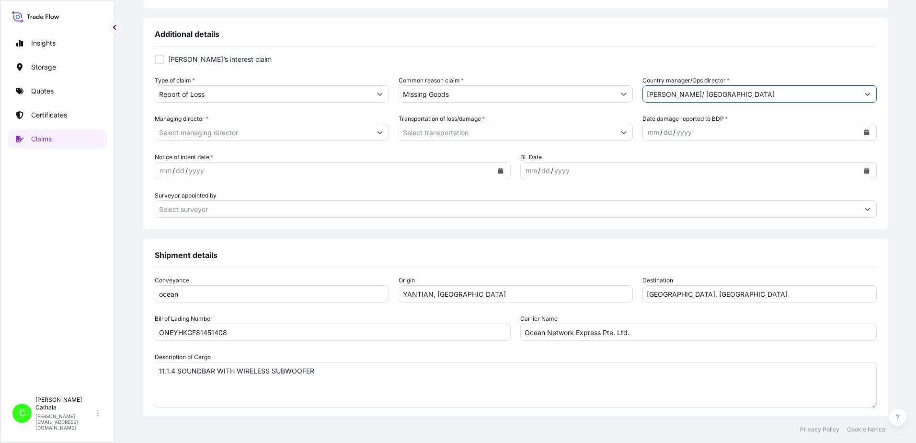
click at [382, 133] on icon "Show suggestions" at bounding box center [379, 132] width 5 height 3
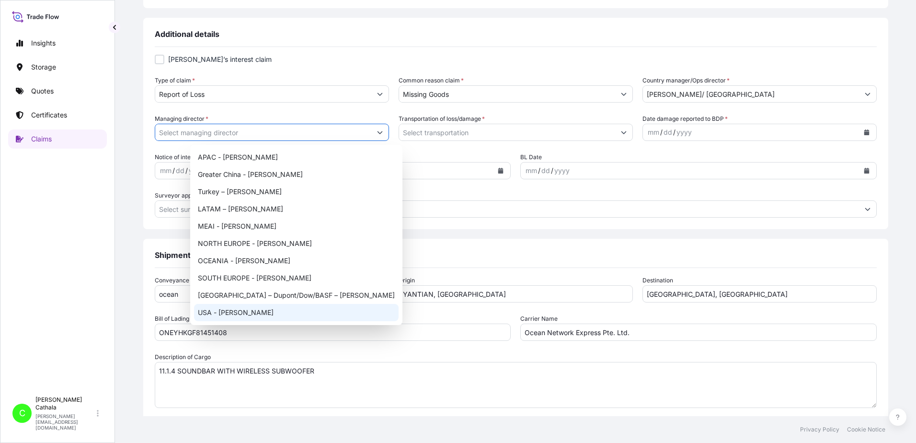
click at [250, 310] on div "USA - [PERSON_NAME]" at bounding box center [296, 312] width 205 height 17
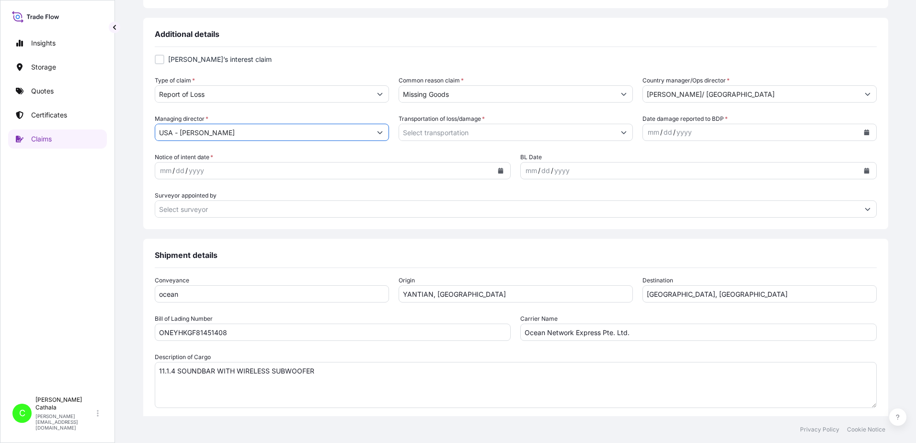
click at [621, 133] on icon "Show suggestions" at bounding box center [624, 132] width 6 height 6
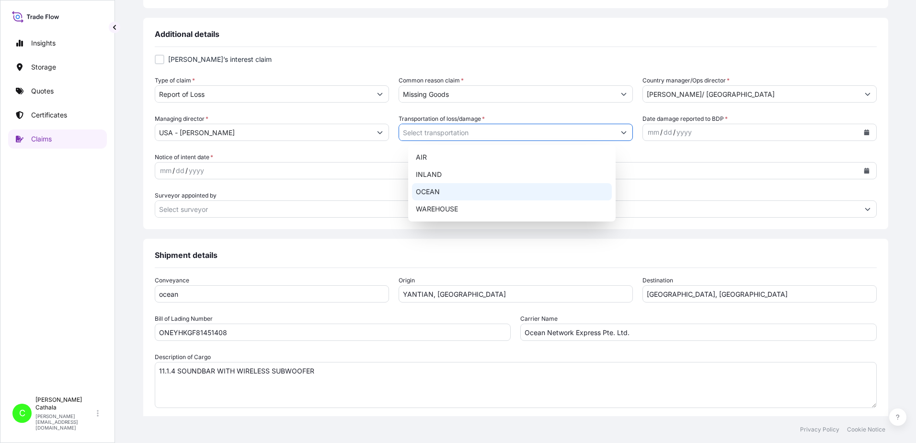
click at [432, 196] on div "OCEAN" at bounding box center [512, 191] width 200 height 17
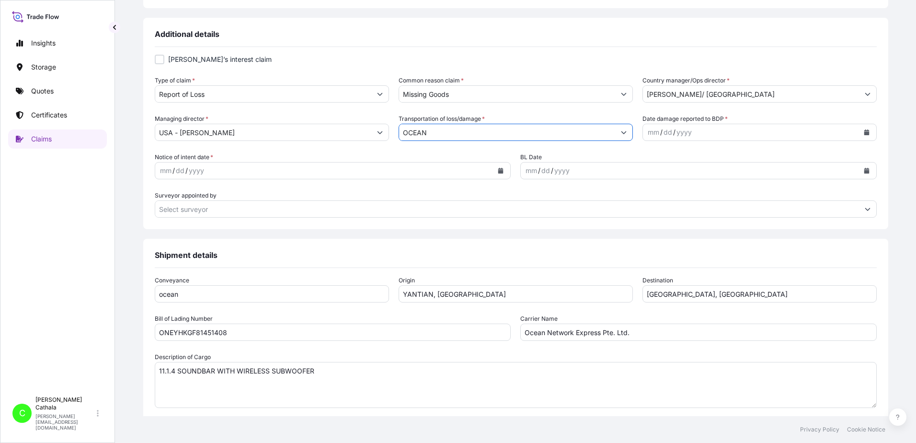
click at [864, 130] on icon "Calendar" at bounding box center [866, 132] width 5 height 6
click at [662, 210] on div "8" at bounding box center [660, 213] width 17 height 17
click at [864, 173] on icon "Calendar" at bounding box center [866, 171] width 5 height 6
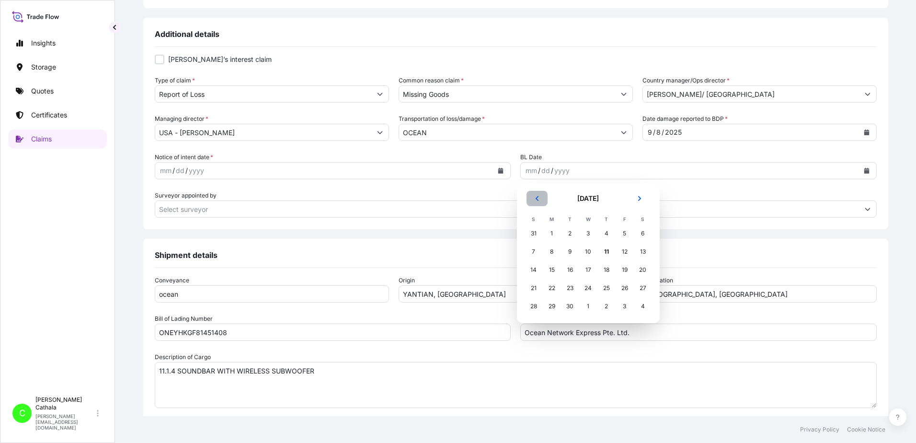
click at [536, 198] on icon "Previous" at bounding box center [537, 199] width 6 height 6
click at [536, 197] on icon "Previous" at bounding box center [537, 199] width 6 height 6
click at [583, 253] on div "9" at bounding box center [588, 251] width 17 height 17
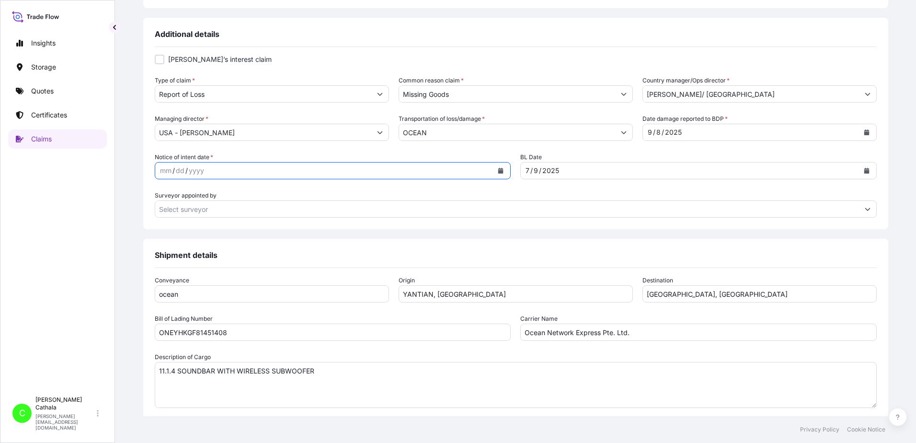
click at [498, 171] on icon "Calendar" at bounding box center [500, 171] width 5 height 6
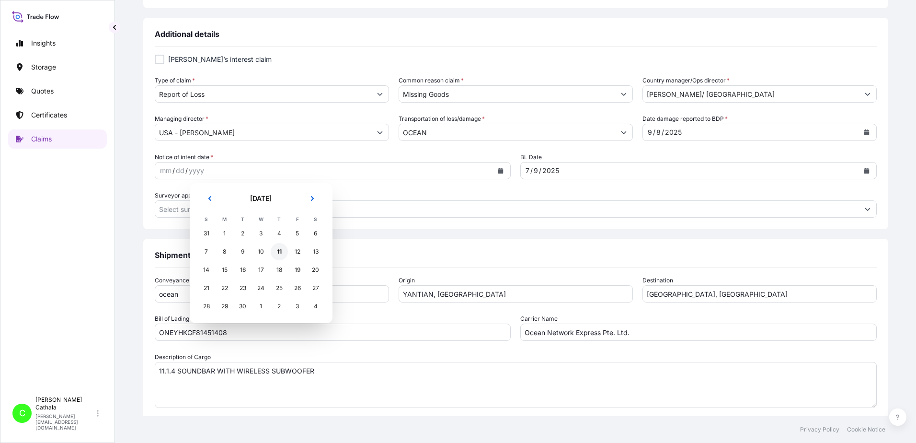
click at [279, 252] on div "11" at bounding box center [279, 251] width 17 height 17
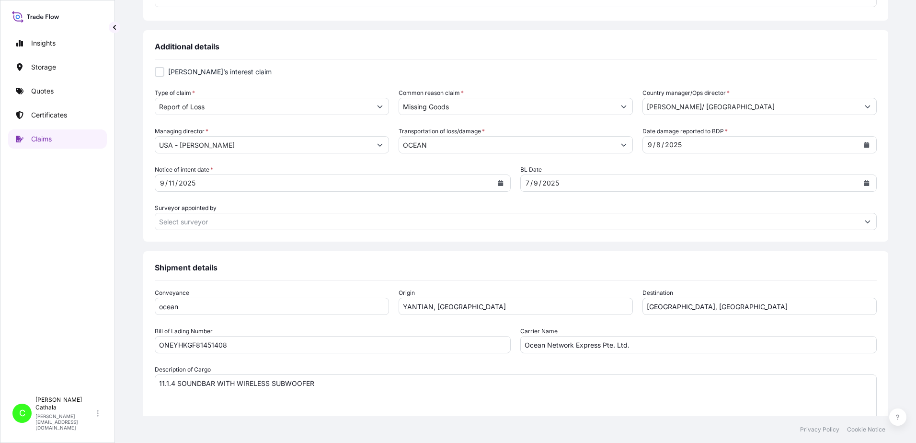
scroll to position [383, 0]
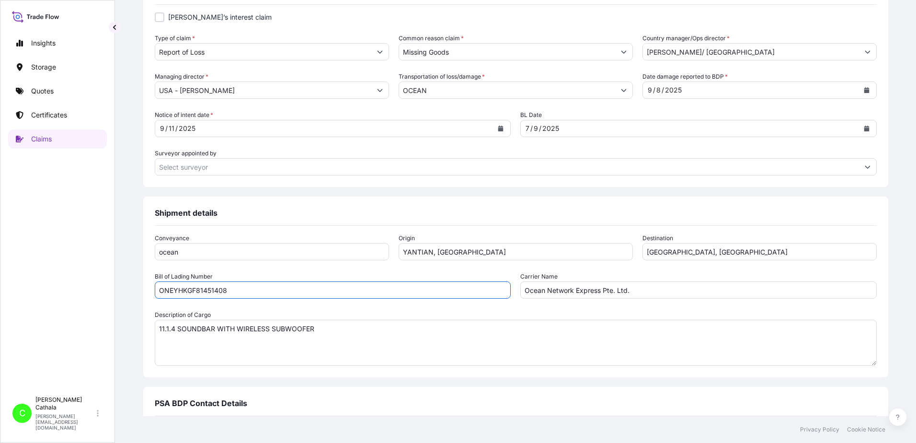
drag, startPoint x: 277, startPoint y: 293, endPoint x: 162, endPoint y: 286, distance: 116.2
click at [162, 286] on div "Claim details This claim applies to a shipment without a certificate Primary As…" at bounding box center [515, 118] width 763 height 868
paste input "94091811"
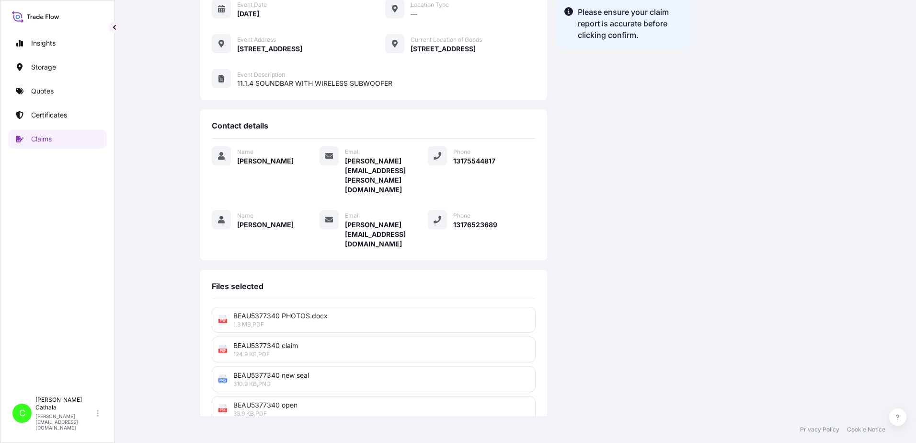
scroll to position [236, 0]
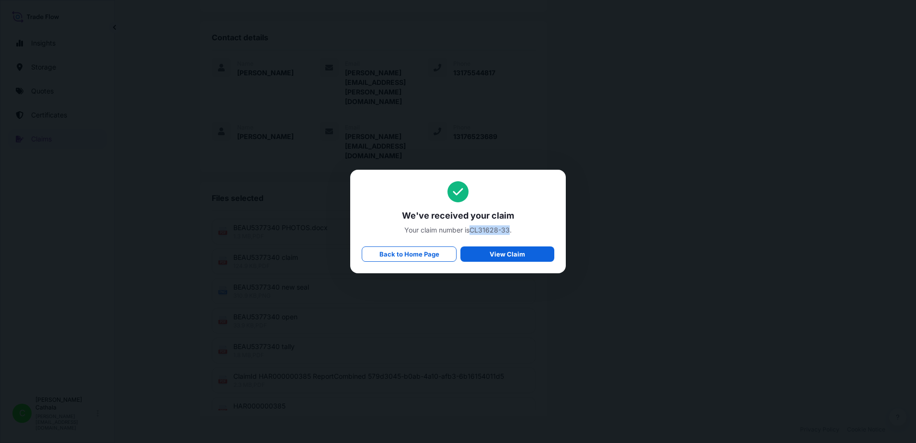
drag, startPoint x: 472, startPoint y: 232, endPoint x: 510, endPoint y: 231, distance: 38.4
click at [510, 231] on span "Your claim number is CL31628-33 ." at bounding box center [458, 230] width 193 height 10
drag, startPoint x: 423, startPoint y: 219, endPoint x: 425, endPoint y: 207, distance: 12.6
click at [424, 214] on span "We've received your claim" at bounding box center [458, 216] width 193 height 12
drag, startPoint x: 403, startPoint y: 212, endPoint x: 519, endPoint y: 230, distance: 117.7
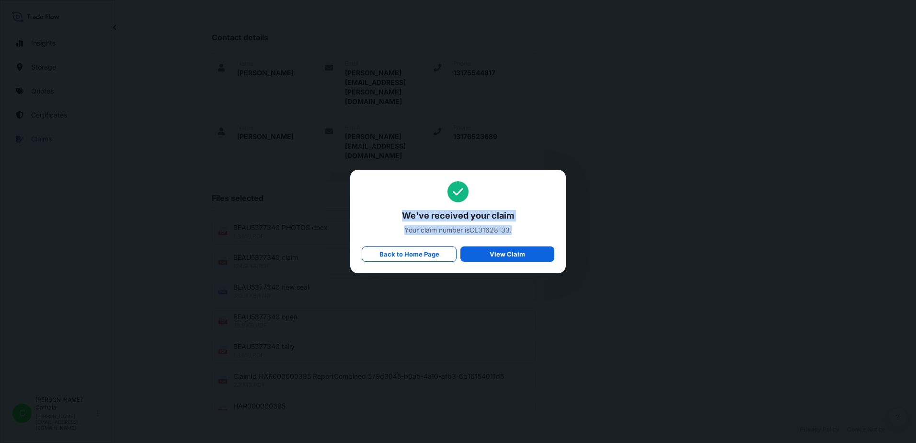
click at [519, 230] on div "We've received your claim Your claim number is CL31628-33 . Back to Home Page V…" at bounding box center [458, 221] width 193 height 81
click at [428, 257] on p "Back to Home Page" at bounding box center [410, 254] width 60 height 10
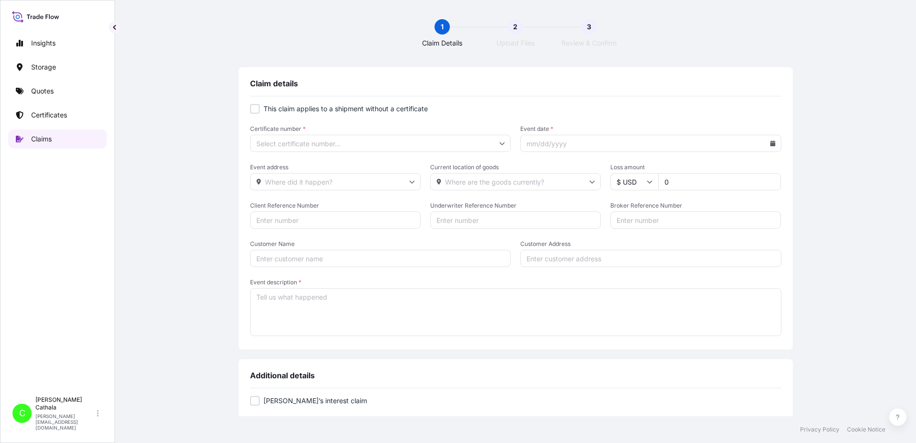
click at [42, 142] on p "Claims" at bounding box center [41, 139] width 21 height 10
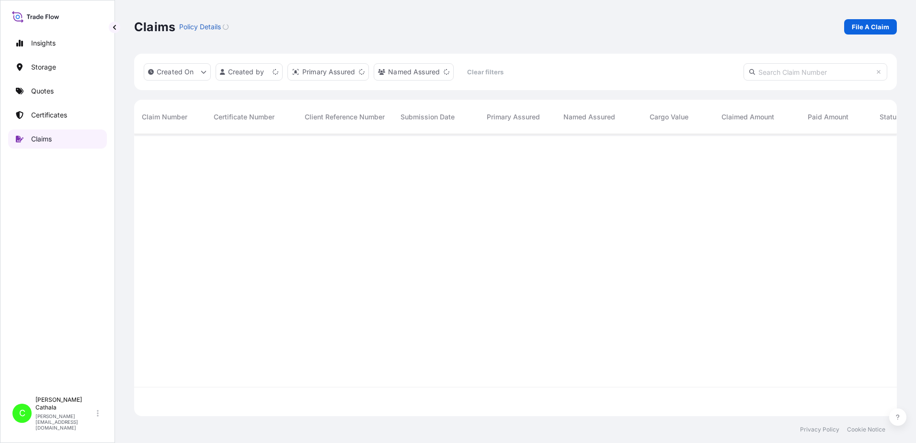
scroll to position [280, 756]
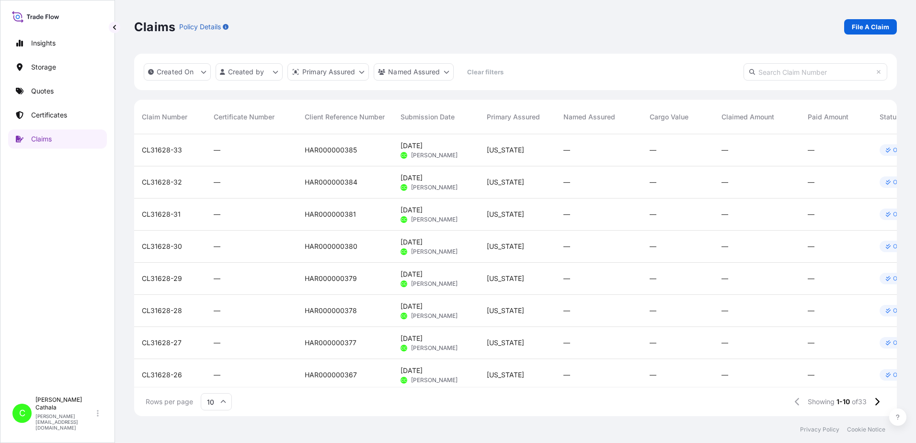
click at [175, 149] on span "CL31628-33" at bounding box center [162, 150] width 40 height 10
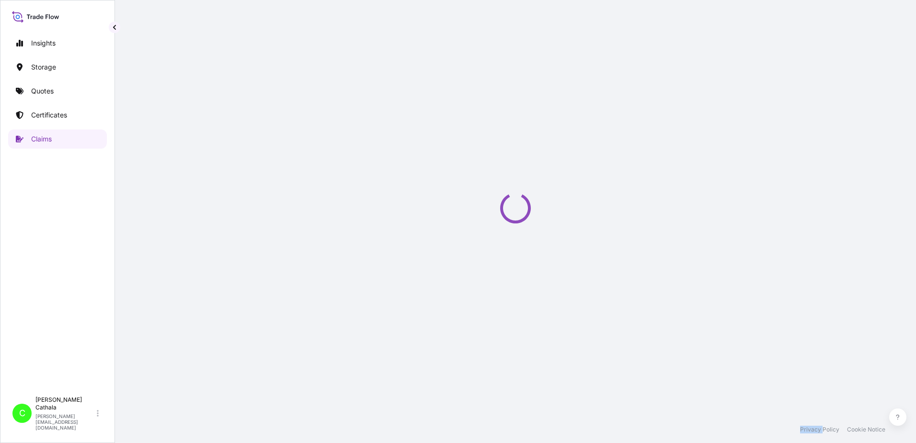
click at [175, 149] on div "Loading" at bounding box center [515, 208] width 763 height 416
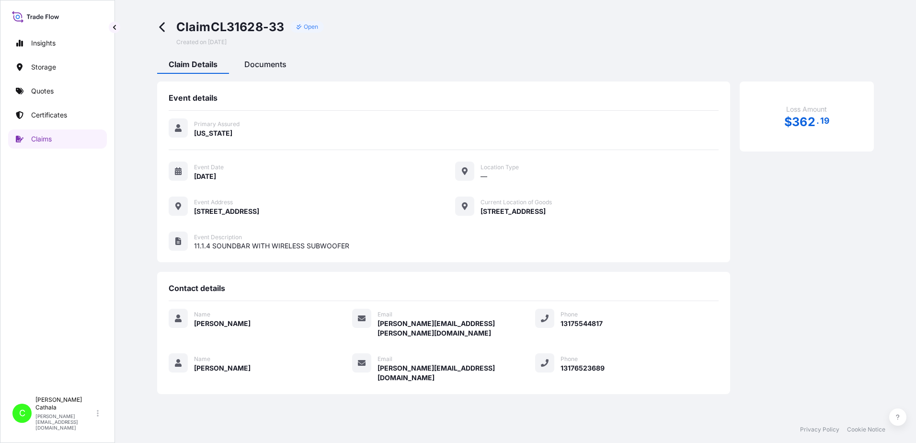
click at [277, 64] on span "Documents" at bounding box center [265, 64] width 42 height 10
